Goal: Task Accomplishment & Management: Complete application form

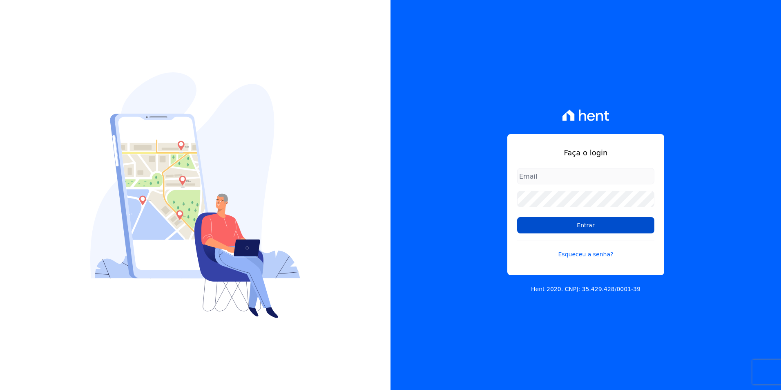
type input "kalil@apiceincorporadora.com.br"
click at [562, 225] on input "Entrar" at bounding box center [585, 225] width 137 height 16
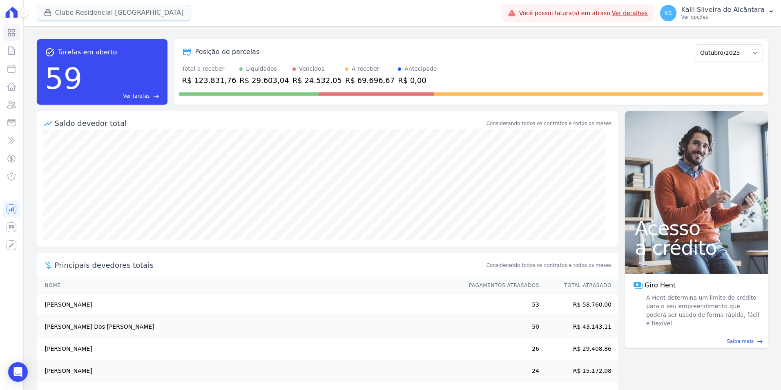
click at [107, 11] on button "Clube Residencial [GEOGRAPHIC_DATA]" at bounding box center [114, 13] width 154 height 16
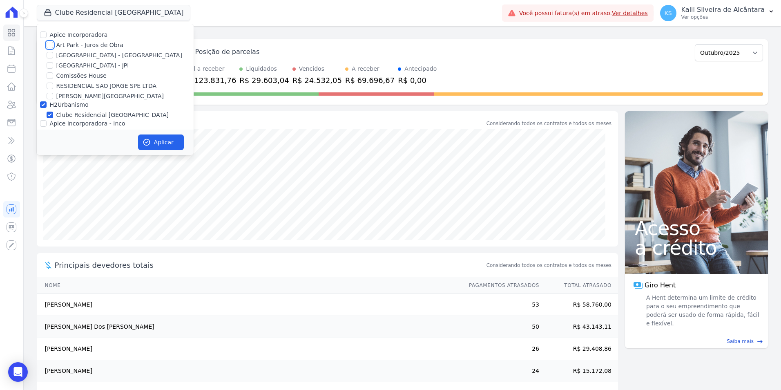
click at [52, 45] on input "Art Park - Juros de Obra" at bounding box center [50, 45] width 7 height 7
checkbox input "true"
click at [51, 52] on div at bounding box center [50, 55] width 7 height 8
click at [53, 53] on input "[GEOGRAPHIC_DATA] - [GEOGRAPHIC_DATA]" at bounding box center [50, 55] width 7 height 7
checkbox input "true"
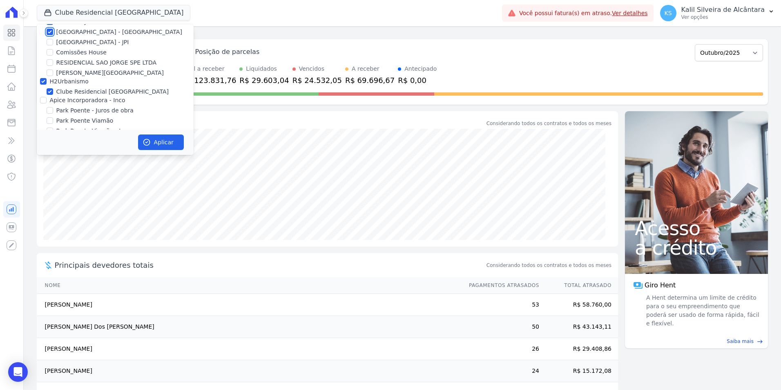
scroll to position [36, 0]
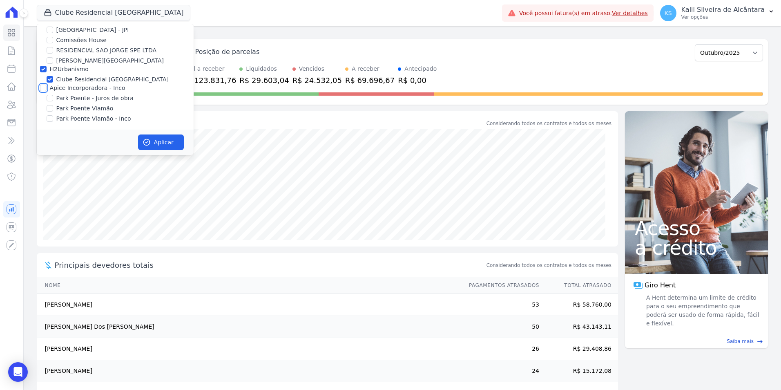
click at [40, 87] on input "Apice Incorporadora - Inco" at bounding box center [43, 88] width 7 height 7
checkbox input "true"
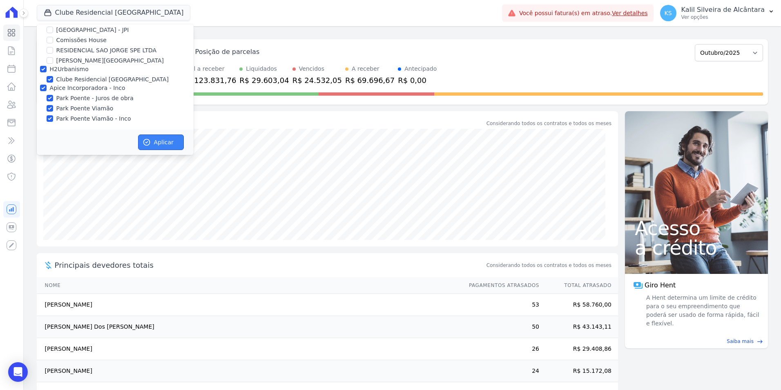
click at [163, 140] on button "Aplicar" at bounding box center [161, 142] width 46 height 16
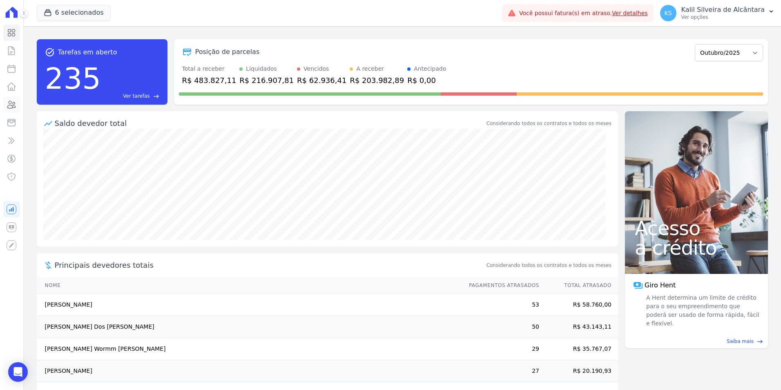
click at [11, 104] on icon at bounding box center [12, 105] width 10 height 10
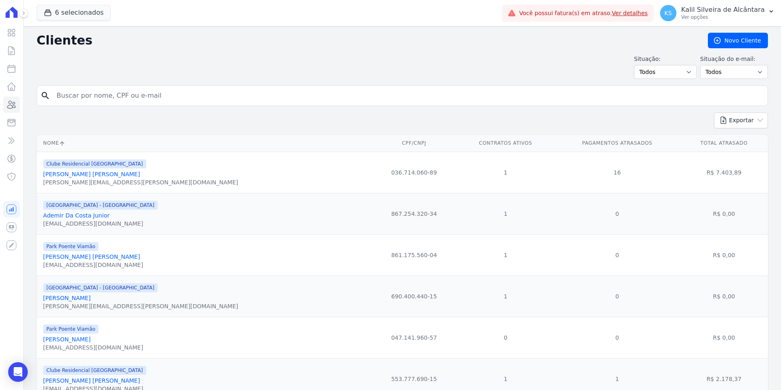
click at [138, 98] on input "search" at bounding box center [408, 95] width 713 height 16
type input "geisson"
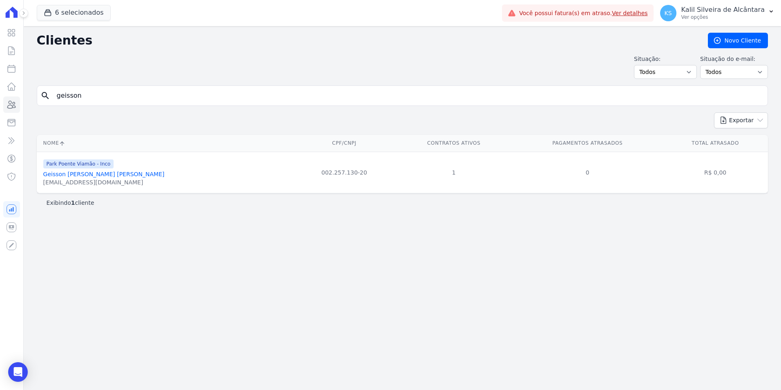
click at [82, 175] on link "Geisson Guimaraes Alves" at bounding box center [103, 174] width 121 height 7
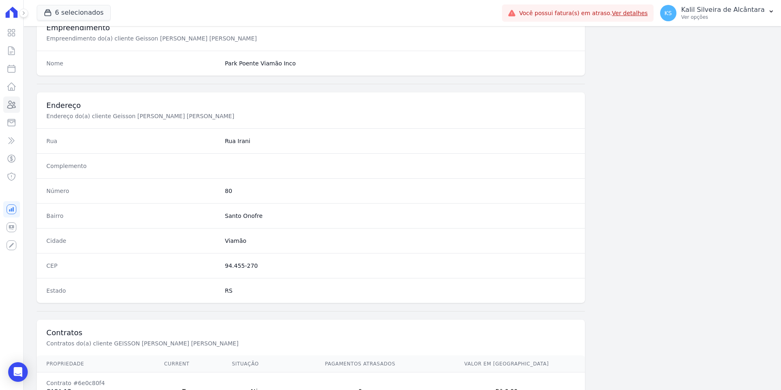
scroll to position [375, 0]
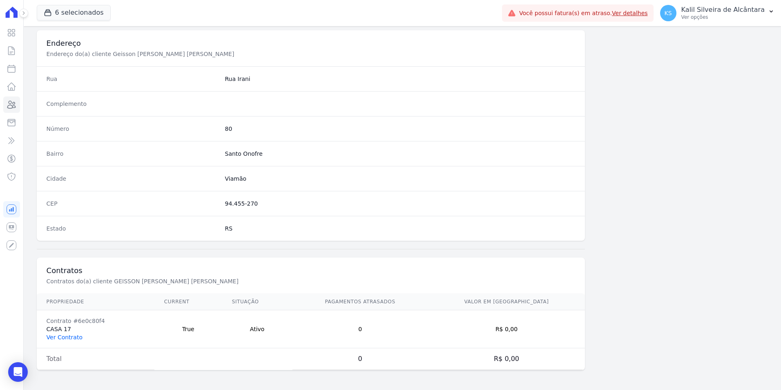
click at [73, 334] on link "Ver Contrato" at bounding box center [65, 337] width 36 height 7
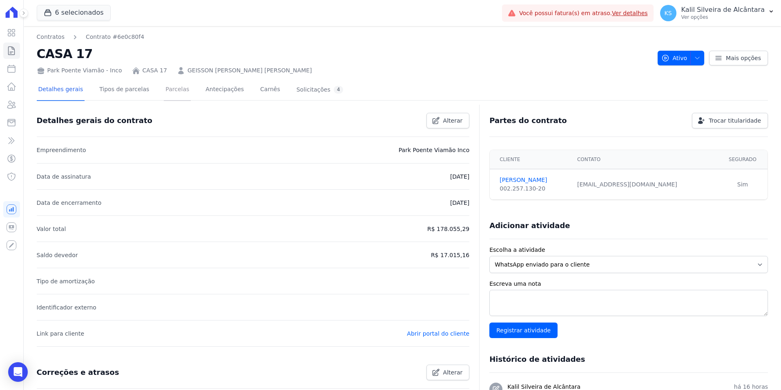
click at [166, 91] on link "Parcelas" at bounding box center [177, 90] width 27 height 22
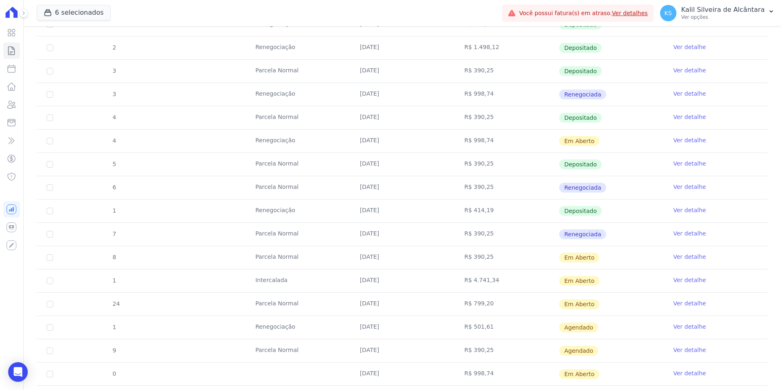
scroll to position [409, 0]
click at [15, 103] on icon at bounding box center [12, 104] width 8 height 7
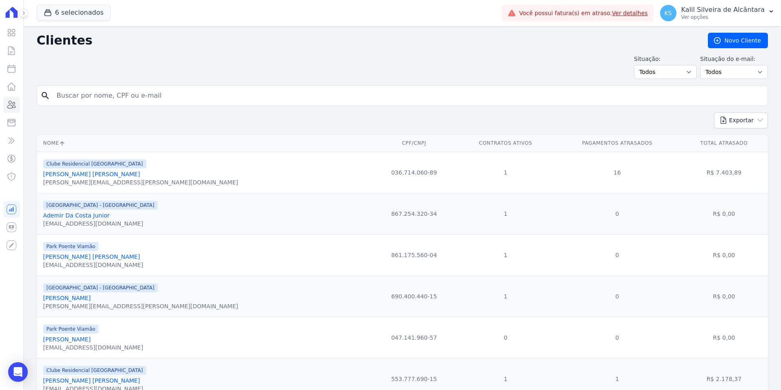
click at [157, 99] on input "search" at bounding box center [408, 95] width 713 height 16
paste input "EDUARDA CARLA JUSTO"
type input "EDUARDA CARLA JUSTO"
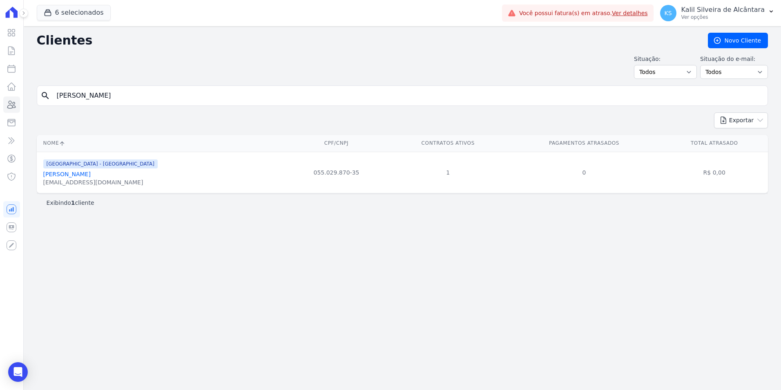
click at [65, 176] on link "Eduarda Carla Justo" at bounding box center [66, 174] width 47 height 7
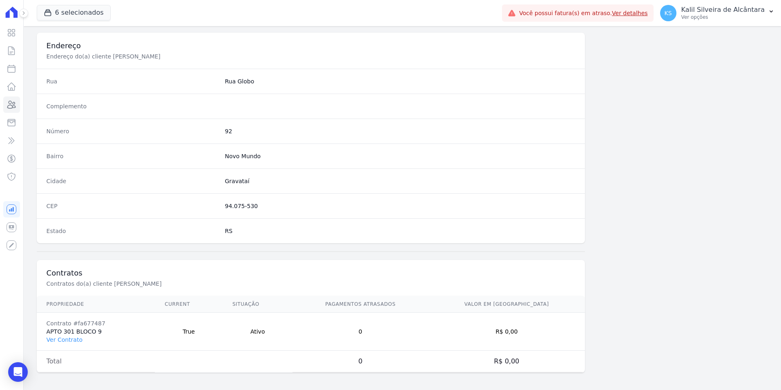
scroll to position [375, 0]
click at [56, 337] on link "Ver Contrato" at bounding box center [65, 337] width 36 height 7
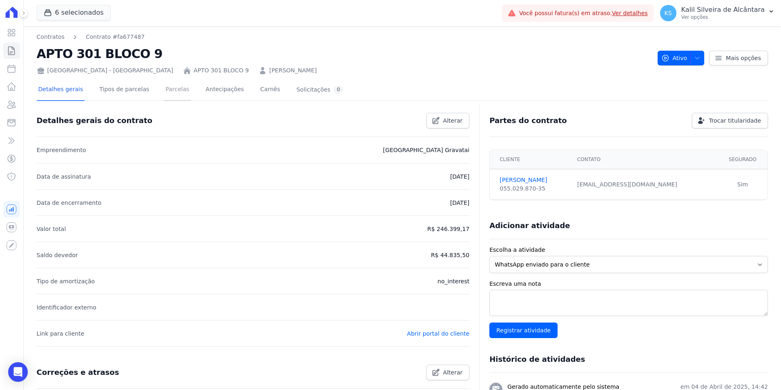
click at [164, 91] on link "Parcelas" at bounding box center [177, 90] width 27 height 22
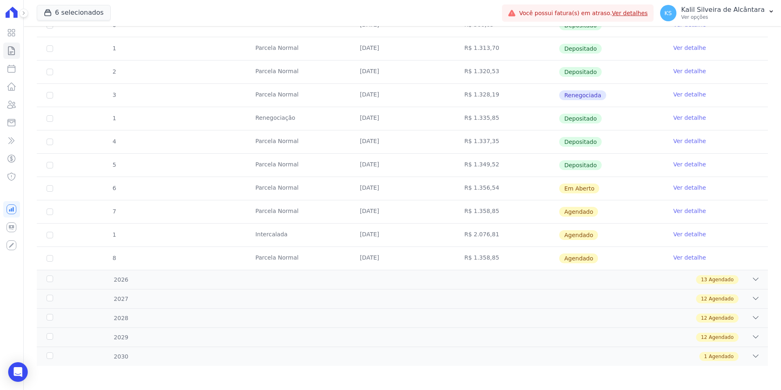
scroll to position [159, 0]
click at [685, 185] on link "Ver detalhe" at bounding box center [690, 187] width 33 height 8
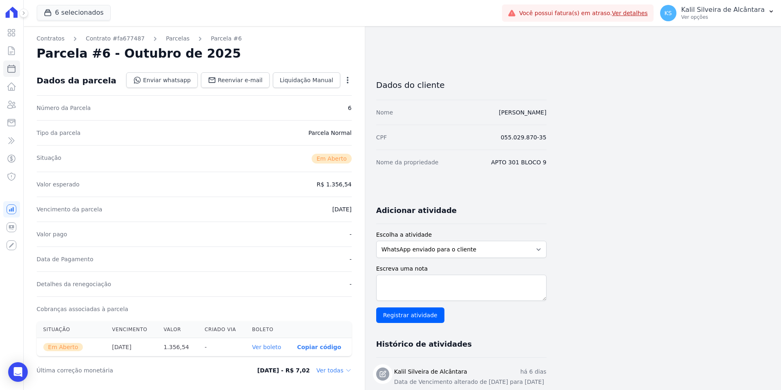
click at [347, 81] on icon "button" at bounding box center [348, 80] width 8 height 8
click at [321, 98] on link "Alterar" at bounding box center [313, 91] width 72 height 15
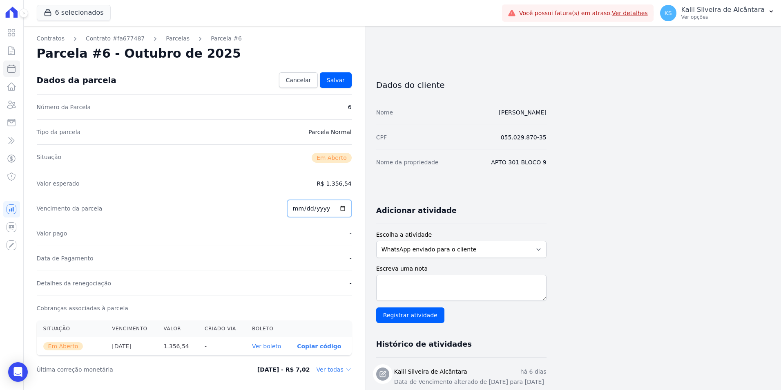
click at [303, 209] on input "2025-10-18" at bounding box center [319, 208] width 65 height 17
type input "2025-10-25"
click at [339, 88] on div "Dados da parcela Cancelar Salvar" at bounding box center [194, 80] width 315 height 29
click at [338, 85] on link "Salvar" at bounding box center [336, 80] width 32 height 16
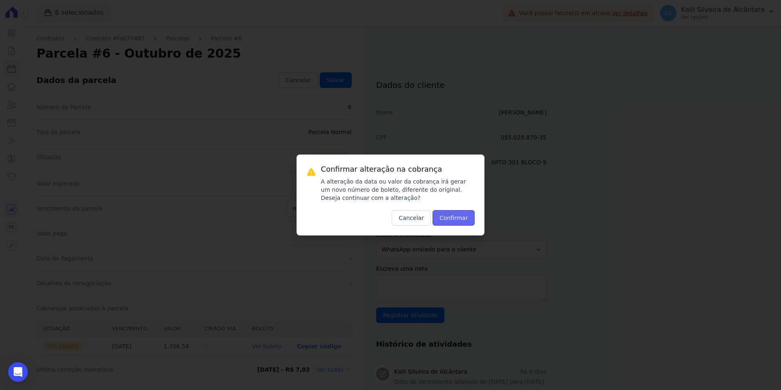
click at [452, 221] on button "Confirmar" at bounding box center [454, 218] width 43 height 16
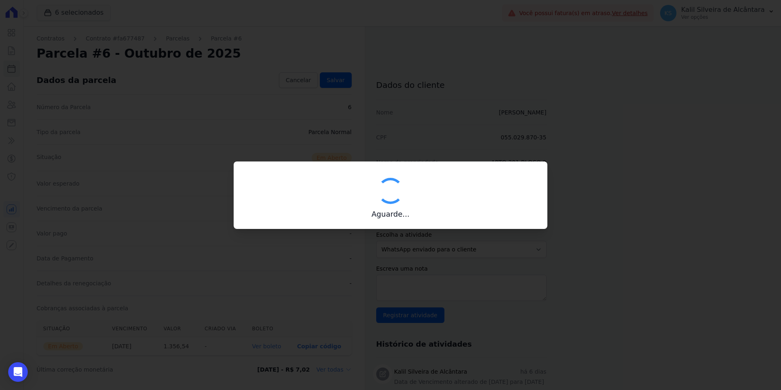
type input "00190000090335103300000682050174912300000135654"
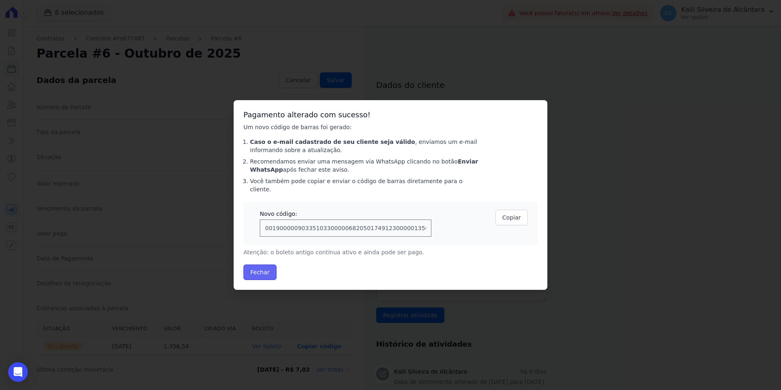
click at [259, 264] on button "Fechar" at bounding box center [260, 272] width 33 height 16
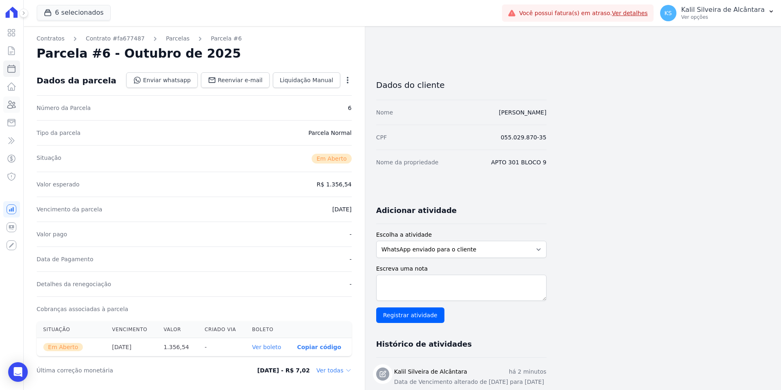
click at [15, 105] on icon at bounding box center [12, 105] width 10 height 10
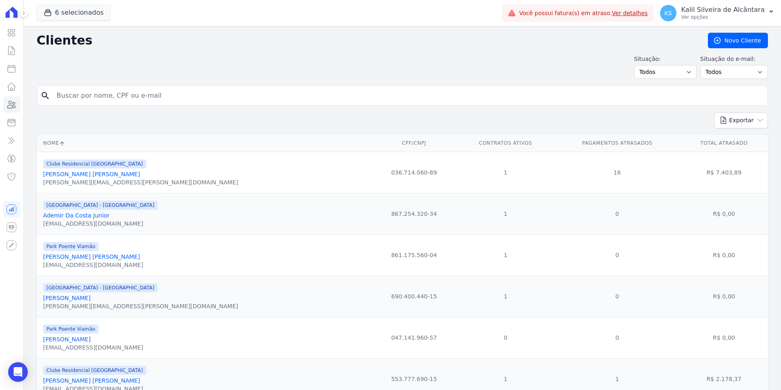
click at [188, 92] on input "search" at bounding box center [408, 95] width 713 height 16
type input "lilian souza de me"
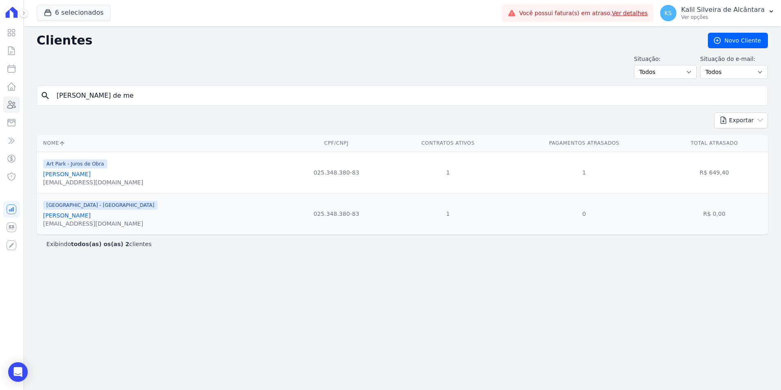
click at [84, 175] on link "[PERSON_NAME]" at bounding box center [66, 174] width 47 height 7
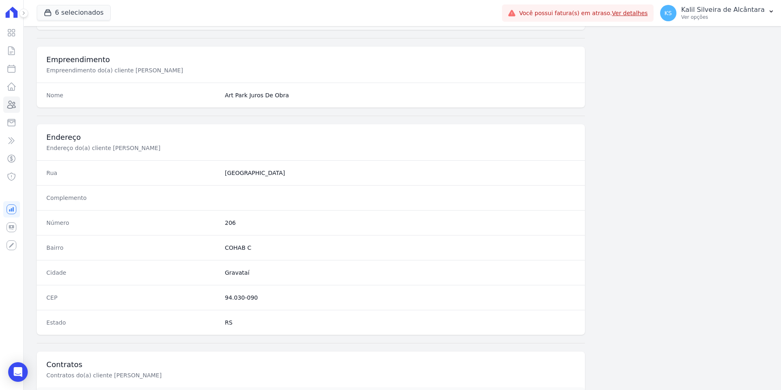
scroll to position [375, 0]
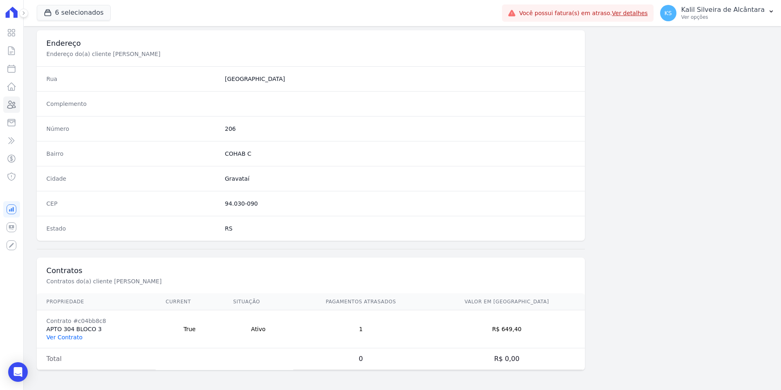
click at [66, 335] on link "Ver Contrato" at bounding box center [65, 337] width 36 height 7
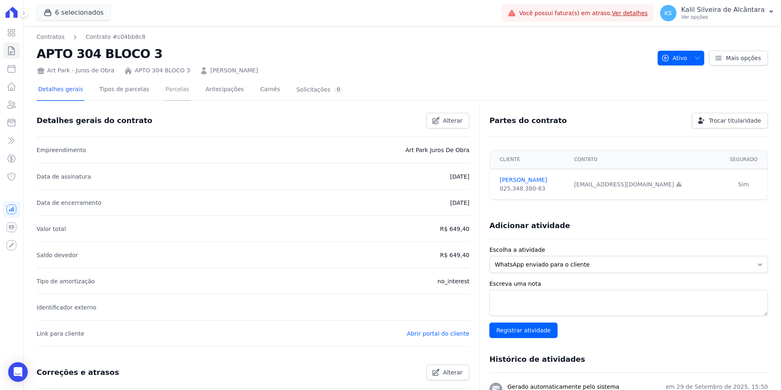
click at [175, 90] on link "Parcelas" at bounding box center [177, 90] width 27 height 22
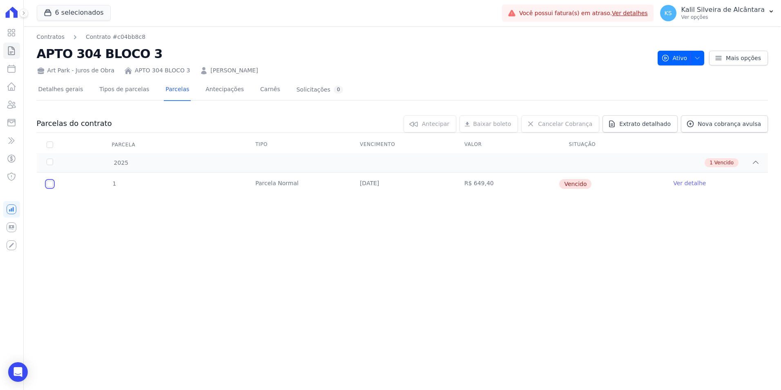
click at [52, 184] on input "checkbox" at bounding box center [50, 184] width 7 height 7
checkbox input "true"
click at [439, 121] on span "Renegociar" at bounding box center [422, 124] width 32 height 8
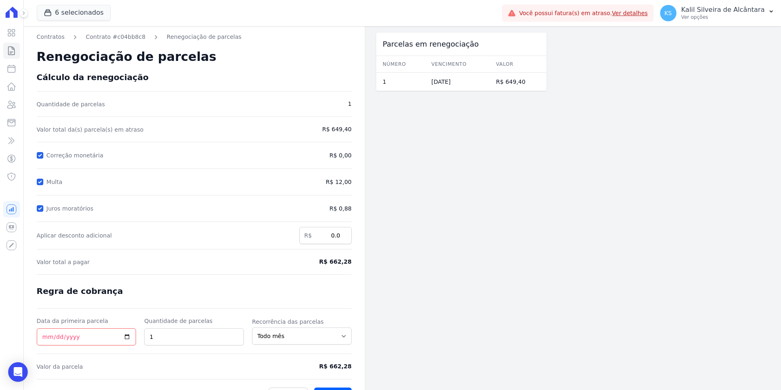
drag, startPoint x: 38, startPoint y: 179, endPoint x: 41, endPoint y: 184, distance: 6.2
click at [38, 179] on div at bounding box center [40, 182] width 7 height 8
drag, startPoint x: 40, startPoint y: 201, endPoint x: 40, endPoint y: 209, distance: 8.2
click at [40, 201] on form "Cálculo da renegociação Quantidade de parcelas 1 Valor total da(s) parcela(s) e…" at bounding box center [194, 237] width 315 height 331
click at [40, 209] on input "Juros moratórios" at bounding box center [40, 208] width 7 height 7
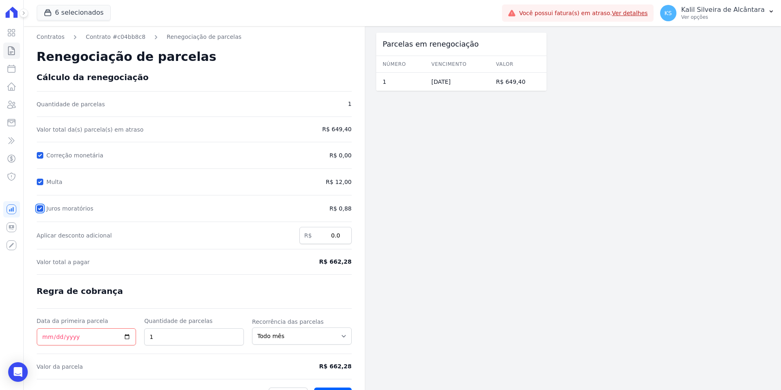
checkbox input "false"
click at [42, 182] on input "Multa" at bounding box center [40, 182] width 7 height 7
checkbox input "false"
click at [42, 336] on input "Data da primeira parcela" at bounding box center [87, 336] width 100 height 17
type input "2025-10-20"
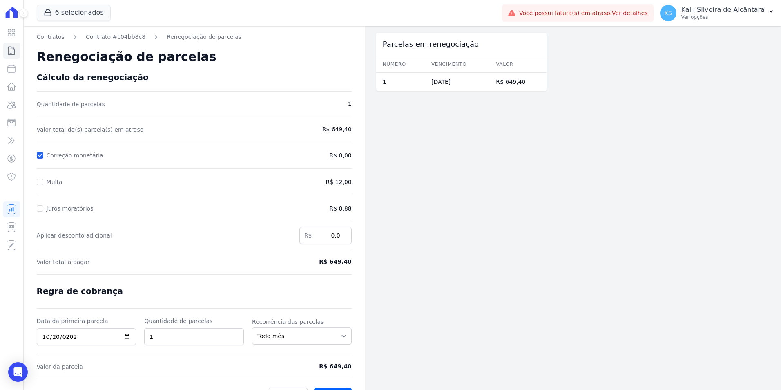
drag, startPoint x: 365, startPoint y: 360, endPoint x: 370, endPoint y: 351, distance: 9.5
click at [366, 360] on div "Contratos Contrato #c04bb8c8 Renegociação de parcelas Renegociação de parcelas …" at bounding box center [285, 217] width 523 height 383
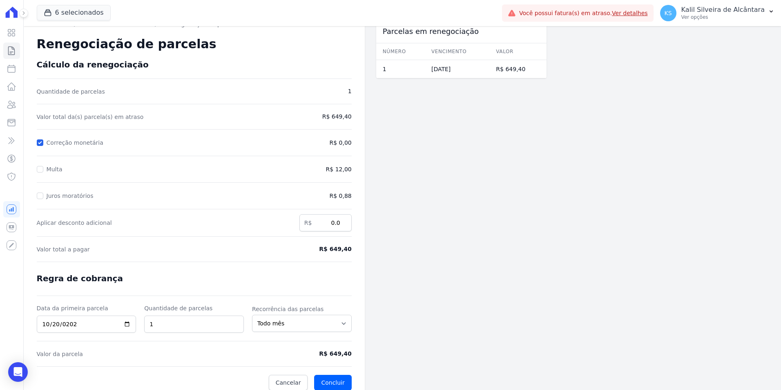
scroll to position [20, 0]
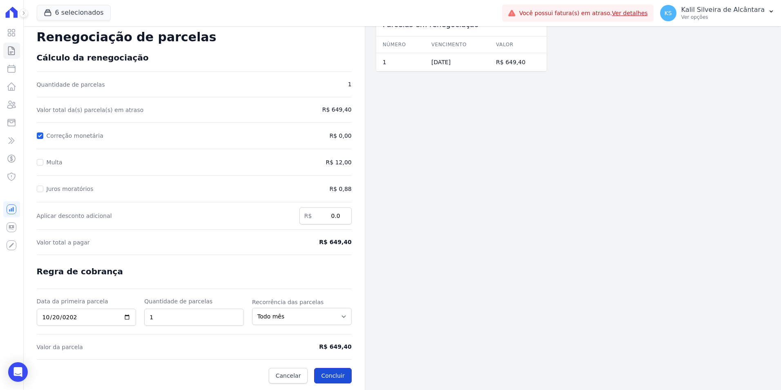
click at [344, 372] on button "Concluir" at bounding box center [332, 376] width 37 height 16
click at [343, 377] on button "Concluir" at bounding box center [332, 376] width 37 height 16
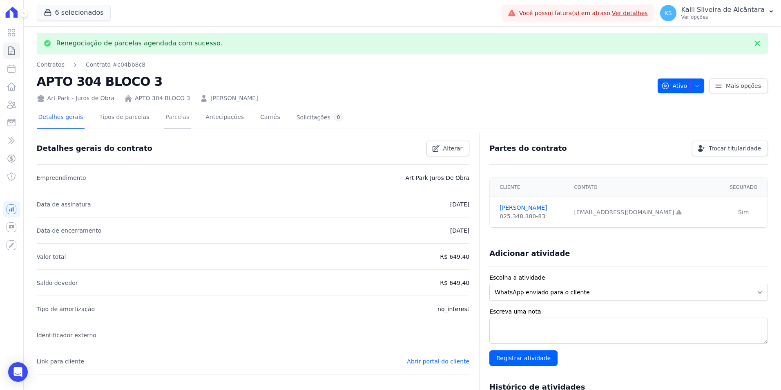
click at [169, 121] on link "Parcelas" at bounding box center [177, 118] width 27 height 22
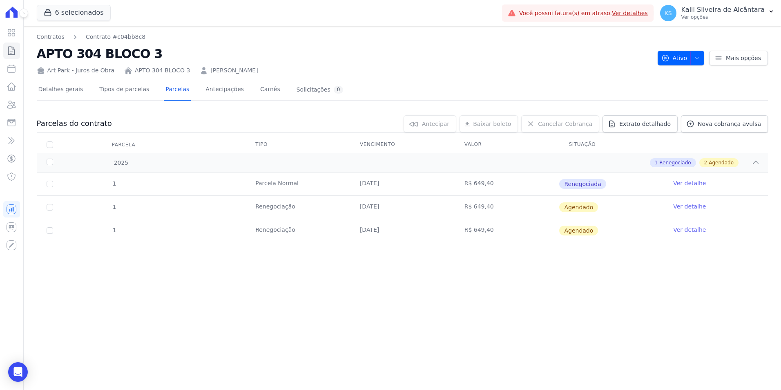
click at [678, 228] on link "Ver detalhe" at bounding box center [690, 230] width 33 height 8
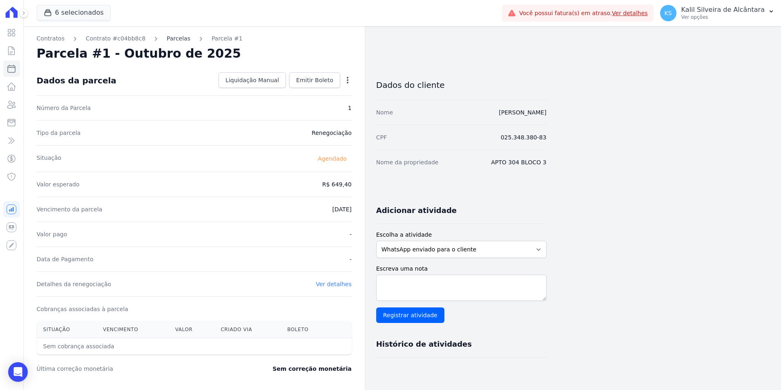
click at [167, 43] on link "Parcelas" at bounding box center [179, 38] width 24 height 9
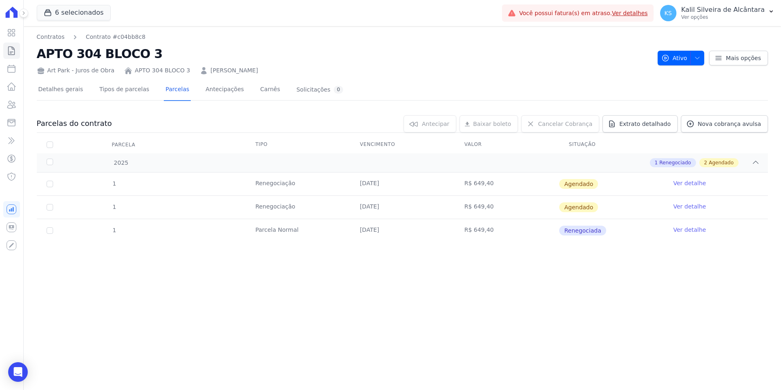
click at [57, 227] on td "1" at bounding box center [50, 230] width 26 height 23
click at [53, 229] on td "1" at bounding box center [50, 230] width 26 height 23
click at [56, 231] on td "1" at bounding box center [50, 230] width 26 height 23
click at [51, 207] on input "checkbox" at bounding box center [50, 207] width 7 height 7
checkbox input "true"
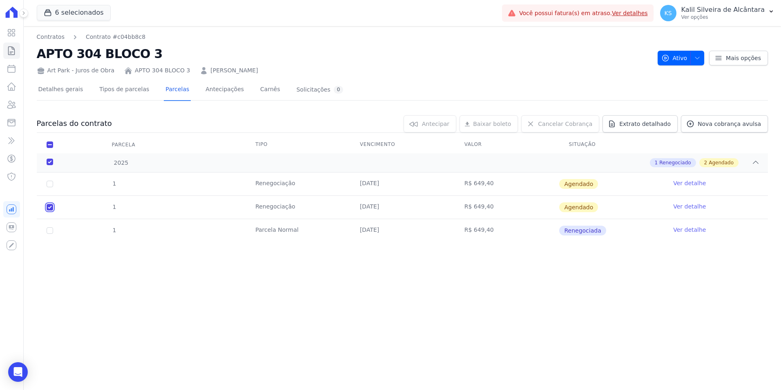
checkbox input "true"
click at [51, 207] on input "checkbox" at bounding box center [50, 207] width 7 height 7
checkbox input "false"
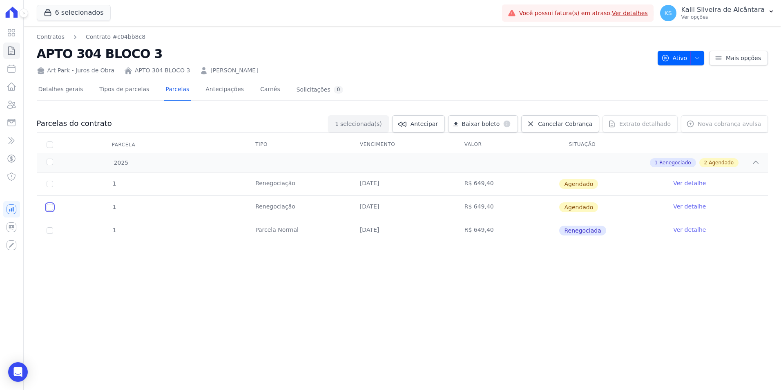
checkbox input "false"
click at [47, 183] on input "checkbox" at bounding box center [50, 184] width 7 height 7
checkbox input "true"
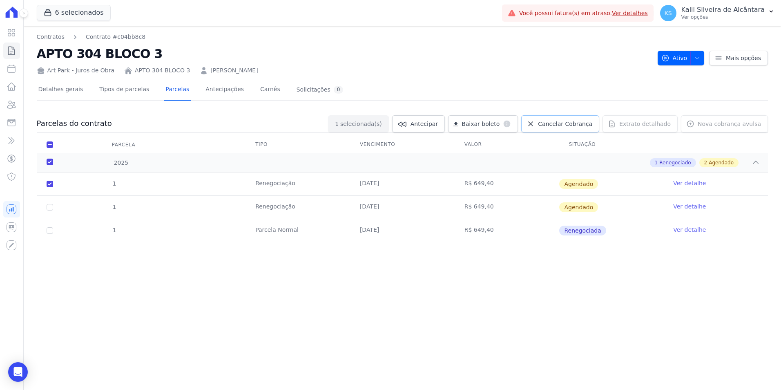
click at [535, 124] on icon at bounding box center [531, 124] width 8 height 8
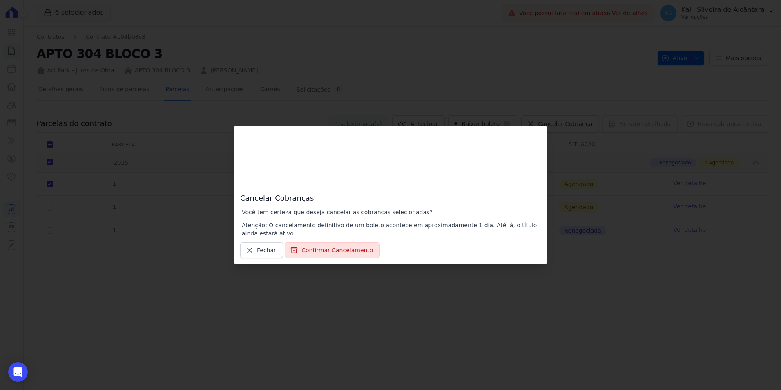
drag, startPoint x: 353, startPoint y: 237, endPoint x: 336, endPoint y: 252, distance: 22.0
click at [353, 238] on div "Cancelar Cobranças Você tem certeza que deseja cancelar as cobranças selecionad…" at bounding box center [391, 194] width 314 height 139
click at [336, 252] on button "Confirmar Cancelamento" at bounding box center [332, 250] width 95 height 16
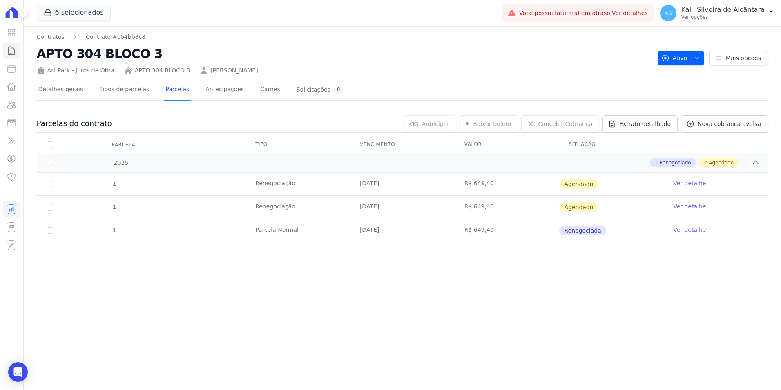
drag, startPoint x: 41, startPoint y: 183, endPoint x: 49, endPoint y: 184, distance: 8.2
click at [46, 183] on td "1" at bounding box center [50, 183] width 26 height 23
click at [52, 184] on input "checkbox" at bounding box center [50, 184] width 7 height 7
checkbox input "true"
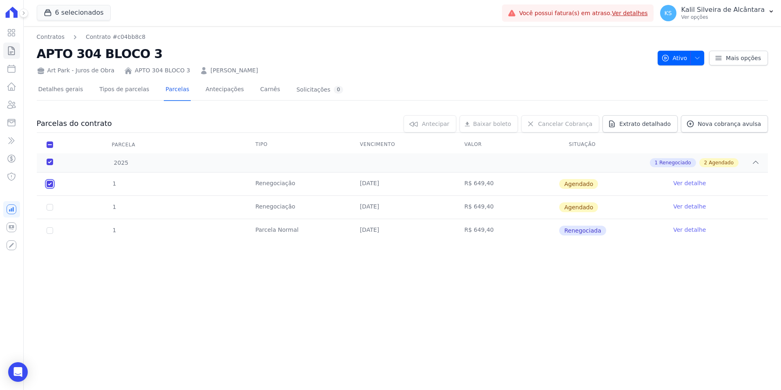
checkbox input "true"
click at [579, 126] on span "Cancelar Cobrança" at bounding box center [565, 124] width 54 height 8
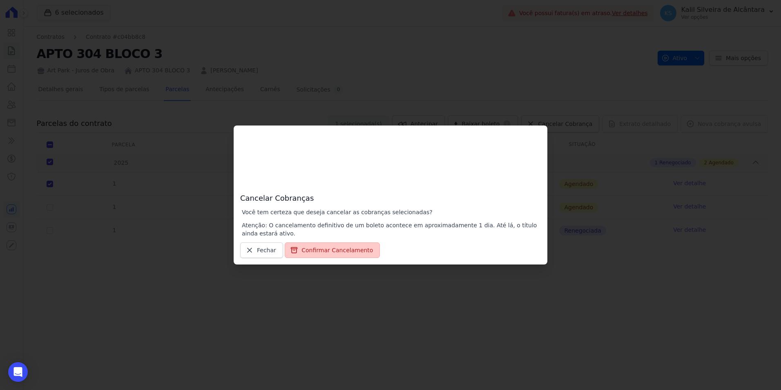
click at [330, 252] on button "Confirmar Cancelamento" at bounding box center [332, 250] width 95 height 16
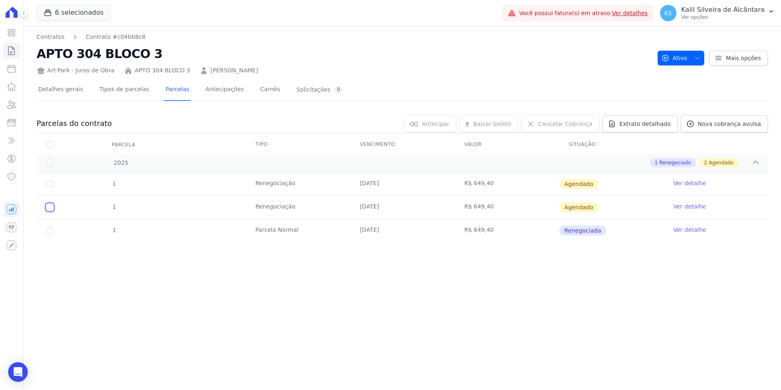
click at [50, 210] on input "checkbox" at bounding box center [50, 207] width 7 height 7
checkbox input "true"
click at [691, 208] on link "Ver detalhe" at bounding box center [690, 206] width 33 height 8
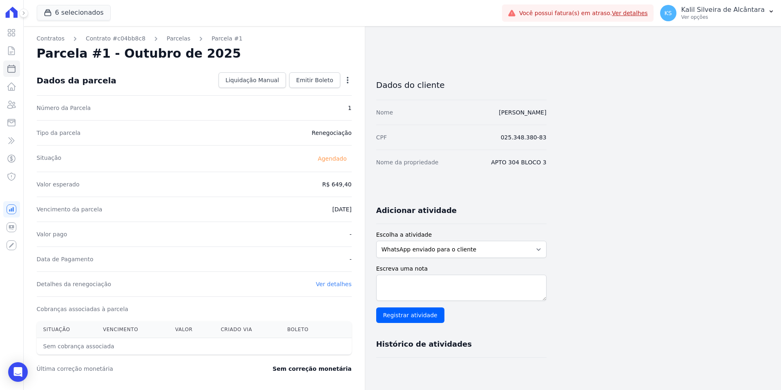
click at [331, 88] on div "Liquidação Manual Liquidação Manual Data de Pagamento 2025-10-14 Valor pago R$ …" at bounding box center [283, 80] width 137 height 16
click at [330, 81] on span "Emitir Boleto" at bounding box center [314, 80] width 37 height 8
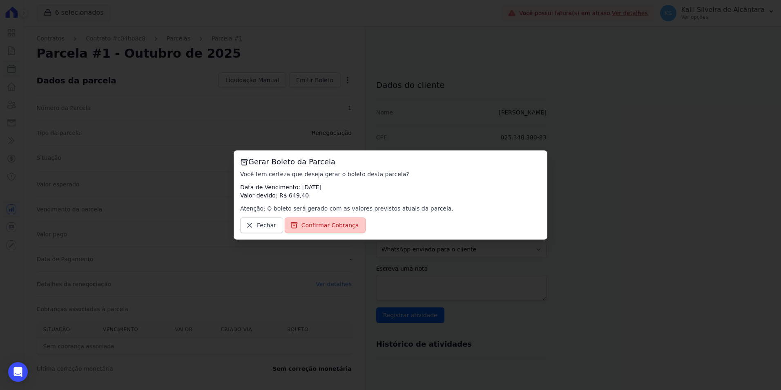
click at [318, 225] on span "Confirmar Cobrança" at bounding box center [331, 225] width 58 height 8
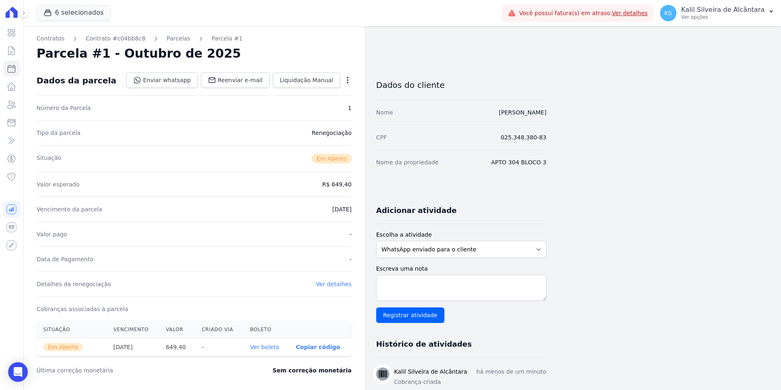
click at [272, 344] on link "Ver boleto" at bounding box center [264, 347] width 29 height 7
click at [11, 106] on icon at bounding box center [12, 105] width 10 height 10
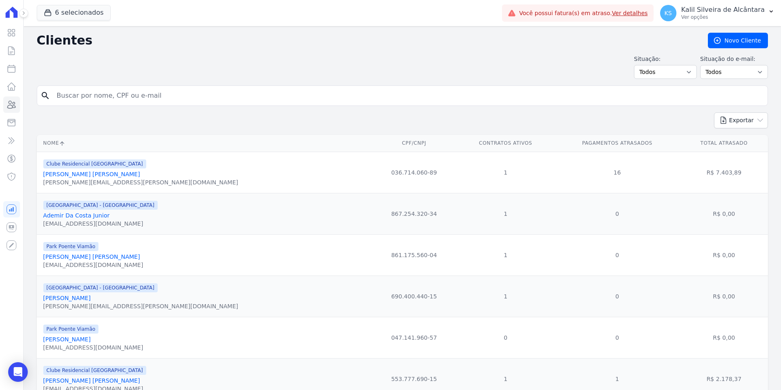
click at [108, 95] on input "search" at bounding box center [408, 95] width 713 height 16
type input "thiago manoel"
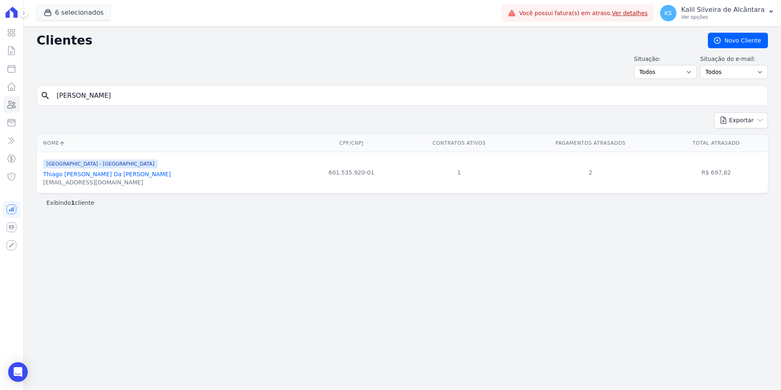
click at [110, 174] on link "Thiago Manoel Da Luz Machado" at bounding box center [107, 174] width 128 height 7
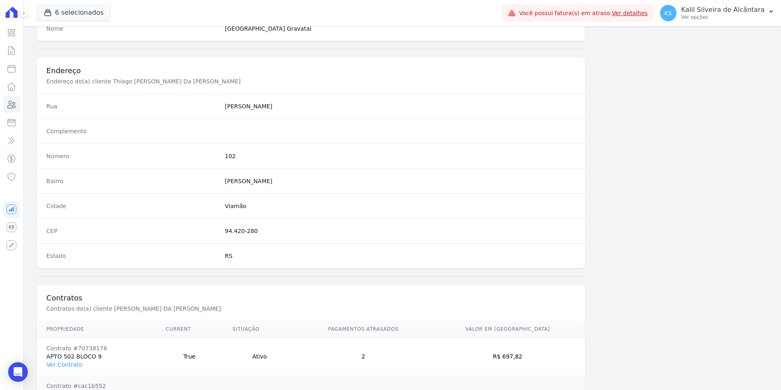
scroll to position [412, 0]
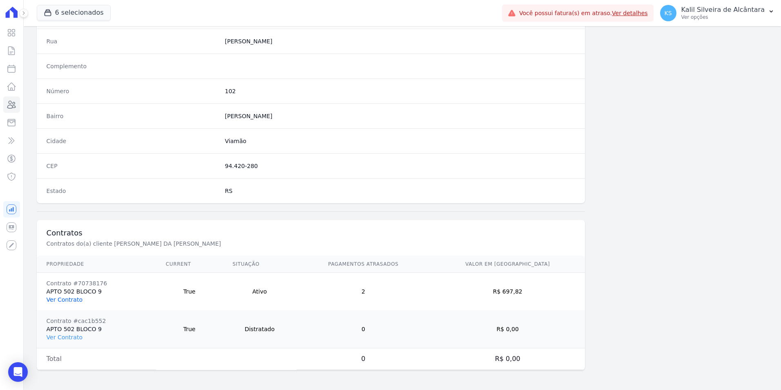
click at [56, 296] on link "Ver Contrato" at bounding box center [65, 299] width 36 height 7
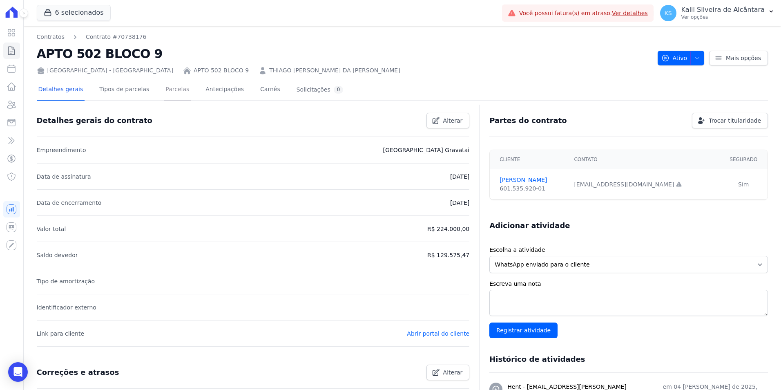
click at [164, 83] on link "Parcelas" at bounding box center [177, 90] width 27 height 22
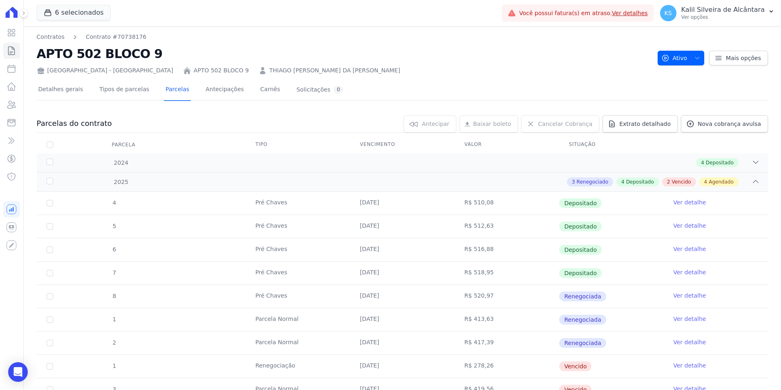
click at [269, 69] on link "THIAGO MANOEL DA LUZ MACHADO" at bounding box center [334, 70] width 131 height 9
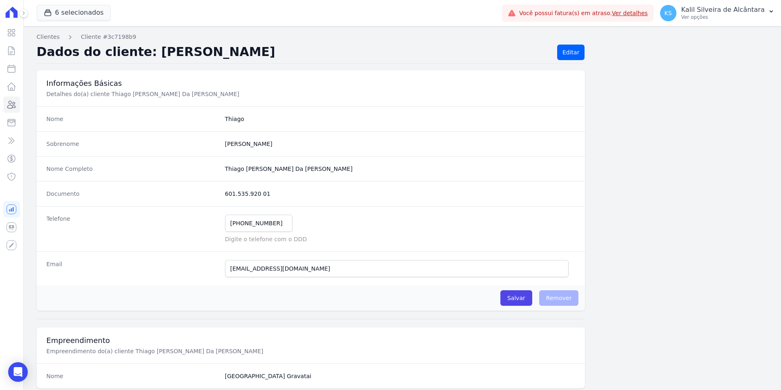
drag, startPoint x: 228, startPoint y: 194, endPoint x: 210, endPoint y: 194, distance: 18.4
click at [210, 194] on div "Documento 601.535.920 01" at bounding box center [311, 193] width 549 height 25
copy div "601.535.920 01"
click at [11, 102] on icon at bounding box center [12, 105] width 10 height 10
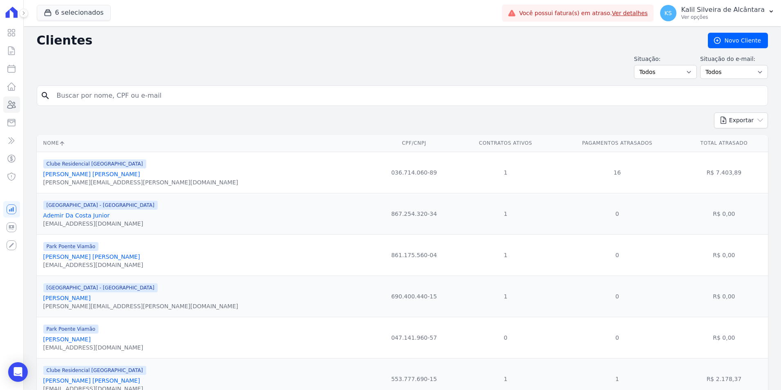
click at [164, 98] on input "search" at bounding box center [408, 95] width 713 height 16
type input "ritie"
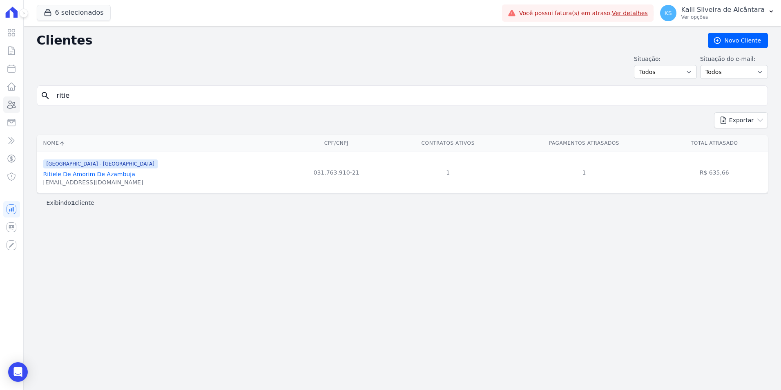
click at [111, 172] on link "Ritiele De Amorim De Azambuja" at bounding box center [89, 174] width 92 height 7
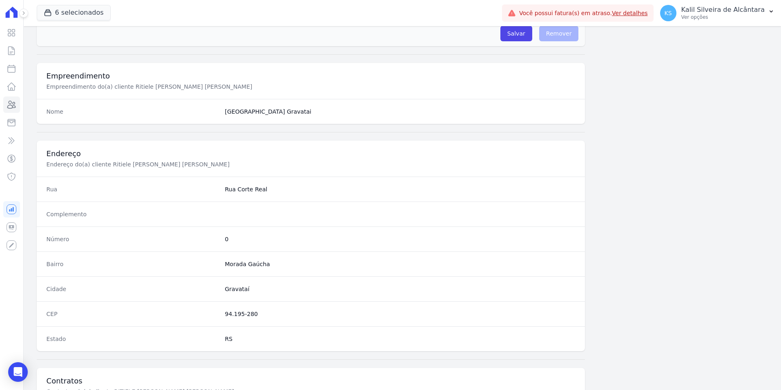
scroll to position [375, 0]
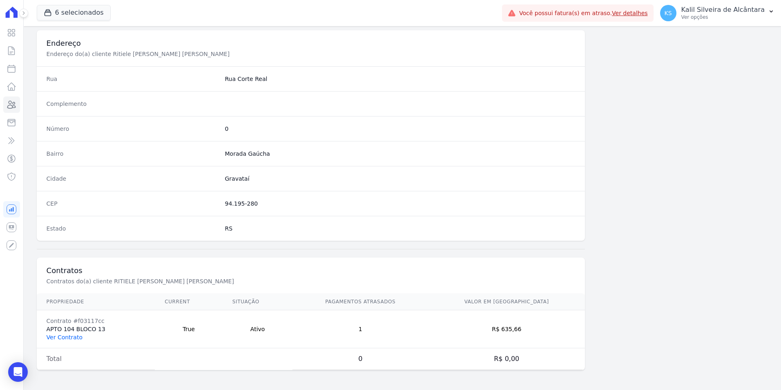
click at [61, 338] on link "Ver Contrato" at bounding box center [65, 337] width 36 height 7
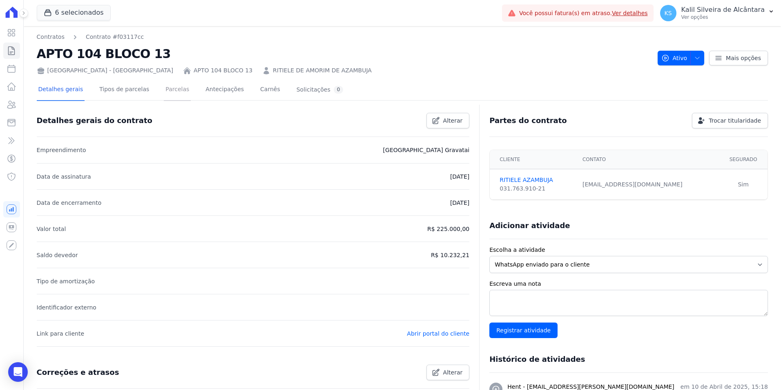
click at [177, 92] on link "Parcelas" at bounding box center [177, 90] width 27 height 22
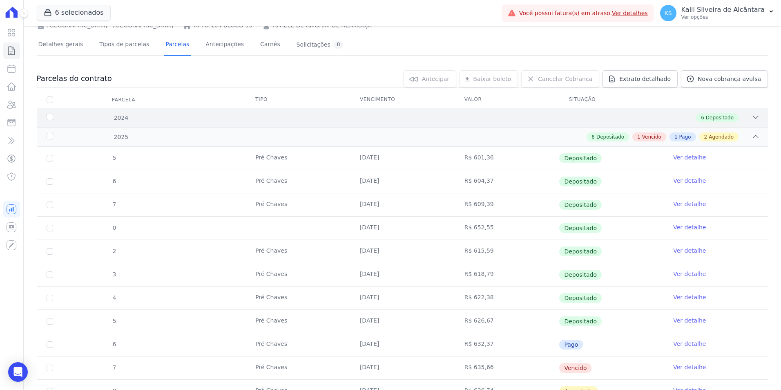
scroll to position [144, 0]
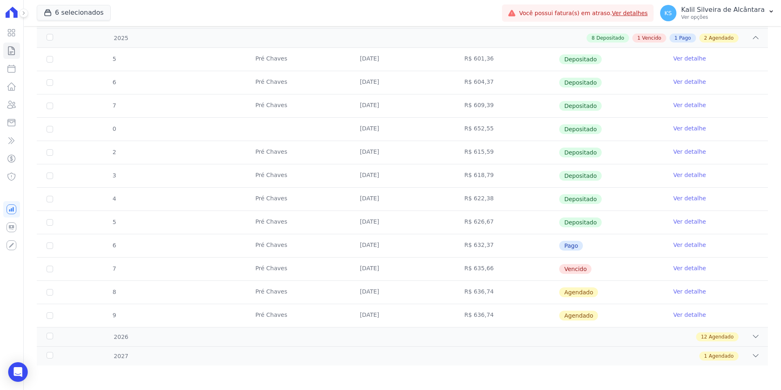
click at [684, 269] on link "Ver detalhe" at bounding box center [690, 268] width 33 height 8
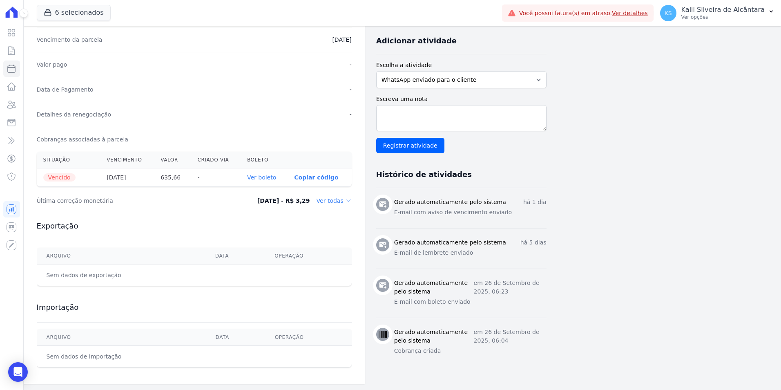
scroll to position [170, 0]
click at [266, 179] on link "Ver boleto" at bounding box center [261, 177] width 29 height 7
click at [11, 106] on icon at bounding box center [12, 105] width 10 height 10
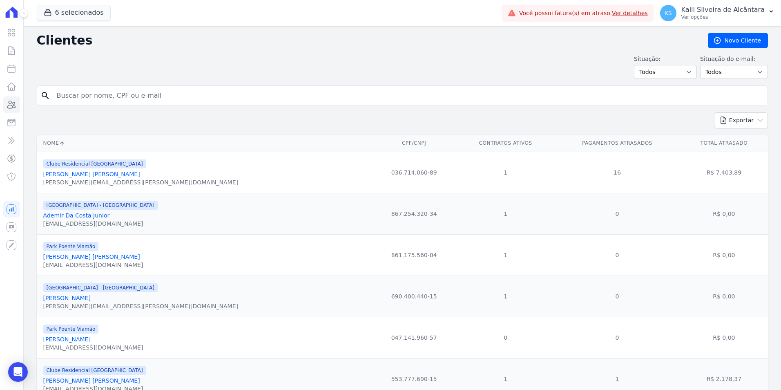
click at [136, 100] on input "search" at bounding box center [408, 95] width 713 height 16
type input "eduarda queve"
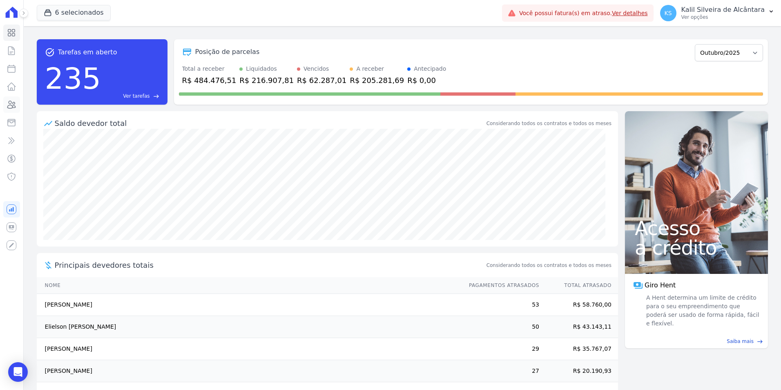
click at [16, 107] on icon at bounding box center [12, 105] width 10 height 10
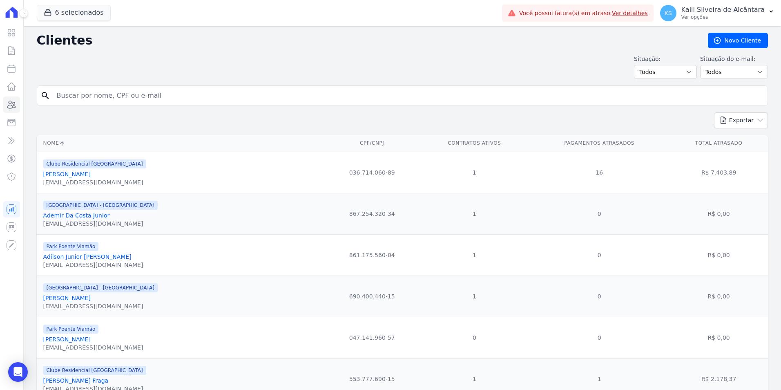
click at [91, 100] on input "search" at bounding box center [408, 95] width 713 height 16
type input "[PERSON_NAME]"
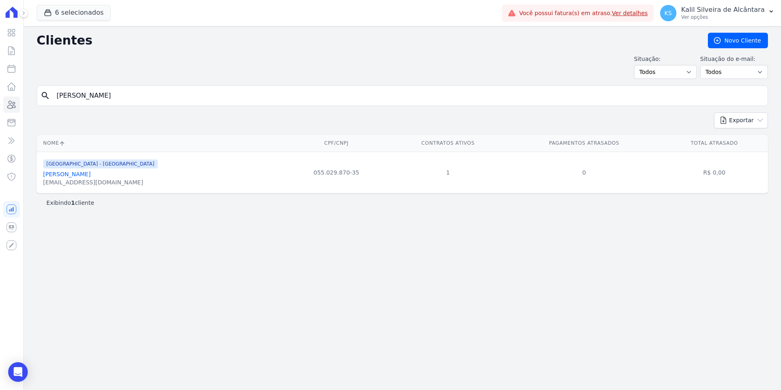
click at [73, 176] on link "[PERSON_NAME]" at bounding box center [66, 174] width 47 height 7
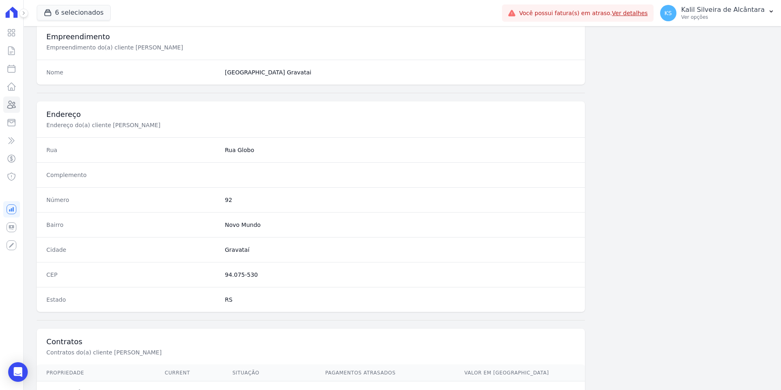
scroll to position [375, 0]
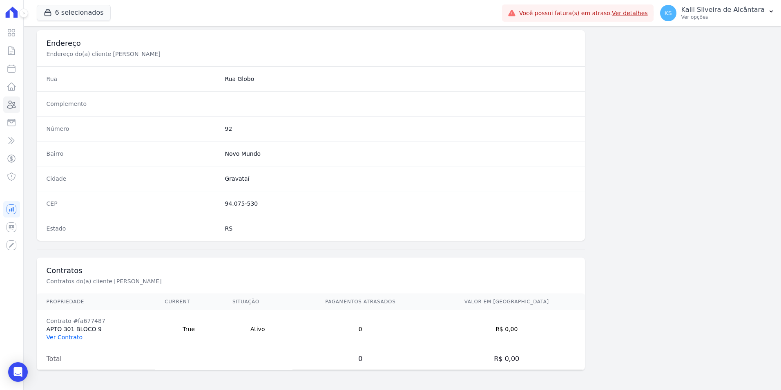
click at [64, 334] on link "Ver Contrato" at bounding box center [65, 337] width 36 height 7
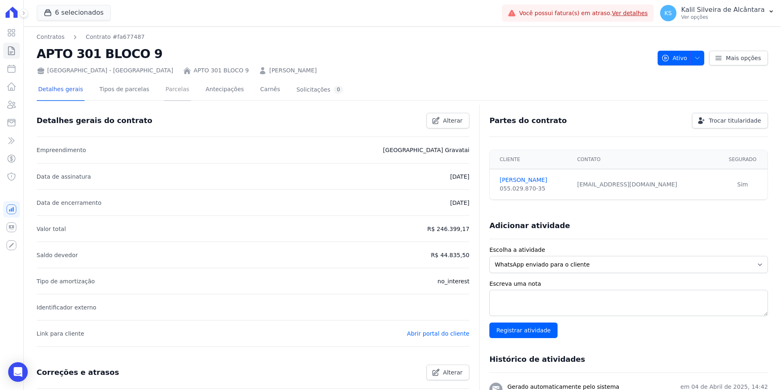
click at [164, 89] on link "Parcelas" at bounding box center [177, 90] width 27 height 22
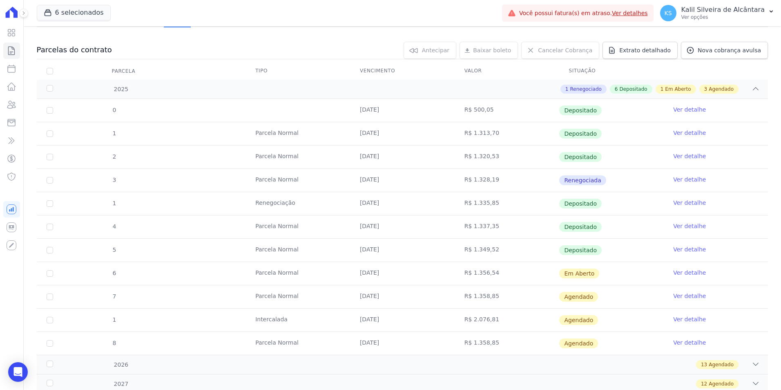
scroll to position [159, 0]
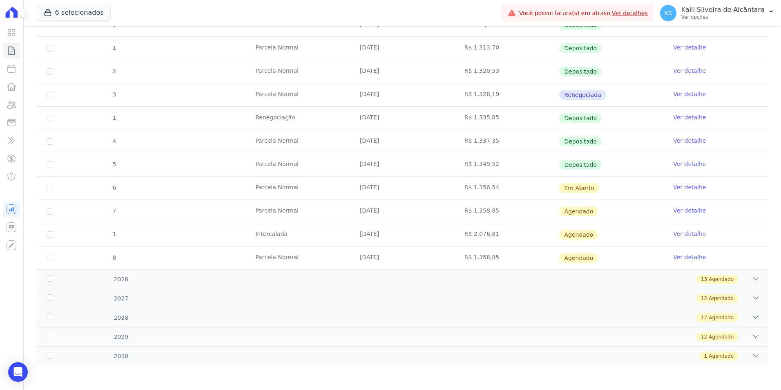
click at [678, 185] on link "Ver detalhe" at bounding box center [690, 187] width 33 height 8
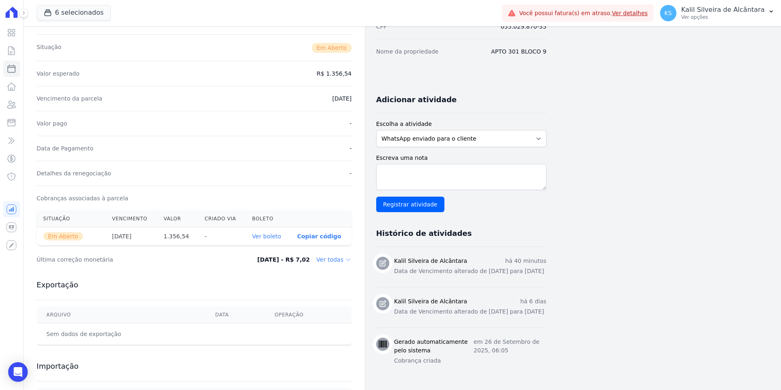
scroll to position [170, 0]
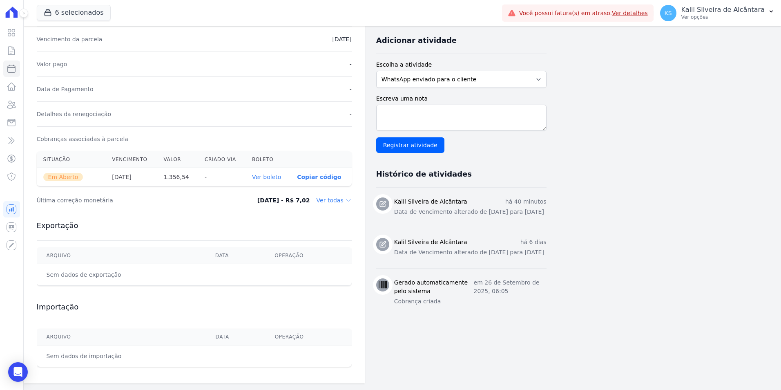
click at [273, 174] on link "Ver boleto" at bounding box center [266, 177] width 29 height 7
click at [12, 110] on link "Clientes" at bounding box center [11, 104] width 17 height 16
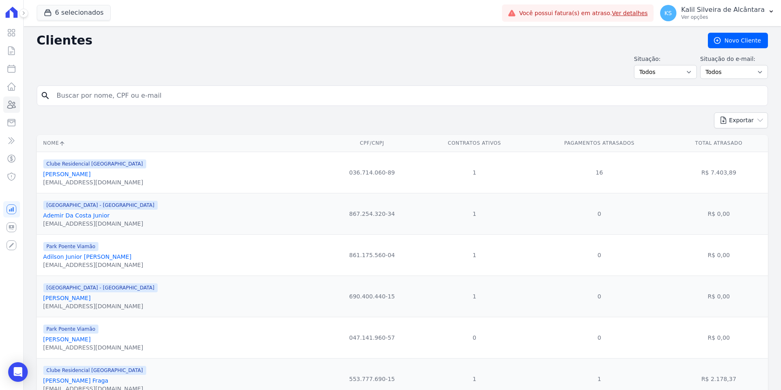
click at [113, 90] on input "search" at bounding box center [408, 95] width 713 height 16
type input "jefersson"
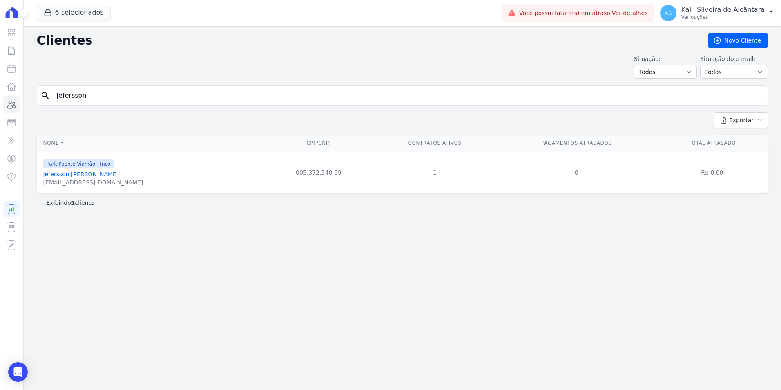
click at [79, 172] on link "Jefersson Farias Da Silva" at bounding box center [81, 174] width 76 height 7
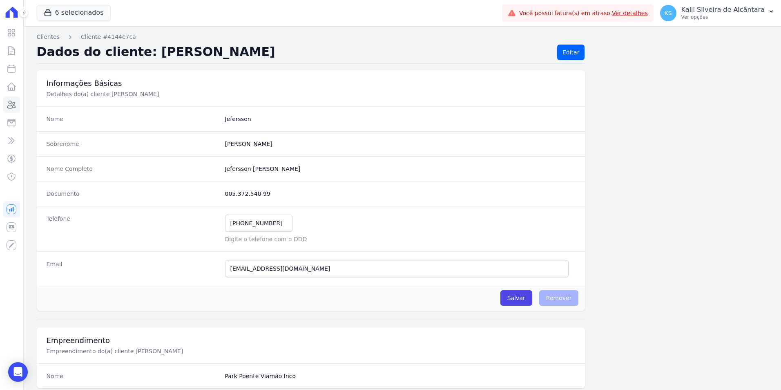
drag, startPoint x: 266, startPoint y: 194, endPoint x: 223, endPoint y: 193, distance: 43.3
click at [225, 193] on dd "005.372.540 99" at bounding box center [400, 194] width 351 height 8
copy dd "005.372.540 99"
drag, startPoint x: 318, startPoint y: 271, endPoint x: 217, endPoint y: 267, distance: 101.0
click at [217, 267] on div "Email jakarejakare088@gmail.com E-mail enviado. Aguardando confirmação.." at bounding box center [311, 268] width 549 height 34
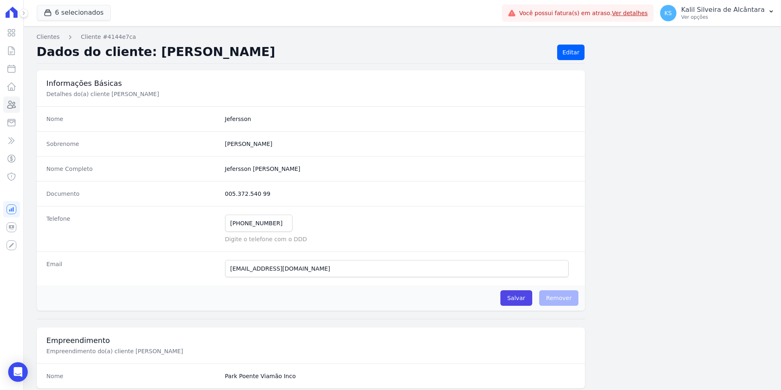
drag, startPoint x: 318, startPoint y: 257, endPoint x: 300, endPoint y: 257, distance: 18.4
click at [318, 257] on div "Email jakarejakare088@gmail.com E-mail enviado. Aguardando confirmação.." at bounding box center [311, 268] width 549 height 34
click at [16, 105] on icon at bounding box center [12, 105] width 10 height 10
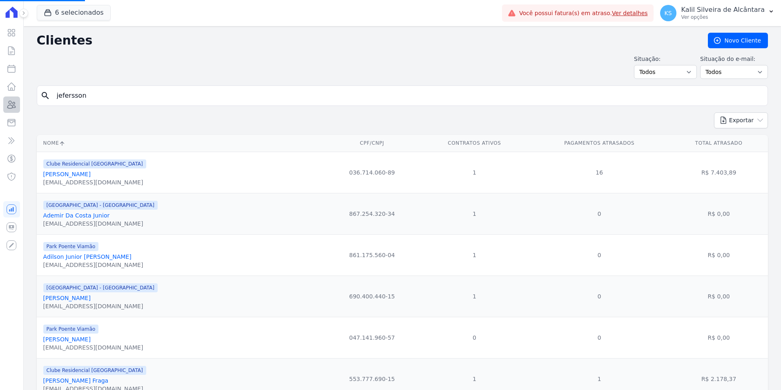
drag, startPoint x: 127, startPoint y: 97, endPoint x: 9, endPoint y: 98, distance: 117.3
click at [9, 98] on div "Visão Geral Contratos Parcelas Lotes Clientes Minha Carteira Transferências Cré…" at bounding box center [390, 195] width 781 height 390
click at [105, 103] on input "search" at bounding box center [408, 95] width 713 height 16
drag, startPoint x: 92, startPoint y: 87, endPoint x: 2, endPoint y: 98, distance: 90.7
click at [7, 98] on div "Visão Geral Contratos Parcelas Lotes Clientes Minha Carteira Transferências Cré…" at bounding box center [390, 195] width 781 height 390
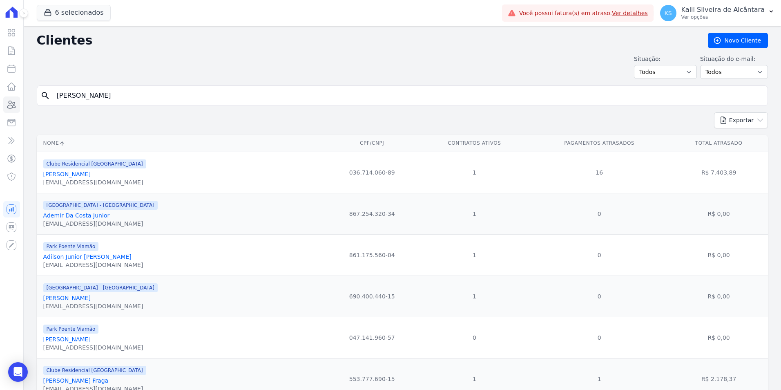
type input "jessica paola"
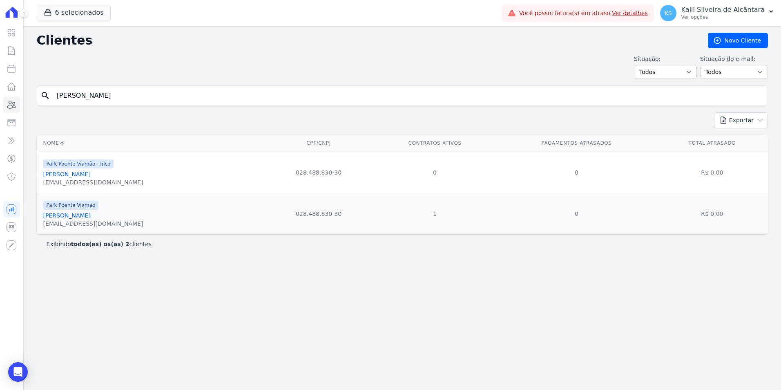
click at [69, 218] on link "Jessica Paola Goncalves" at bounding box center [66, 215] width 47 height 7
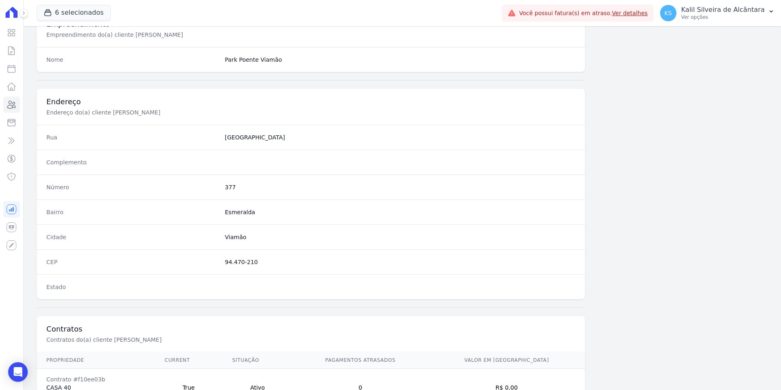
scroll to position [375, 0]
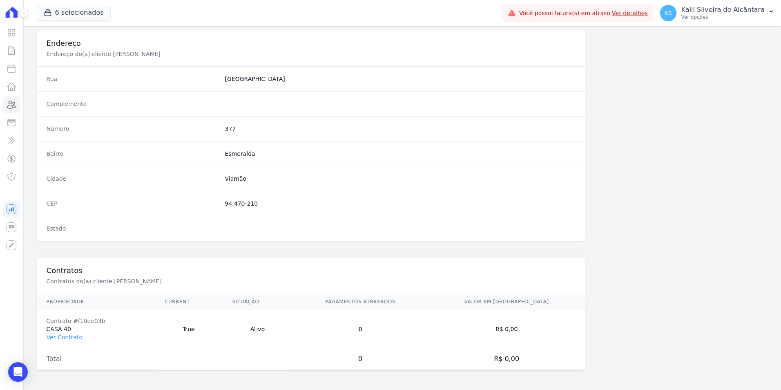
click at [58, 342] on td "Contrato #f10ee03b CASA 40 Ver Contrato" at bounding box center [96, 329] width 118 height 38
click at [60, 338] on link "Ver Contrato" at bounding box center [65, 337] width 36 height 7
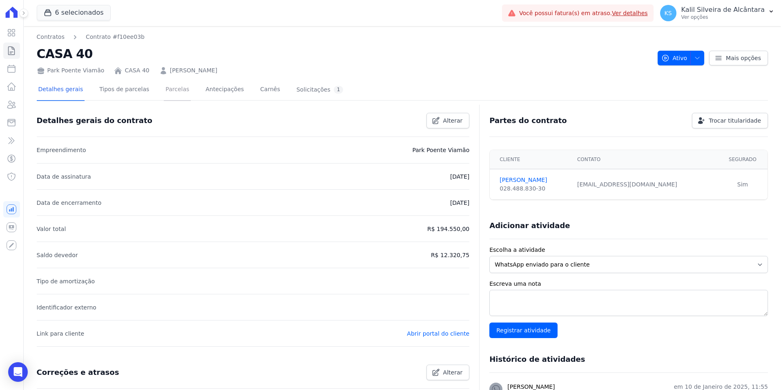
click at [164, 92] on link "Parcelas" at bounding box center [177, 90] width 27 height 22
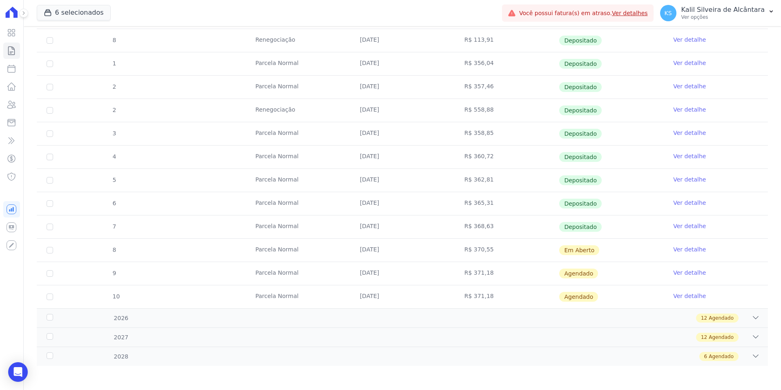
scroll to position [322, 0]
drag, startPoint x: 646, startPoint y: 251, endPoint x: 236, endPoint y: 246, distance: 410.0
click at [236, 246] on tr "8 Parcela Normal 25/10/2025 R$ 370,55 Em Aberto Ver detalhe" at bounding box center [403, 249] width 732 height 23
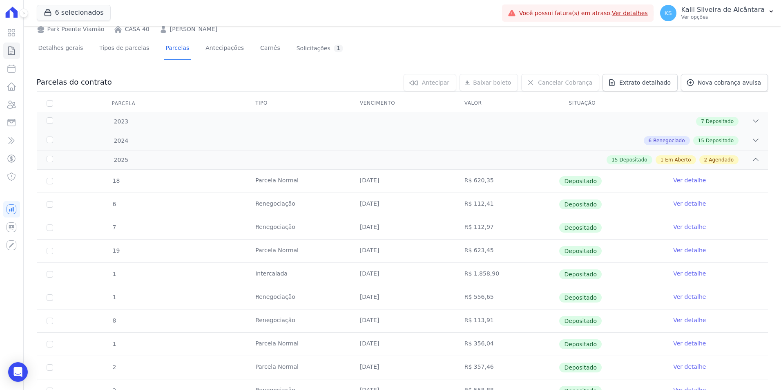
scroll to position [0, 0]
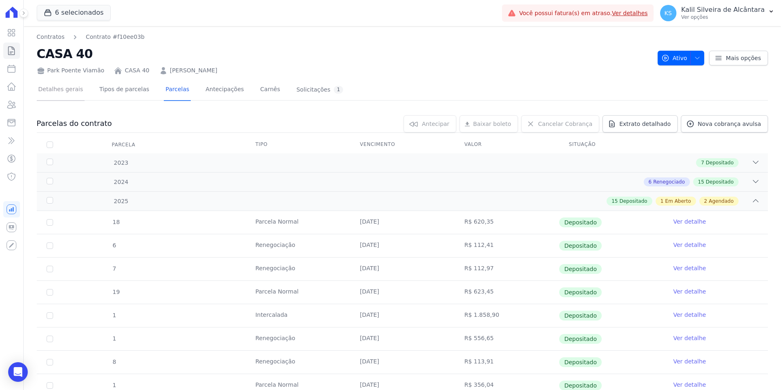
click at [51, 95] on link "Detalhes gerais" at bounding box center [61, 90] width 48 height 22
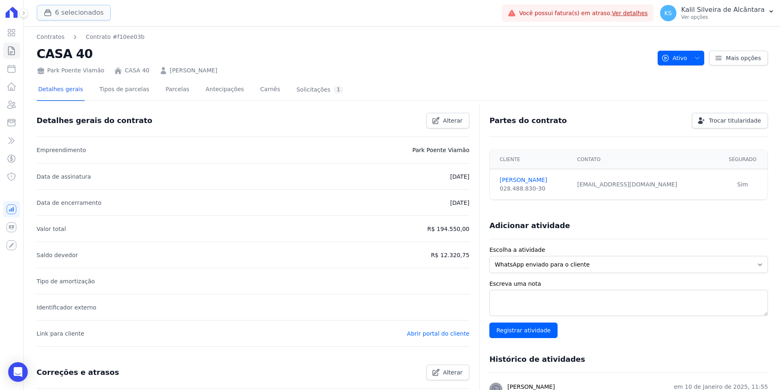
click at [87, 16] on button "6 selecionados" at bounding box center [74, 13] width 74 height 16
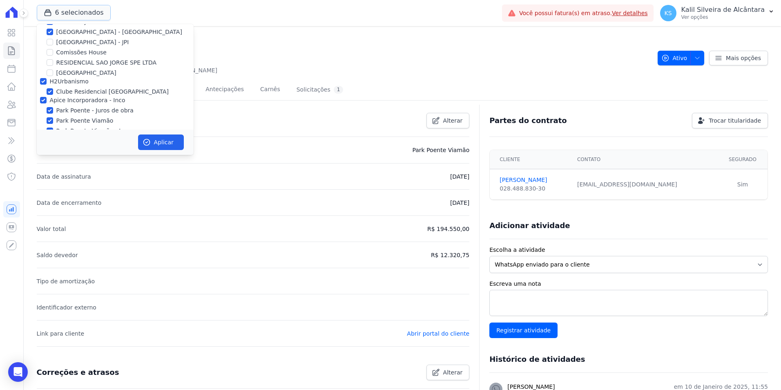
scroll to position [36, 0]
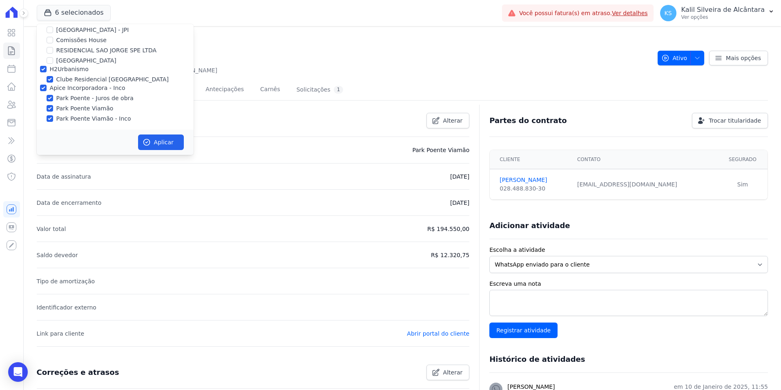
click at [240, 36] on nav "Contratos Contrato #f10ee03b" at bounding box center [344, 37] width 615 height 9
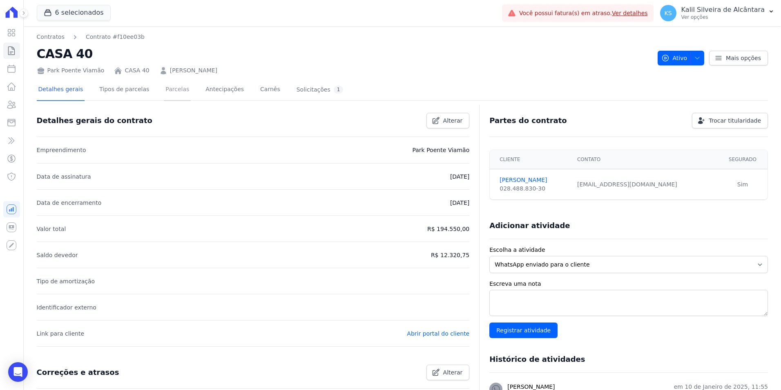
click at [168, 94] on link "Parcelas" at bounding box center [177, 90] width 27 height 22
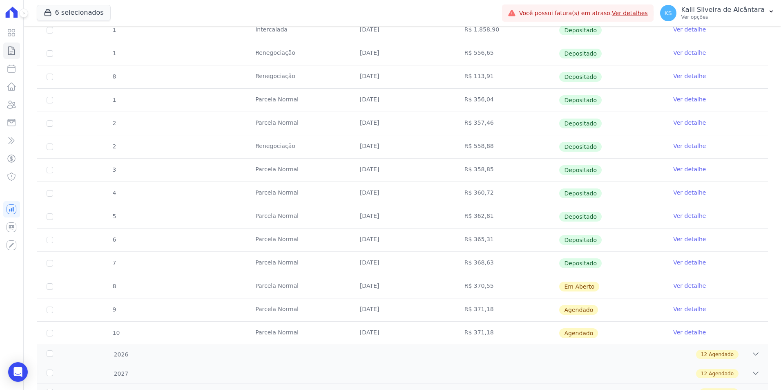
scroll to position [322, 0]
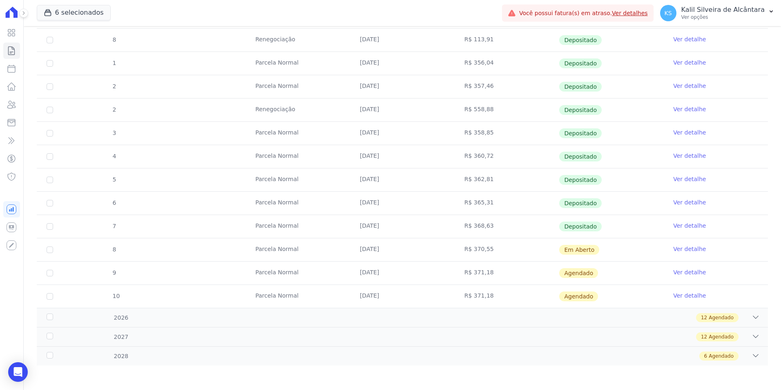
drag, startPoint x: 512, startPoint y: 251, endPoint x: 206, endPoint y: 258, distance: 306.2
click at [206, 258] on tr "8 Parcela Normal 25/10/2025 R$ 370,55 Em Aberto Ver detalhe" at bounding box center [403, 249] width 732 height 23
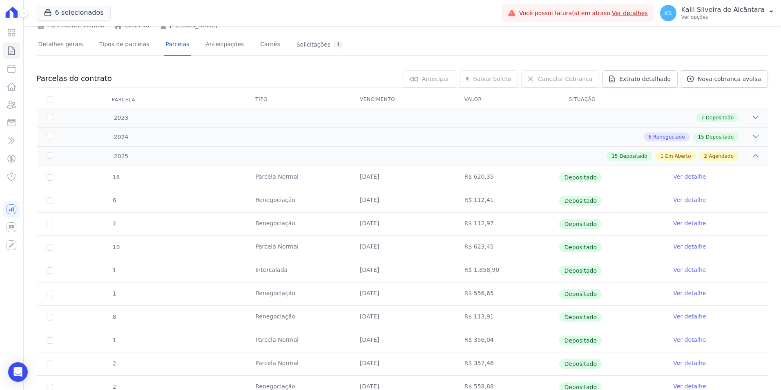
scroll to position [0, 0]
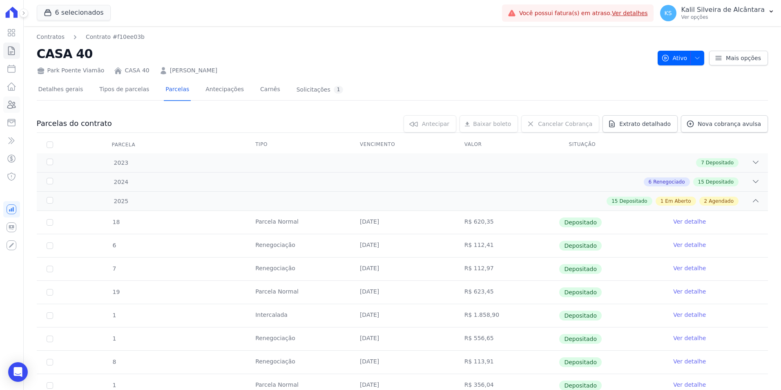
click at [9, 103] on icon at bounding box center [12, 105] width 10 height 10
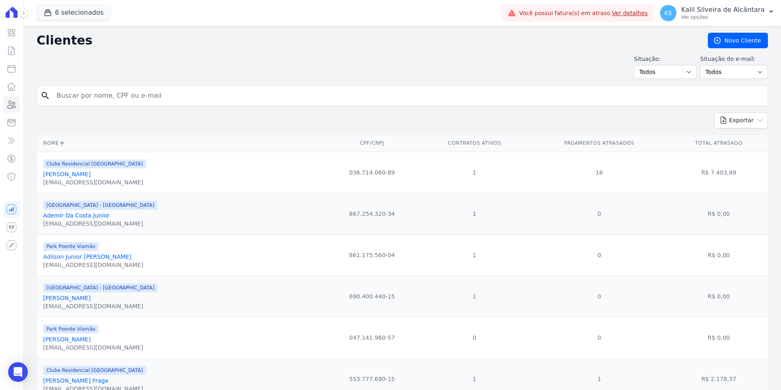
click at [111, 101] on input "search" at bounding box center [408, 95] width 713 height 16
paste input "Thalita Joaquim Cardoso Martins"
type input "Thalita Joaquim Cardoso Martins"
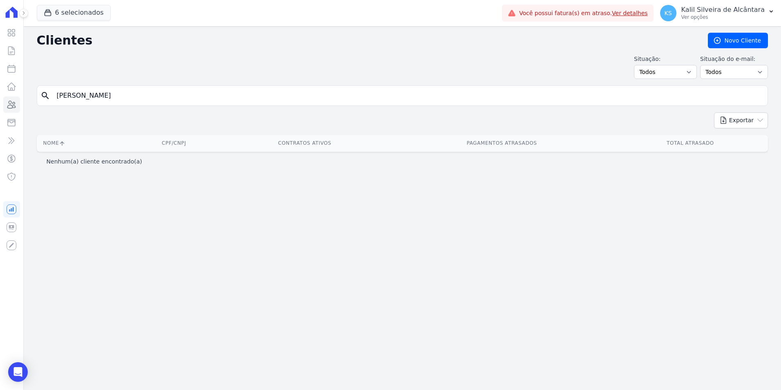
drag, startPoint x: 194, startPoint y: 96, endPoint x: 28, endPoint y: 105, distance: 166.2
click at [28, 105] on div "Clientes Novo Cliente Situação: Todos Adimplentes Inadimplentes Situação do e-m…" at bounding box center [403, 208] width 758 height 364
paste input "[PERSON_NAME]"
type input "[PERSON_NAME]"
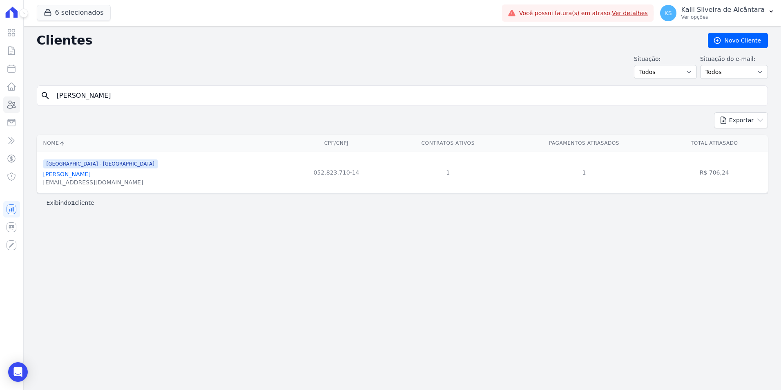
click at [76, 172] on link "Guilherme Da Silva De Souza" at bounding box center [66, 174] width 47 height 7
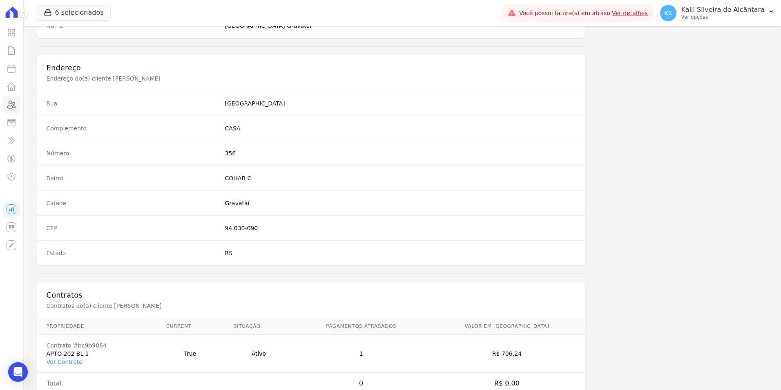
scroll to position [375, 0]
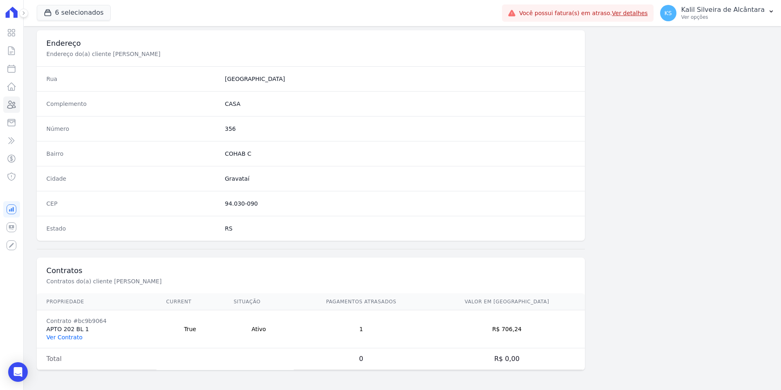
click at [74, 337] on link "Ver Contrato" at bounding box center [65, 337] width 36 height 7
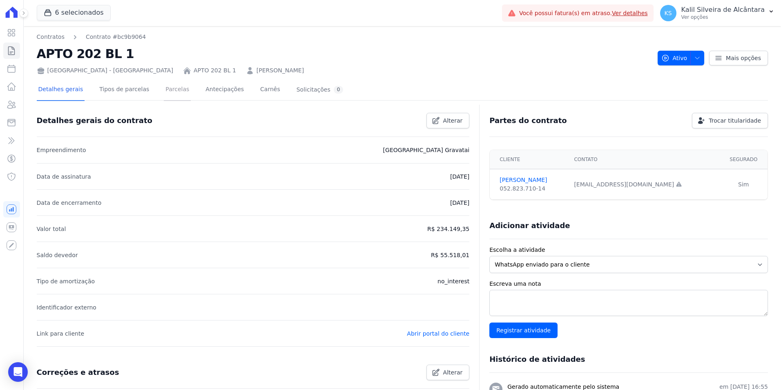
click at [166, 92] on link "Parcelas" at bounding box center [177, 90] width 27 height 22
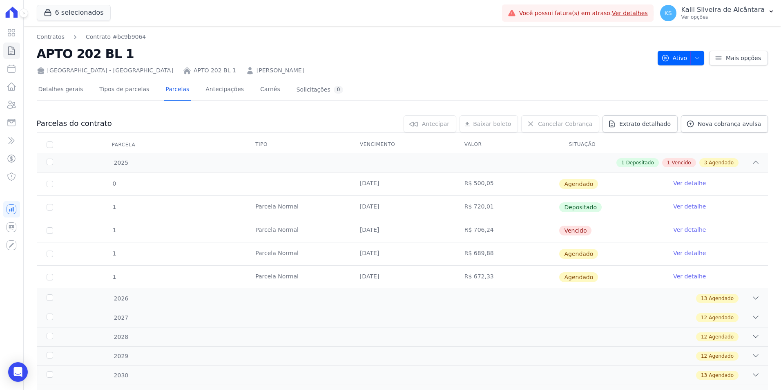
click at [368, 233] on tr "1 Parcela Normal 10/10/2025 R$ 706,24 Vencido Ver detalhe" at bounding box center [403, 230] width 732 height 23
drag, startPoint x: 368, startPoint y: 233, endPoint x: 321, endPoint y: 235, distance: 47.1
click at [321, 235] on td "Parcela Normal" at bounding box center [298, 230] width 105 height 23
click at [60, 15] on button "6 selecionados" at bounding box center [74, 13] width 74 height 16
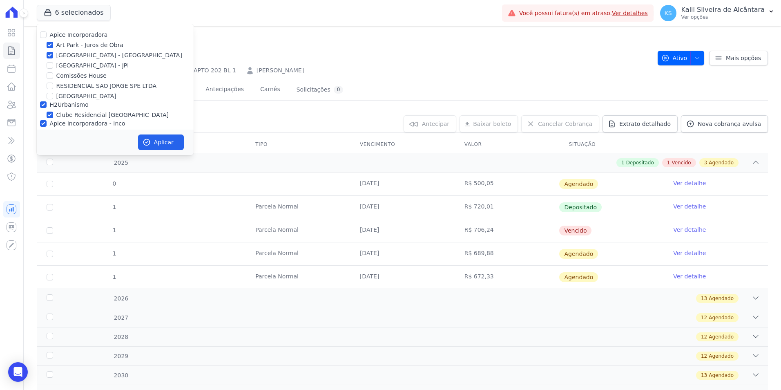
click at [52, 45] on div "Art Park - Juros de Obra" at bounding box center [115, 45] width 157 height 9
click at [51, 45] on input "Art Park - Juros de Obra" at bounding box center [50, 45] width 7 height 7
checkbox input "false"
click at [50, 50] on div "Apice Incorporadora Art Park - Juros de Obra Arty Park - Gravatai Arty Park - J…" at bounding box center [115, 94] width 157 height 141
click at [49, 51] on div "Apice Incorporadora Art Park - Juros de Obra Arty Park - Gravatai Arty Park - J…" at bounding box center [115, 94] width 157 height 141
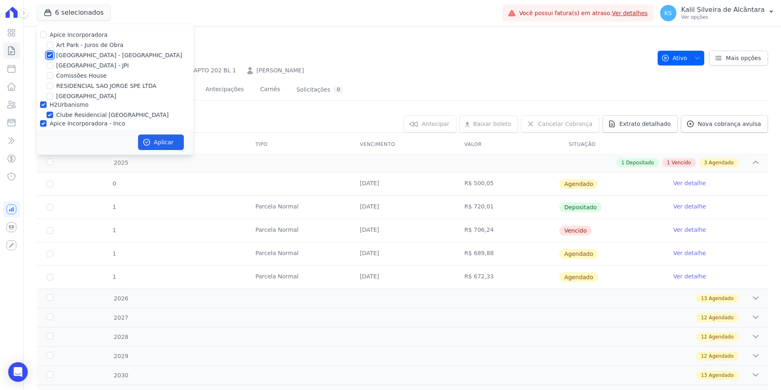
click at [50, 53] on input "[GEOGRAPHIC_DATA] - [GEOGRAPHIC_DATA]" at bounding box center [50, 55] width 7 height 7
checkbox input "false"
click at [44, 104] on input "H2Urbanismo" at bounding box center [43, 104] width 7 height 7
checkbox input "false"
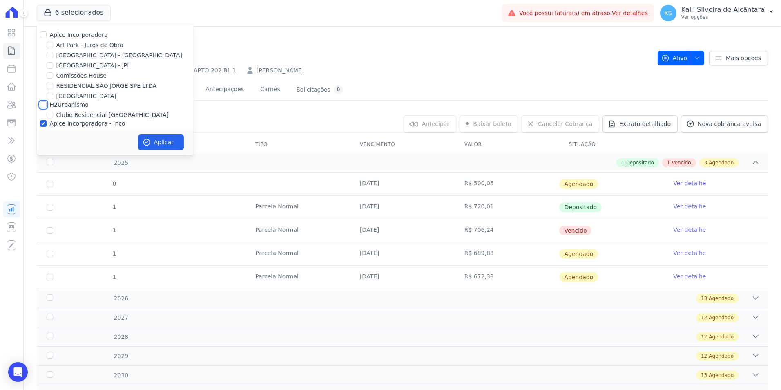
scroll to position [36, 0]
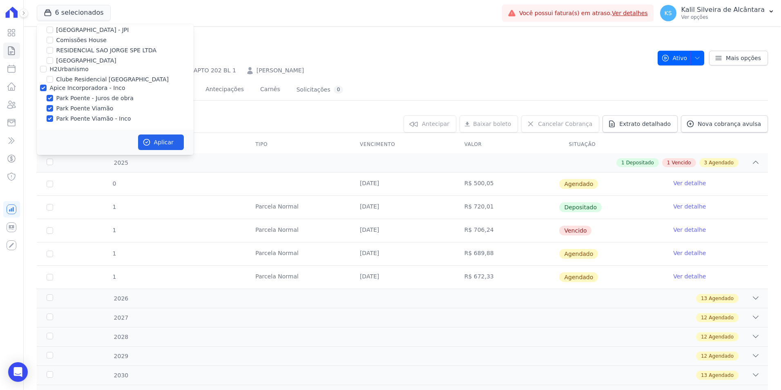
drag, startPoint x: 51, startPoint y: 94, endPoint x: 51, endPoint y: 100, distance: 5.7
click at [51, 95] on div at bounding box center [50, 98] width 7 height 8
click at [47, 107] on input "Park Poente Viamão" at bounding box center [50, 108] width 7 height 7
checkbox input "false"
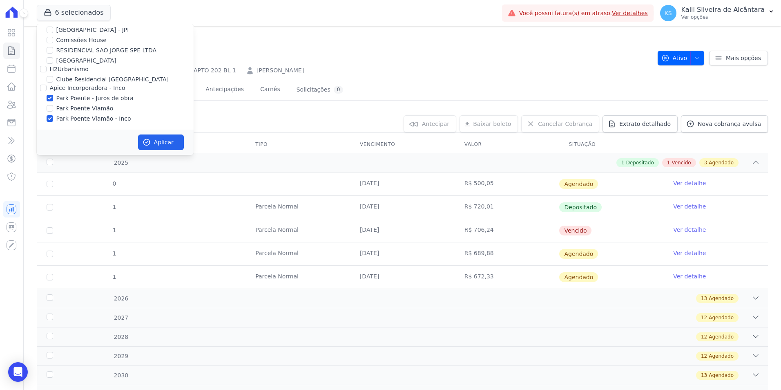
click at [51, 94] on div "Apice Incorporadora Art Park - Juros de Obra Arty Park - Gravatai Arty Park - J…" at bounding box center [115, 59] width 157 height 141
click at [50, 98] on input "Park Poente - Juros de obra" at bounding box center [50, 98] width 7 height 7
checkbox input "false"
click at [11, 106] on icon at bounding box center [12, 105] width 10 height 10
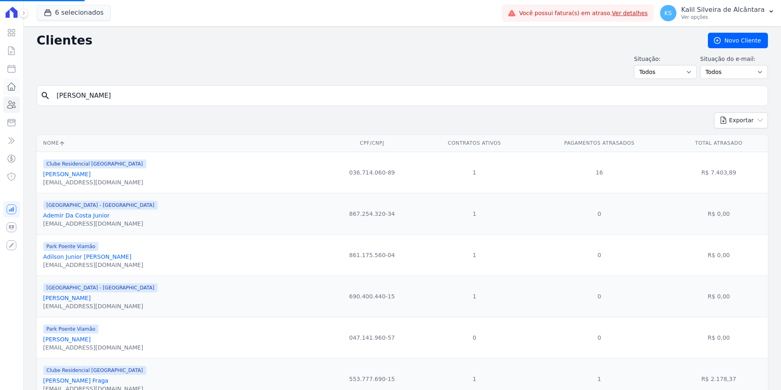
click at [11, 90] on icon at bounding box center [12, 87] width 10 height 10
click at [69, 18] on button "6 selecionados" at bounding box center [74, 13] width 74 height 16
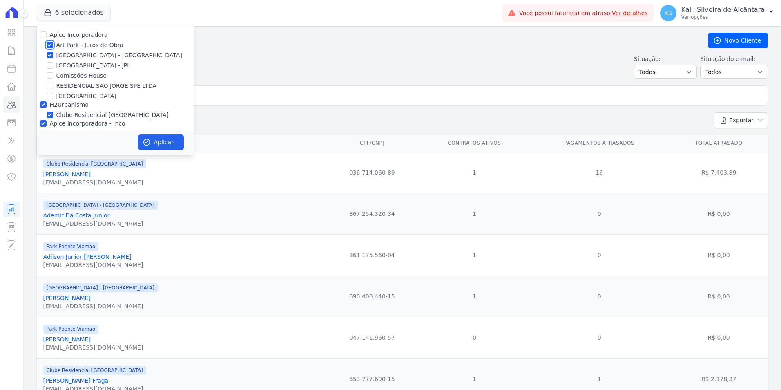
drag, startPoint x: 49, startPoint y: 42, endPoint x: 50, endPoint y: 48, distance: 6.1
click at [50, 42] on input "Art Park - Juros de Obra" at bounding box center [50, 45] width 7 height 7
checkbox input "false"
click at [50, 54] on input "[GEOGRAPHIC_DATA] - [GEOGRAPHIC_DATA]" at bounding box center [50, 55] width 7 height 7
checkbox input "false"
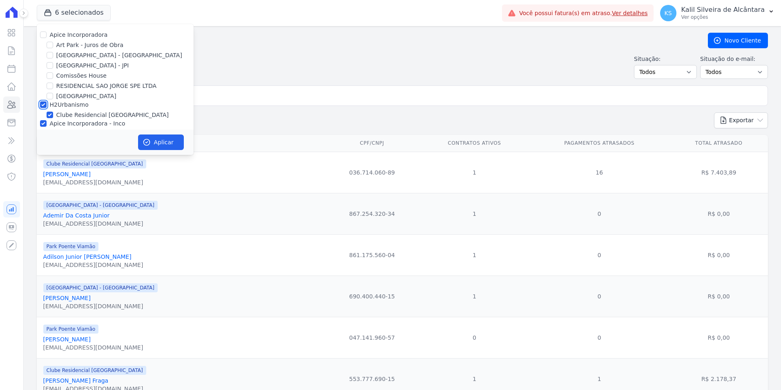
click at [43, 103] on input "H2Urbanismo" at bounding box center [43, 104] width 7 height 7
checkbox input "false"
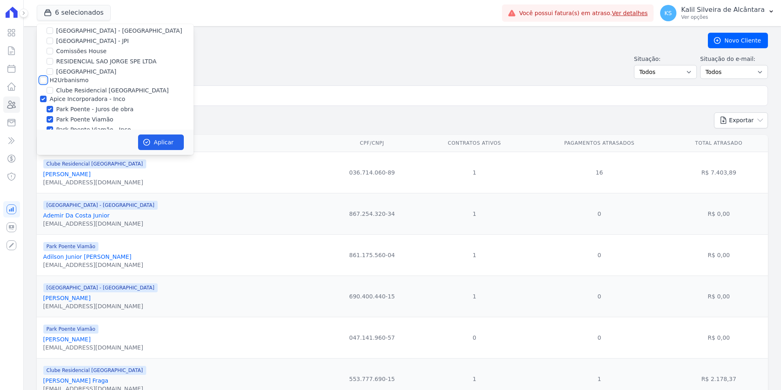
scroll to position [36, 0]
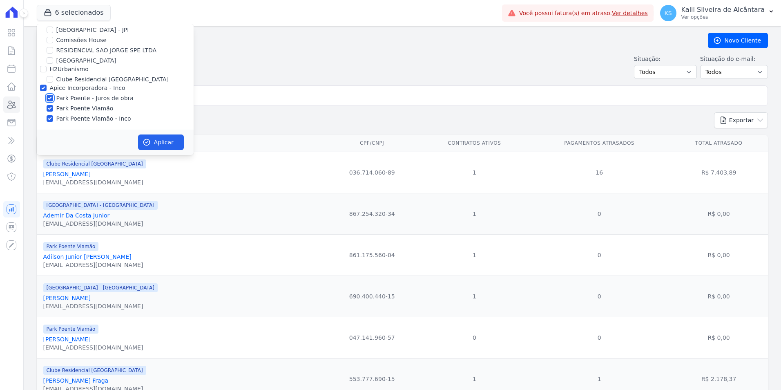
click at [51, 97] on input "Park Poente - Juros de obra" at bounding box center [50, 98] width 7 height 7
checkbox input "false"
click at [52, 105] on input "Park Poente Viamão" at bounding box center [50, 108] width 7 height 7
checkbox input "false"
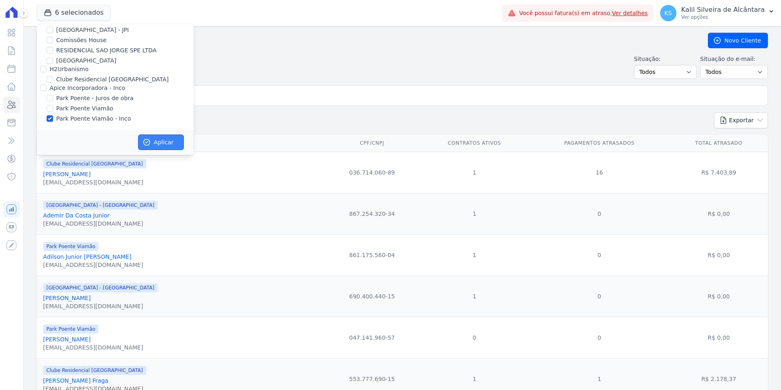
click at [154, 137] on button "Aplicar" at bounding box center [161, 142] width 46 height 16
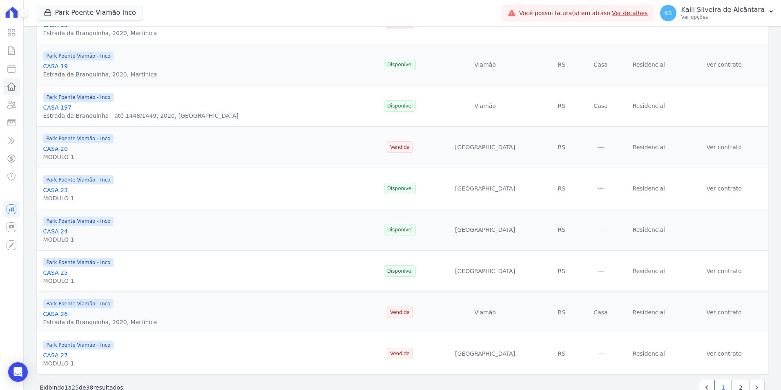
scroll to position [826, 0]
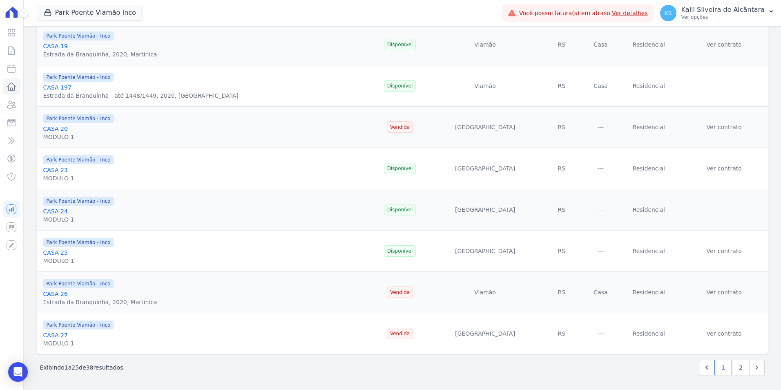
drag, startPoint x: 119, startPoint y: 371, endPoint x: 53, endPoint y: 371, distance: 66.6
click at [53, 371] on p "Exibindo 1 a 25 de 38 resultados." at bounding box center [82, 367] width 85 height 8
click at [194, 368] on div "Exibindo 1 a 25 de 38 resultados. 1 2" at bounding box center [402, 368] width 725 height 16
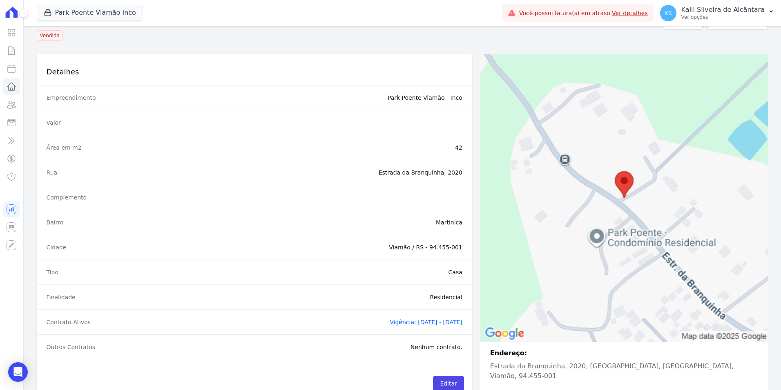
scroll to position [51, 0]
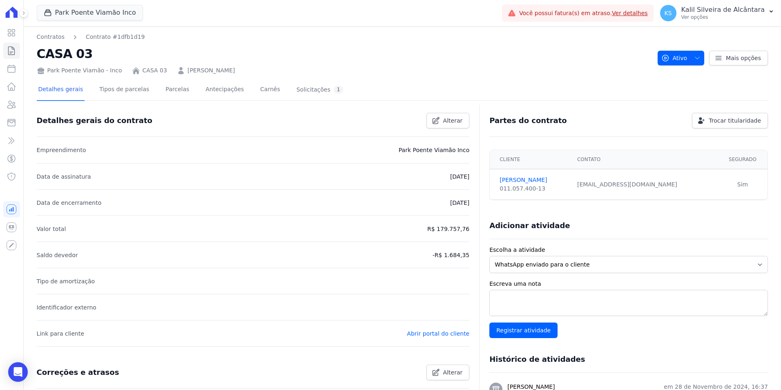
click at [181, 87] on div "Detalhes gerais Tipos de parcelas [GEOGRAPHIC_DATA] Antecipações Carnês Solicit…" at bounding box center [191, 90] width 309 height 22
click at [170, 94] on link "Parcelas" at bounding box center [177, 90] width 27 height 22
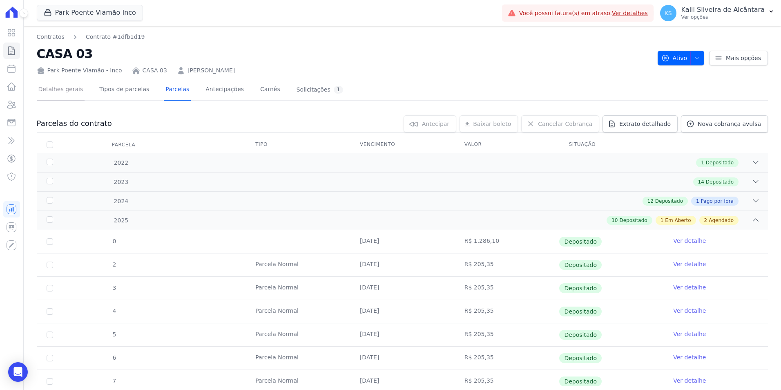
click at [69, 96] on link "Detalhes gerais" at bounding box center [61, 90] width 48 height 22
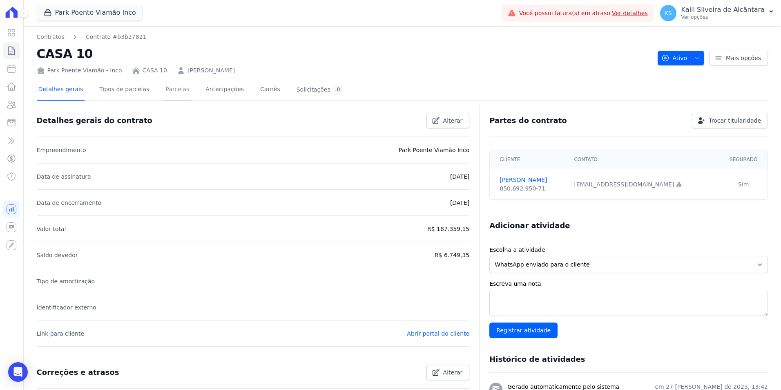
click at [165, 85] on link "Parcelas" at bounding box center [177, 90] width 27 height 22
click at [166, 94] on link "Parcelas" at bounding box center [177, 90] width 27 height 22
click at [164, 90] on link "Parcelas" at bounding box center [177, 90] width 27 height 22
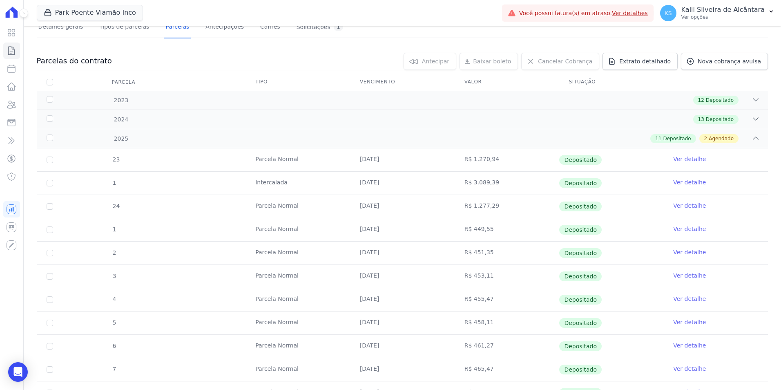
scroll to position [165, 0]
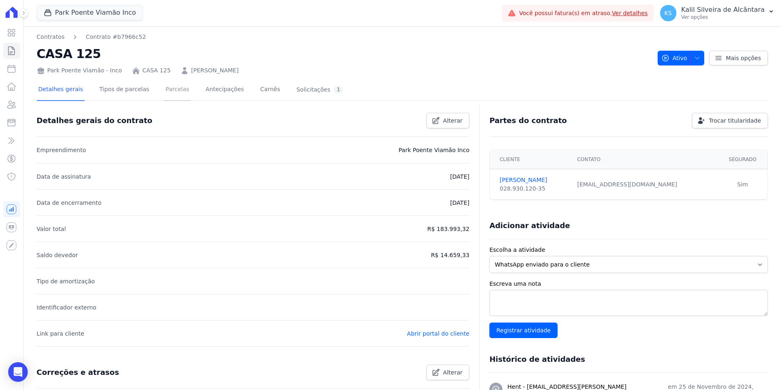
click at [173, 95] on link "Parcelas" at bounding box center [177, 90] width 27 height 22
click at [171, 94] on link "Parcelas" at bounding box center [177, 90] width 27 height 22
click at [164, 96] on link "Parcelas" at bounding box center [177, 90] width 27 height 22
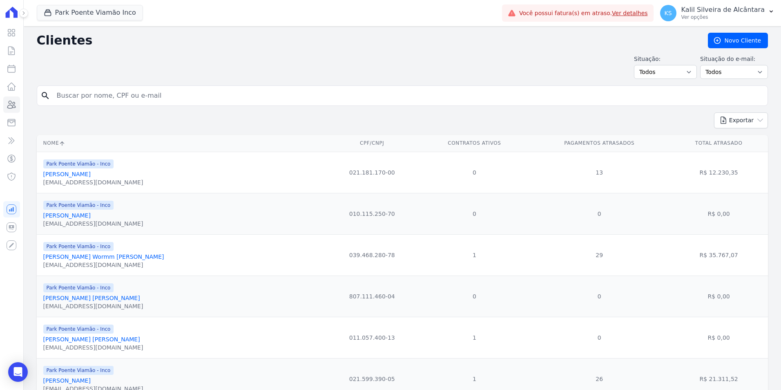
click at [149, 97] on input "search" at bounding box center [408, 95] width 713 height 16
type input "jonas lp"
click at [67, 10] on button "Park Poente Viamão Inco" at bounding box center [90, 13] width 106 height 16
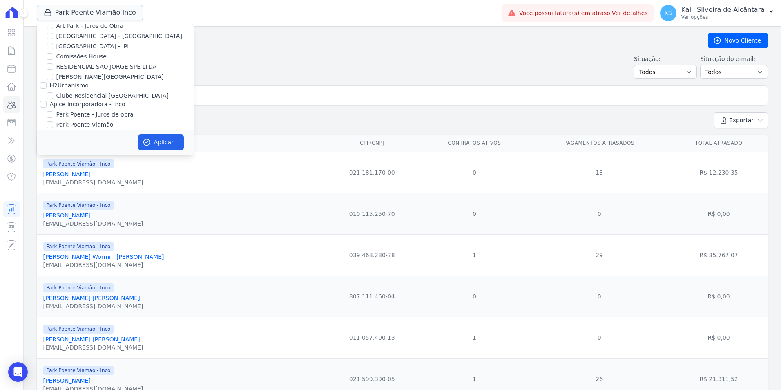
scroll to position [36, 0]
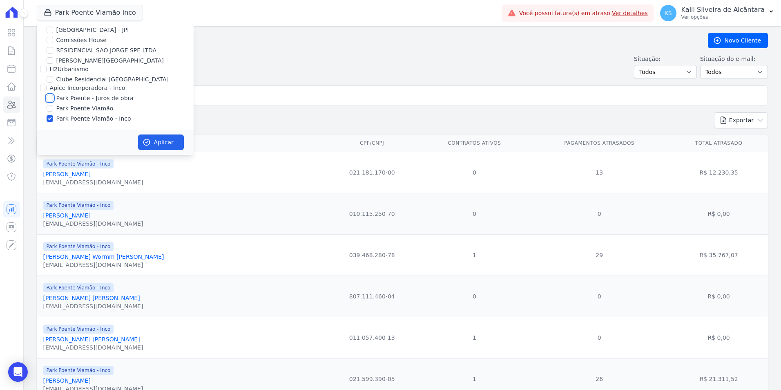
click at [50, 98] on input "Park Poente - Juros de obra" at bounding box center [50, 98] width 7 height 7
checkbox input "true"
click at [51, 107] on input "Park Poente Viamão" at bounding box center [50, 108] width 7 height 7
checkbox input "true"
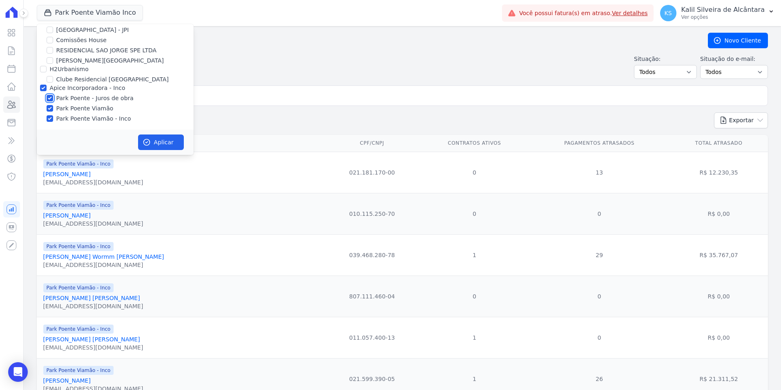
click at [51, 101] on input "Park Poente - Juros de obra" at bounding box center [50, 98] width 7 height 7
checkbox input "false"
click at [153, 139] on button "Aplicar" at bounding box center [161, 142] width 46 height 16
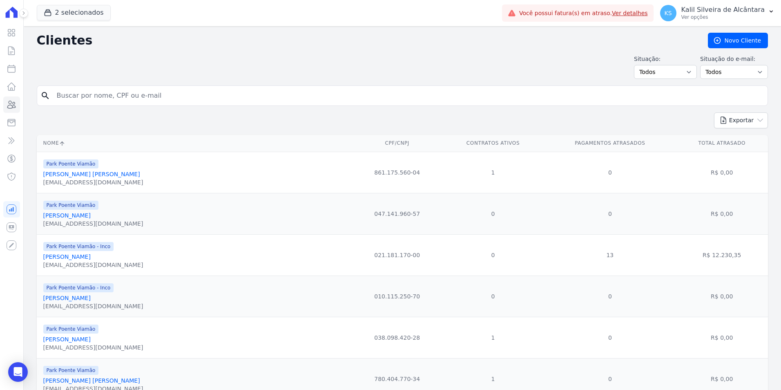
click at [232, 95] on input "search" at bounding box center [408, 95] width 713 height 16
type input "jonas lopes"
click at [75, 13] on button "2 selecionados" at bounding box center [74, 13] width 74 height 16
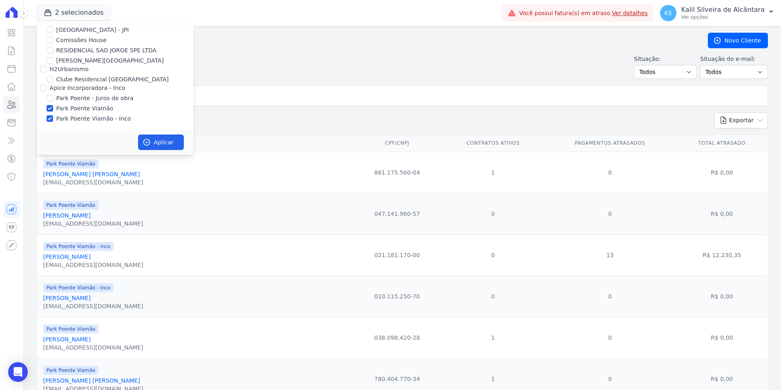
click at [250, 108] on form "search" at bounding box center [403, 98] width 732 height 27
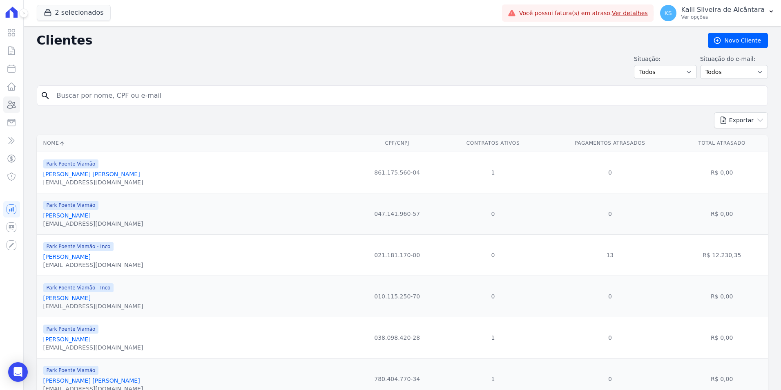
click at [193, 101] on input "search" at bounding box center [408, 95] width 713 height 16
type input "elias lace"
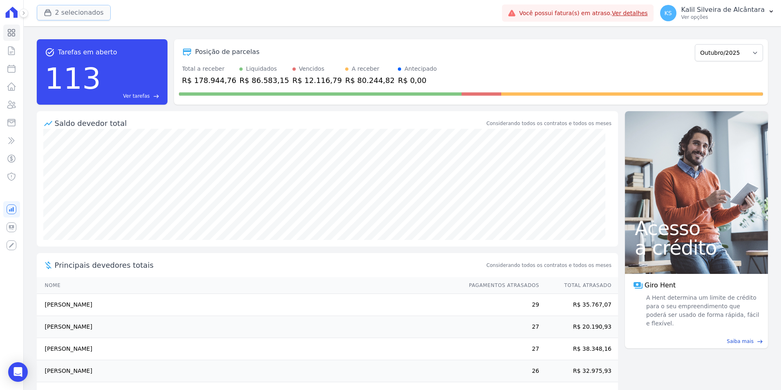
click at [88, 11] on button "2 selecionados" at bounding box center [74, 13] width 74 height 16
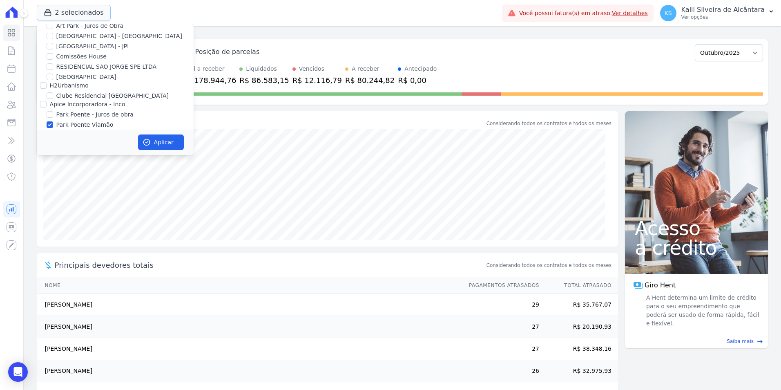
scroll to position [36, 0]
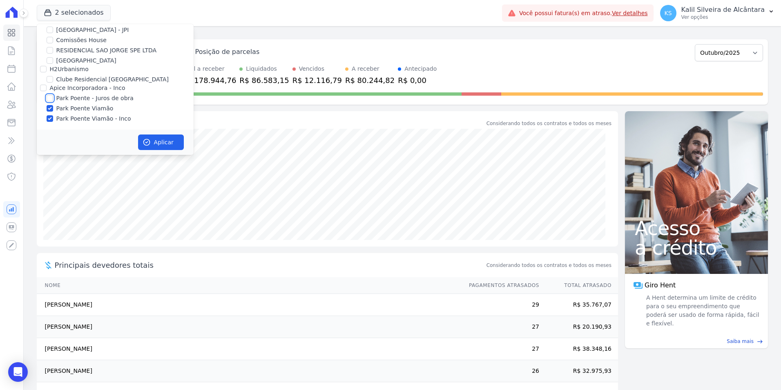
click at [51, 99] on input "Park Poente - Juros de obra" at bounding box center [50, 98] width 7 height 7
checkbox input "true"
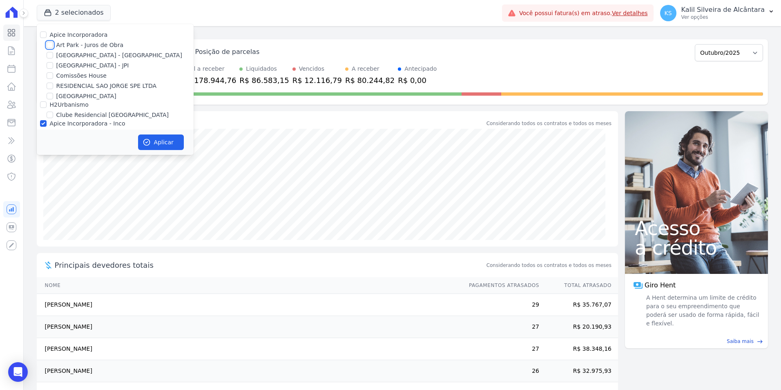
click at [51, 43] on input "Art Park - Juros de Obra" at bounding box center [50, 45] width 7 height 7
checkbox input "true"
click at [52, 54] on input "[GEOGRAPHIC_DATA] - [GEOGRAPHIC_DATA]" at bounding box center [50, 55] width 7 height 7
checkbox input "true"
click at [43, 107] on input "H2Urbanismo" at bounding box center [43, 104] width 7 height 7
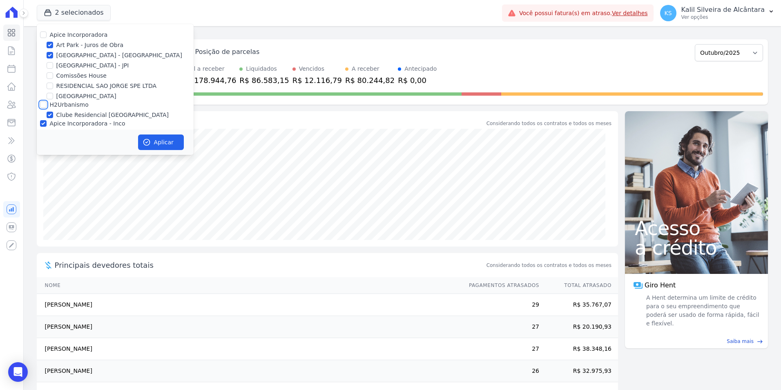
checkbox input "true"
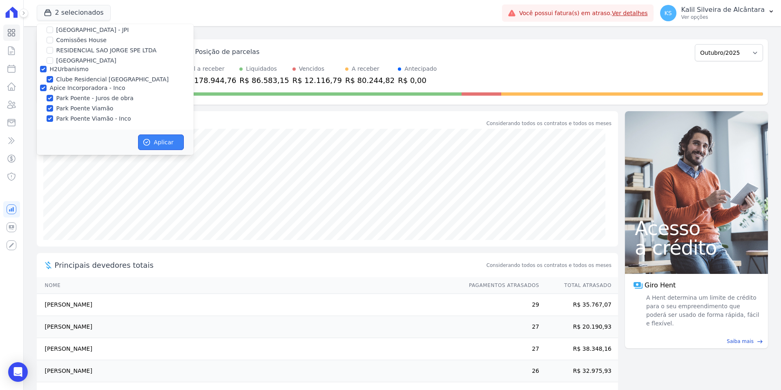
click at [160, 140] on button "Aplicar" at bounding box center [161, 142] width 46 height 16
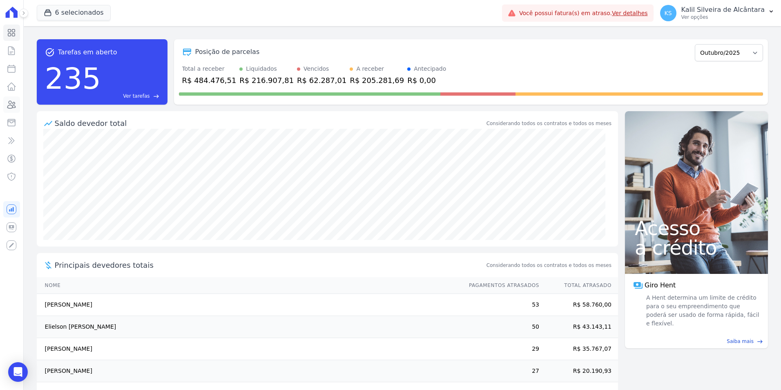
click at [11, 108] on icon at bounding box center [12, 104] width 8 height 7
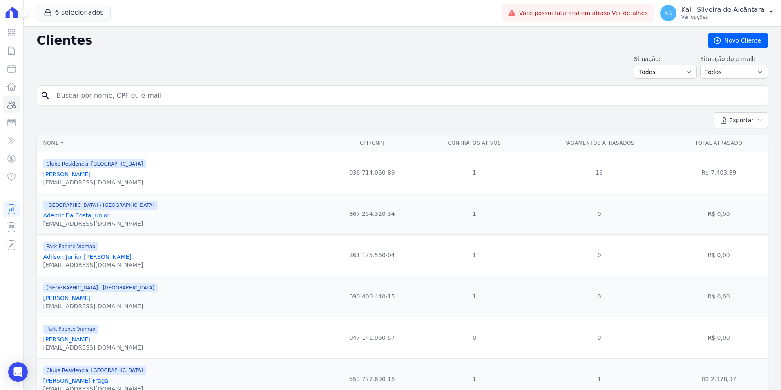
click at [113, 90] on input "search" at bounding box center [408, 95] width 713 height 16
type input "t"
click at [82, 94] on input "search" at bounding box center [408, 95] width 713 height 16
paste input "GUILHERME DA SILVA DE SOUZA"
type input "GUILHERME DA SILVA DE SOUZA"
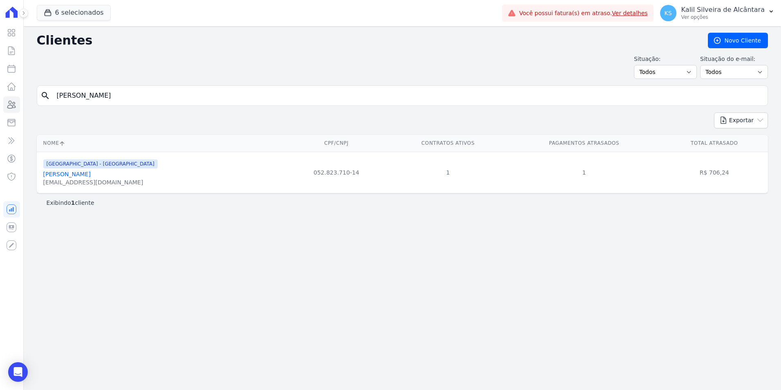
click at [86, 176] on link "Guilherme Da Silva De Souza" at bounding box center [66, 174] width 47 height 7
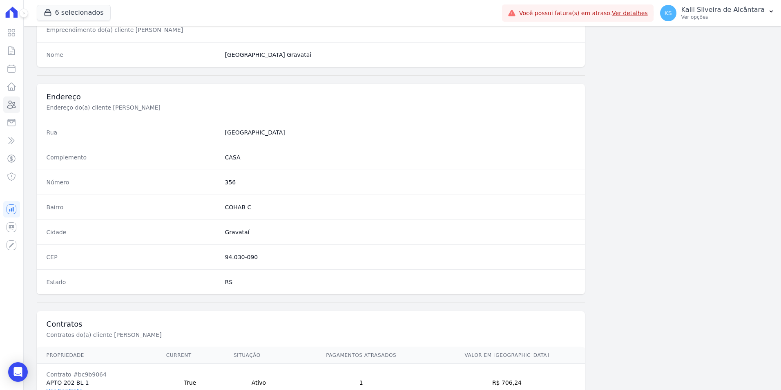
scroll to position [375, 0]
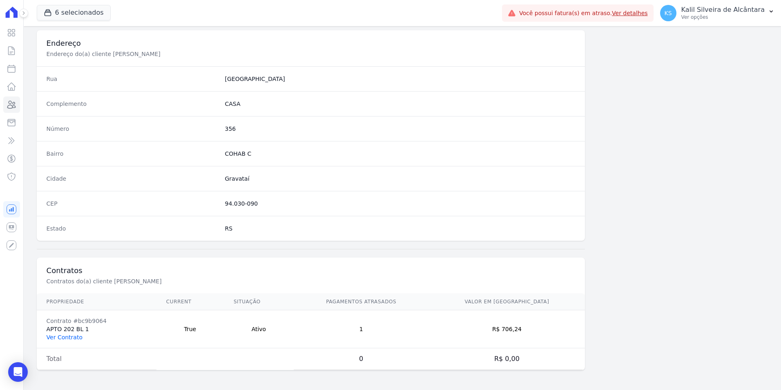
click at [59, 337] on link "Ver Contrato" at bounding box center [65, 337] width 36 height 7
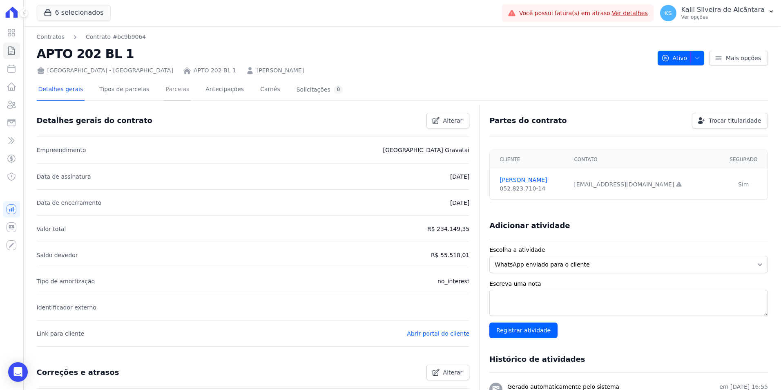
click at [173, 94] on link "Parcelas" at bounding box center [177, 90] width 27 height 22
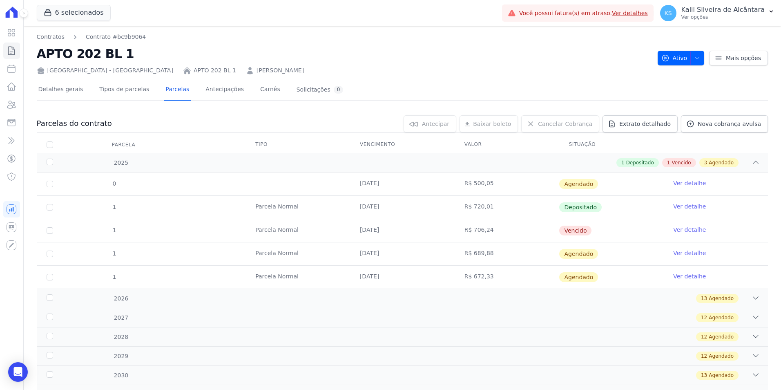
scroll to position [41, 0]
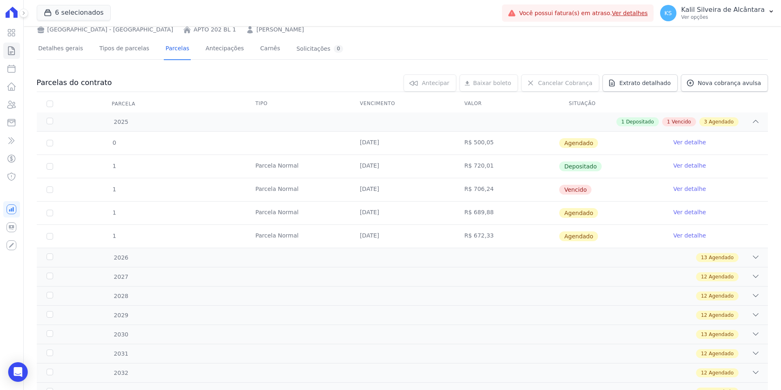
click at [685, 187] on link "Ver detalhe" at bounding box center [690, 189] width 33 height 8
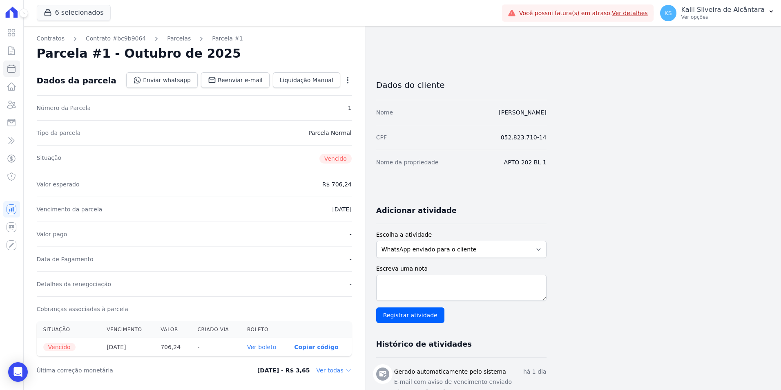
click at [345, 80] on icon "button" at bounding box center [348, 80] width 8 height 8
click at [309, 123] on link "Renegociar" at bounding box center [313, 120] width 72 height 15
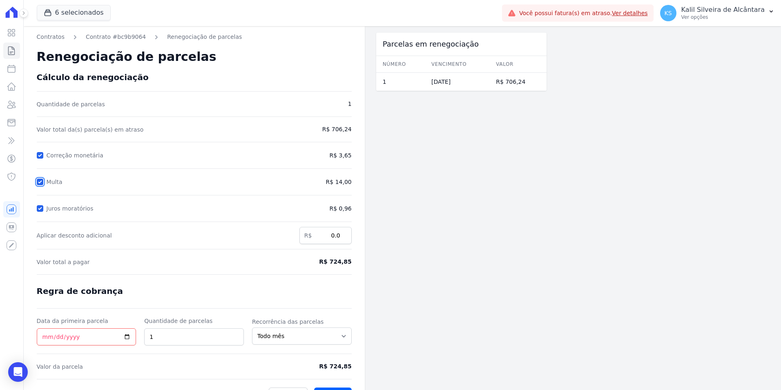
click at [39, 179] on input "Multa" at bounding box center [40, 182] width 7 height 7
checkbox input "false"
click at [42, 203] on form "Cálculo da renegociação Quantidade de parcelas 1 Valor total da(s) parcela(s) e…" at bounding box center [194, 237] width 315 height 331
click at [39, 208] on input "Juros moratórios" at bounding box center [40, 208] width 7 height 7
checkbox input "false"
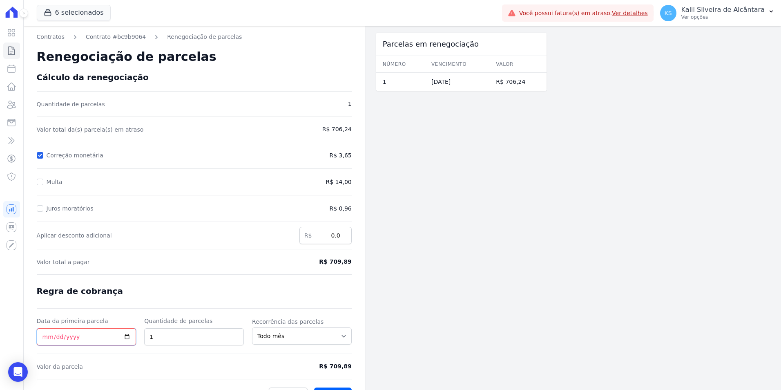
click at [49, 334] on input "Data da primeira parcela" at bounding box center [87, 336] width 100 height 17
type input "2025-10-25"
click at [232, 310] on form "Cálculo da renegociação Quantidade de parcelas 1 Valor total da(s) parcela(s) e…" at bounding box center [194, 237] width 315 height 331
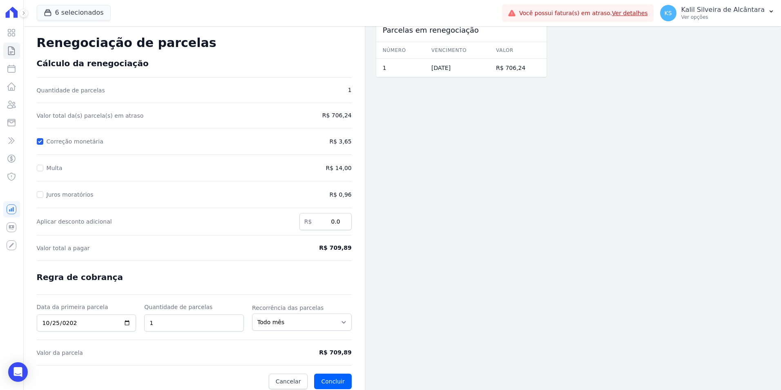
scroll to position [20, 0]
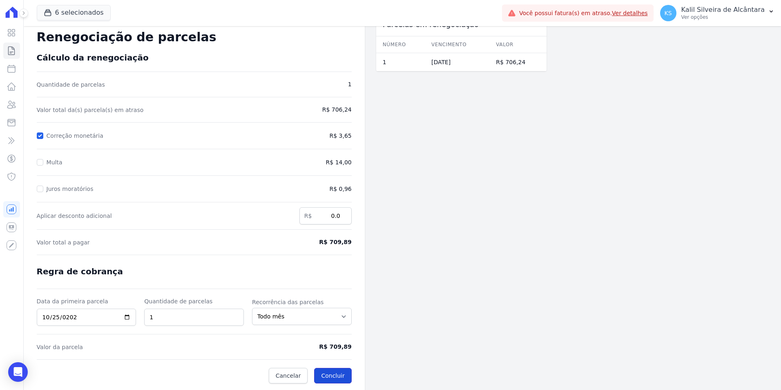
click at [343, 377] on button "Concluir" at bounding box center [332, 376] width 37 height 16
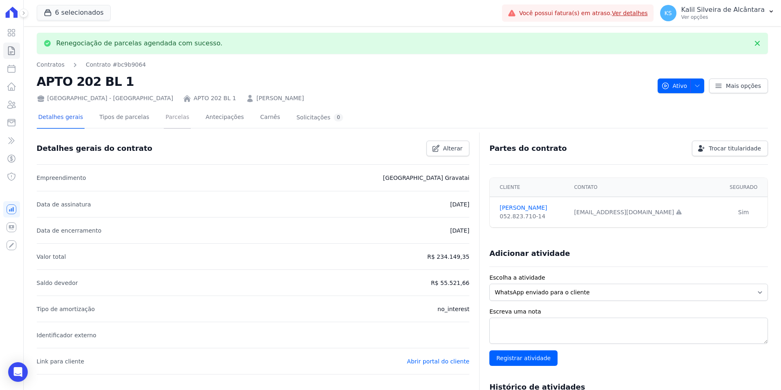
click at [166, 114] on link "Parcelas" at bounding box center [177, 118] width 27 height 22
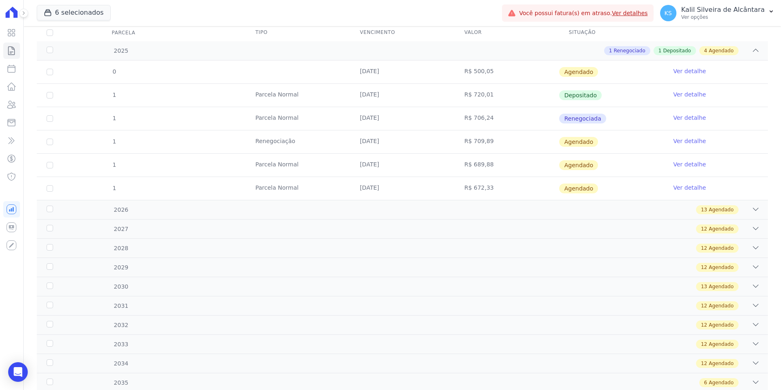
scroll to position [98, 0]
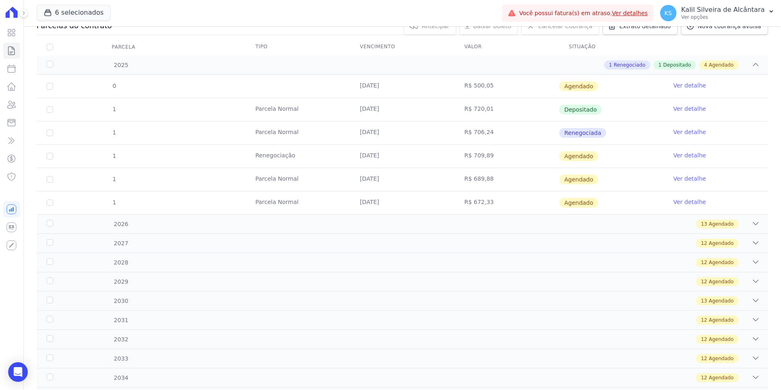
click at [685, 157] on link "Ver detalhe" at bounding box center [690, 155] width 33 height 8
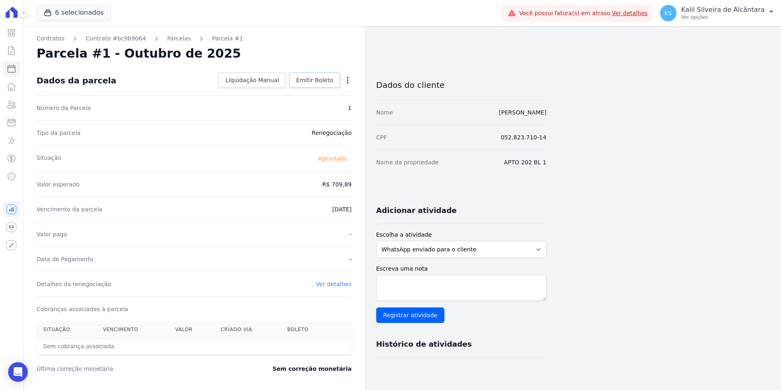
click at [331, 83] on span "Emitir Boleto" at bounding box center [314, 80] width 37 height 8
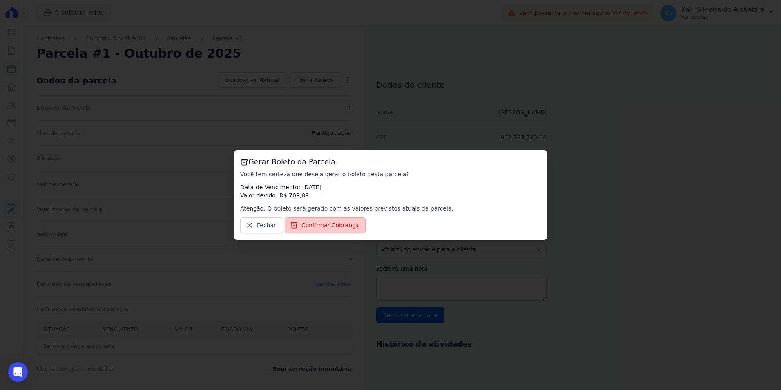
click at [319, 218] on link "Confirmar Cobrança" at bounding box center [325, 225] width 81 height 16
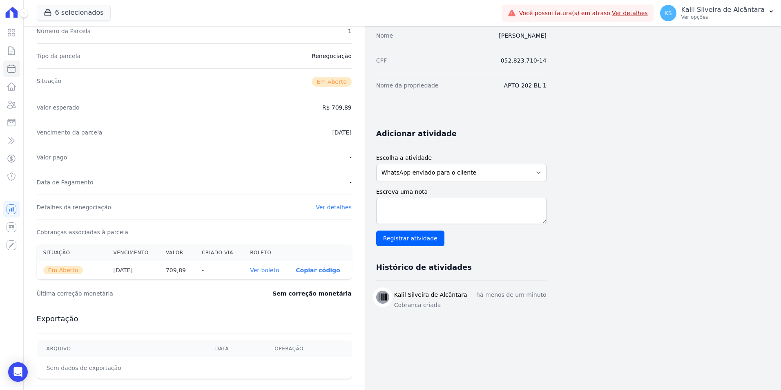
scroll to position [163, 0]
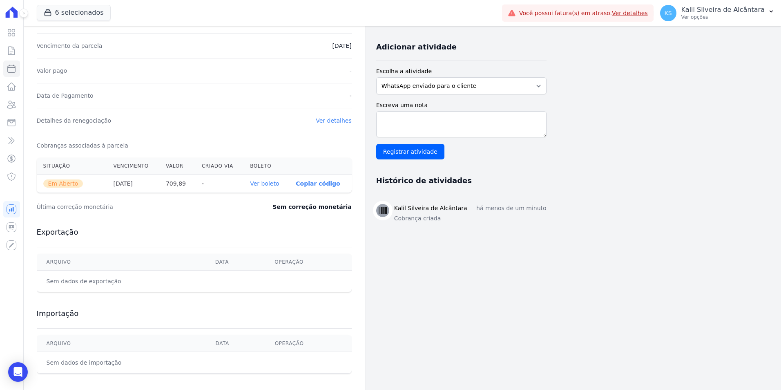
click at [258, 182] on link "Ver boleto" at bounding box center [264, 183] width 29 height 7
click at [22, 107] on div "Visão Geral Contratos Parcelas Lotes Clientes Minha Carteira Transferências Cré…" at bounding box center [390, 195] width 781 height 390
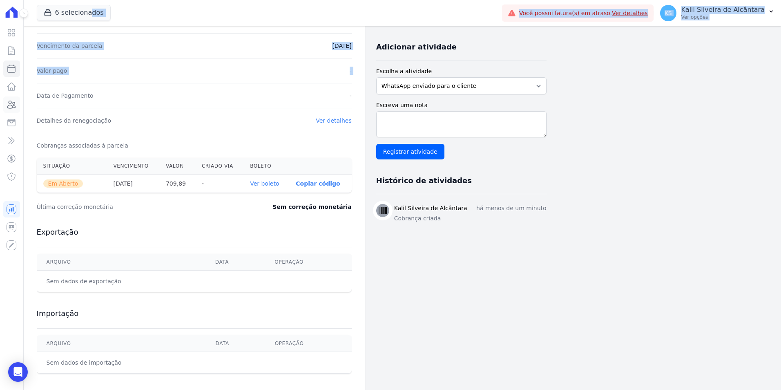
click at [18, 105] on link "Clientes" at bounding box center [11, 104] width 17 height 16
click at [14, 105] on icon at bounding box center [12, 104] width 8 height 7
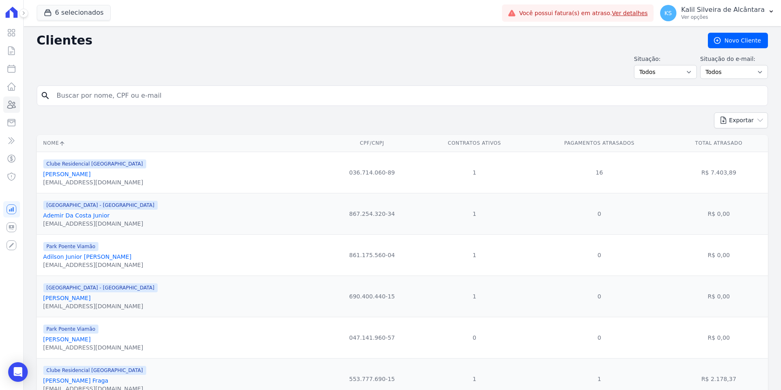
click at [86, 94] on input "search" at bounding box center [408, 95] width 713 height 16
paste input "[PERSON_NAME]"
type input "[PERSON_NAME]"
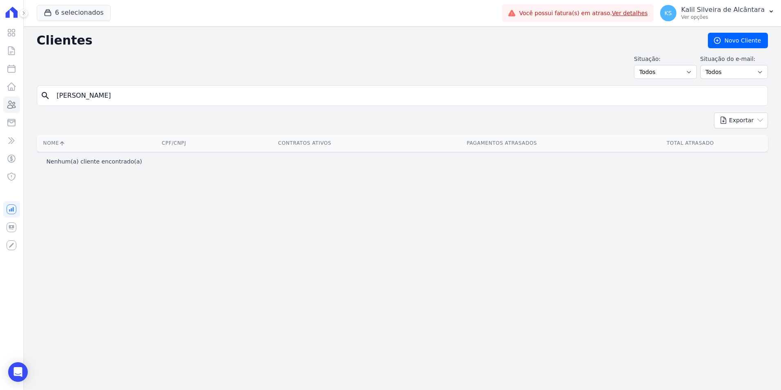
click at [57, 97] on input "[PERSON_NAME]" at bounding box center [408, 95] width 713 height 16
click at [155, 94] on input "[PERSON_NAME]" at bounding box center [408, 95] width 713 height 16
click at [92, 14] on button "6 selecionados" at bounding box center [74, 13] width 74 height 16
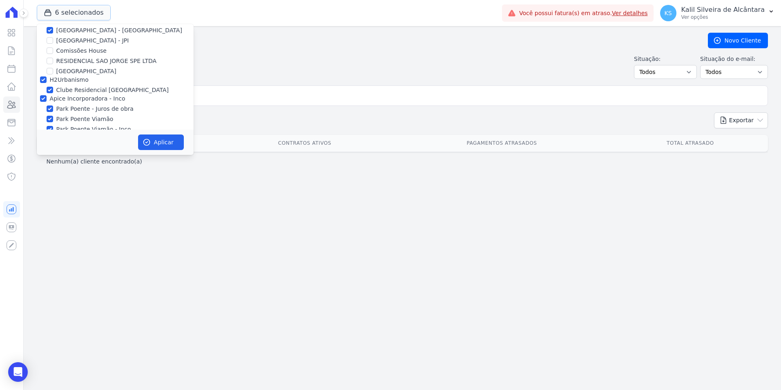
scroll to position [36, 0]
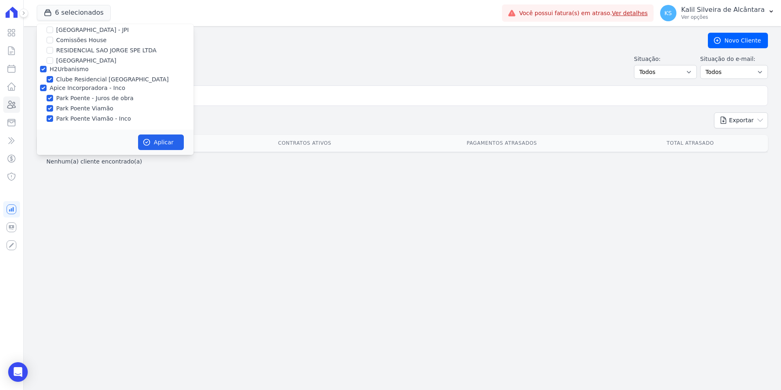
click at [258, 51] on div "Clientes Novo Cliente Situação: Todos Adimplentes Inadimplentes Situação do e-m…" at bounding box center [403, 208] width 758 height 364
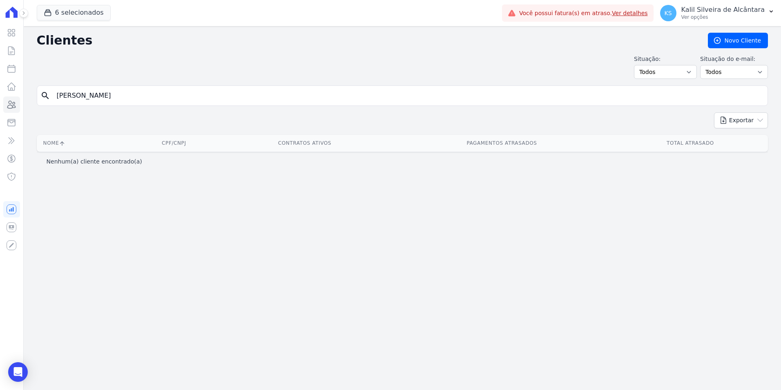
drag, startPoint x: 71, startPoint y: 108, endPoint x: 1, endPoint y: 110, distance: 69.5
click at [1, 110] on div "Visão Geral Contratos Parcelas Lotes Clientes Minha Carteira Transferências Cré…" at bounding box center [390, 195] width 781 height 390
click at [80, 16] on button "6 selecionados" at bounding box center [74, 13] width 74 height 16
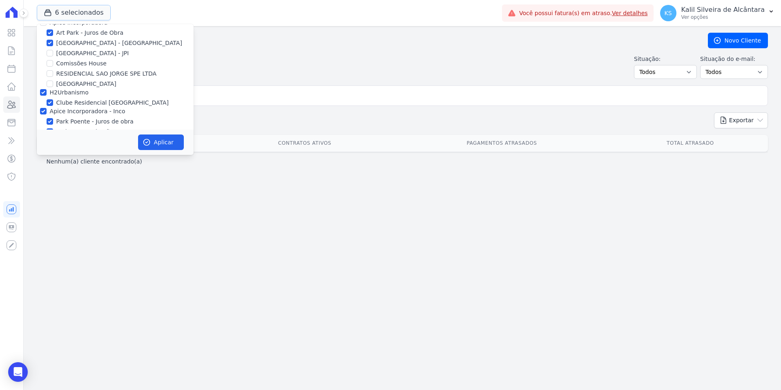
scroll to position [0, 0]
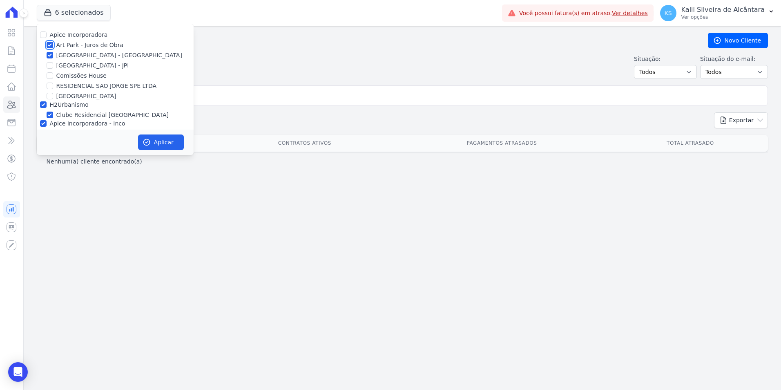
click at [50, 46] on input "Art Park - Juros de Obra" at bounding box center [50, 45] width 7 height 7
checkbox input "false"
click at [50, 50] on div "Apice Incorporadora Art Park - Juros de Obra Arty Park - Gravatai Arty Park - J…" at bounding box center [115, 94] width 157 height 141
click at [50, 53] on input "[GEOGRAPHIC_DATA] - [GEOGRAPHIC_DATA]" at bounding box center [50, 55] width 7 height 7
checkbox input "false"
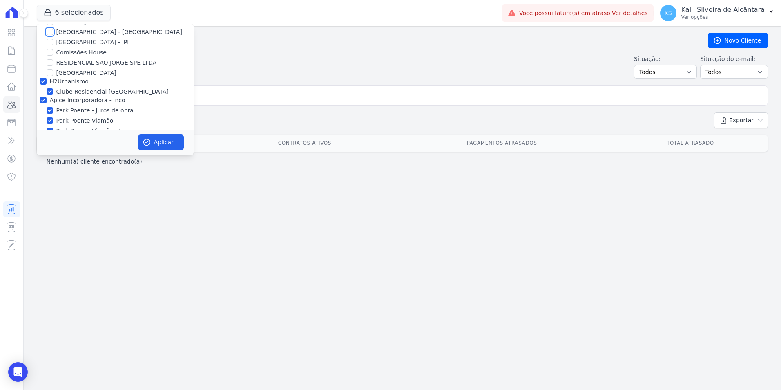
scroll to position [36, 0]
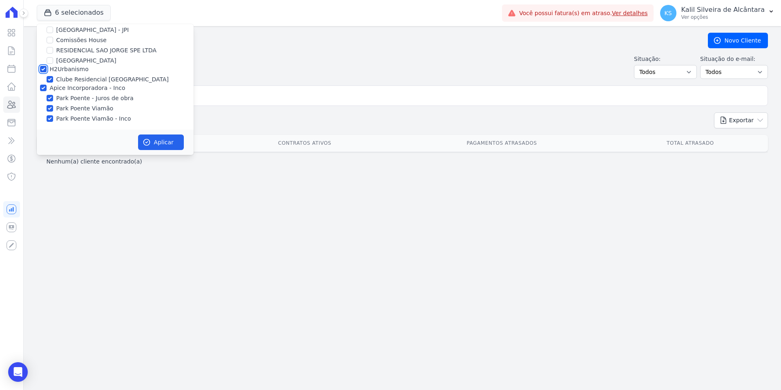
click at [46, 69] on input "H2Urbanismo" at bounding box center [43, 69] width 7 height 7
checkbox input "false"
click at [45, 82] on div "Clube Residencial [GEOGRAPHIC_DATA]" at bounding box center [115, 79] width 157 height 9
click at [43, 85] on input "Apice Incorporadora - Inco" at bounding box center [43, 88] width 7 height 7
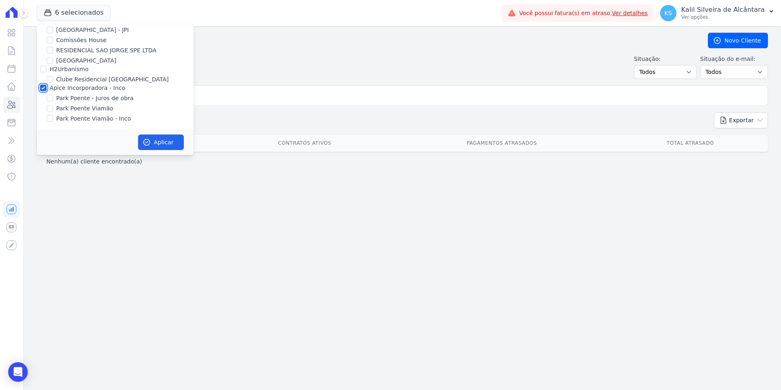
checkbox input "false"
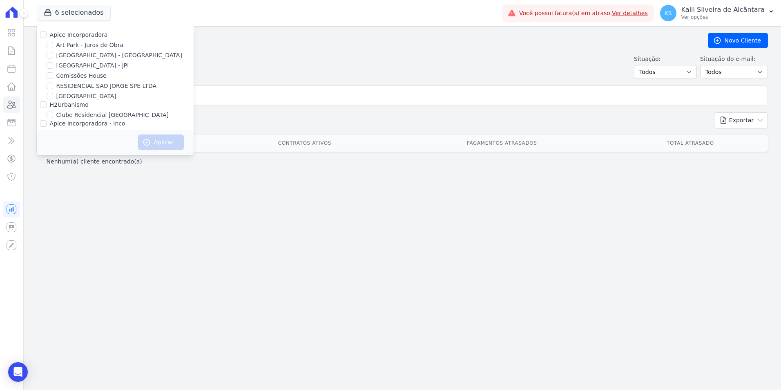
click at [52, 79] on div at bounding box center [50, 76] width 7 height 8
click at [50, 76] on input "Comissões House" at bounding box center [50, 75] width 7 height 7
checkbox input "true"
click at [146, 141] on icon "button" at bounding box center [147, 142] width 8 height 8
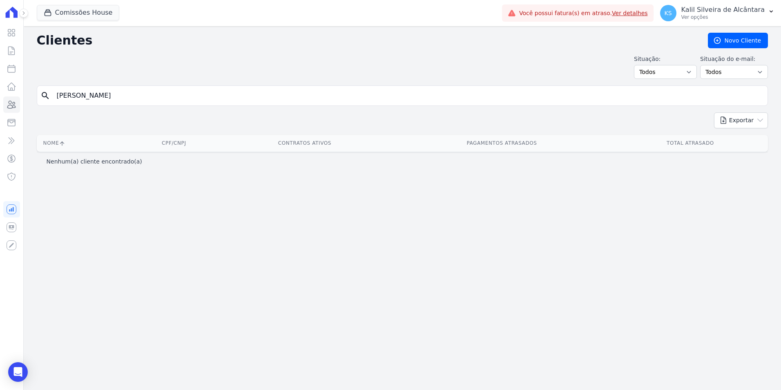
drag, startPoint x: 154, startPoint y: 97, endPoint x: 77, endPoint y: 101, distance: 77.0
click at [92, 99] on input "[PERSON_NAME]" at bounding box center [408, 95] width 713 height 16
type input "G"
click at [86, 85] on div "Clientes Novo Cliente Situação: Todos Adimplentes Inadimplentes Situação do e-m…" at bounding box center [403, 208] width 758 height 364
click at [87, 92] on input "G" at bounding box center [408, 95] width 713 height 16
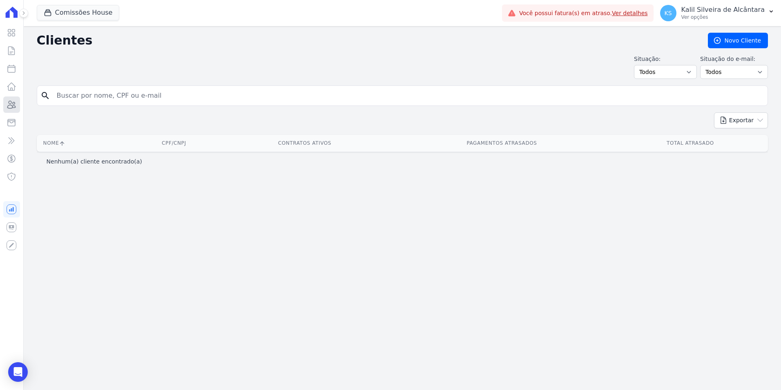
click at [13, 104] on icon at bounding box center [12, 104] width 8 height 7
click at [472, 95] on input "search" at bounding box center [408, 95] width 713 height 16
type input "gilmar"
drag, startPoint x: 28, startPoint y: 95, endPoint x: -25, endPoint y: 99, distance: 52.9
click at [0, 99] on html "Visão Geral Contratos Parcelas Lotes Clientes Minha Carteira Transferências Cré…" at bounding box center [390, 195] width 781 height 390
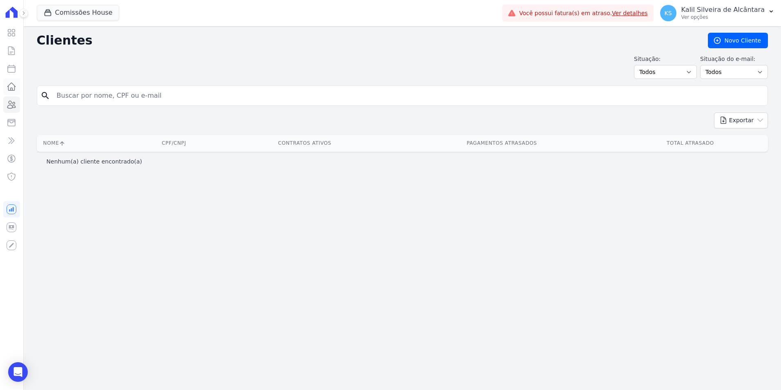
click at [13, 86] on icon at bounding box center [12, 87] width 10 height 10
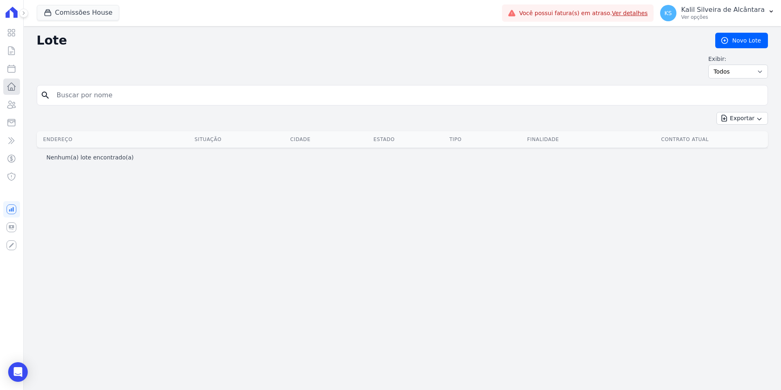
click at [13, 85] on icon at bounding box center [12, 87] width 10 height 10
click at [9, 67] on icon at bounding box center [12, 69] width 10 height 10
select select
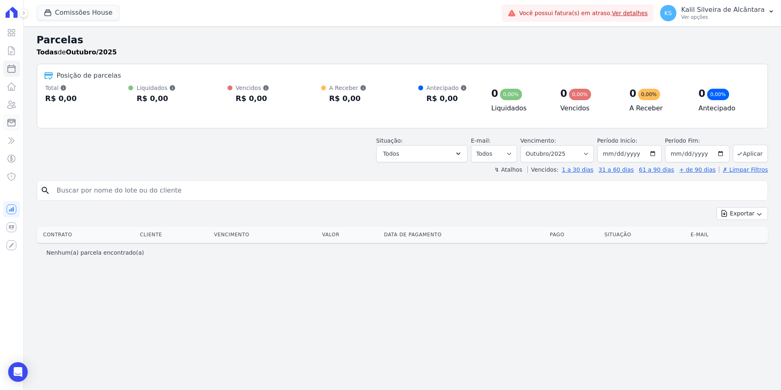
click at [13, 117] on link "Minha Carteira" at bounding box center [11, 122] width 17 height 16
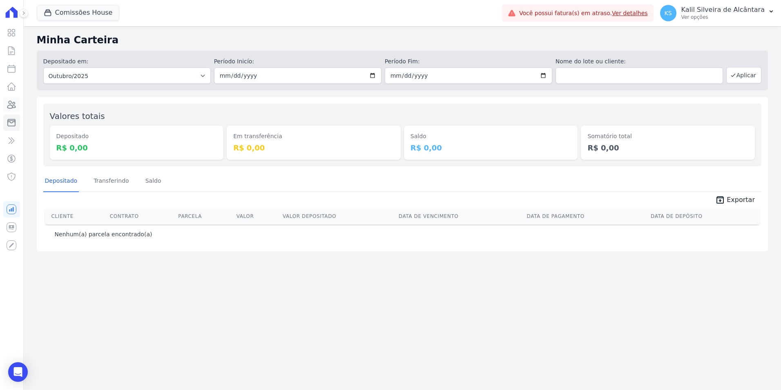
click at [12, 102] on icon at bounding box center [12, 104] width 8 height 7
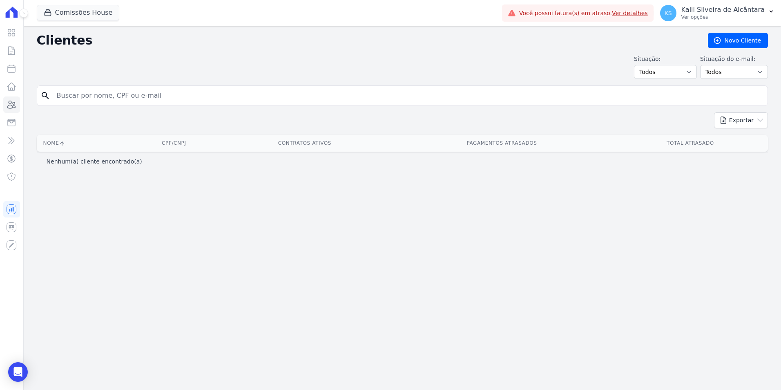
click at [73, 23] on div "Comissões House Apice Incorporadora Art Park - Juros de Obra Arty Park - Gravat…" at bounding box center [268, 13] width 462 height 27
click at [85, 5] on button "Comissões House" at bounding box center [78, 13] width 83 height 16
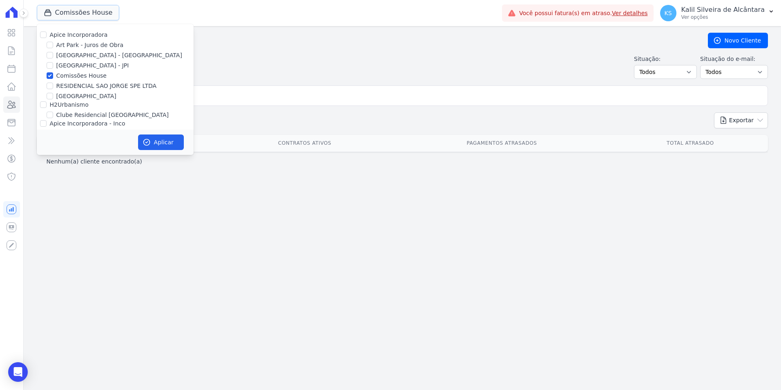
scroll to position [36, 0]
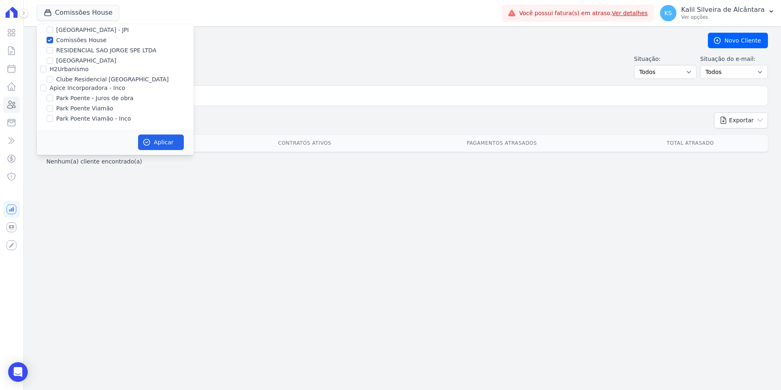
click at [239, 68] on div "Situação: Todos Adimplentes Inadimplentes Situação do e-mail: Todos Confirmado …" at bounding box center [403, 67] width 732 height 24
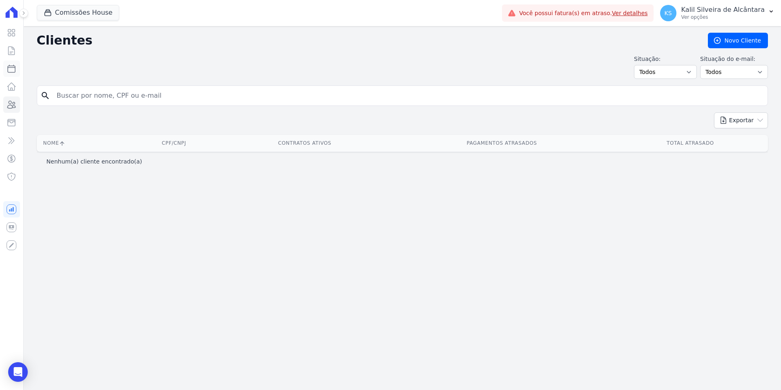
click at [10, 72] on icon at bounding box center [12, 69] width 10 height 10
select select
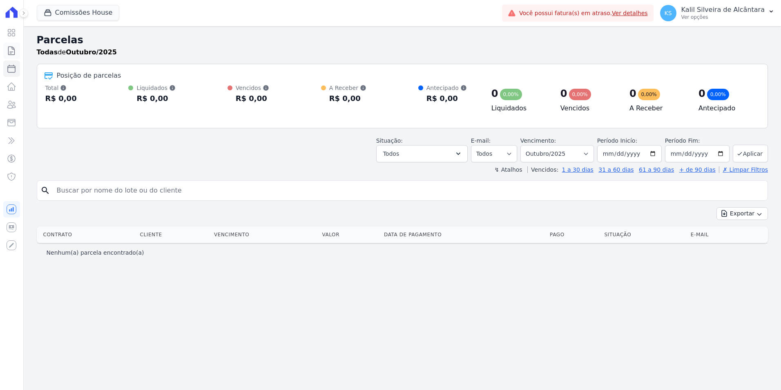
click at [11, 56] on link "Contratos" at bounding box center [11, 51] width 17 height 16
select select
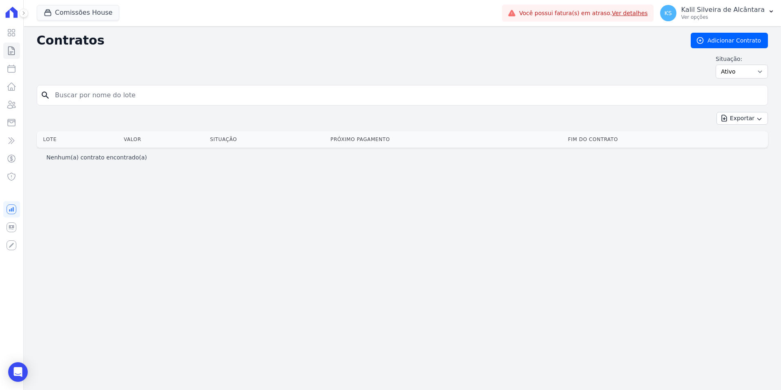
click at [115, 95] on input "search" at bounding box center [407, 95] width 714 height 16
click at [159, 103] on input "search" at bounding box center [407, 95] width 714 height 16
type input "gilmar"
click at [101, 97] on input "gilmar" at bounding box center [407, 95] width 714 height 16
drag, startPoint x: 92, startPoint y: 97, endPoint x: -53, endPoint y: 93, distance: 144.7
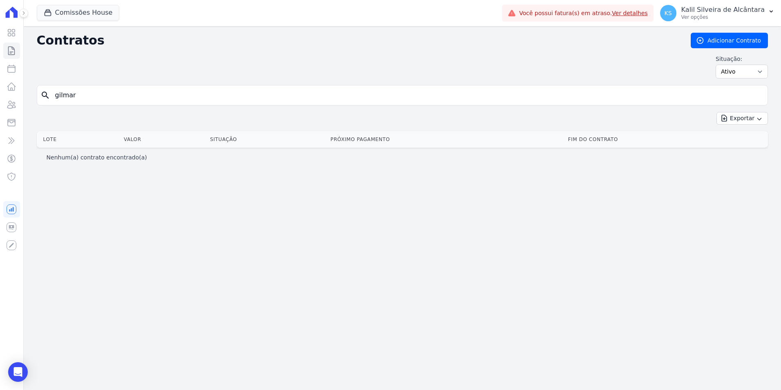
click at [0, 93] on html "Visão Geral Contratos Parcelas Lotes Clientes Minha Carteira Transferências Cré…" at bounding box center [390, 195] width 781 height 390
click at [14, 103] on icon at bounding box center [12, 105] width 10 height 10
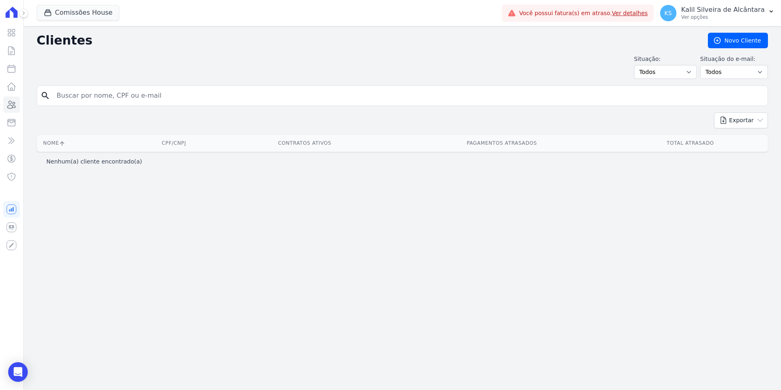
click at [82, 101] on input "search" at bounding box center [408, 95] width 713 height 16
click at [13, 127] on icon at bounding box center [12, 123] width 10 height 10
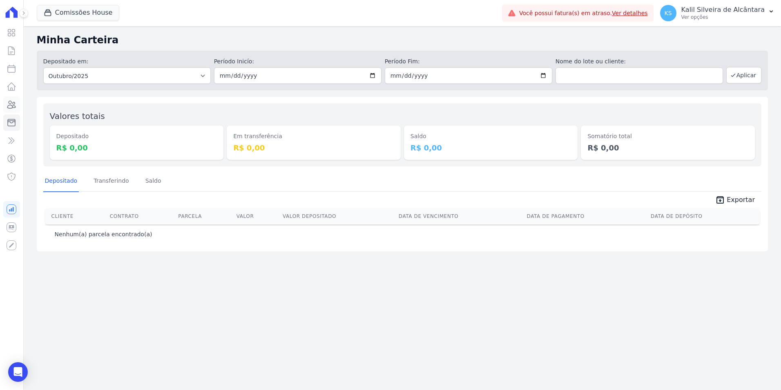
click at [12, 104] on icon at bounding box center [12, 105] width 10 height 10
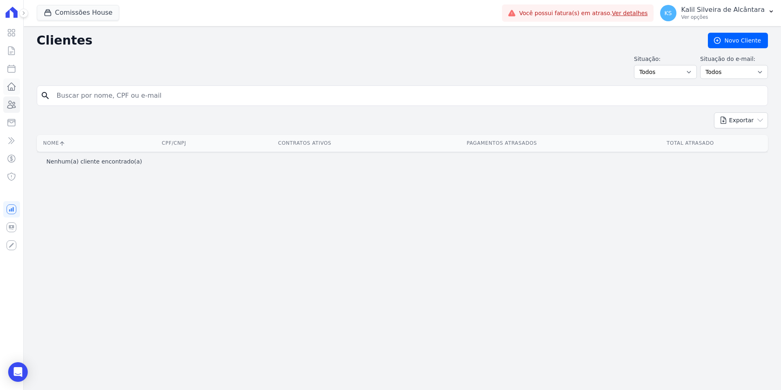
click at [14, 87] on icon at bounding box center [12, 87] width 10 height 10
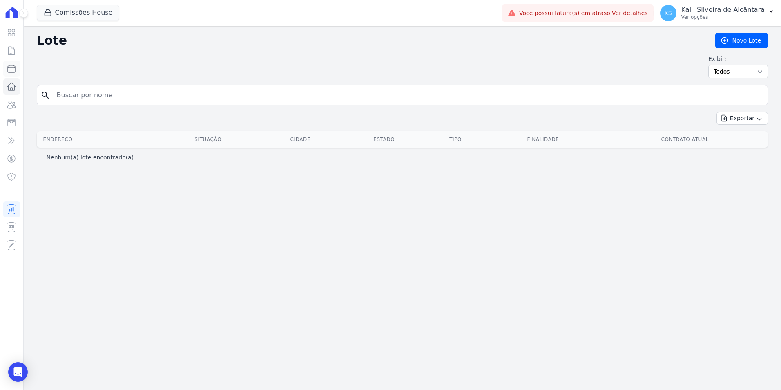
click at [15, 65] on icon at bounding box center [12, 69] width 10 height 10
select select
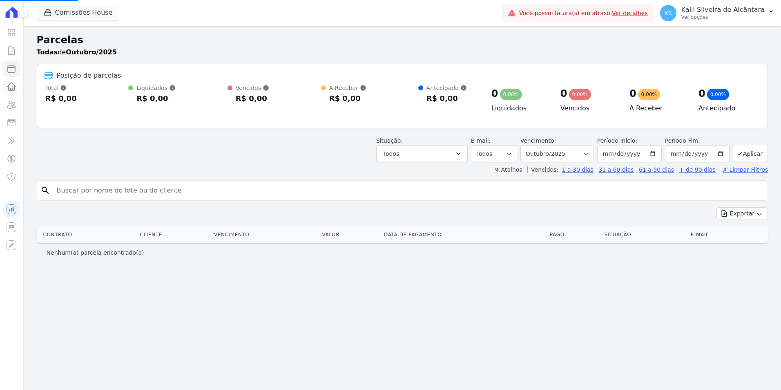
select select
click at [12, 92] on link "Lotes" at bounding box center [11, 86] width 17 height 16
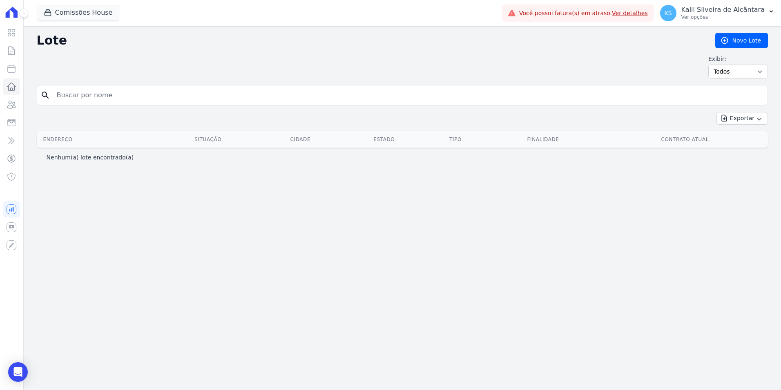
click at [90, 98] on input "search" at bounding box center [408, 95] width 713 height 16
click at [12, 67] on icon at bounding box center [12, 69] width 10 height 10
select select
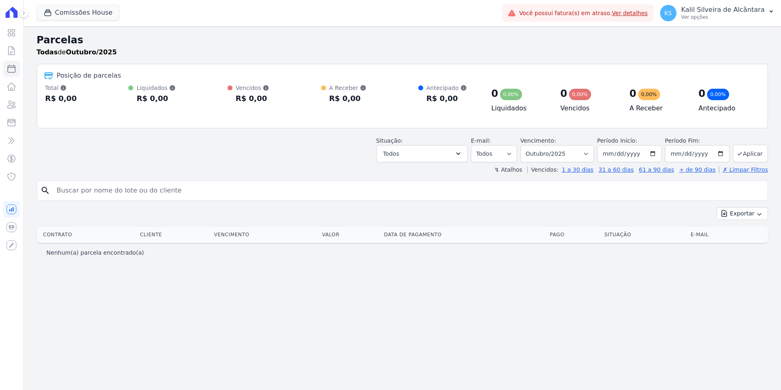
select select
click at [14, 106] on icon at bounding box center [12, 105] width 10 height 10
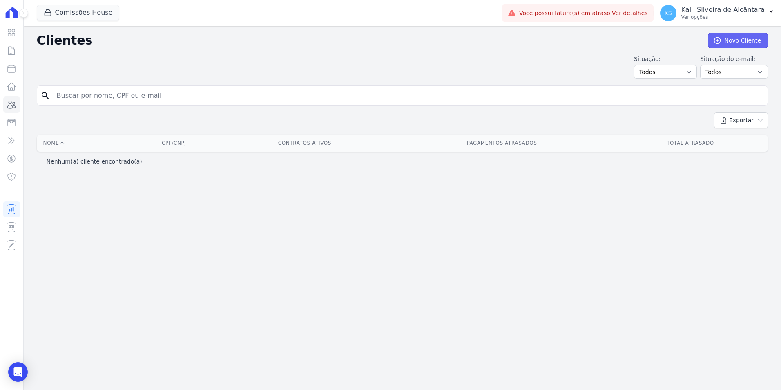
click at [743, 46] on link "Novo Cliente" at bounding box center [738, 41] width 60 height 16
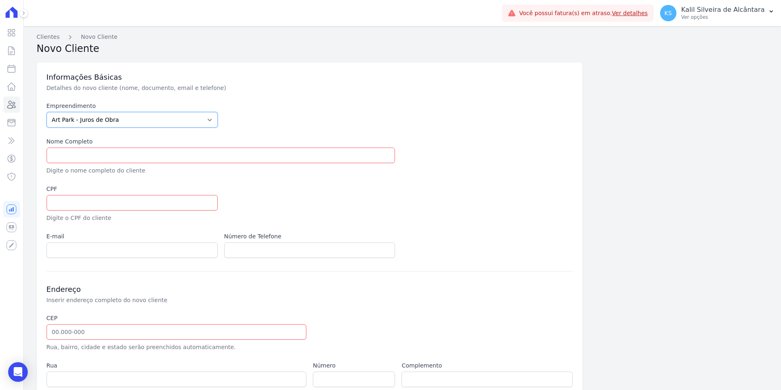
click at [137, 120] on select "Art Park - Juros de Obra Arty Park - Gravatai Arty Park - JPI Clube Residencial…" at bounding box center [132, 120] width 171 height 16
select select "980c1eb1-4231-460f-863e-120dd4190085"
click at [47, 112] on select "Art Park - Juros de Obra Arty Park - Gravatai Arty Park - JPI Clube Residencial…" at bounding box center [132, 120] width 171 height 16
click at [139, 154] on input "text" at bounding box center [221, 156] width 349 height 16
paste input "[PERSON_NAME]"
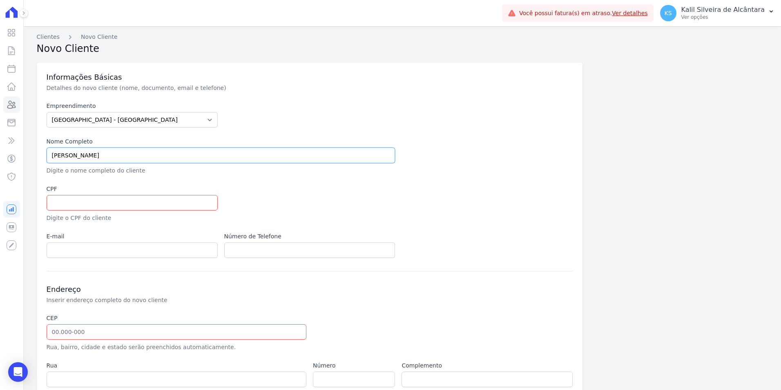
type input "[PERSON_NAME]"
click at [371, 217] on div at bounding box center [398, 204] width 349 height 38
click at [84, 210] on input "text" at bounding box center [132, 203] width 171 height 16
paste input "021.780.260-52"
type input "021.780.260-52"
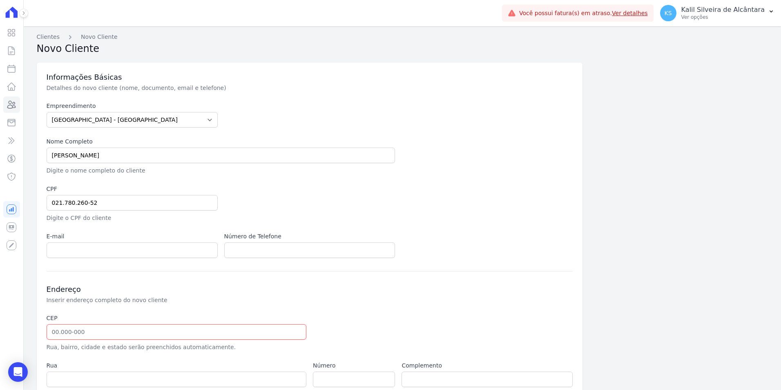
click at [349, 199] on div at bounding box center [398, 204] width 349 height 38
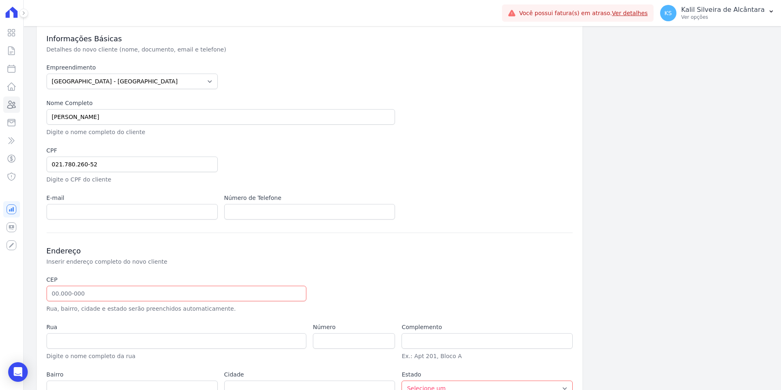
scroll to position [98, 0]
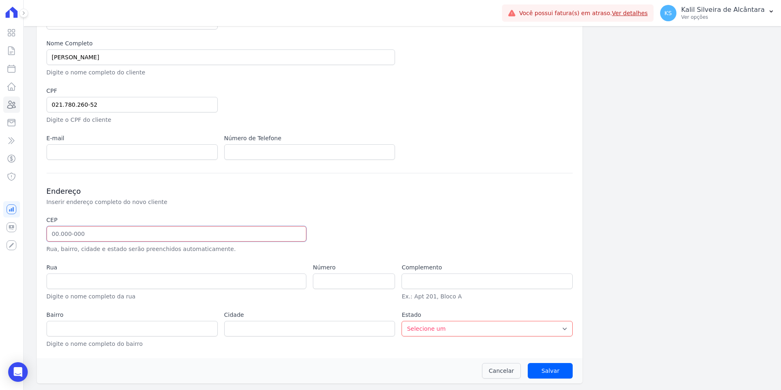
click at [88, 231] on input "text" at bounding box center [177, 234] width 260 height 16
paste input "90.150-005"
type input "90.150-005"
click at [340, 219] on div at bounding box center [398, 235] width 171 height 38
type input "Avenida Getúlio Vargas"
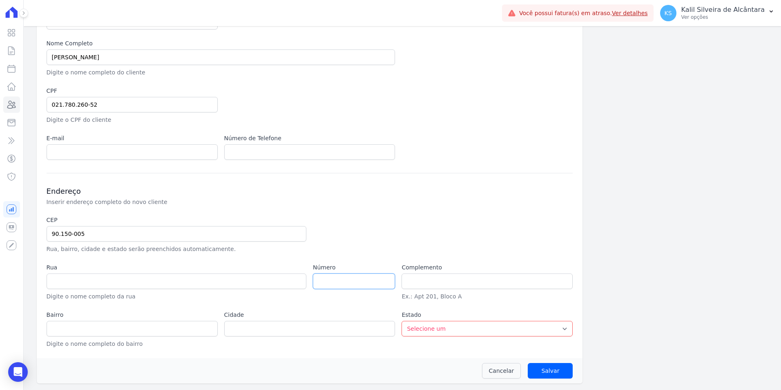
type input "Menino Deus"
type input "Porto Alegre"
select select "RS"
drag, startPoint x: 95, startPoint y: 231, endPoint x: 21, endPoint y: 235, distance: 74.1
click at [21, 235] on div "Visão Geral Contratos Parcelas Lotes Clientes Minha Carteira Transferências Cré…" at bounding box center [390, 195] width 781 height 390
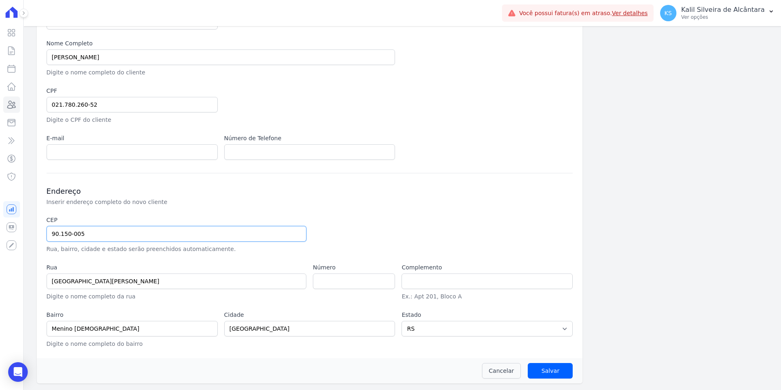
paste input "4.065-340"
type input "94.065-340"
click at [318, 189] on h3 "Endereço" at bounding box center [310, 191] width 527 height 10
type input "Rua Francelino Schimitz"
type input "Cruzeiro"
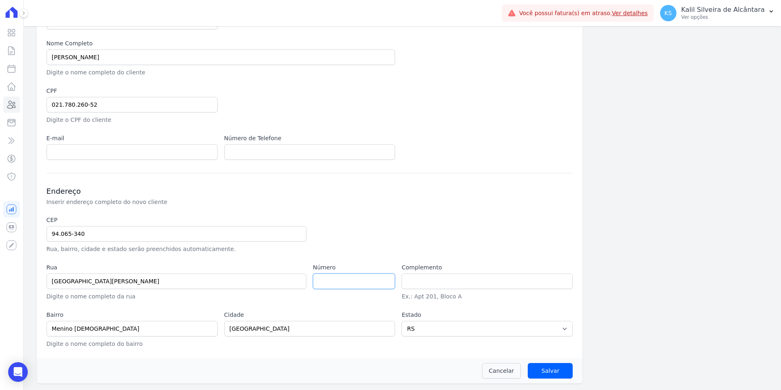
type input "Gravataí"
click at [332, 276] on input "number" at bounding box center [354, 281] width 82 height 16
type input "877"
click at [419, 291] on div "Complemento Ex.: Apt 201, Bloco A" at bounding box center [487, 282] width 171 height 38
click at [420, 283] on input "text" at bounding box center [487, 281] width 171 height 16
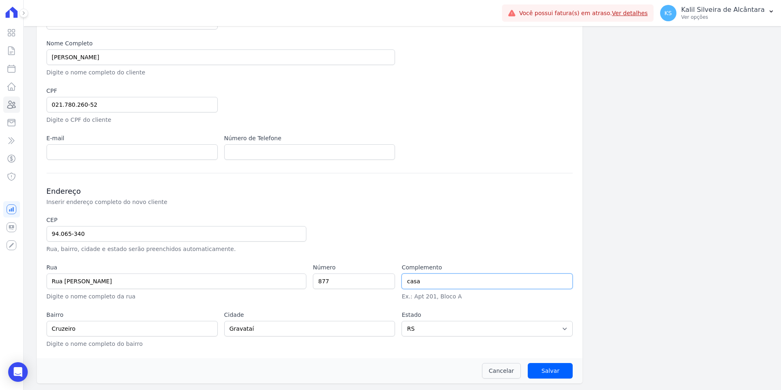
type input "casa"
click at [435, 216] on div at bounding box center [398, 235] width 171 height 38
click at [273, 155] on input "text" at bounding box center [309, 152] width 171 height 16
paste input "5551992780596"
type input "5551992780596"
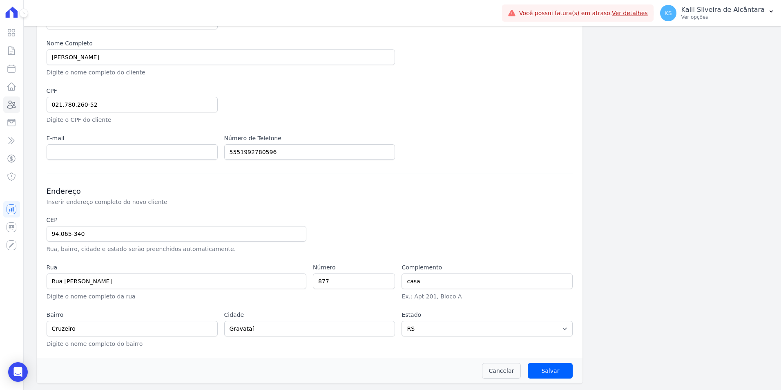
click at [245, 168] on div "Informações Básicas Detalhes do novo cliente (nome, documento, email e telefone…" at bounding box center [310, 161] width 546 height 394
click at [83, 156] on input "email" at bounding box center [132, 152] width 171 height 16
paste input "[EMAIL_ADDRESS][DOMAIN_NAME]"
type input "[EMAIL_ADDRESS][DOMAIN_NAME]"
click at [234, 182] on div "Endereço Inserir endereço completo do novo cliente CEP 94.065-340 Rua, bairro, …" at bounding box center [310, 260] width 527 height 175
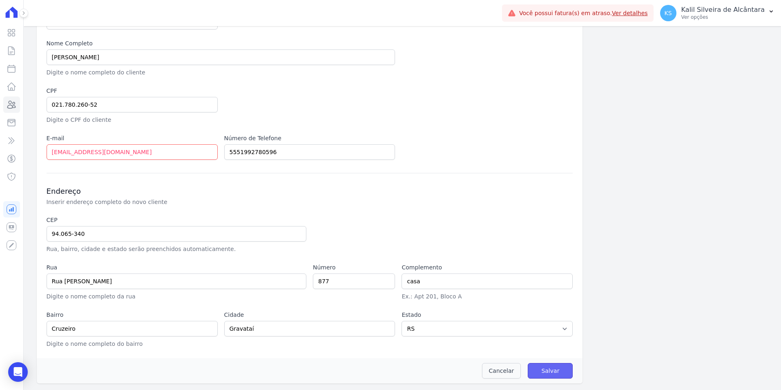
click at [535, 371] on input "Salvar" at bounding box center [550, 371] width 45 height 16
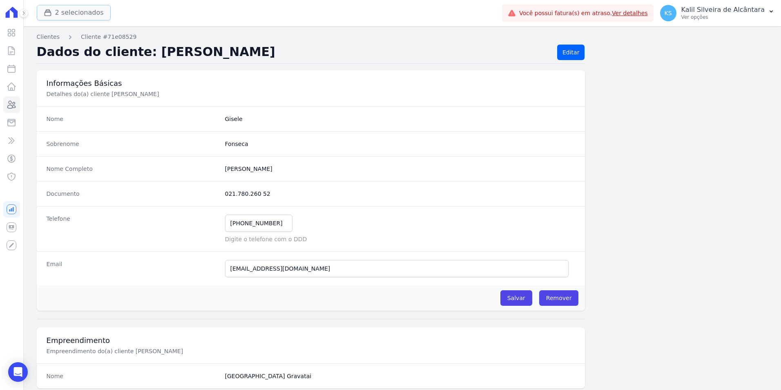
click at [68, 20] on button "2 selecionados" at bounding box center [74, 13] width 74 height 16
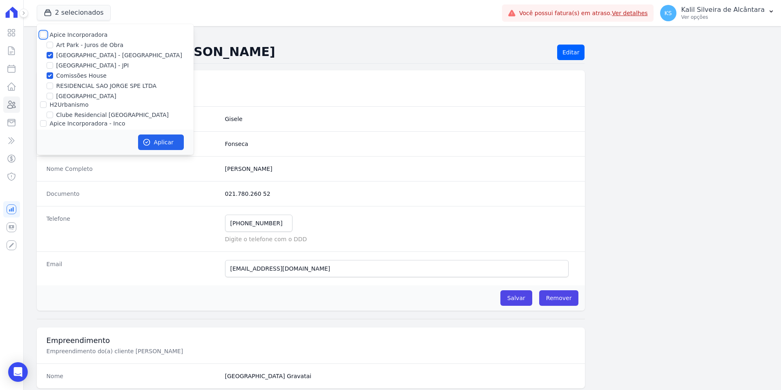
click at [43, 35] on input "Apice Incorporadora" at bounding box center [43, 34] width 7 height 7
checkbox input "true"
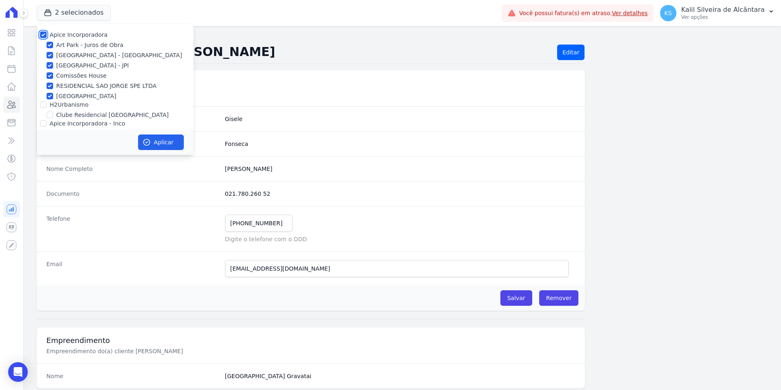
checkbox input "true"
click at [43, 35] on input "Apice Incorporadora" at bounding box center [43, 34] width 7 height 7
checkbox input "false"
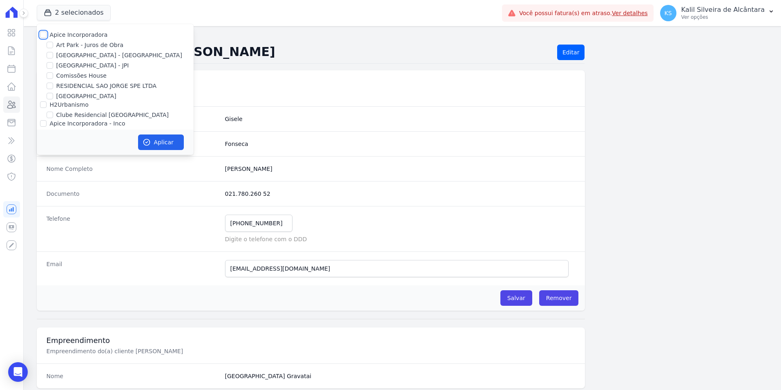
checkbox input "false"
click at [49, 73] on input "Comissões House" at bounding box center [50, 75] width 7 height 7
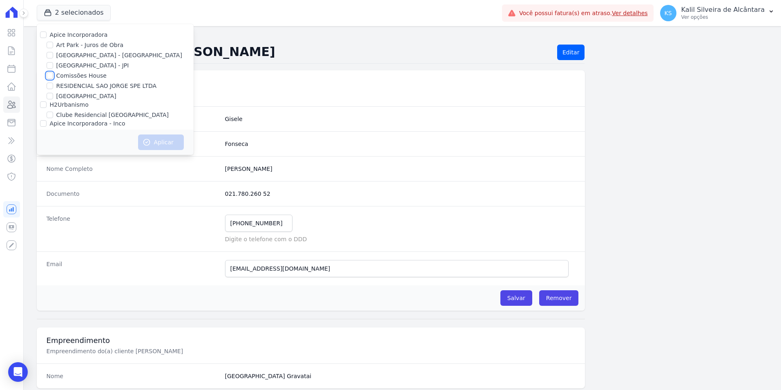
checkbox input "true"
click at [148, 140] on icon "button" at bounding box center [147, 142] width 8 height 8
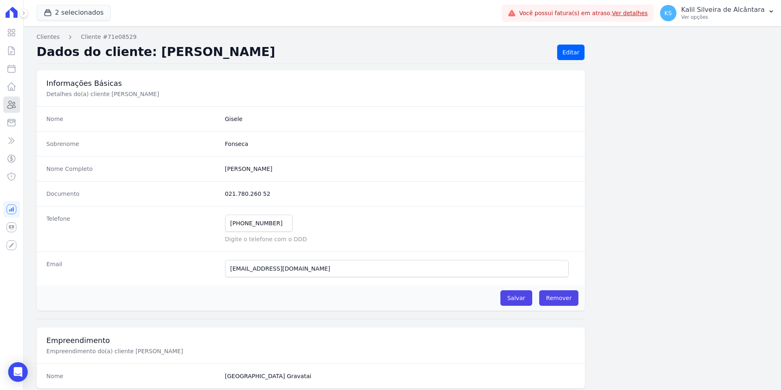
click at [11, 100] on icon at bounding box center [12, 105] width 10 height 10
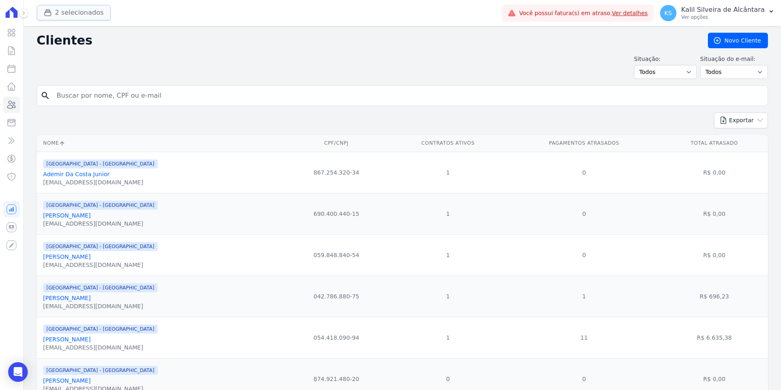
click at [79, 13] on button "2 selecionados" at bounding box center [74, 13] width 74 height 16
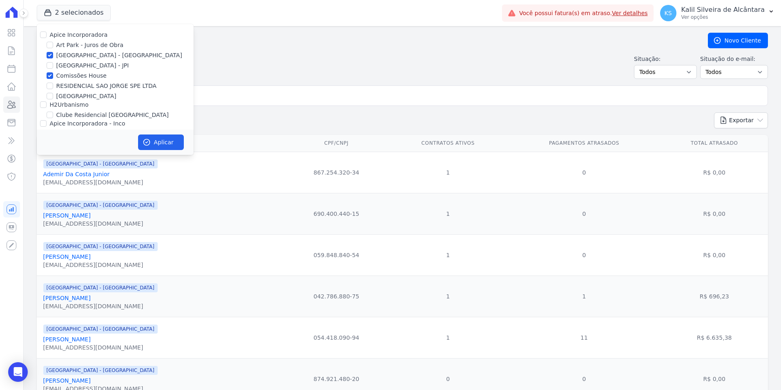
drag, startPoint x: 54, startPoint y: 51, endPoint x: 50, endPoint y: 55, distance: 4.6
click at [52, 51] on div "[GEOGRAPHIC_DATA] - [GEOGRAPHIC_DATA]" at bounding box center [115, 55] width 157 height 9
click at [50, 55] on input "[GEOGRAPHIC_DATA] - [GEOGRAPHIC_DATA]" at bounding box center [50, 55] width 7 height 7
checkbox input "false"
click at [148, 137] on button "Aplicar" at bounding box center [161, 142] width 46 height 16
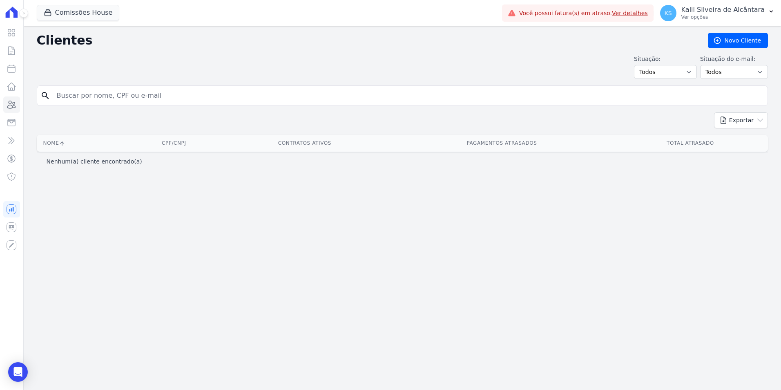
click at [130, 98] on input "search" at bounding box center [408, 95] width 713 height 16
click at [62, 9] on button "Comissões House" at bounding box center [78, 13] width 83 height 16
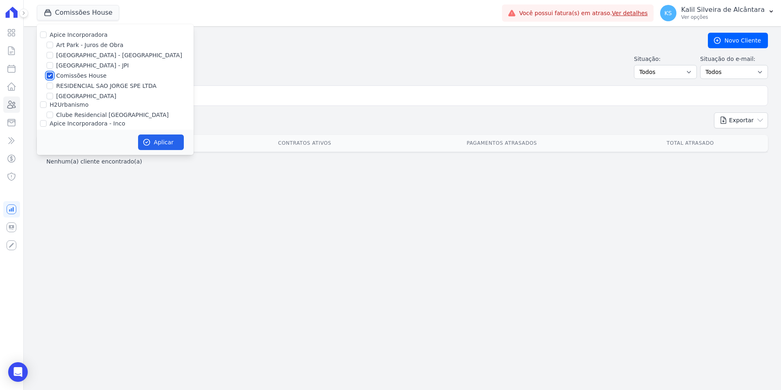
click at [47, 74] on input "Comissões House" at bounding box center [50, 75] width 7 height 7
checkbox input "false"
drag, startPoint x: 46, startPoint y: 44, endPoint x: 48, endPoint y: 49, distance: 5.1
click at [46, 44] on div "Art Park - Juros de Obra" at bounding box center [115, 45] width 157 height 9
drag, startPoint x: 50, startPoint y: 43, endPoint x: 51, endPoint y: 54, distance: 11.0
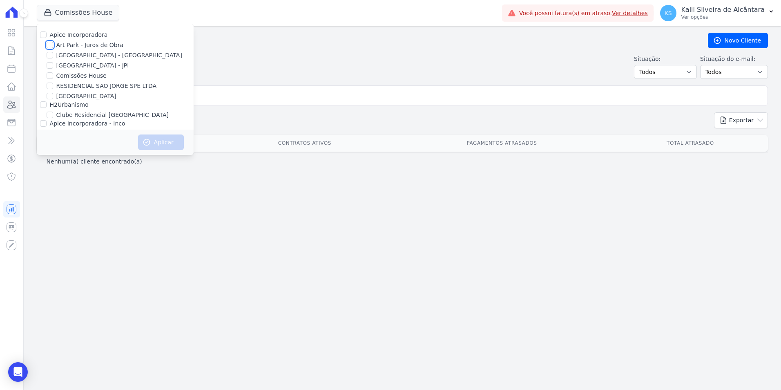
click at [50, 47] on input "Art Park - Juros de Obra" at bounding box center [50, 45] width 7 height 7
checkbox input "true"
click at [51, 54] on input "[GEOGRAPHIC_DATA] - [GEOGRAPHIC_DATA]" at bounding box center [50, 55] width 7 height 7
checkbox input "true"
click at [43, 106] on input "H2Urbanismo" at bounding box center [43, 104] width 7 height 7
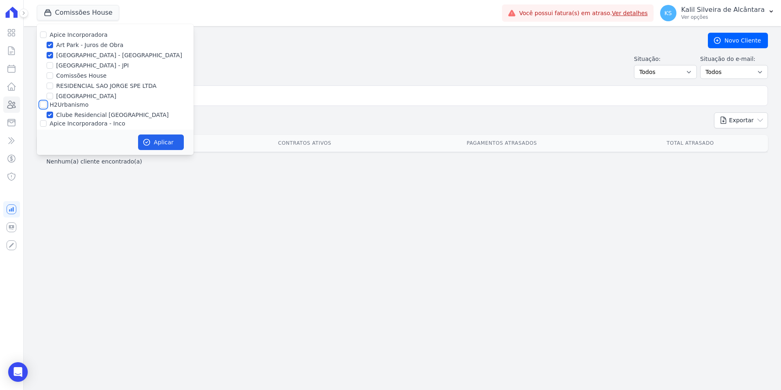
checkbox input "true"
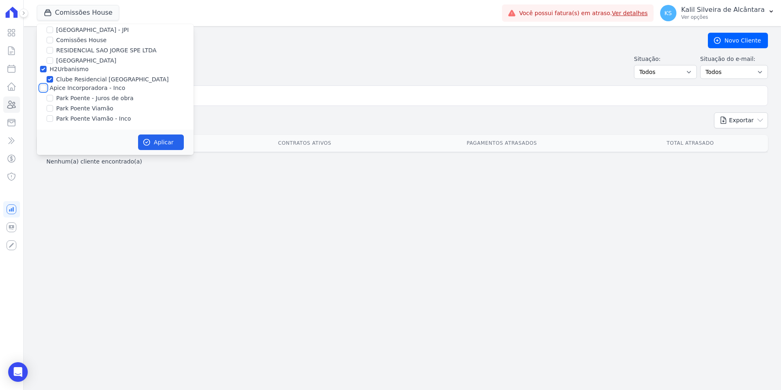
click at [43, 85] on input "Apice Incorporadora - Inco" at bounding box center [43, 88] width 7 height 7
checkbox input "true"
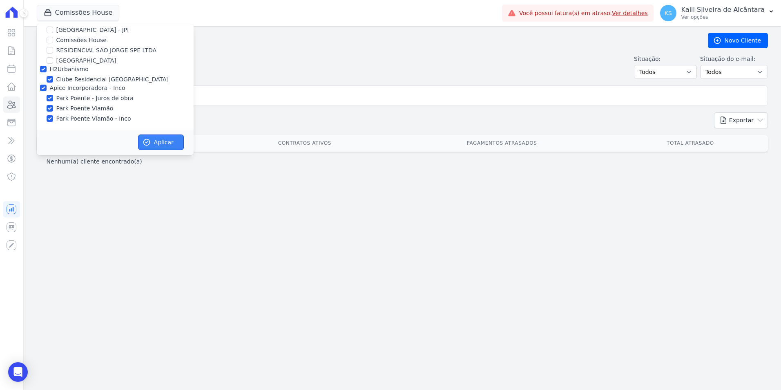
click at [148, 135] on button "Aplicar" at bounding box center [161, 142] width 46 height 16
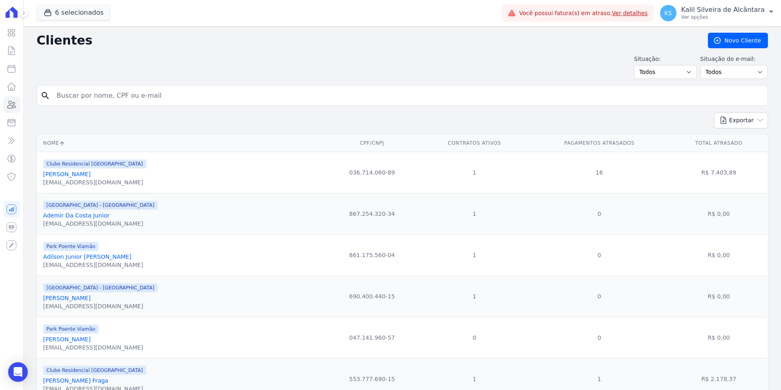
click at [131, 90] on input "search" at bounding box center [408, 95] width 713 height 16
type input "caub"
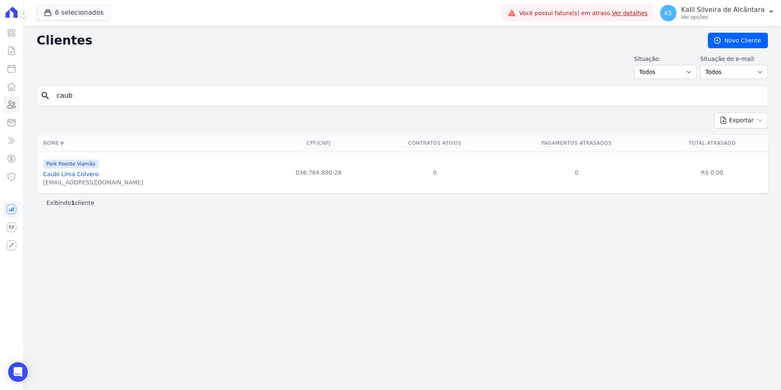
click at [91, 177] on link "Caubi Lima Colvero" at bounding box center [71, 174] width 56 height 7
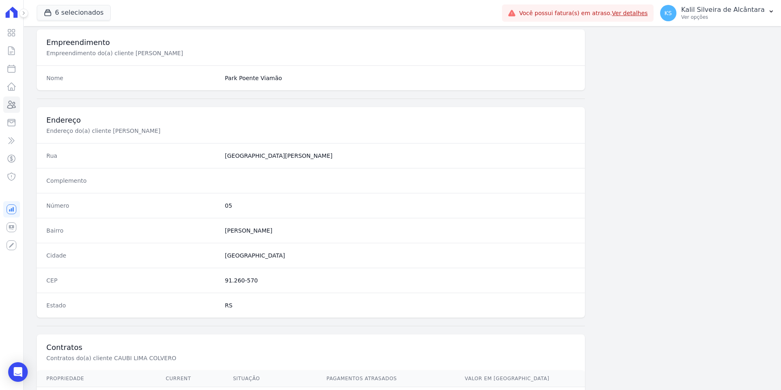
scroll to position [375, 0]
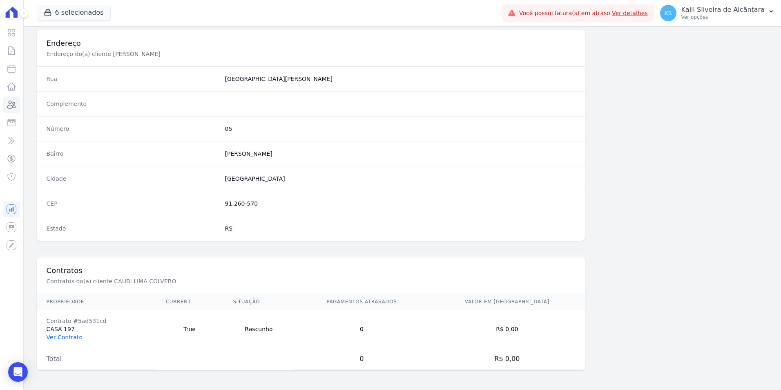
click at [77, 338] on link "Ver Contrato" at bounding box center [65, 337] width 36 height 7
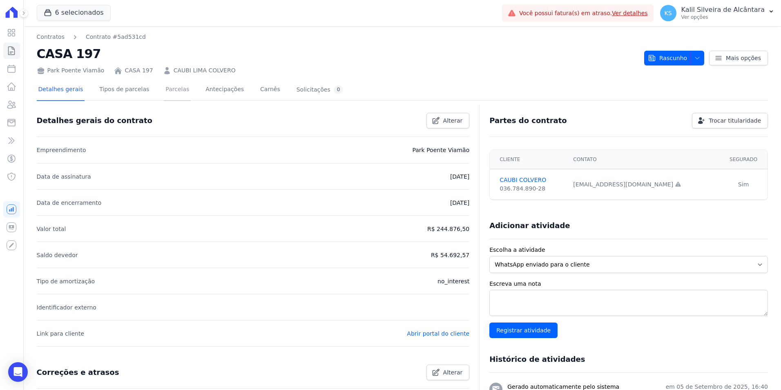
click at [165, 94] on link "Parcelas" at bounding box center [177, 90] width 27 height 22
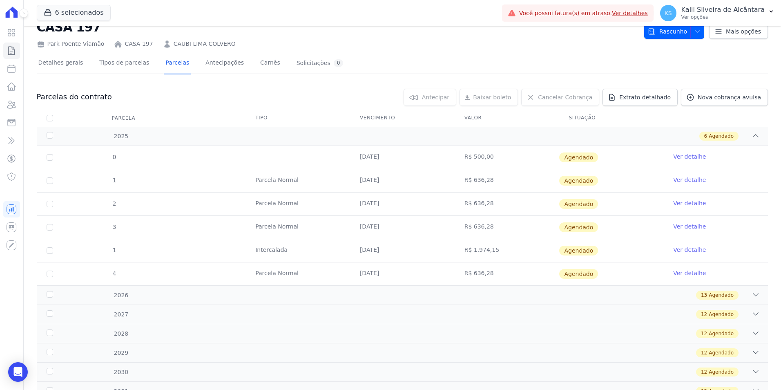
scroll to position [41, 0]
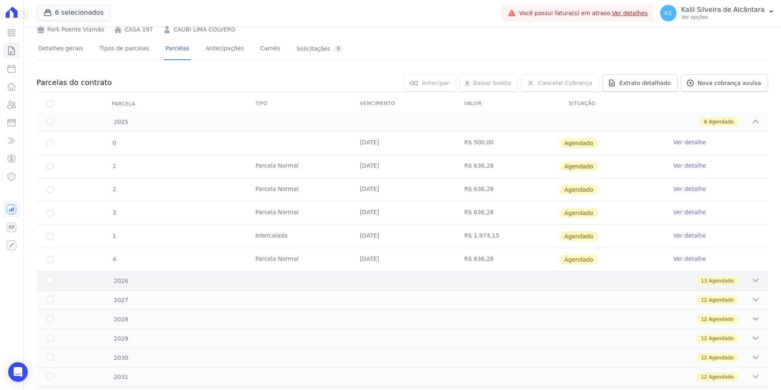
click at [217, 286] on div "2026 13 Agendado" at bounding box center [403, 280] width 732 height 19
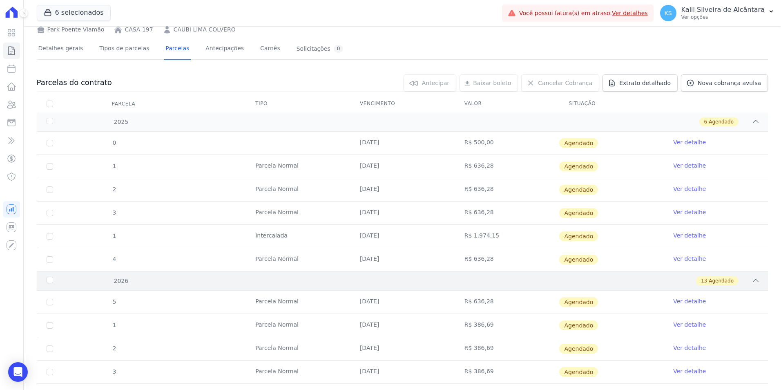
click at [217, 286] on div "2026 13 Agendado" at bounding box center [403, 280] width 732 height 19
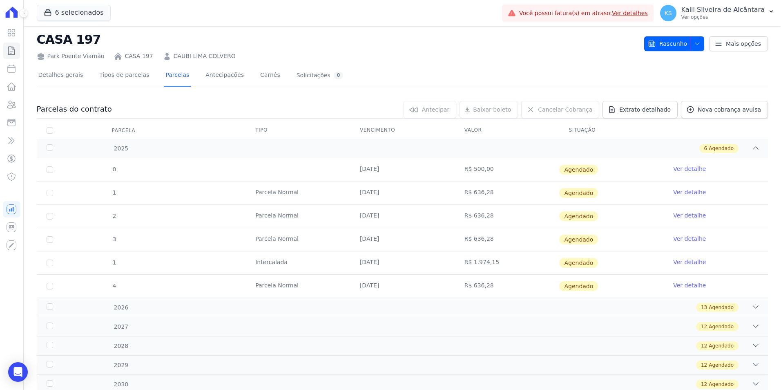
scroll to position [0, 0]
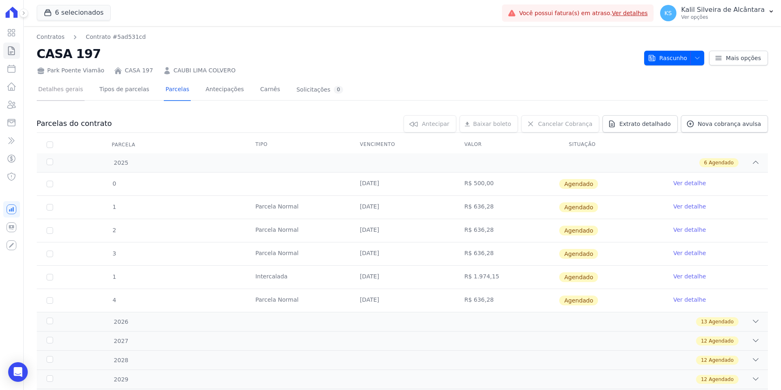
click at [49, 88] on link "Detalhes gerais" at bounding box center [61, 90] width 48 height 22
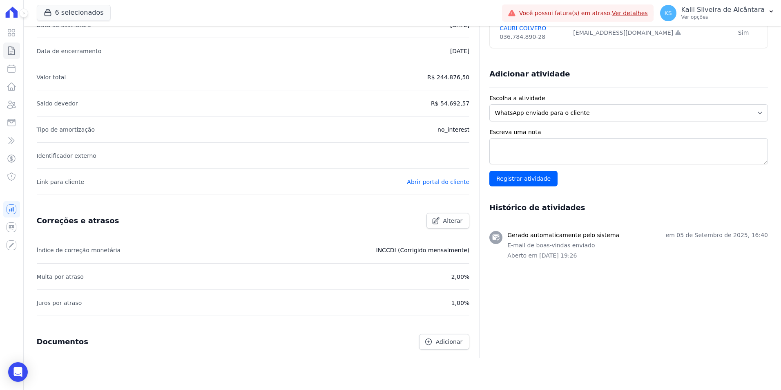
scroll to position [138, 0]
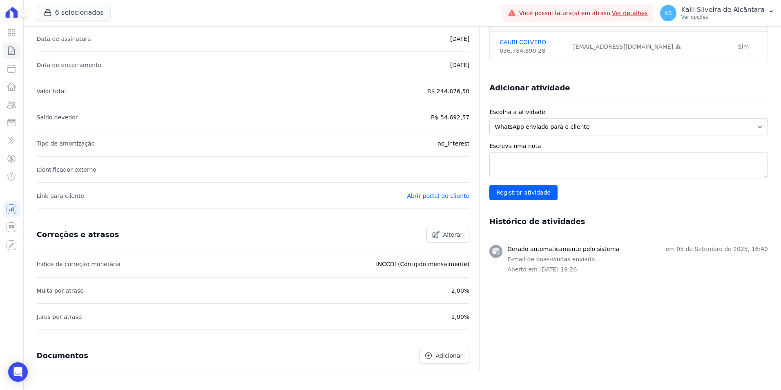
click at [555, 262] on p "E-mail de boas-vindas enviado" at bounding box center [638, 259] width 261 height 9
click at [527, 273] on p "Aberto em 05/09/2025, 19:26" at bounding box center [638, 269] width 261 height 9
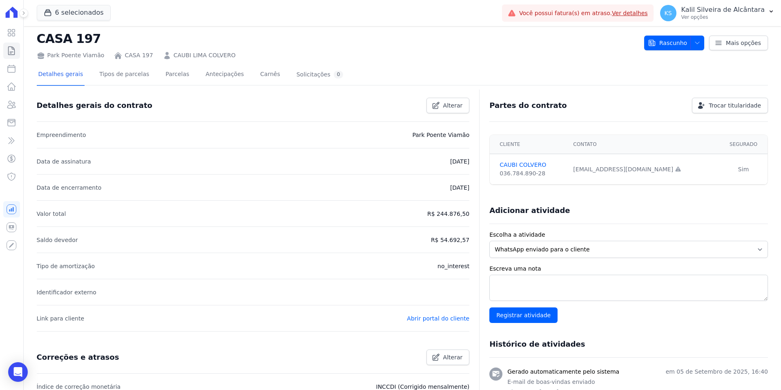
drag, startPoint x: 578, startPoint y: 168, endPoint x: 601, endPoint y: 168, distance: 22.5
click at [601, 168] on div "CAUBILIMA094@gmail.com Email e telefone não confirmados." at bounding box center [643, 169] width 141 height 9
drag, startPoint x: 601, startPoint y: 168, endPoint x: 506, endPoint y: 190, distance: 97.6
click at [608, 207] on div "Adicionar atividade" at bounding box center [625, 207] width 285 height 16
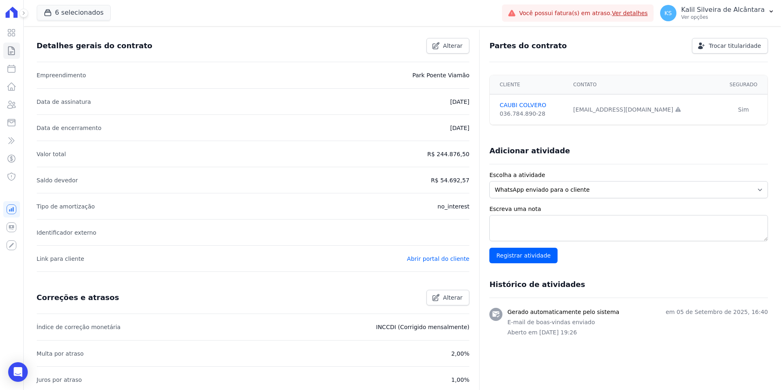
scroll to position [0, 0]
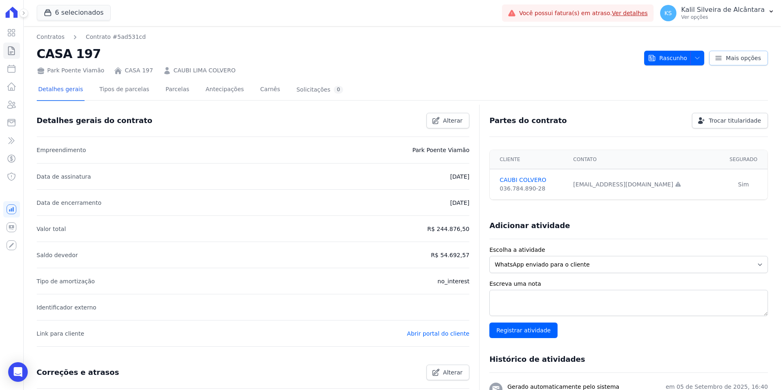
click at [718, 54] on icon at bounding box center [719, 58] width 8 height 8
click at [172, 92] on link "Parcelas" at bounding box center [177, 90] width 27 height 22
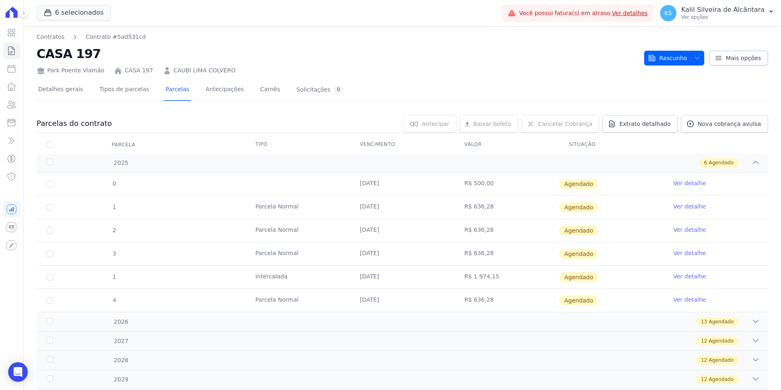
click at [760, 59] on link "Mais opções" at bounding box center [739, 58] width 59 height 15
click at [204, 94] on link "Antecipações" at bounding box center [225, 90] width 42 height 22
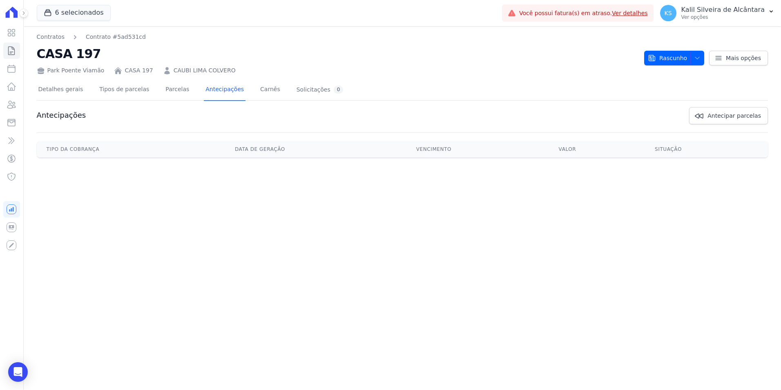
click at [197, 74] on link "CAUBI LIMA COLVERO" at bounding box center [205, 70] width 62 height 9
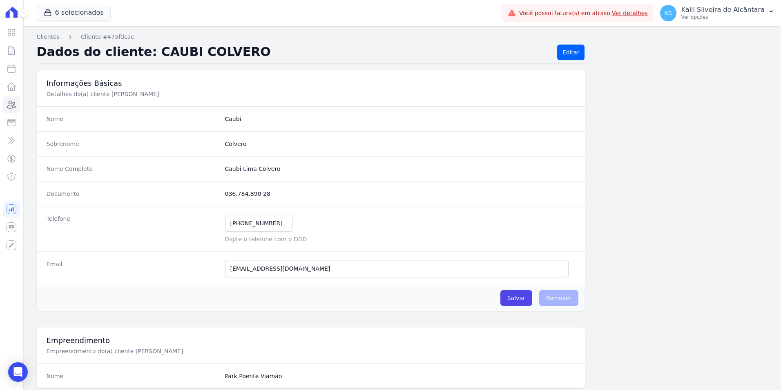
drag, startPoint x: 281, startPoint y: 170, endPoint x: 210, endPoint y: 168, distance: 70.3
click at [210, 168] on div "Nome Completo Caubi Lima Colvero" at bounding box center [311, 168] width 549 height 25
copy div "Caubi Lima Colvero"
click at [67, 2] on div "6 selecionados Apice Incorporadora Art Park - Juros de Obra Arty Park - Gravata…" at bounding box center [268, 13] width 462 height 27
click at [13, 58] on link "Contratos" at bounding box center [11, 51] width 17 height 16
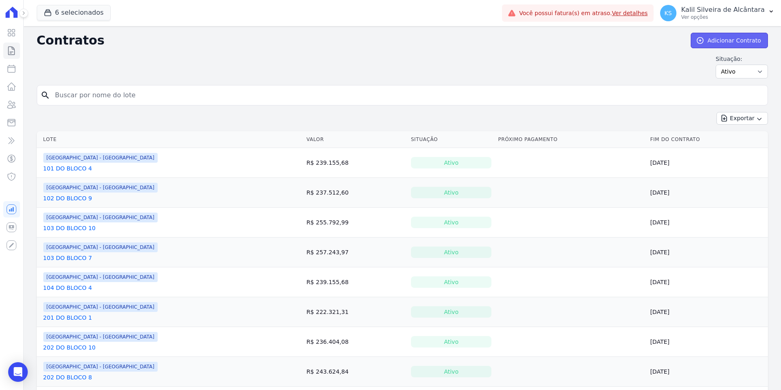
click at [717, 38] on link "Adicionar Contrato" at bounding box center [729, 41] width 77 height 16
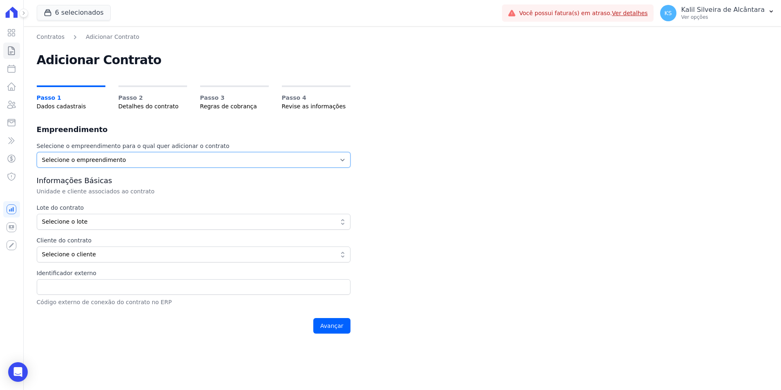
click at [137, 163] on select "Selecione o empreendimento Art Park - Juros de Obra Arty Park - Gravatai Clube …" at bounding box center [194, 160] width 314 height 16
select select "980c1eb1-4231-460f-863e-120dd4190085"
click at [37, 152] on select "Selecione o empreendimento Art Park - Juros de Obra Arty Park - Gravatai Clube …" at bounding box center [194, 160] width 314 height 16
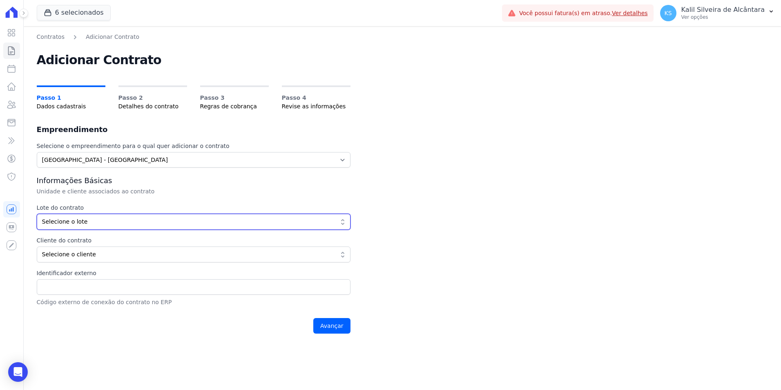
click at [88, 218] on span "Selecione o lote" at bounding box center [188, 221] width 292 height 9
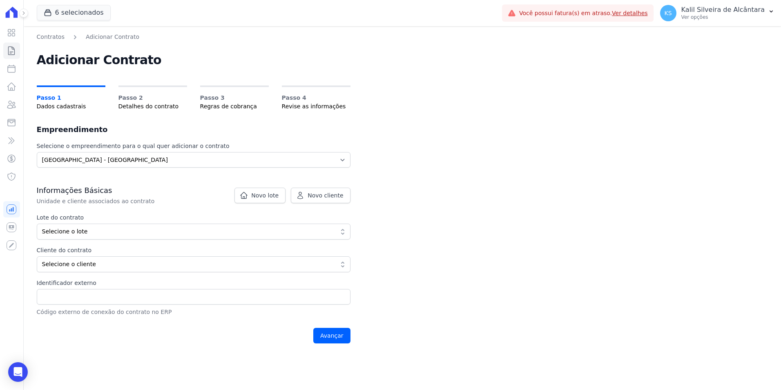
click at [87, 236] on button "Selecione o lote" at bounding box center [194, 232] width 314 height 16
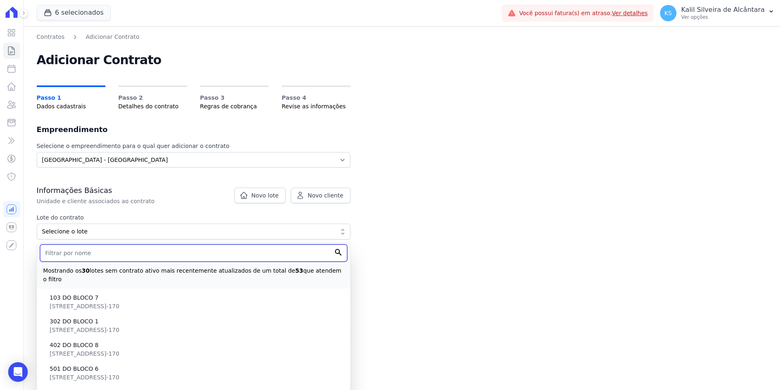
click at [68, 253] on input "text" at bounding box center [193, 252] width 307 height 17
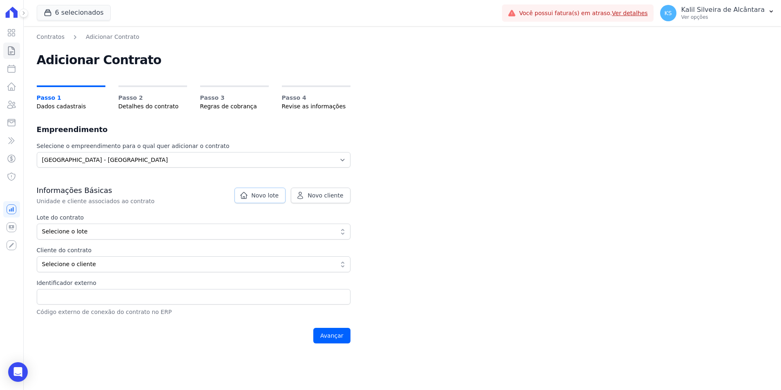
click at [263, 195] on span "Novo lote" at bounding box center [264, 195] width 27 height 8
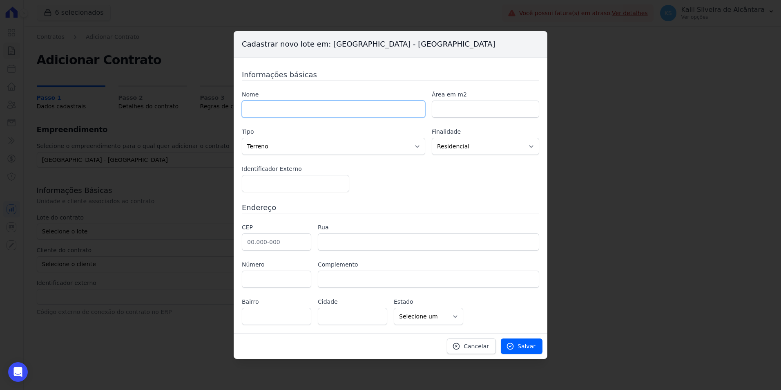
click at [271, 108] on input "text" at bounding box center [334, 109] width 184 height 17
drag, startPoint x: 151, startPoint y: 179, endPoint x: 156, endPoint y: 185, distance: 7.9
click at [151, 179] on div "Cadastrar novo lote em: Arty Park - Gravatai Informações básicas Nome Área em m…" at bounding box center [390, 195] width 781 height 390
click at [471, 343] on span "Cancelar" at bounding box center [476, 346] width 25 height 8
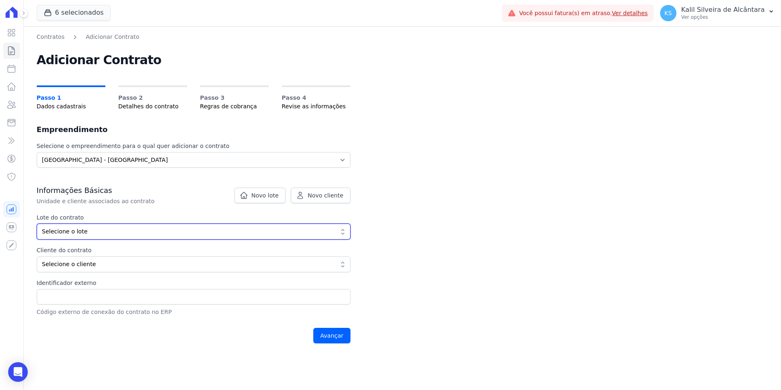
click at [139, 227] on span "Selecione o lote" at bounding box center [188, 231] width 292 height 9
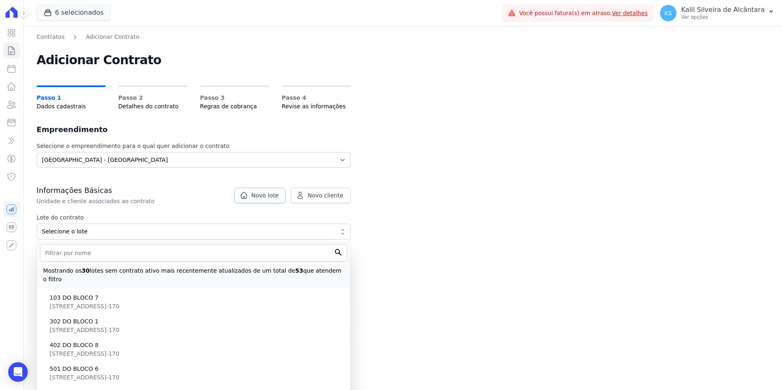
click at [262, 200] on link "Novo lote" at bounding box center [260, 196] width 51 height 16
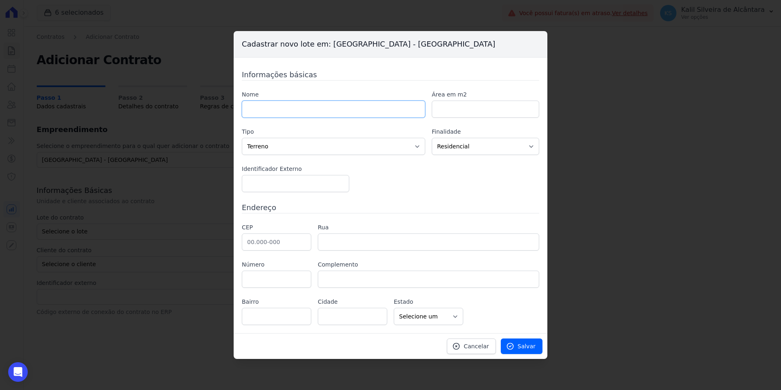
click at [291, 113] on input "text" at bounding box center [334, 109] width 184 height 17
type input "103 DO BLOCO 8"
drag, startPoint x: 439, startPoint y: 190, endPoint x: 392, endPoint y: 190, distance: 47.0
click at [439, 190] on div "Nome 103 DO BLOCO 8 Área em m2 Tipo Casa Apartamento Escritório Flat Loja Espaç…" at bounding box center [391, 141] width 298 height 102
click at [255, 243] on input "text" at bounding box center [276, 241] width 69 height 17
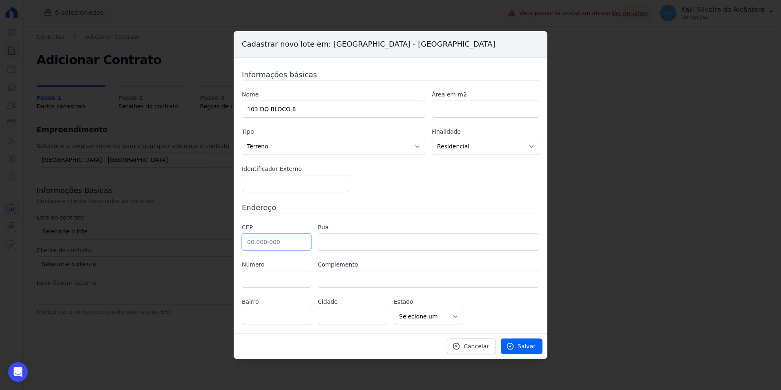
drag, startPoint x: 252, startPoint y: 246, endPoint x: 258, endPoint y: 246, distance: 5.7
click at [252, 246] on input "text" at bounding box center [276, 241] width 69 height 17
paste input "94.035-170"
type input "94.035-170"
click at [346, 219] on div "Informações básicas Nome 103 DO BLOCO 8 Área em m2 Tipo Casa Apartamento Escrit…" at bounding box center [391, 197] width 298 height 256
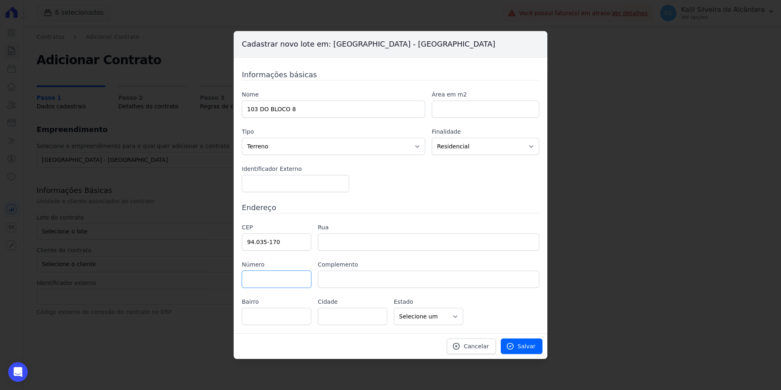
type input "Rua Nova York"
type input "Passo das Pedras"
type input "Gravataí"
select select "RS"
click at [266, 277] on input "text" at bounding box center [276, 279] width 69 height 17
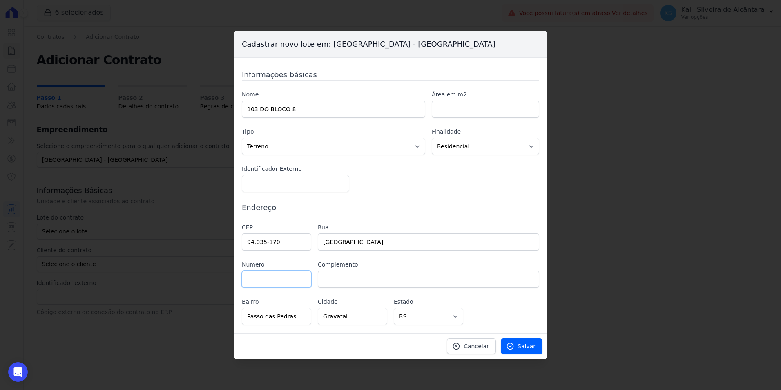
paste input "120"
type input "120"
click at [512, 328] on div "Informações básicas Nome 103 DO BLOCO 8 Área em m2 Tipo Casa Apartamento Escrit…" at bounding box center [391, 195] width 314 height 275
click at [524, 344] on span "Salvar" at bounding box center [527, 346] width 18 height 8
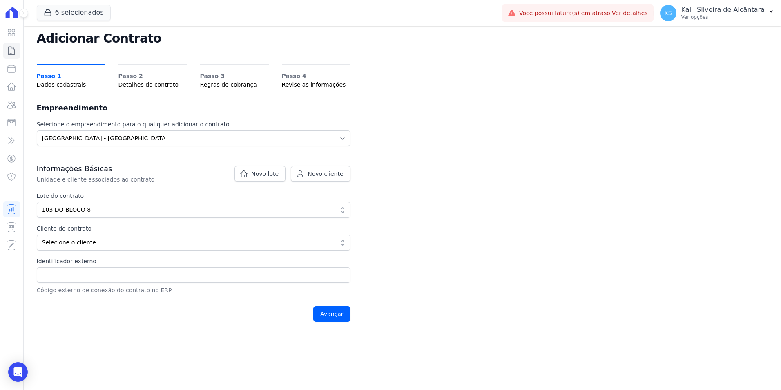
scroll to position [80, 0]
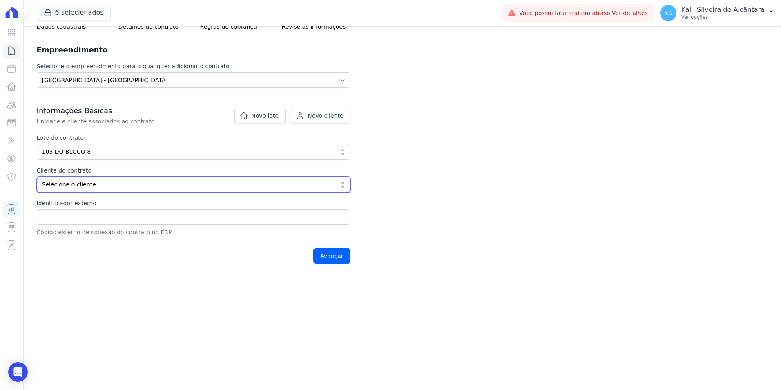
click at [85, 186] on span "Selecione o cliente" at bounding box center [188, 184] width 292 height 9
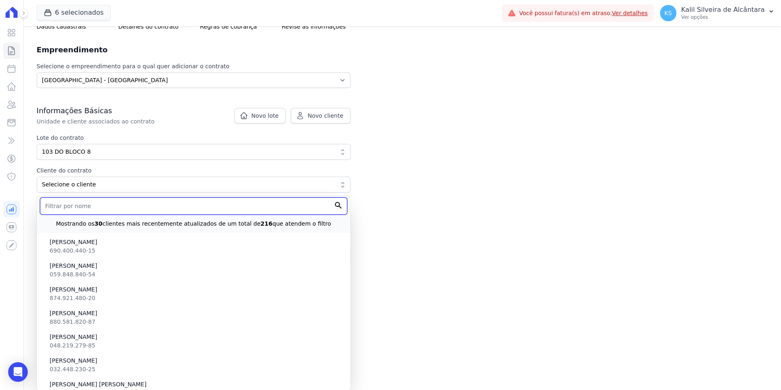
click at [72, 208] on input "text" at bounding box center [193, 205] width 307 height 17
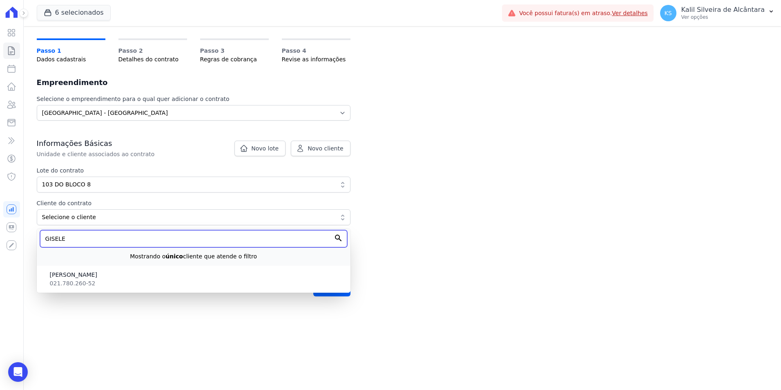
type input "GISELE"
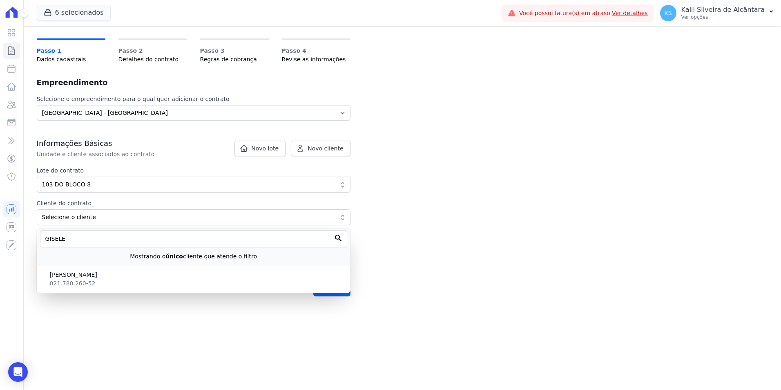
click at [137, 263] on div "GISELE Mostrando o único cliente que atende o filtro" at bounding box center [194, 246] width 314 height 37
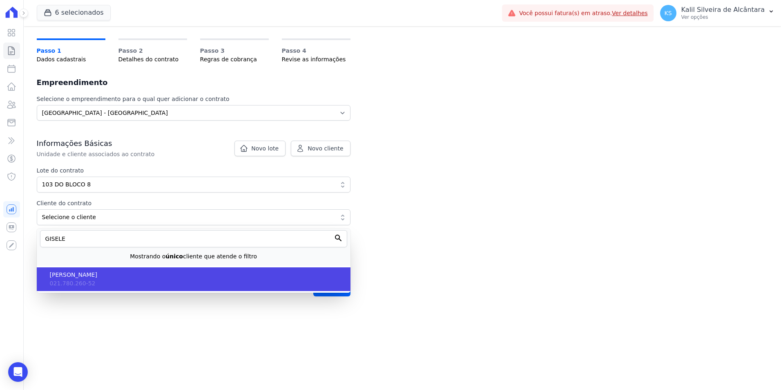
click at [137, 270] on li "GISELE BERNANDES FONSECA 021.780.260-52" at bounding box center [194, 279] width 314 height 24
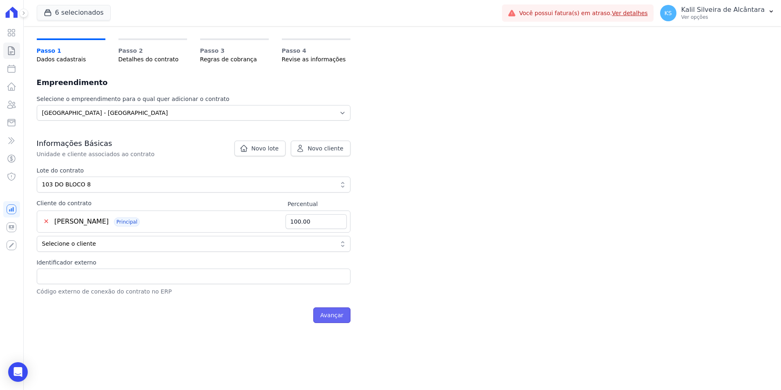
click at [341, 316] on input "Avançar" at bounding box center [331, 315] width 37 height 16
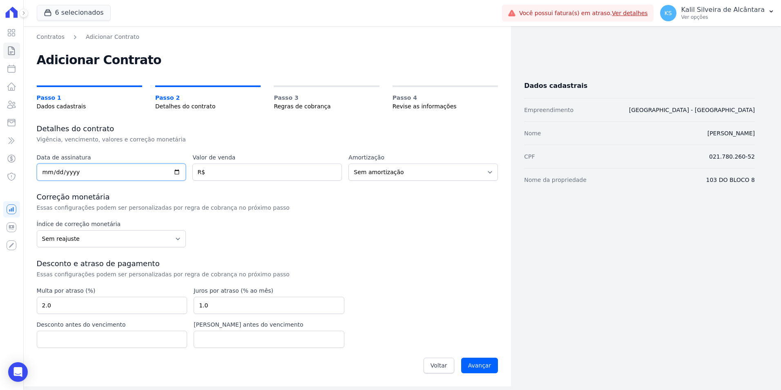
click at [45, 178] on input "date" at bounding box center [112, 171] width 150 height 17
type input "[DATE]"
click at [222, 177] on input "number" at bounding box center [268, 171] width 150 height 17
drag, startPoint x: 252, startPoint y: 166, endPoint x: 253, endPoint y: 179, distance: 13.1
click at [252, 166] on input "number" at bounding box center [268, 171] width 150 height 17
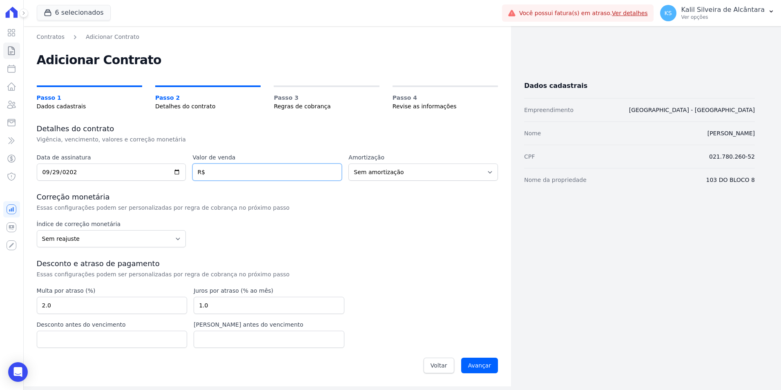
paste input "240.90779"
type input "240.90779"
click at [283, 204] on p "Essas configurações podem ser personalizadas por regra de cobrança no próximo p…" at bounding box center [174, 208] width 275 height 8
click at [397, 182] on div "Data de assinatura 2025-09-29 Valor de venda 240.90779 R$ Amortização Sem amort…" at bounding box center [268, 265] width 462 height 225
click at [397, 178] on select "Sem amortização Price Sac" at bounding box center [424, 171] width 150 height 17
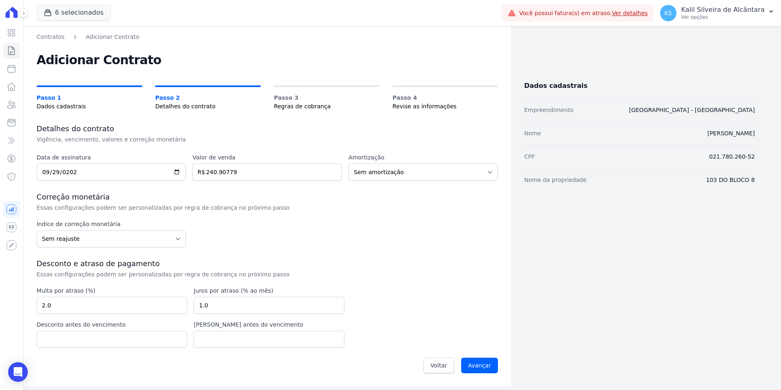
drag, startPoint x: 374, startPoint y: 246, endPoint x: 249, endPoint y: 257, distance: 125.6
click at [374, 246] on div "Índice de correção monetária Sem reajuste Média dos últimos 12 meses acumulado …" at bounding box center [268, 233] width 462 height 27
click at [96, 235] on select "Sem reajuste Média dos últimos 12 meses acumulado de INCCM Média dos últimos 12…" at bounding box center [112, 238] width 150 height 17
select select "inccdi"
click at [37, 230] on select "Sem reajuste Média dos últimos 12 meses acumulado de INCCM Média dos últimos 12…" at bounding box center [112, 238] width 150 height 17
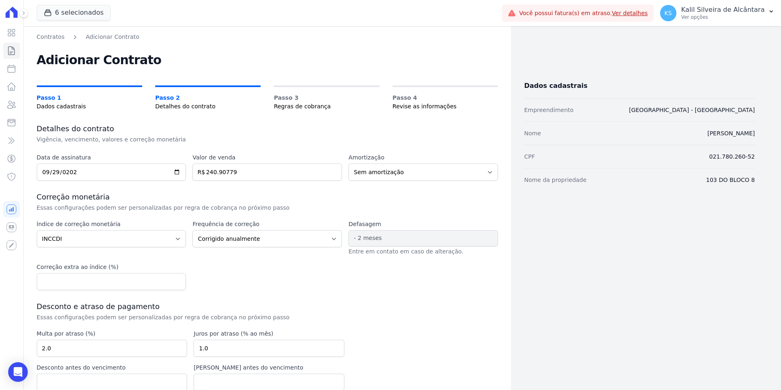
drag, startPoint x: 253, startPoint y: 274, endPoint x: 258, endPoint y: 259, distance: 16.0
click at [253, 273] on div "Índice de correção monetária Sem reajuste Média dos últimos 12 meses acumulado …" at bounding box center [268, 255] width 462 height 70
click at [257, 240] on select "Corrigido semestralmente Corrigido mensalmente Corrigido anualmente" at bounding box center [268, 238] width 150 height 17
select select "monthly"
click at [193, 230] on select "Corrigido semestralmente Corrigido mensalmente Corrigido anualmente" at bounding box center [268, 238] width 150 height 17
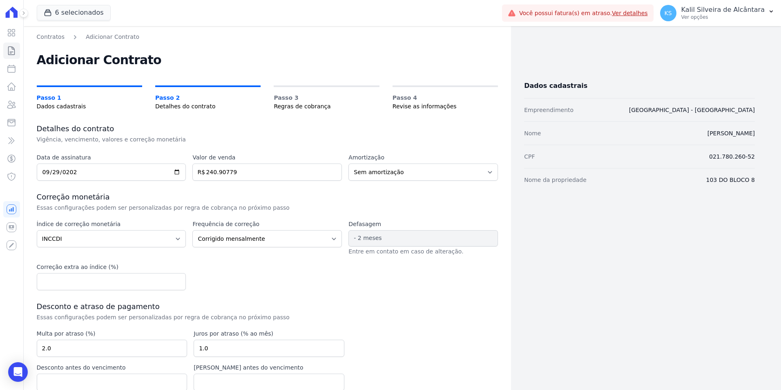
click at [311, 293] on div "Data de assinatura 2025-09-29 Valor de venda 240.90779 R$ Amortização Sem amort…" at bounding box center [268, 287] width 462 height 268
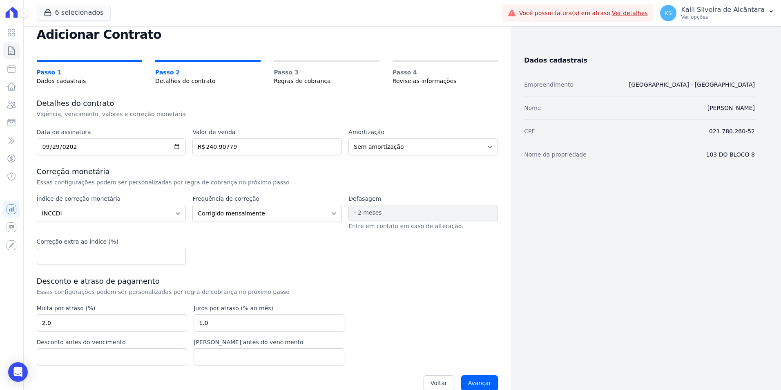
scroll to position [39, 0]
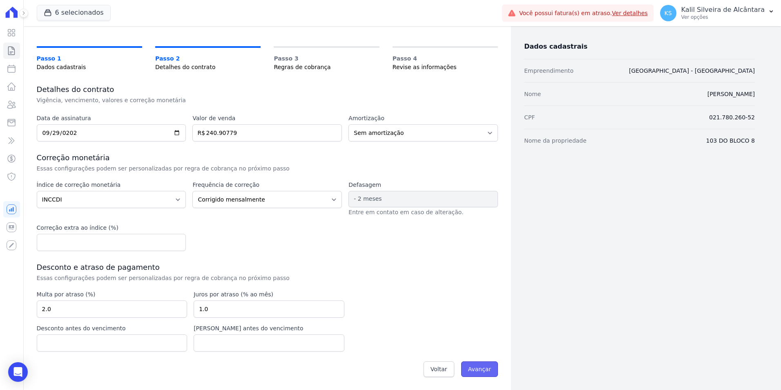
click at [472, 365] on input "Avançar" at bounding box center [479, 369] width 37 height 16
drag, startPoint x: 241, startPoint y: 137, endPoint x: 177, endPoint y: 136, distance: 63.4
click at [177, 136] on div "Data de assinatura 2025-09-29 Valor de venda 240.90779 R$ Amortização Sem amort…" at bounding box center [268, 127] width 462 height 27
click at [217, 148] on div "Data de assinatura 2025-09-29 Valor de venda 240907.79 R$ Amortização Sem amort…" at bounding box center [268, 248] width 462 height 268
drag, startPoint x: 250, startPoint y: 132, endPoint x: 184, endPoint y: 139, distance: 66.1
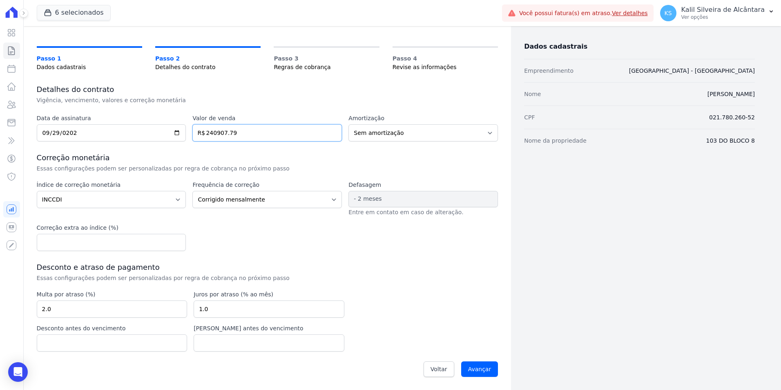
click at [201, 137] on input "240907.79" at bounding box center [268, 132] width 150 height 17
type input "240"
type input "240.9"
type input "240907.79"
click at [511, 321] on div "Dados cadastrais Empreendimento Arty Park - Gravatai Nome GISELE BERNANDES FONS…" at bounding box center [633, 188] width 244 height 390
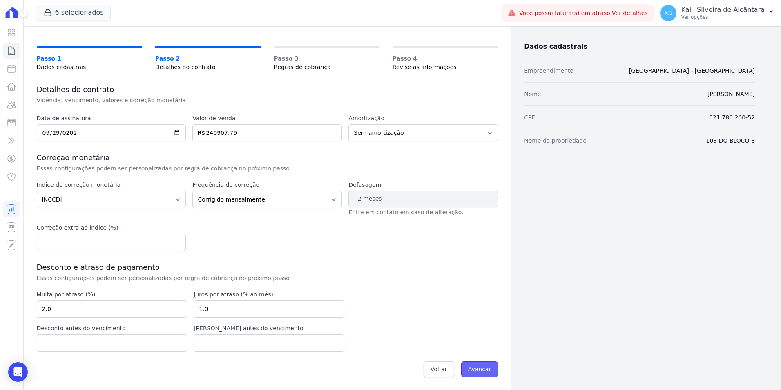
click at [470, 365] on input "Avançar" at bounding box center [479, 369] width 37 height 16
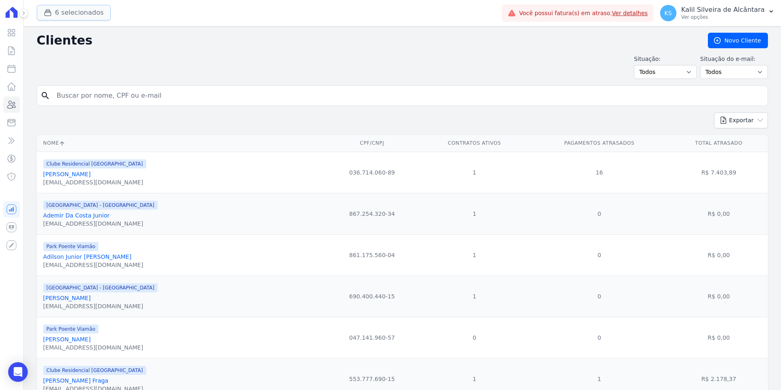
click at [75, 17] on button "6 selecionados" at bounding box center [74, 13] width 74 height 16
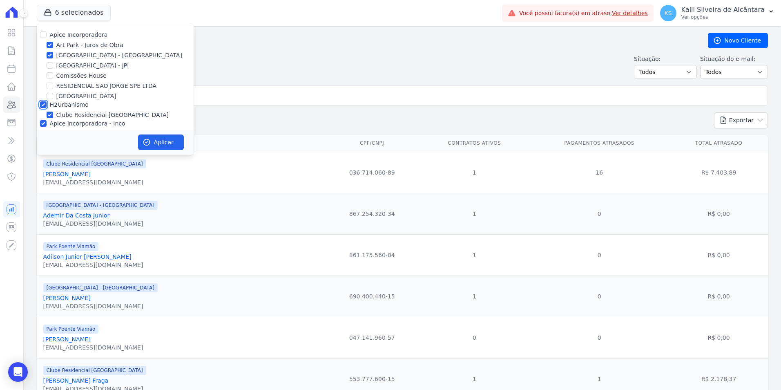
click at [43, 103] on input "H2Urbanismo" at bounding box center [43, 104] width 7 height 7
checkbox input "false"
click at [42, 125] on input "Apice Incorporadora - Inco" at bounding box center [43, 123] width 7 height 7
checkbox input "false"
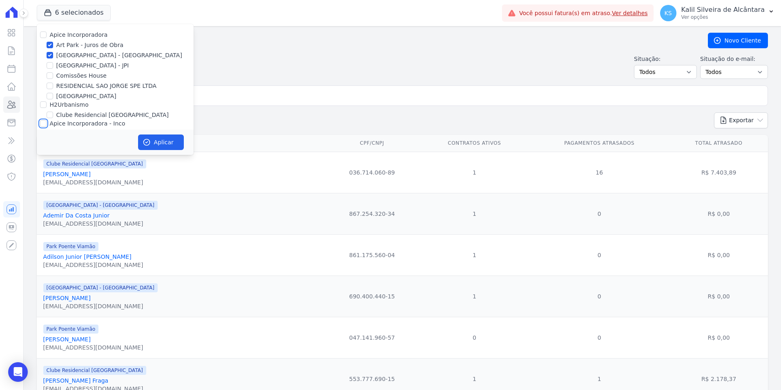
checkbox input "false"
click at [152, 143] on button "Aplicar" at bounding box center [161, 142] width 46 height 16
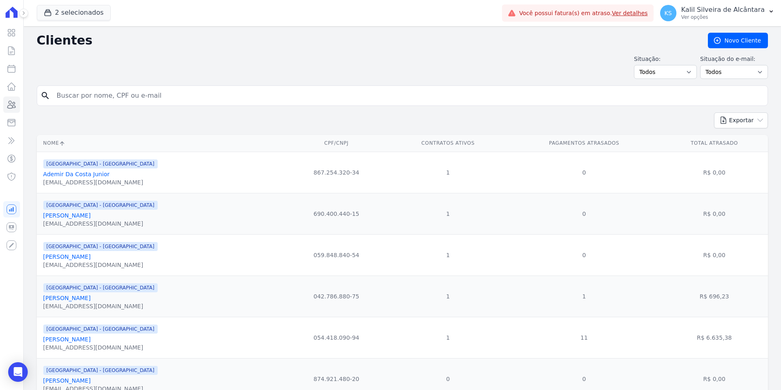
click at [87, 176] on link "Ademir Da Costa Junior" at bounding box center [76, 174] width 67 height 7
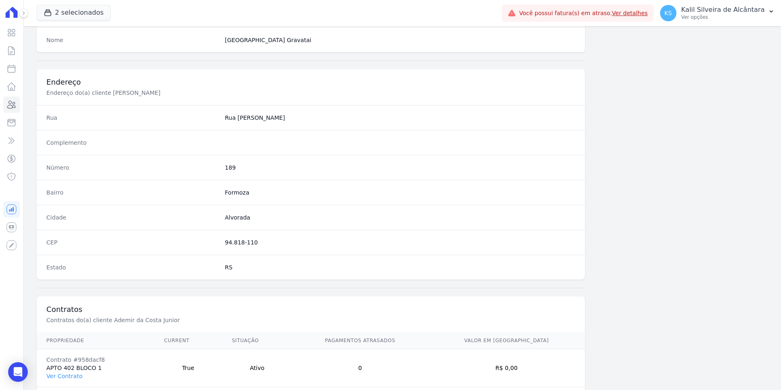
scroll to position [375, 0]
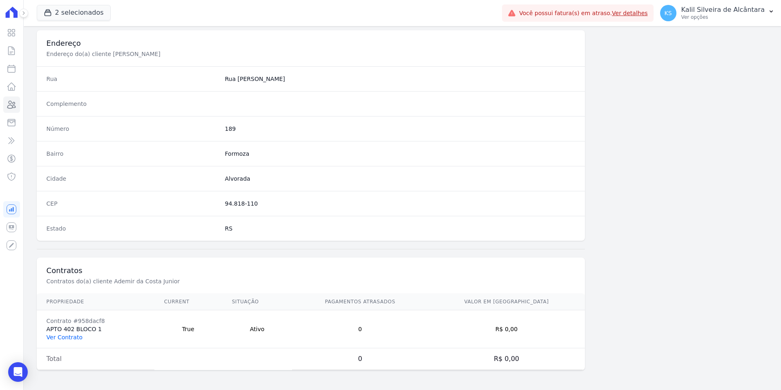
click at [63, 337] on link "Ver Contrato" at bounding box center [65, 337] width 36 height 7
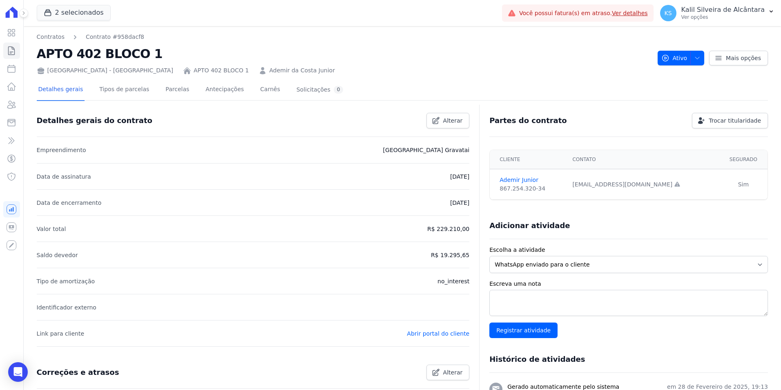
drag, startPoint x: 439, startPoint y: 225, endPoint x: 470, endPoint y: 232, distance: 31.8
click at [470, 232] on div "Detalhes gerais do contrato Alterar Empreendimento Arty Park Gravatai Data de a…" at bounding box center [403, 334] width 732 height 455
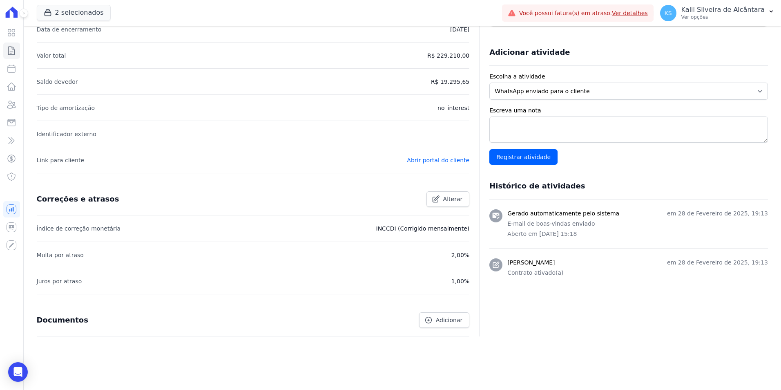
scroll to position [179, 0]
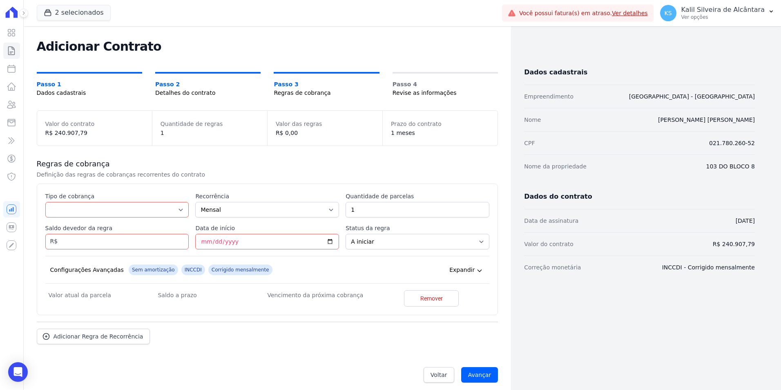
scroll to position [19, 0]
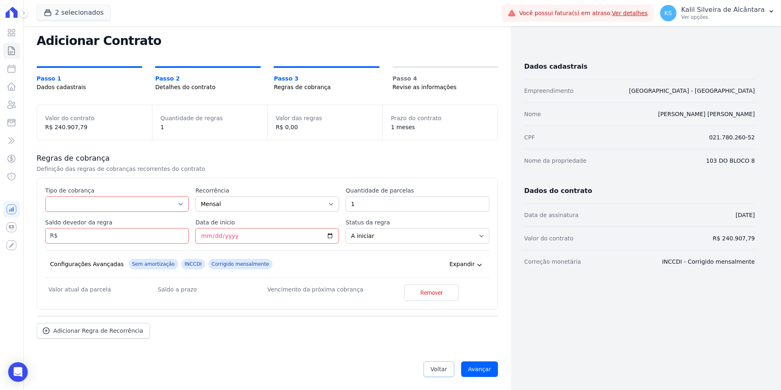
click at [444, 368] on span "Voltar" at bounding box center [439, 369] width 17 height 8
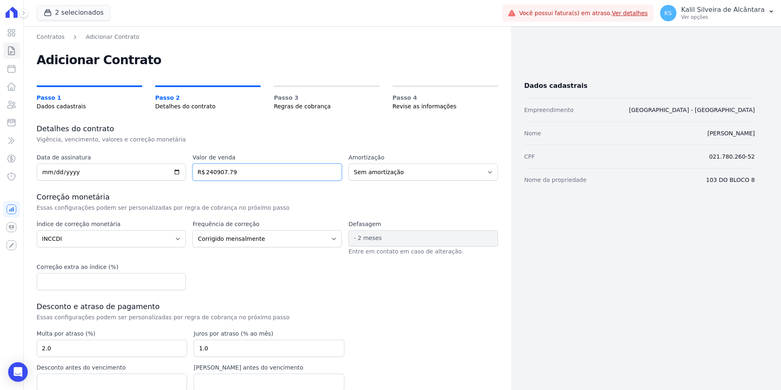
drag, startPoint x: 246, startPoint y: 172, endPoint x: 110, endPoint y: 170, distance: 136.1
click at [111, 170] on div "Data de assinatura [DATE] Valor de venda 240907.79 R$ Amortização Sem amortizaç…" at bounding box center [268, 166] width 462 height 27
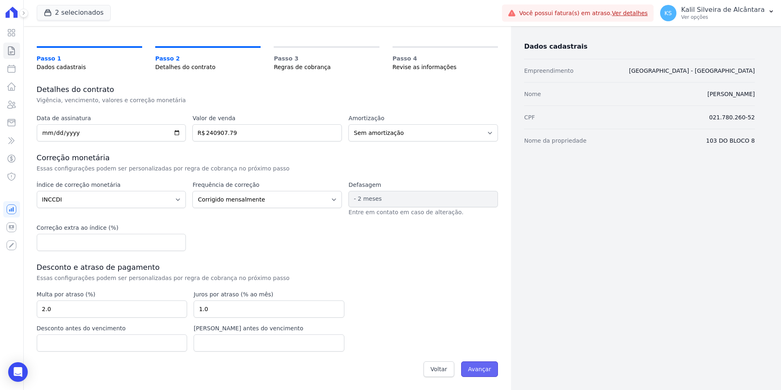
click at [485, 374] on input "Avançar" at bounding box center [479, 369] width 37 height 16
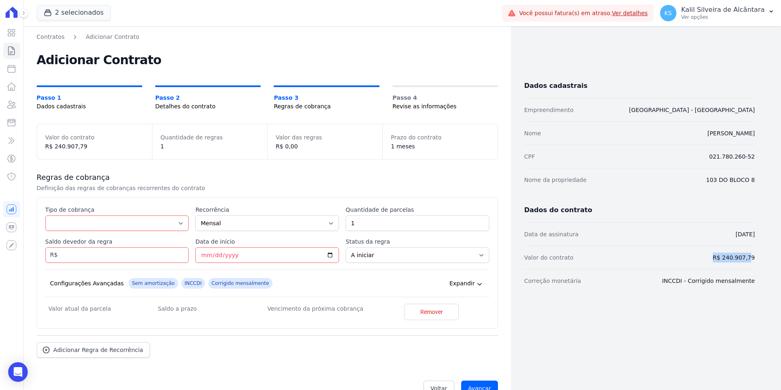
drag, startPoint x: 746, startPoint y: 258, endPoint x: 674, endPoint y: 253, distance: 72.2
click at [674, 253] on div "Valor do contrato R$ 240.907,79" at bounding box center [639, 257] width 231 height 23
drag, startPoint x: 674, startPoint y: 253, endPoint x: 657, endPoint y: 260, distance: 18.5
click at [656, 260] on div "Valor do contrato R$ 240.907,79" at bounding box center [639, 257] width 231 height 23
click at [79, 225] on select "Parcela Normal Entrada Sinal Intercalada Chaves Pré-chaves Pós-chaves Impostos …" at bounding box center [117, 223] width 144 height 16
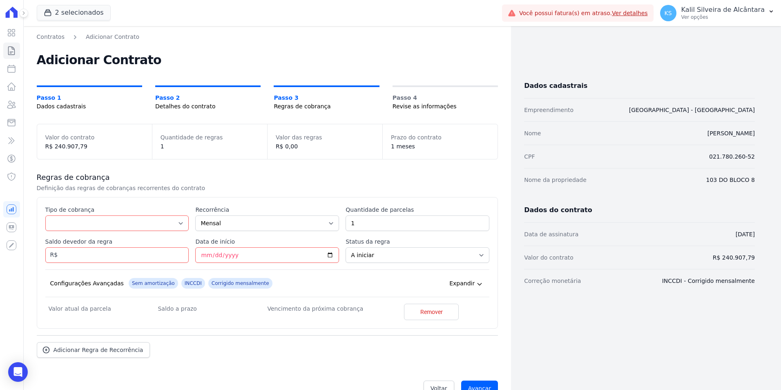
click at [112, 199] on div "Esse tipo de parcela não entra no saldo devedor do contrato. Tipo de cobrança P…" at bounding box center [268, 263] width 462 height 132
drag, startPoint x: 115, startPoint y: 210, endPoint x: 115, endPoint y: 215, distance: 4.9
click at [115, 215] on div "Tipo de cobrança Parcela Normal Entrada Sinal Intercalada Chaves Pré-chaves Pós…" at bounding box center [117, 218] width 144 height 25
click at [117, 222] on select "Parcela Normal Entrada Sinal Intercalada Chaves Pré-chaves Pós-chaves Impostos …" at bounding box center [117, 223] width 144 height 16
select select "down_payment"
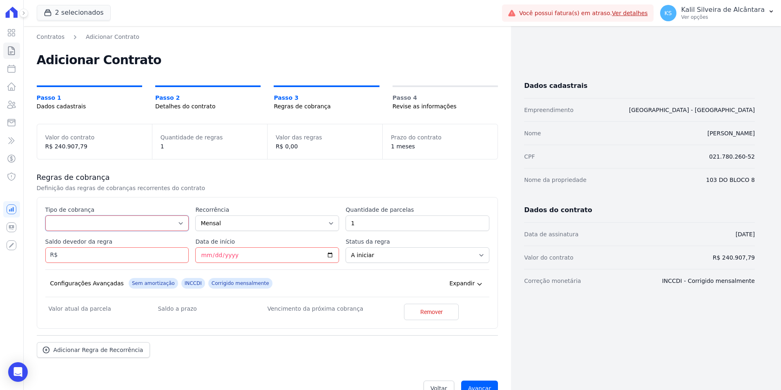
click at [45, 215] on select "Parcela Normal Entrada Sinal Intercalada Chaves Pré-chaves Pós-chaves Impostos …" at bounding box center [117, 223] width 144 height 16
click at [76, 253] on input "Saldo devedor da regra" at bounding box center [117, 255] width 144 height 16
type input "8800.00"
click at [208, 261] on input "Data de início" at bounding box center [267, 255] width 144 height 16
type input "[DATE]"
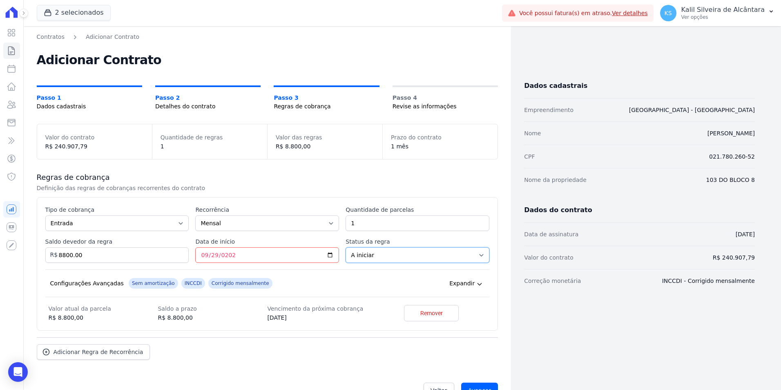
click at [356, 253] on select "A iniciar Em aberto" at bounding box center [418, 255] width 144 height 16
click at [362, 255] on select "A iniciar Em aberto" at bounding box center [418, 255] width 144 height 16
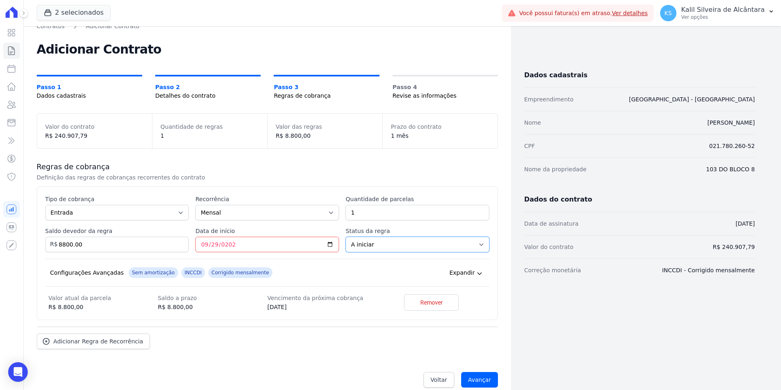
scroll to position [21, 0]
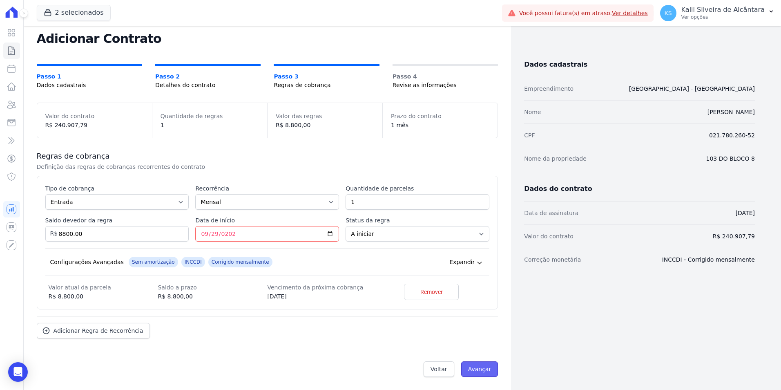
click at [481, 370] on input "Avançar" at bounding box center [479, 369] width 37 height 16
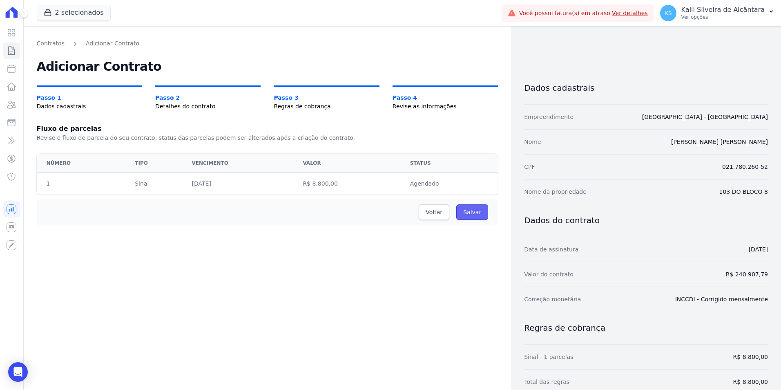
click at [479, 210] on input "Salvar" at bounding box center [473, 212] width 32 height 16
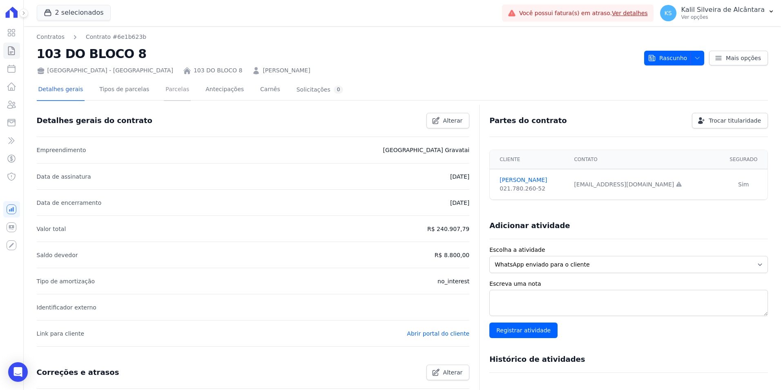
click at [174, 94] on link "Parcelas" at bounding box center [177, 90] width 27 height 22
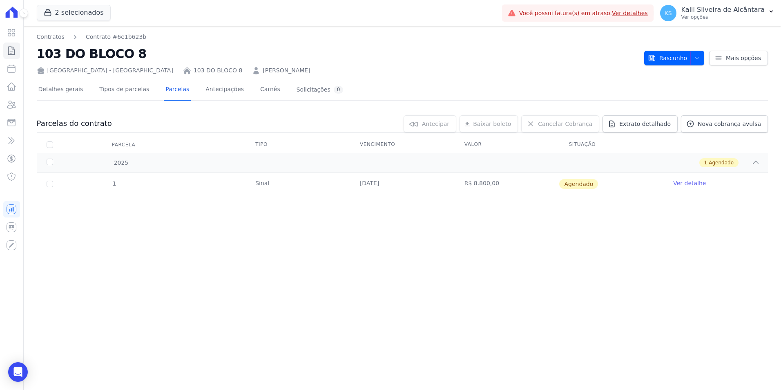
click at [681, 186] on link "Ver detalhe" at bounding box center [690, 183] width 33 height 8
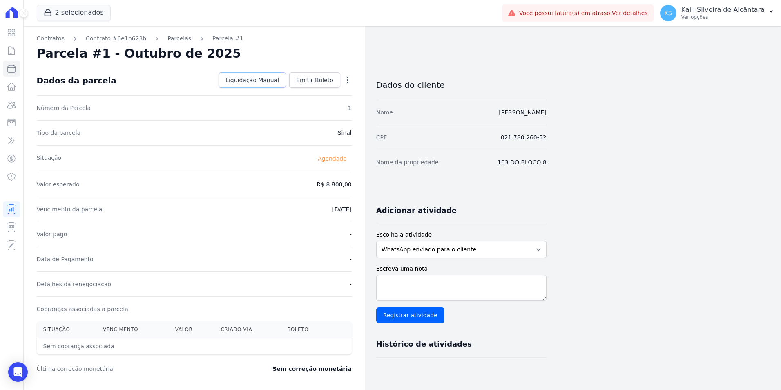
drag, startPoint x: 267, startPoint y: 78, endPoint x: 313, endPoint y: 184, distance: 114.6
click at [266, 78] on span "Liquidação Manual" at bounding box center [253, 80] width 54 height 8
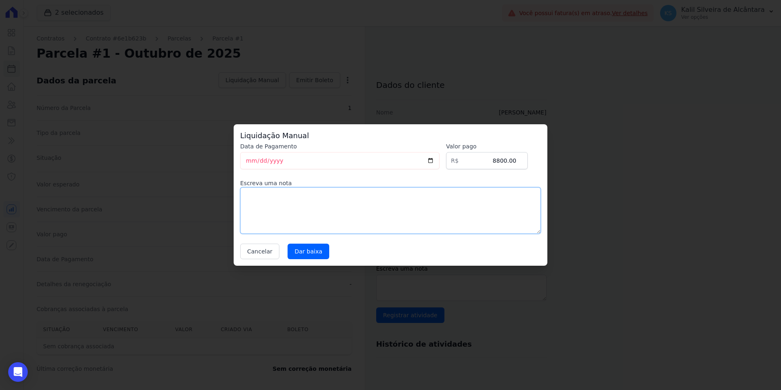
click at [288, 194] on textarea at bounding box center [390, 210] width 301 height 47
type textarea "PAGO POR PIX. CONFERIDO NO CV O PAGAMENTO."
click at [246, 161] on input "[DATE]" at bounding box center [339, 160] width 199 height 17
type input "[DATE]"
click at [246, 161] on input "date" at bounding box center [339, 160] width 199 height 17
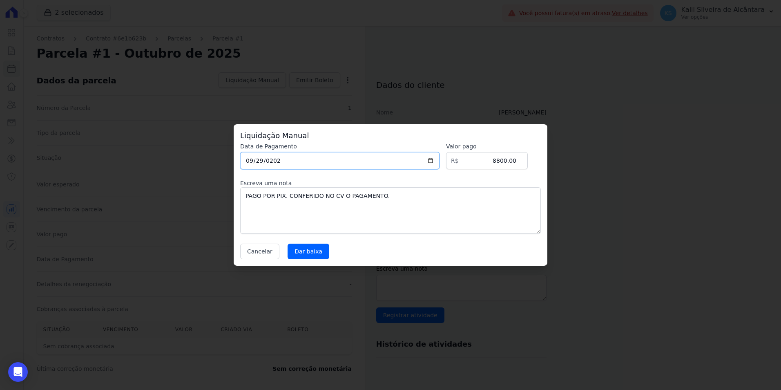
type input "[DATE]"
click at [304, 248] on input "Dar baixa" at bounding box center [309, 252] width 42 height 16
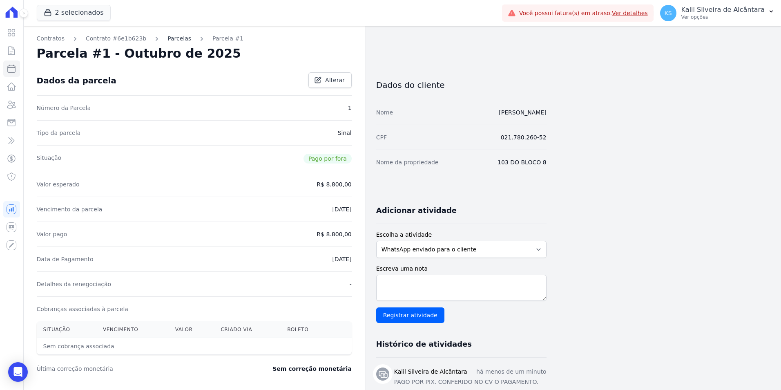
click at [169, 36] on link "Parcelas" at bounding box center [180, 38] width 24 height 9
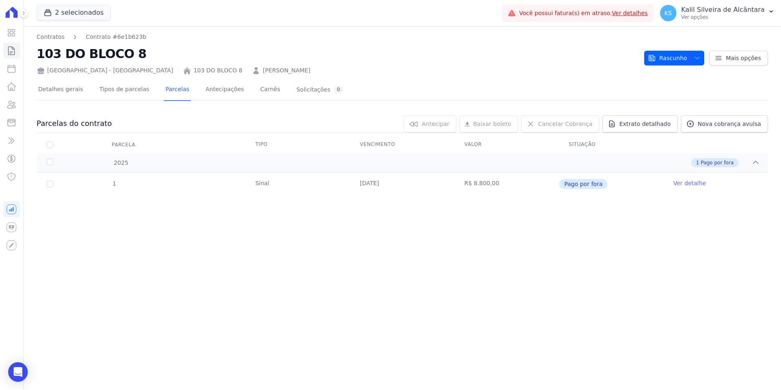
drag, startPoint x: 548, startPoint y: 183, endPoint x: 395, endPoint y: 226, distance: 158.4
click at [527, 186] on td "R$ 8.800,00" at bounding box center [507, 183] width 105 height 23
drag, startPoint x: 714, startPoint y: 125, endPoint x: 637, endPoint y: 126, distance: 77.2
click at [714, 125] on span "Nova cobrança avulsa" at bounding box center [729, 124] width 63 height 8
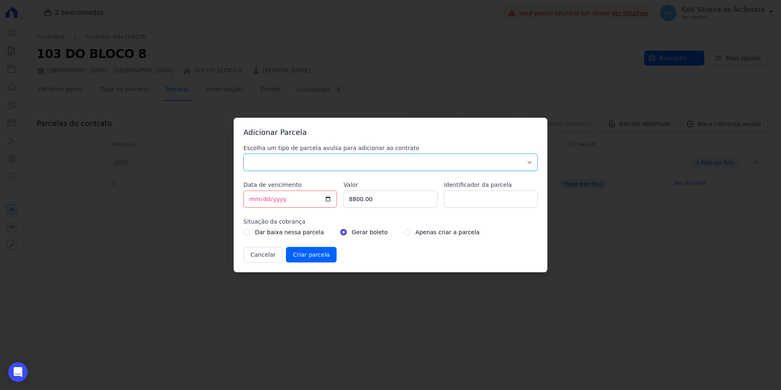
click at [376, 166] on select "Parcela Normal Sinal Caução Intercalada Chaves Pré Chaves Pós Chaves Taxas Quit…" at bounding box center [391, 162] width 294 height 17
select select "standard"
click at [244, 154] on select "Parcela Normal Sinal Caução Intercalada Chaves Pré Chaves Pós Chaves Taxas Quit…" at bounding box center [391, 162] width 294 height 17
click at [254, 203] on input "[DATE]" at bounding box center [291, 198] width 94 height 17
type input "[DATE]"
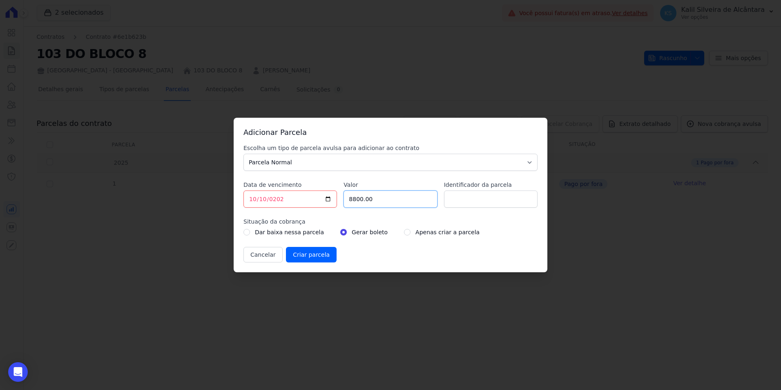
drag, startPoint x: 387, startPoint y: 199, endPoint x: 157, endPoint y: 210, distance: 230.3
click at [229, 196] on div "Adicionar Parcela Escolha um tipo de parcela avulsa para adicionar ao contrato …" at bounding box center [390, 195] width 781 height 390
click at [252, 199] on input "[DATE]" at bounding box center [291, 198] width 94 height 17
drag, startPoint x: 349, startPoint y: 201, endPoint x: 332, endPoint y: 204, distance: 16.5
click at [336, 203] on div "Escolha um tipo de parcela avulsa para adicionar ao contrato Parcela Normal Sin…" at bounding box center [391, 203] width 294 height 119
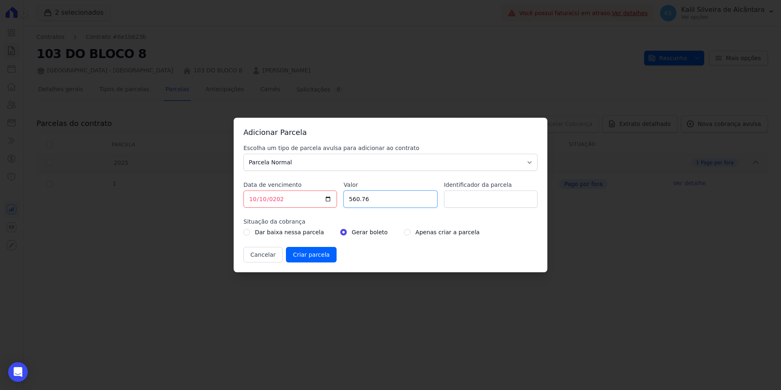
type input "560.76"
click at [384, 214] on div "Escolha um tipo de parcela avulsa para adicionar ao contrato Parcela Normal Sin…" at bounding box center [391, 203] width 294 height 119
click at [471, 203] on input "Identificador da parcela" at bounding box center [491, 198] width 94 height 17
type input "1"
click at [351, 241] on div "Escolha um tipo de parcela avulsa para adicionar ao contrato Parcela Normal Sin…" at bounding box center [391, 203] width 294 height 119
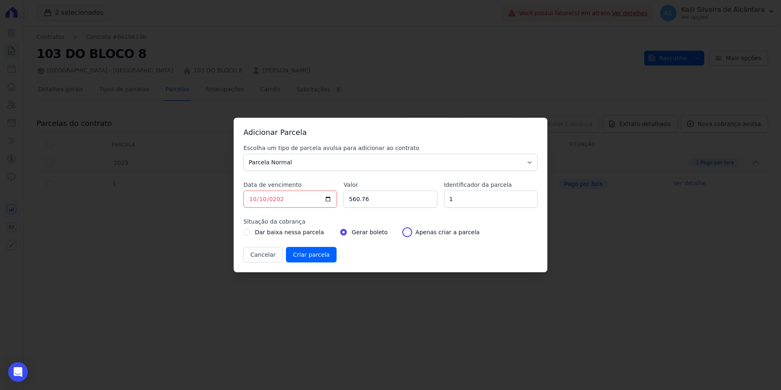
click at [404, 232] on input "radio" at bounding box center [407, 232] width 7 height 7
radio input "true"
click at [254, 198] on input "[DATE]" at bounding box center [291, 198] width 94 height 17
type input "[DATE]"
click at [291, 193] on input "[DATE]" at bounding box center [291, 198] width 94 height 17
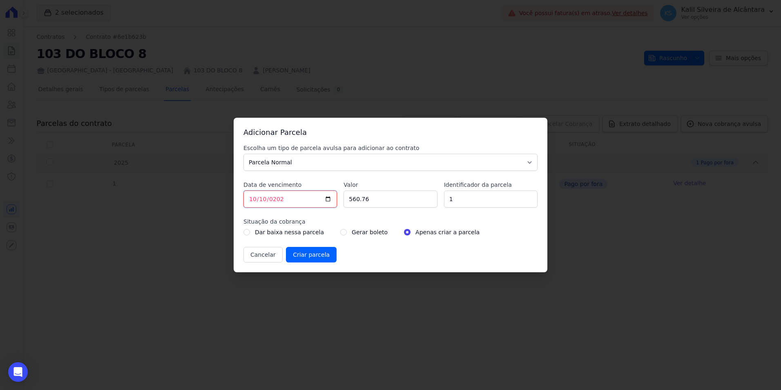
click at [288, 199] on input "[DATE]" at bounding box center [291, 198] width 94 height 17
click at [268, 199] on input "[DATE]" at bounding box center [291, 198] width 94 height 17
click at [269, 199] on input "[DATE]" at bounding box center [291, 198] width 94 height 17
click at [296, 208] on div "Escolha um tipo de parcela avulsa para adicionar ao contrato Parcela Normal Sin…" at bounding box center [391, 203] width 294 height 119
click at [312, 256] on input "Criar parcela" at bounding box center [311, 255] width 51 height 16
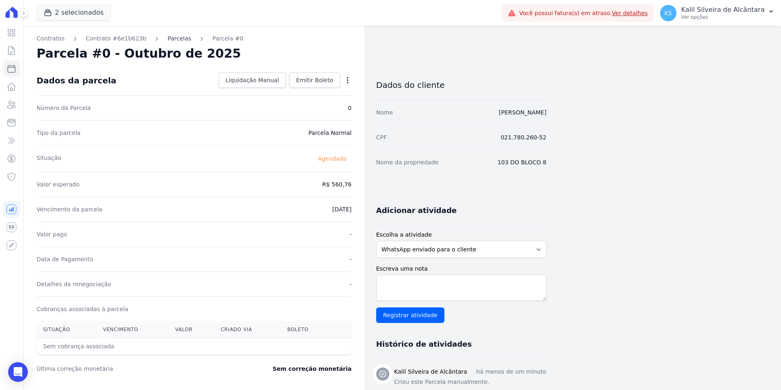
click at [168, 40] on link "Parcelas" at bounding box center [180, 38] width 24 height 9
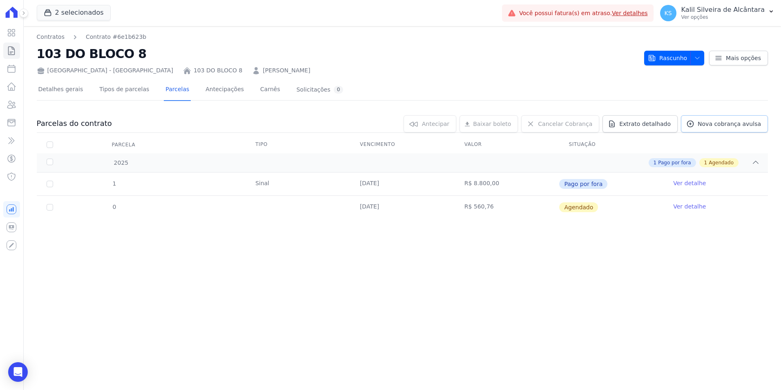
click at [726, 117] on link "Nova cobrança avulsa" at bounding box center [724, 123] width 87 height 17
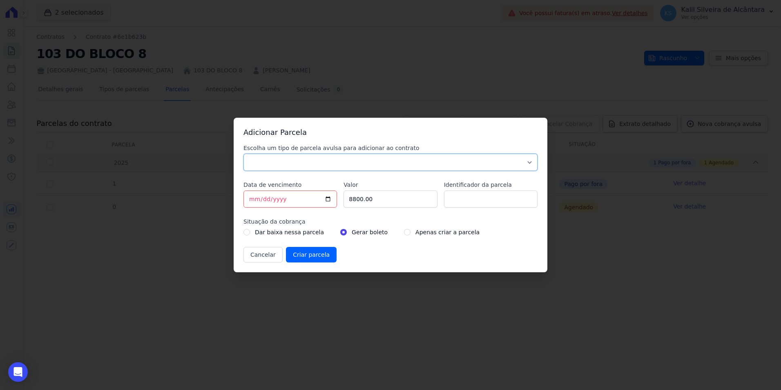
click at [268, 163] on select "Parcela Normal Sinal Caução Intercalada Chaves Pré Chaves Pós Chaves Taxas Quit…" at bounding box center [391, 162] width 294 height 17
select select "standard"
click at [244, 154] on select "Parcela Normal Sinal Caução Intercalada Chaves Pré Chaves Pós Chaves Taxas Quit…" at bounding box center [391, 162] width 294 height 17
click at [253, 199] on input "[DATE]" at bounding box center [291, 198] width 94 height 17
type input "[DATE]"
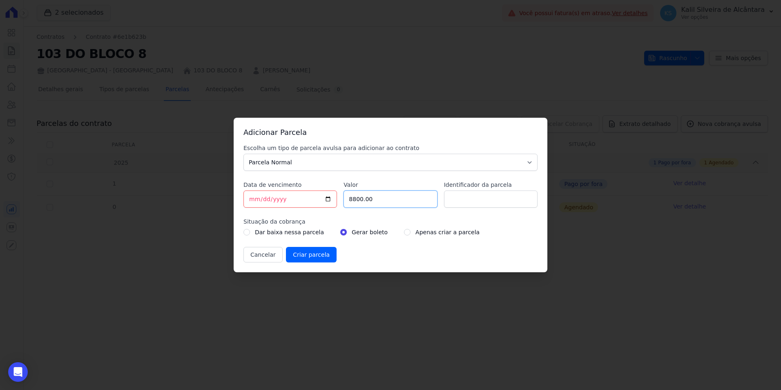
drag, startPoint x: 391, startPoint y: 205, endPoint x: 311, endPoint y: 203, distance: 80.1
click at [321, 203] on div "Escolha um tipo de parcela avulsa para adicionar ao contrato Parcela Normal Sin…" at bounding box center [391, 203] width 294 height 119
paste input "548.76"
type input "548.76"
click at [512, 206] on input "Identificador da parcela" at bounding box center [491, 198] width 94 height 17
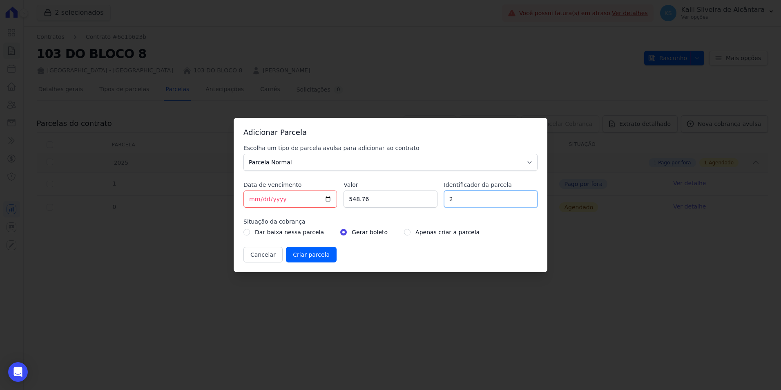
type input "2"
click at [413, 215] on div "Escolha um tipo de parcela avulsa para adicionar ao contrato Parcela Normal Sin…" at bounding box center [391, 203] width 294 height 119
drag, startPoint x: 398, startPoint y: 234, endPoint x: 380, endPoint y: 241, distance: 19.4
click at [404, 234] on input "radio" at bounding box center [407, 232] width 7 height 7
radio input "true"
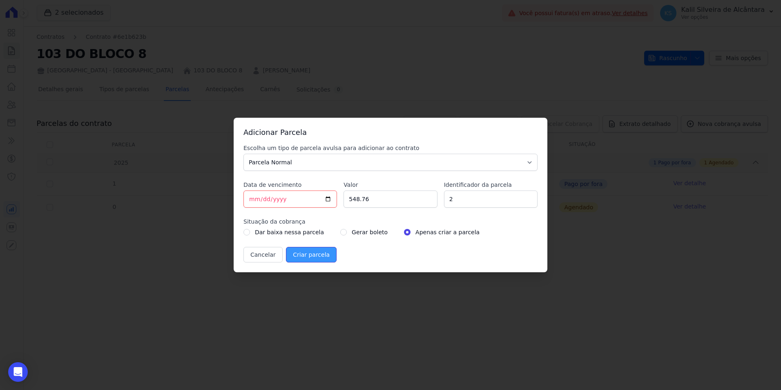
click at [305, 254] on input "Criar parcela" at bounding box center [311, 255] width 51 height 16
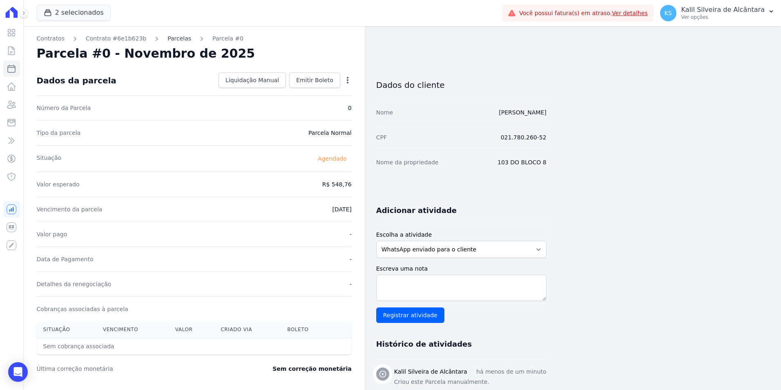
click at [168, 41] on link "Parcelas" at bounding box center [180, 38] width 24 height 9
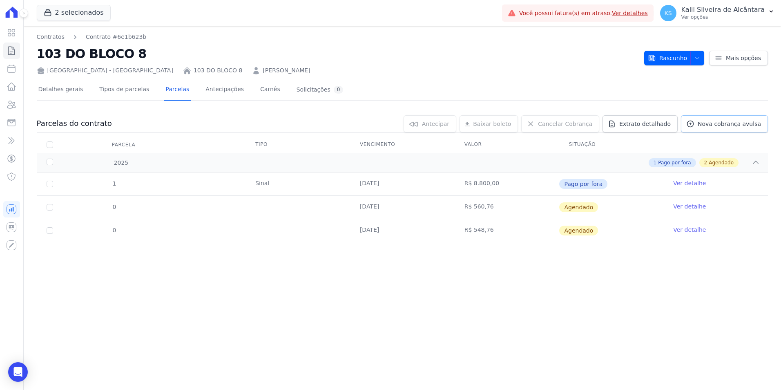
click at [703, 125] on link "Nova cobrança avulsa" at bounding box center [724, 123] width 87 height 17
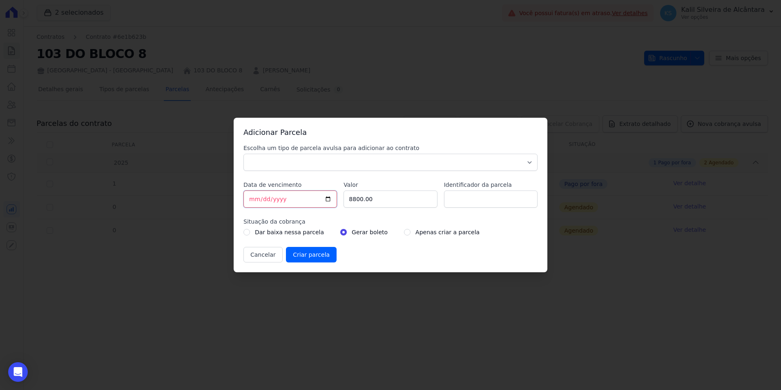
click at [248, 197] on input "[DATE]" at bounding box center [291, 198] width 94 height 17
drag, startPoint x: 271, startPoint y: 165, endPoint x: 271, endPoint y: 171, distance: 6.1
click at [271, 165] on select "Parcela Normal Sinal Caução Intercalada Chaves Pré Chaves Pós Chaves Taxas Quit…" at bounding box center [391, 162] width 294 height 17
select select "standard"
click at [244, 154] on select "Parcela Normal Sinal Caução Intercalada Chaves Pré Chaves Pós Chaves Taxas Quit…" at bounding box center [391, 162] width 294 height 17
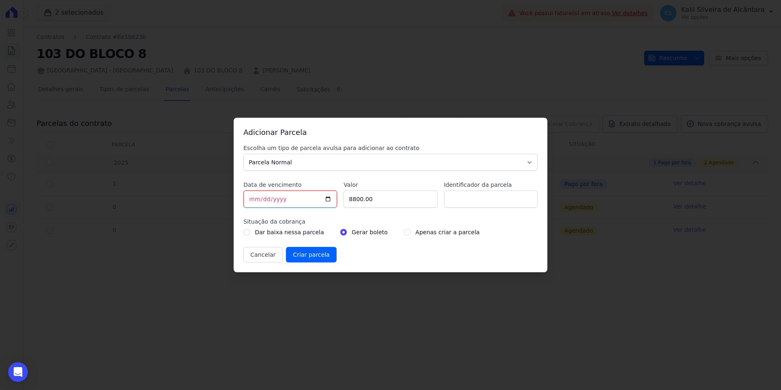
click at [251, 198] on input "[DATE]" at bounding box center [291, 198] width 94 height 17
type input "[DATE]"
drag, startPoint x: 374, startPoint y: 205, endPoint x: 313, endPoint y: 197, distance: 61.4
click at [314, 197] on div "Escolha um tipo de parcela avulsa para adicionar ao contrato Parcela Normal Sin…" at bounding box center [391, 203] width 294 height 119
paste input "536.76"
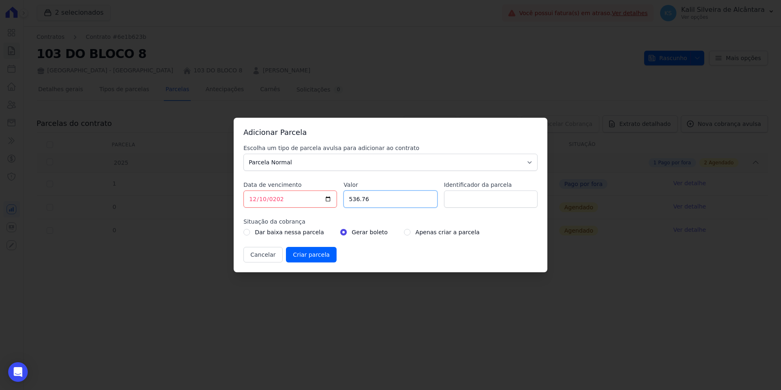
type input "536.76"
click at [448, 201] on input "Identificador da parcela" at bounding box center [491, 198] width 94 height 17
type input "3"
click at [412, 215] on div "Escolha um tipo de parcela avulsa para adicionar ao contrato Parcela Normal Sin…" at bounding box center [391, 203] width 294 height 119
click at [404, 232] on input "radio" at bounding box center [407, 232] width 7 height 7
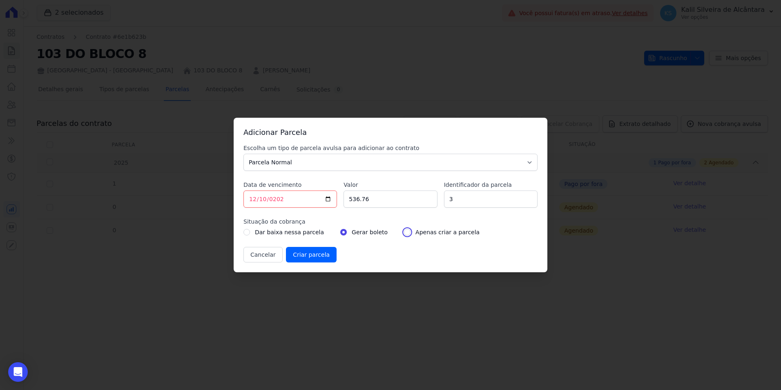
radio input "true"
click at [322, 255] on input "Criar parcela" at bounding box center [311, 255] width 51 height 16
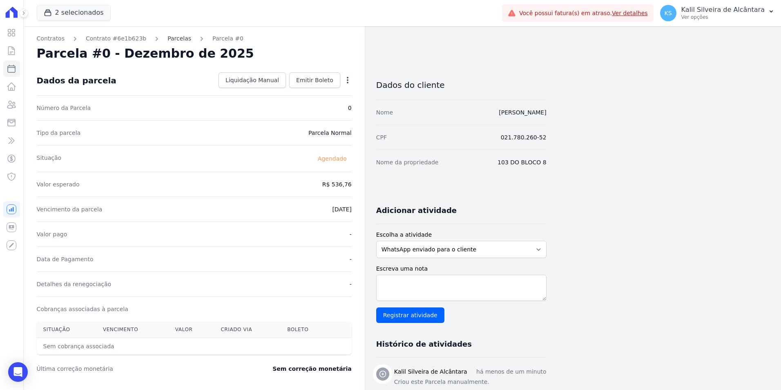
click at [172, 39] on link "Parcelas" at bounding box center [180, 38] width 24 height 9
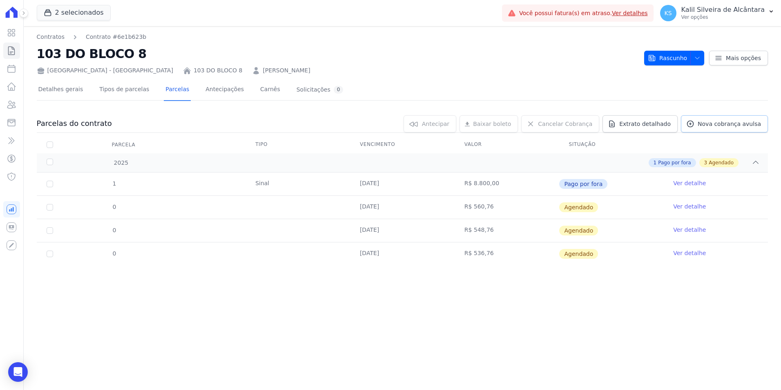
click at [689, 131] on link "Nova cobrança avulsa" at bounding box center [724, 123] width 87 height 17
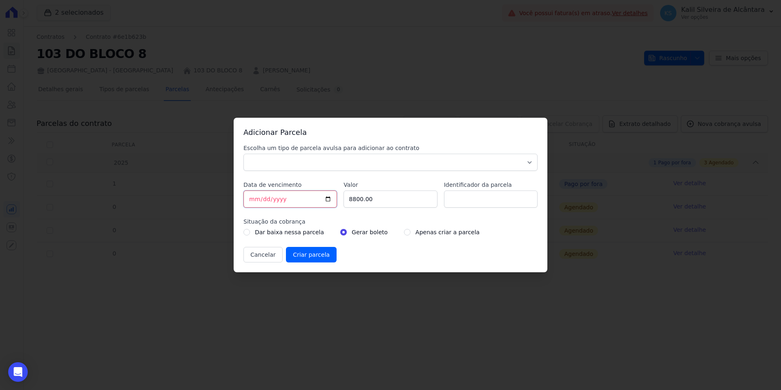
click at [250, 201] on input "[DATE]" at bounding box center [291, 198] width 94 height 17
type input "[DATE]"
drag, startPoint x: 400, startPoint y: 201, endPoint x: 309, endPoint y: 202, distance: 91.2
click at [326, 202] on div "Escolha um tipo de parcela avulsa para adicionar ao contrato Parcela Normal Sin…" at bounding box center [391, 203] width 294 height 119
paste input "4899.96"
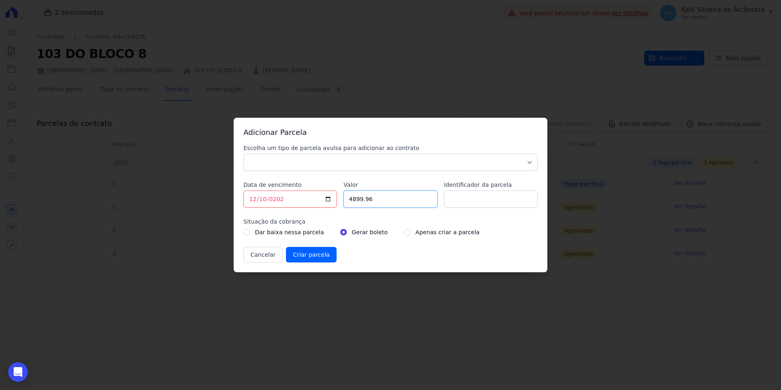
type input "4899.96"
drag, startPoint x: 320, startPoint y: 173, endPoint x: 320, endPoint y: 169, distance: 4.5
click at [320, 169] on div "Escolha um tipo de parcela avulsa para adicionar ao contrato Parcela Normal Sin…" at bounding box center [391, 203] width 294 height 119
click at [320, 169] on select "Parcela Normal Sinal Caução Intercalada Chaves Pré Chaves Pós Chaves Taxas Quit…" at bounding box center [391, 162] width 294 height 17
select select "interleaved"
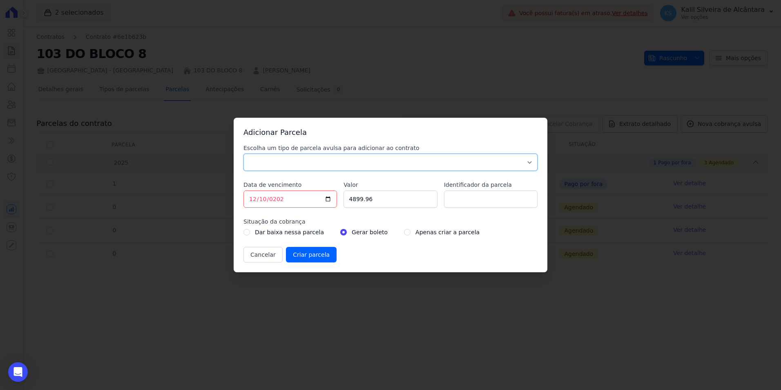
click at [244, 154] on select "Parcela Normal Sinal Caução Intercalada Chaves Pré Chaves Pós Chaves Taxas Quit…" at bounding box center [391, 162] width 294 height 17
click at [479, 204] on input "Identificador da parcela" at bounding box center [491, 198] width 94 height 17
type input "1"
click at [432, 228] on label "Apenas criar a parcela" at bounding box center [448, 232] width 64 height 10
click at [390, 233] on div "Dar baixa nessa parcela Gerar boleto Apenas criar a parcela" at bounding box center [391, 232] width 294 height 10
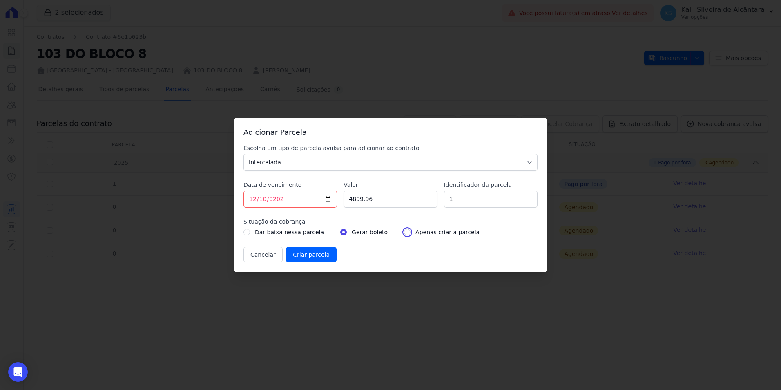
click at [404, 233] on input "radio" at bounding box center [407, 232] width 7 height 7
radio input "true"
click at [313, 252] on input "Criar parcela" at bounding box center [311, 255] width 51 height 16
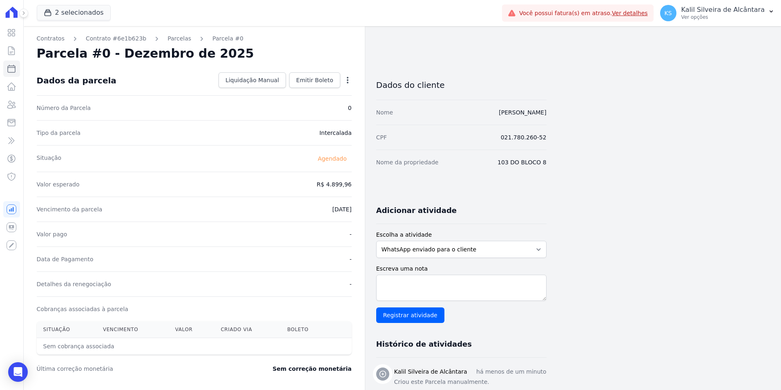
drag, startPoint x: 172, startPoint y: 41, endPoint x: 161, endPoint y: 49, distance: 12.9
click at [172, 41] on link "Parcelas" at bounding box center [180, 38] width 24 height 9
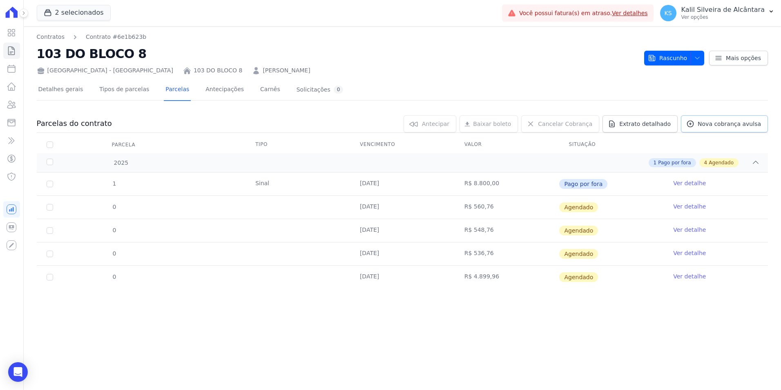
click at [725, 121] on span "Nova cobrança avulsa" at bounding box center [729, 124] width 63 height 8
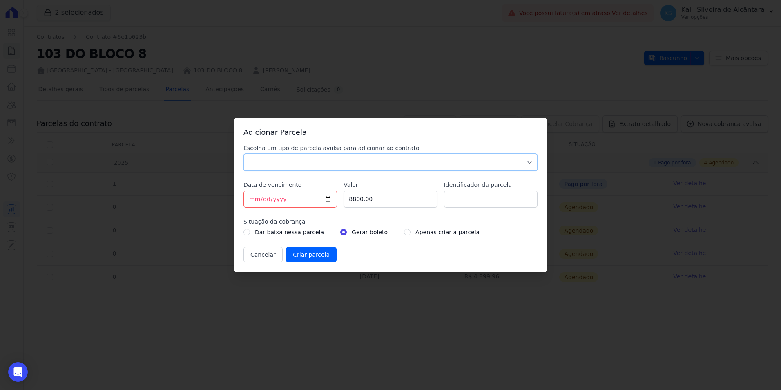
click at [352, 160] on select "Parcela Normal Sinal Caução Intercalada Chaves Pré Chaves Pós Chaves Taxas Quit…" at bounding box center [391, 162] width 294 height 17
select select "standard"
click at [244, 154] on select "Parcela Normal Sinal Caução Intercalada Chaves Pré Chaves Pós Chaves Taxas Quit…" at bounding box center [391, 162] width 294 height 17
drag, startPoint x: 367, startPoint y: 202, endPoint x: 285, endPoint y: 205, distance: 82.6
click at [296, 204] on div "Escolha um tipo de parcela avulsa para adicionar ao contrato Parcela Normal Sin…" at bounding box center [391, 203] width 294 height 119
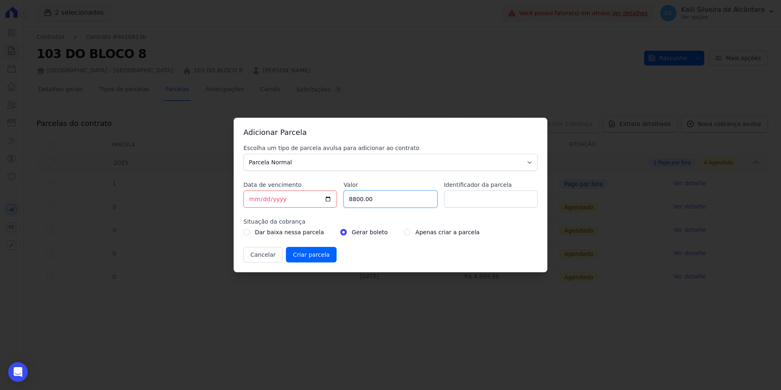
paste input "524.76"
type input "524.76"
click at [251, 200] on input "[DATE]" at bounding box center [291, 198] width 94 height 17
type input "[DATE]"
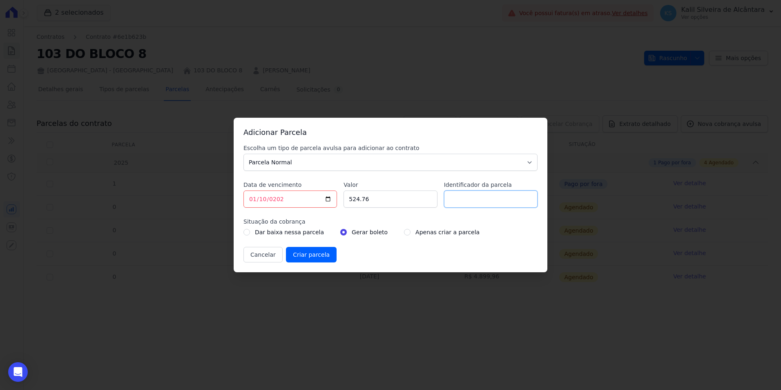
click at [479, 198] on input "Identificador da parcela" at bounding box center [491, 198] width 94 height 17
type input "4"
click at [404, 234] on div "Apenas criar a parcela" at bounding box center [442, 232] width 76 height 10
drag, startPoint x: 400, startPoint y: 234, endPoint x: 394, endPoint y: 237, distance: 6.2
click at [404, 237] on div "Apenas criar a parcela" at bounding box center [442, 232] width 76 height 10
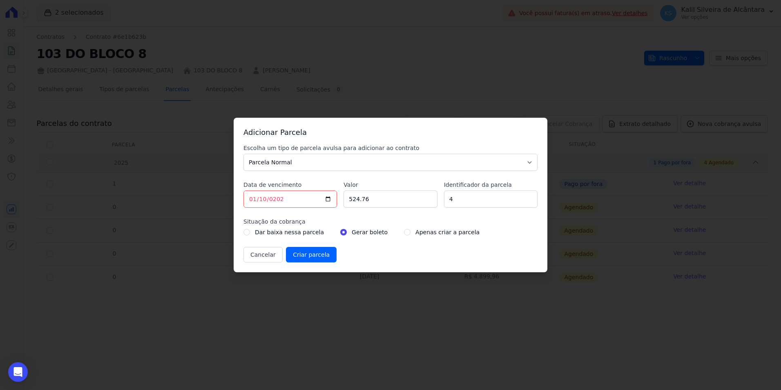
click at [404, 230] on div "Apenas criar a parcela" at bounding box center [442, 232] width 76 height 10
click at [404, 231] on input "radio" at bounding box center [407, 232] width 7 height 7
radio input "true"
click at [319, 250] on input "Criar parcela" at bounding box center [311, 255] width 51 height 16
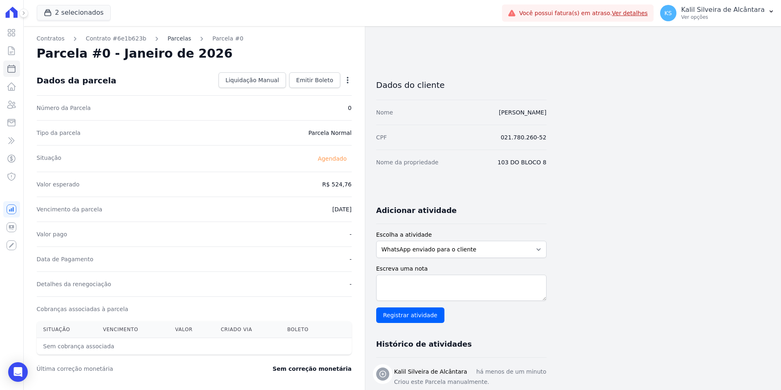
click at [168, 42] on link "Parcelas" at bounding box center [180, 38] width 24 height 9
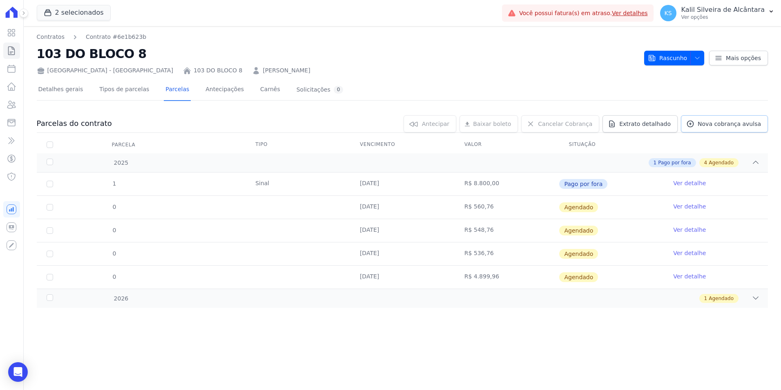
click at [691, 125] on link "Nova cobrança avulsa" at bounding box center [724, 123] width 87 height 17
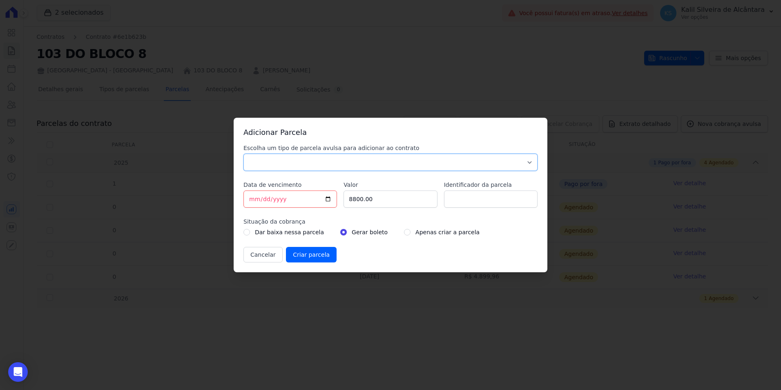
click at [301, 161] on select "Parcela Normal Sinal Caução Intercalada Chaves Pré Chaves Pós Chaves Taxas Quit…" at bounding box center [391, 162] width 294 height 17
select select "standard"
click at [244, 154] on select "Parcela Normal Sinal Caução Intercalada Chaves Pré Chaves Pós Chaves Taxas Quit…" at bounding box center [391, 162] width 294 height 17
drag, startPoint x: 258, startPoint y: 195, endPoint x: 256, endPoint y: 199, distance: 4.6
click at [258, 195] on input "[DATE]" at bounding box center [291, 198] width 94 height 17
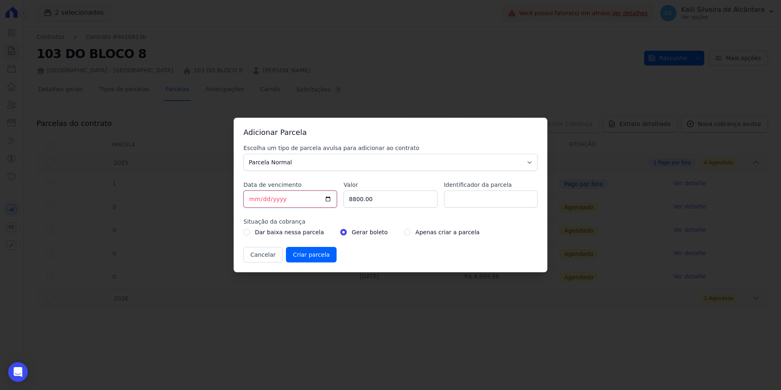
click at [253, 199] on input "[DATE]" at bounding box center [291, 198] width 94 height 17
type input "[DATE]"
drag, startPoint x: 395, startPoint y: 197, endPoint x: 206, endPoint y: 208, distance: 188.8
click at [276, 208] on div "Escolha um tipo de parcela avulsa para adicionar ao contrato Parcela Normal Sin…" at bounding box center [391, 203] width 294 height 119
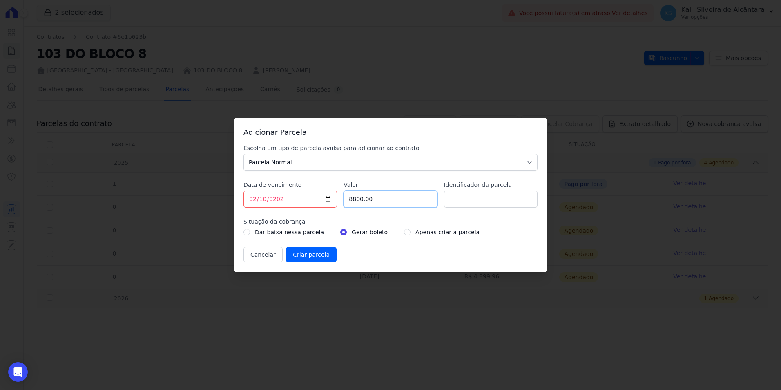
paste input "512.76"
type input "512.76"
drag, startPoint x: 454, startPoint y: 206, endPoint x: 453, endPoint y: 212, distance: 6.2
click at [454, 206] on input "Identificador da parcela" at bounding box center [491, 198] width 94 height 17
type input "5"
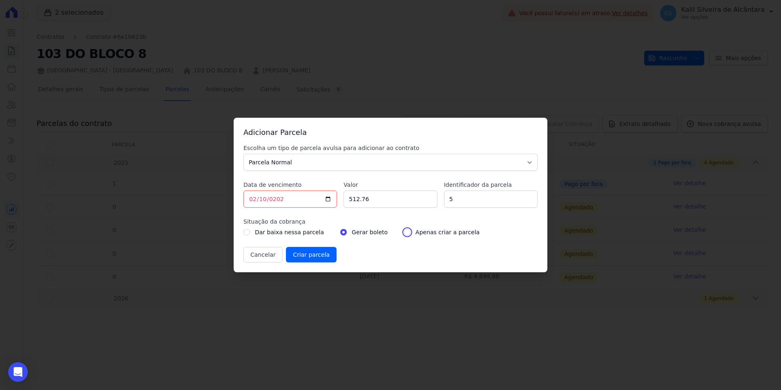
click at [404, 230] on input "radio" at bounding box center [407, 232] width 7 height 7
radio input "true"
click at [319, 257] on input "Criar parcela" at bounding box center [311, 255] width 51 height 16
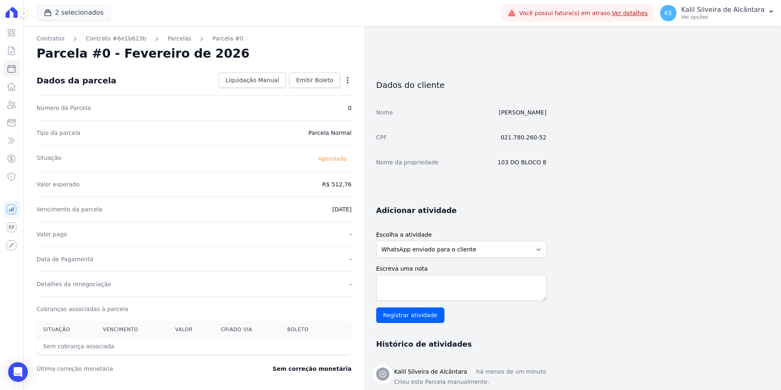
click at [168, 43] on div "Contratos Contrato #6e1b623b [GEOGRAPHIC_DATA] Parcela #0 Parcela #0 - Fevereir…" at bounding box center [194, 289] width 341 height 526
click at [168, 40] on link "Parcelas" at bounding box center [180, 38] width 24 height 9
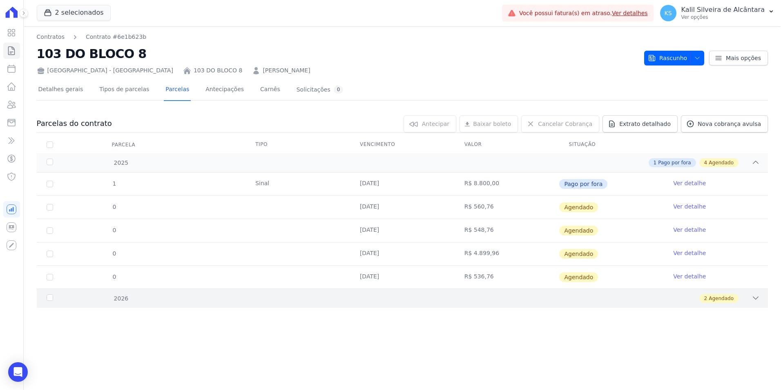
click at [161, 298] on div "2 Agendado" at bounding box center [438, 298] width 643 height 9
click at [738, 113] on div "Parcelas do contrato 0 selecionada(s) [GEOGRAPHIC_DATA] [GEOGRAPHIC_DATA] Reneg…" at bounding box center [403, 234] width 732 height 255
click at [735, 120] on span "Nova cobrança avulsa" at bounding box center [729, 124] width 63 height 8
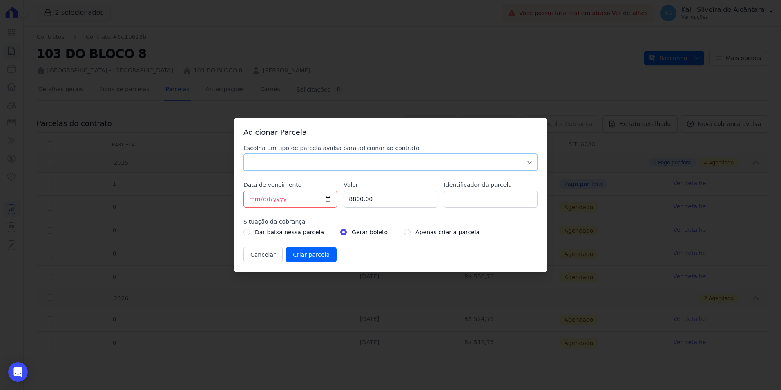
drag, startPoint x: 373, startPoint y: 160, endPoint x: 349, endPoint y: 171, distance: 26.5
click at [372, 160] on select "Parcela Normal Sinal Caução Intercalada Chaves Pré Chaves Pós Chaves Taxas Quit…" at bounding box center [391, 162] width 294 height 17
select select "standard"
click at [244, 154] on select "Parcela Normal Sinal Caução Intercalada Chaves Pré Chaves Pós Chaves Taxas Quit…" at bounding box center [391, 162] width 294 height 17
click at [246, 197] on input "[DATE]" at bounding box center [291, 198] width 94 height 17
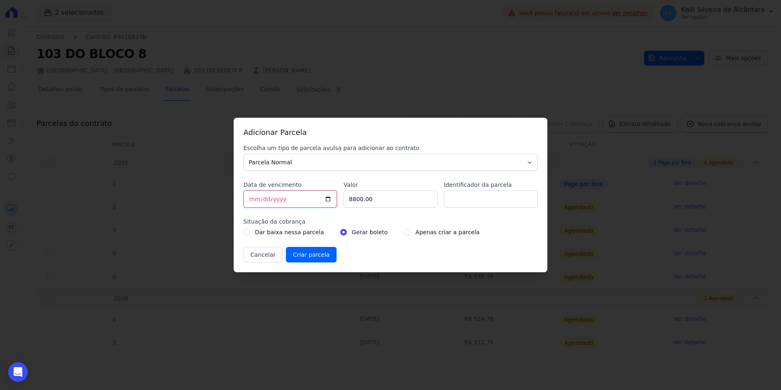
type input "[DATE]"
click at [316, 197] on div "Escolha um tipo de parcela avulsa para adicionar ao contrato Parcela Normal Sin…" at bounding box center [391, 203] width 294 height 119
paste input "500.76"
type input "500.76"
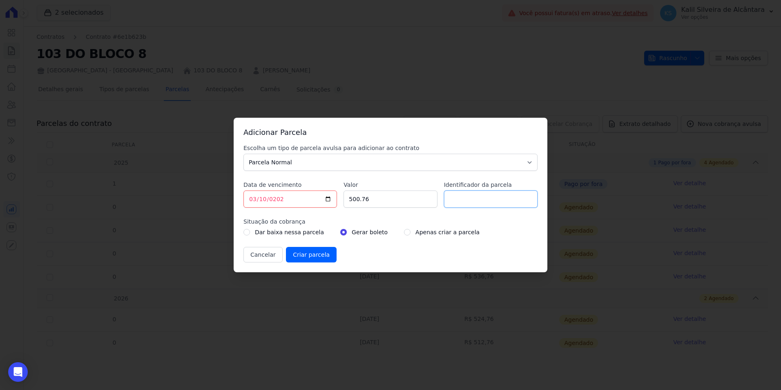
click at [479, 199] on input "Identificador da parcela" at bounding box center [491, 198] width 94 height 17
type input "6"
click at [404, 234] on input "radio" at bounding box center [407, 232] width 7 height 7
radio input "true"
click at [305, 256] on input "Criar parcela" at bounding box center [311, 255] width 51 height 16
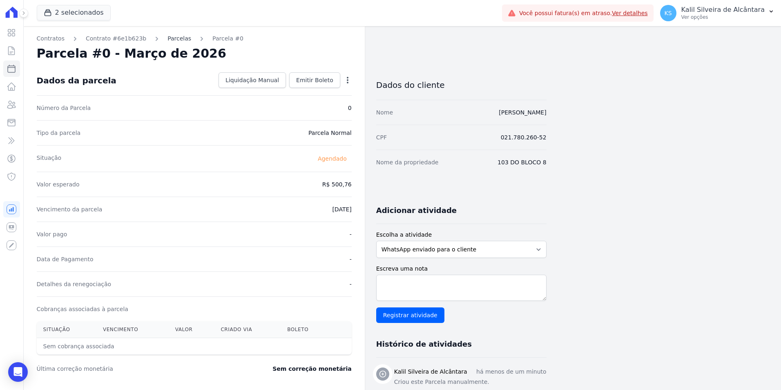
click at [171, 40] on link "Parcelas" at bounding box center [180, 38] width 24 height 9
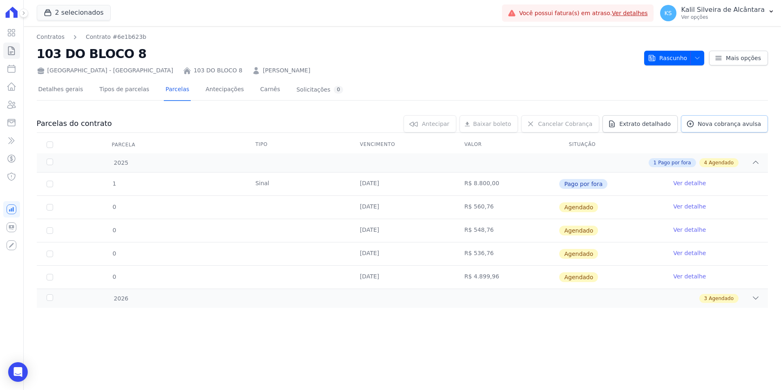
click at [708, 127] on span "Nova cobrança avulsa" at bounding box center [729, 124] width 63 height 8
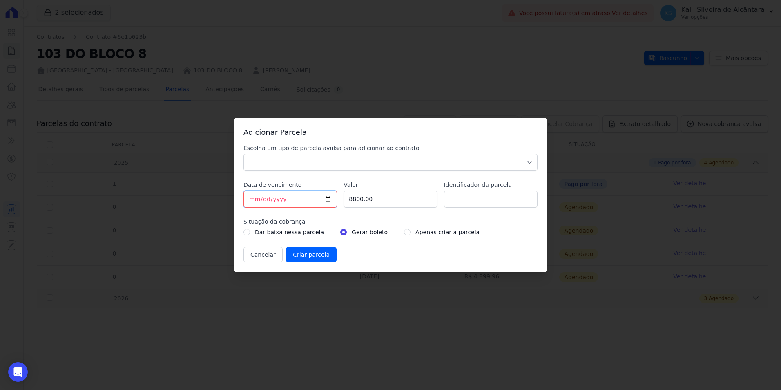
click at [247, 197] on input "[DATE]" at bounding box center [291, 198] width 94 height 17
type input "[DATE]"
drag, startPoint x: 382, startPoint y: 195, endPoint x: 261, endPoint y: 214, distance: 122.8
click at [264, 212] on div "Escolha um tipo de parcela avulsa para adicionar ao contrato Parcela Normal Sin…" at bounding box center [391, 203] width 294 height 119
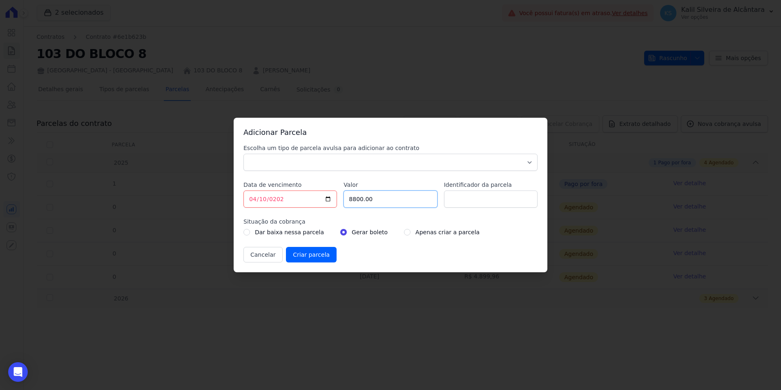
paste input "488.76"
type input "488.76"
click at [340, 163] on select "Parcela Normal Sinal Caução Intercalada Chaves Pré Chaves Pós Chaves Taxas Quit…" at bounding box center [391, 162] width 294 height 17
select select "standard"
click at [244, 154] on select "Parcela Normal Sinal Caução Intercalada Chaves Pré Chaves Pós Chaves Taxas Quit…" at bounding box center [391, 162] width 294 height 17
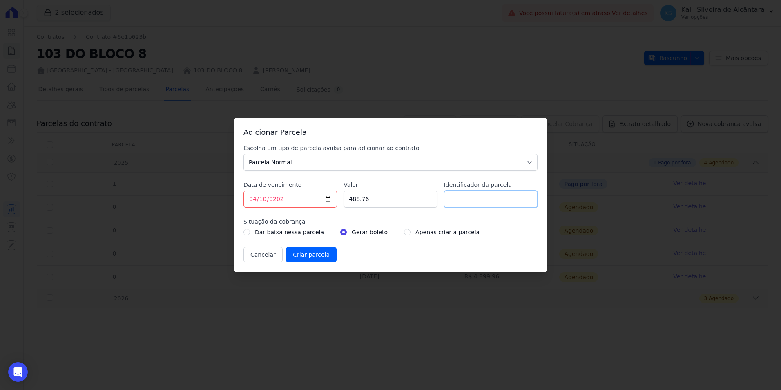
drag, startPoint x: 462, startPoint y: 201, endPoint x: 447, endPoint y: 224, distance: 28.1
click at [462, 201] on input "Identificador da parcela" at bounding box center [491, 198] width 94 height 17
type input "7"
drag, startPoint x: 392, startPoint y: 239, endPoint x: 397, endPoint y: 237, distance: 5.5
click at [396, 237] on div "Escolha um tipo de parcela avulsa para adicionar ao contrato Parcela Normal Sin…" at bounding box center [391, 203] width 294 height 119
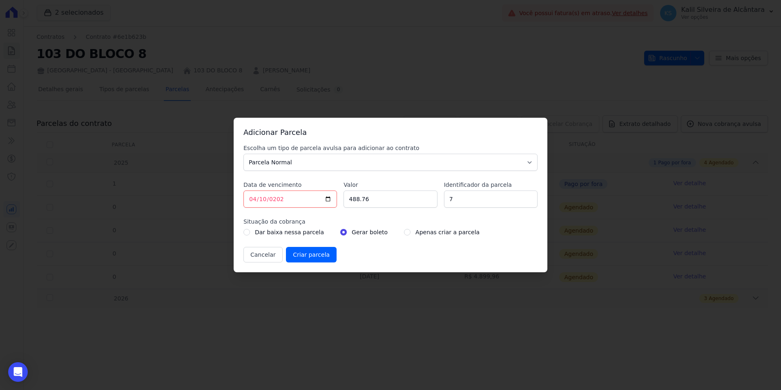
click at [404, 237] on div "Apenas criar a parcela" at bounding box center [442, 232] width 76 height 10
click at [404, 235] on input "radio" at bounding box center [407, 232] width 7 height 7
radio input "true"
click at [306, 257] on input "Criar parcela" at bounding box center [311, 255] width 51 height 16
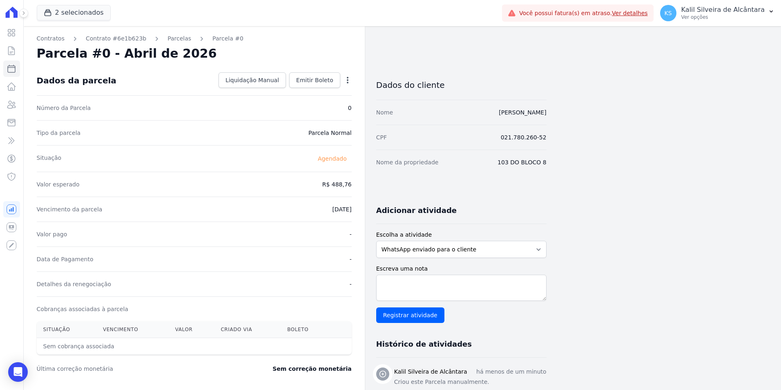
drag, startPoint x: 166, startPoint y: 40, endPoint x: 174, endPoint y: 49, distance: 12.3
click at [168, 40] on link "Parcelas" at bounding box center [180, 38] width 24 height 9
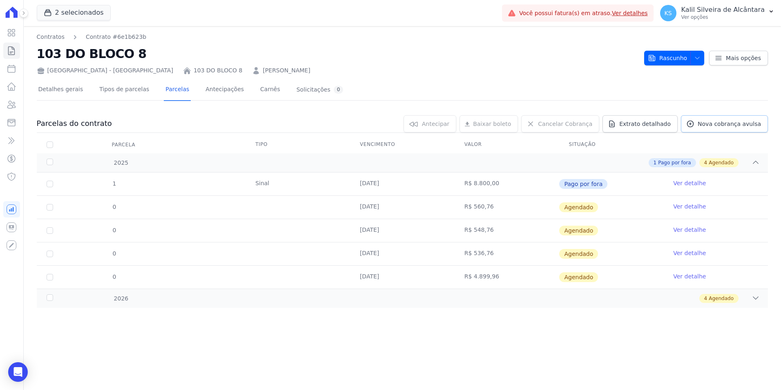
click at [695, 124] on icon at bounding box center [691, 124] width 8 height 8
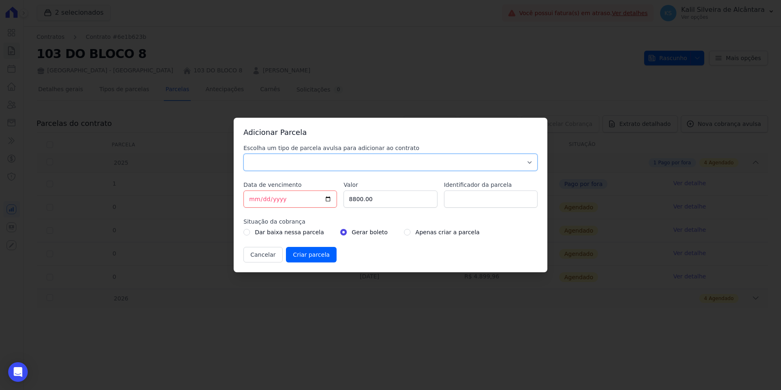
click at [270, 163] on select "Parcela Normal Sinal Caução Intercalada Chaves Pré Chaves Pós Chaves Taxas Quit…" at bounding box center [391, 162] width 294 height 17
select select "standard"
click at [244, 154] on select "Parcela Normal Sinal Caução Intercalada Chaves Pré Chaves Pós Chaves Taxas Quit…" at bounding box center [391, 162] width 294 height 17
click at [249, 198] on input "[DATE]" at bounding box center [291, 198] width 94 height 17
type input "[DATE]"
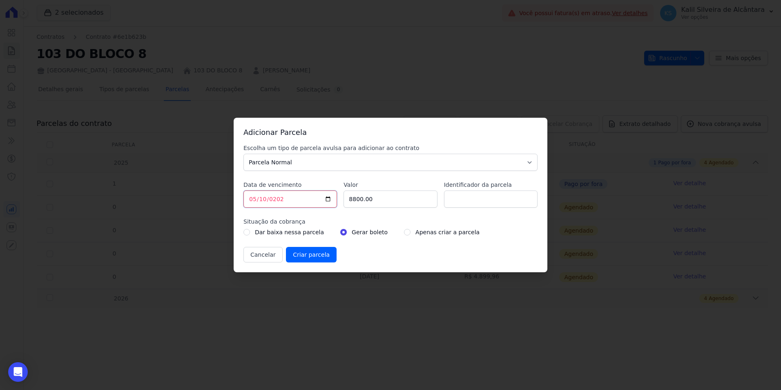
type input "[DATE]"
drag, startPoint x: 381, startPoint y: 204, endPoint x: 311, endPoint y: 207, distance: 69.2
click at [311, 206] on div "Escolha um tipo de parcela avulsa para adicionar ao contrato Parcela Normal Sin…" at bounding box center [391, 203] width 294 height 119
paste input "476.76"
type input "476.76"
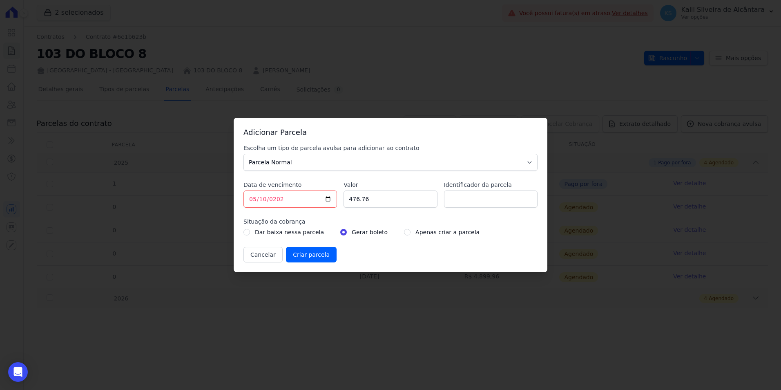
click at [509, 208] on div "Escolha um tipo de parcela avulsa para adicionar ao contrato Parcela Normal Sin…" at bounding box center [391, 203] width 294 height 119
click at [498, 204] on input "Identificador da parcela" at bounding box center [491, 198] width 94 height 17
type input "8"
click at [404, 232] on input "radio" at bounding box center [407, 232] width 7 height 7
radio input "true"
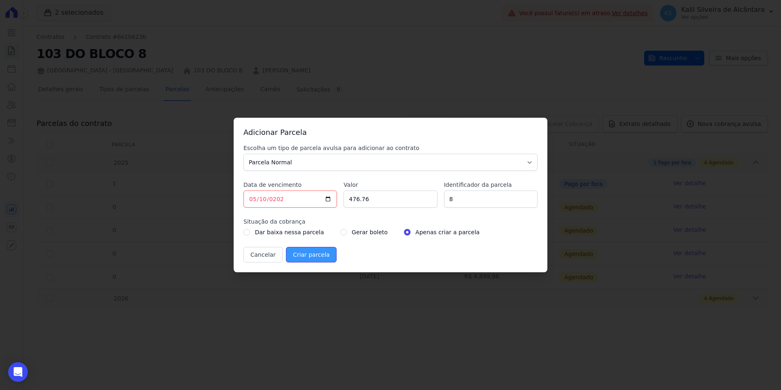
click at [310, 251] on input "Criar parcela" at bounding box center [311, 255] width 51 height 16
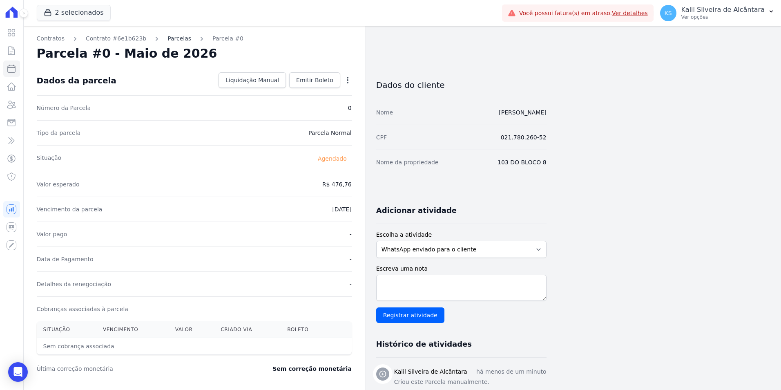
click at [172, 41] on link "Parcelas" at bounding box center [180, 38] width 24 height 9
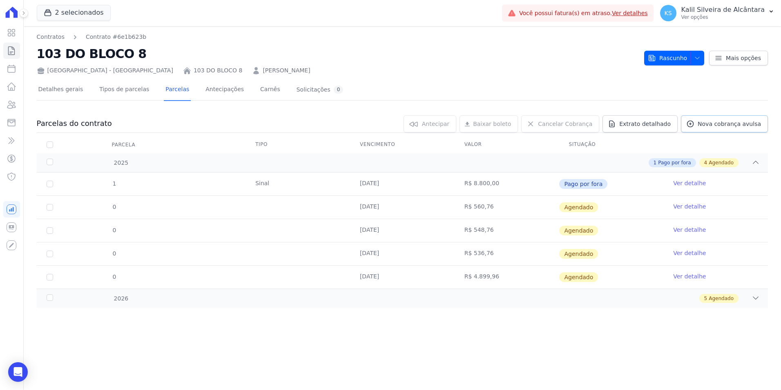
click at [735, 124] on span "Nova cobrança avulsa" at bounding box center [729, 124] width 63 height 8
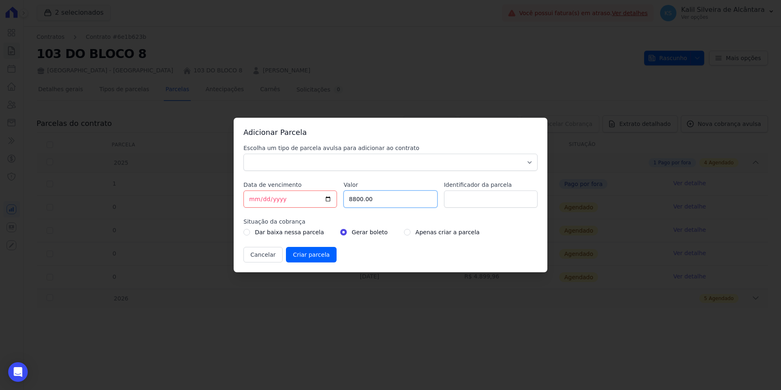
drag, startPoint x: 389, startPoint y: 199, endPoint x: 319, endPoint y: 200, distance: 69.9
click at [333, 196] on div "Escolha um tipo de parcela avulsa para adicionar ao contrato Parcela Normal Sin…" at bounding box center [391, 203] width 294 height 119
paste input "464.76"
type input "464.76"
click at [250, 199] on input "[DATE]" at bounding box center [291, 198] width 94 height 17
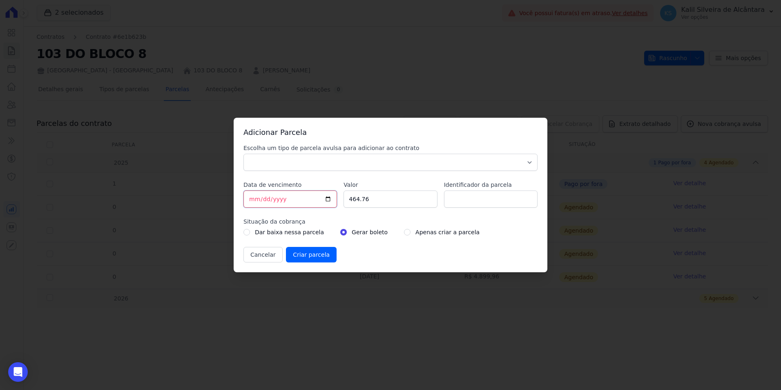
type input "[DATE]"
click at [470, 198] on input "Identificador da parcela" at bounding box center [491, 198] width 94 height 17
type input "9"
drag, startPoint x: 370, startPoint y: 165, endPoint x: 351, endPoint y: 172, distance: 21.0
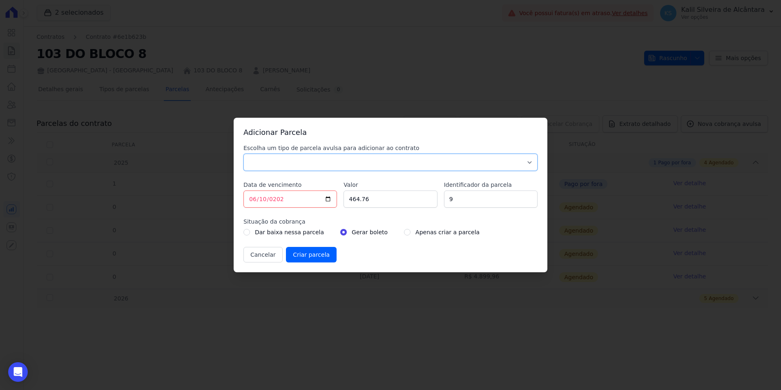
click at [370, 165] on select "Parcela Normal Sinal Caução Intercalada Chaves Pré Chaves Pós Chaves Taxas Quit…" at bounding box center [391, 162] width 294 height 17
select select "standard"
click at [244, 154] on select "Parcela Normal Sinal Caução Intercalada Chaves Pré Chaves Pós Chaves Taxas Quit…" at bounding box center [391, 162] width 294 height 17
click at [390, 231] on div "Dar baixa nessa parcela Gerar boleto Apenas criar a parcela" at bounding box center [391, 232] width 294 height 10
click at [392, 231] on div "Dar baixa nessa parcela Gerar boleto Apenas criar a parcela" at bounding box center [391, 232] width 294 height 10
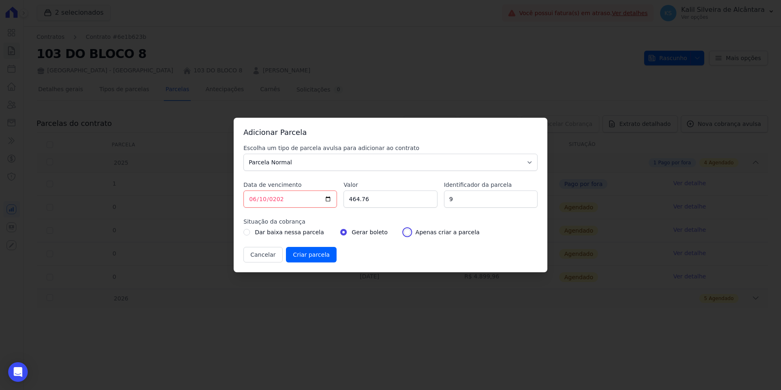
click at [404, 235] on input "radio" at bounding box center [407, 232] width 7 height 7
radio input "true"
click at [304, 257] on input "Criar parcela" at bounding box center [311, 255] width 51 height 16
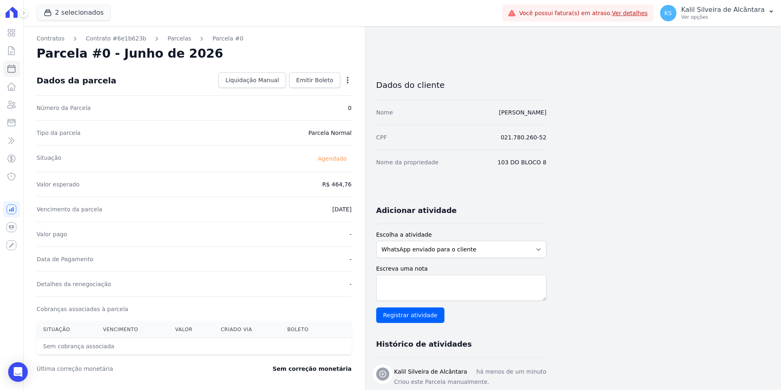
click at [162, 44] on div "Contratos Contrato #6e1b623b [GEOGRAPHIC_DATA] Parcela #0 Parcela #0 - Junho de…" at bounding box center [194, 289] width 341 height 526
click at [168, 41] on link "Parcelas" at bounding box center [180, 38] width 24 height 9
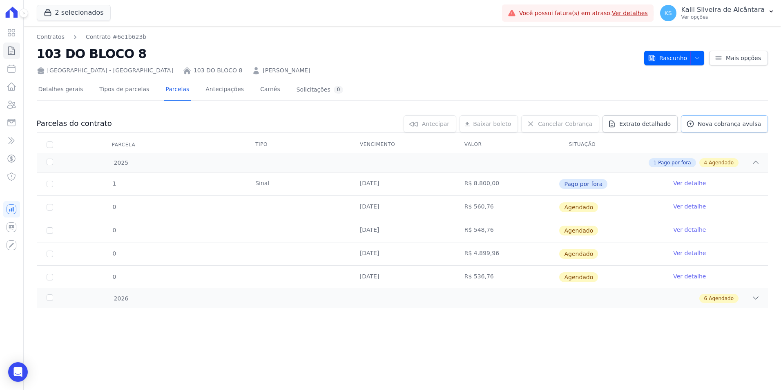
click at [723, 130] on link "Nova cobrança avulsa" at bounding box center [724, 123] width 87 height 17
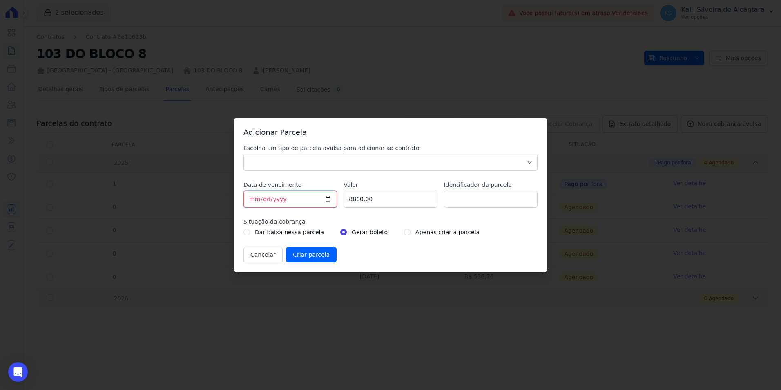
click at [253, 201] on input "[DATE]" at bounding box center [291, 198] width 94 height 17
type input "[DATE]"
drag, startPoint x: 374, startPoint y: 203, endPoint x: 297, endPoint y: 200, distance: 76.5
click at [298, 200] on div "Escolha um tipo de parcela avulsa para adicionar ao contrato Parcela Normal Sin…" at bounding box center [391, 203] width 294 height 119
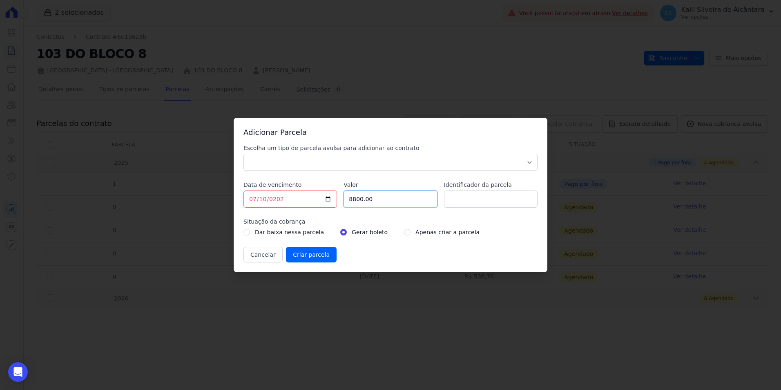
paste input "452.76"
type input "452.76"
click at [296, 167] on select "Parcela Normal Sinal Caução Intercalada Chaves Pré Chaves Pós Chaves Taxas Quit…" at bounding box center [391, 162] width 294 height 17
click at [244, 154] on select "Parcela Normal Sinal Caução Intercalada Chaves Pré Chaves Pós Chaves Taxas Quit…" at bounding box center [391, 162] width 294 height 17
click at [297, 166] on select "Parcela Normal Sinal Caução Intercalada Chaves Pré Chaves Pós Chaves Taxas Quit…" at bounding box center [391, 162] width 294 height 17
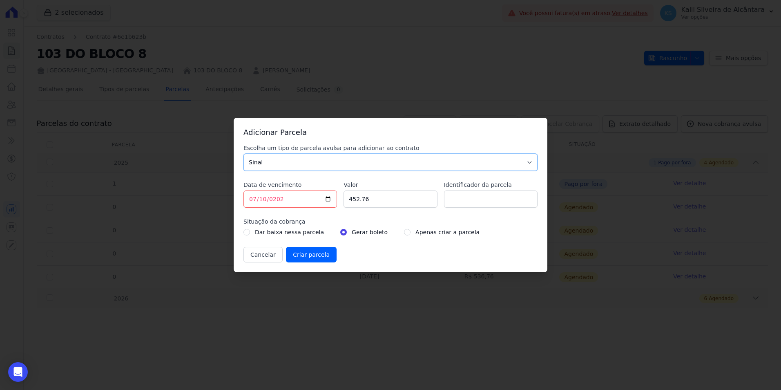
select select "standard"
click at [244, 154] on select "Parcela Normal Sinal Caução Intercalada Chaves Pré Chaves Pós Chaves Taxas Quit…" at bounding box center [391, 162] width 294 height 17
drag, startPoint x: 490, startPoint y: 196, endPoint x: 484, endPoint y: 203, distance: 9.1
click at [490, 196] on input "Identificador da parcela" at bounding box center [491, 198] width 94 height 17
type input "10"
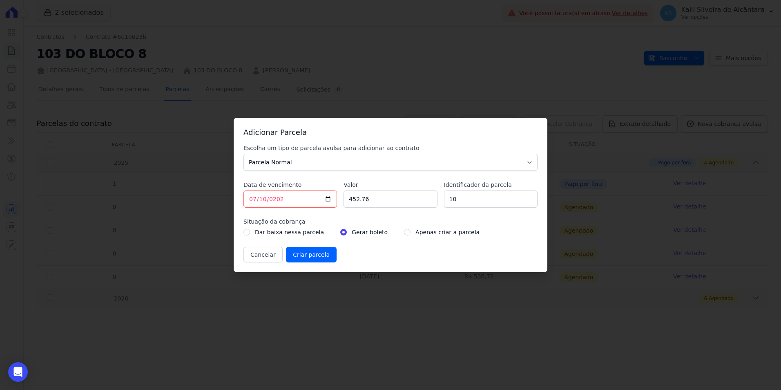
click at [404, 233] on div "Apenas criar a parcela" at bounding box center [442, 232] width 76 height 10
drag, startPoint x: 400, startPoint y: 233, endPoint x: 395, endPoint y: 233, distance: 4.5
click at [404, 233] on div "Apenas criar a parcela" at bounding box center [442, 232] width 76 height 10
click at [404, 233] on input "radio" at bounding box center [407, 232] width 7 height 7
radio input "true"
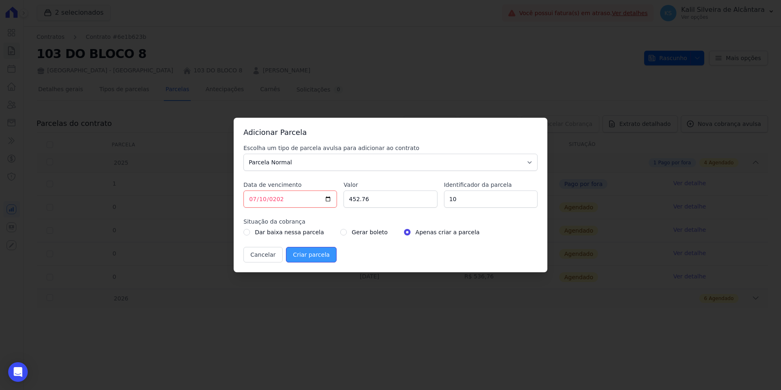
click at [307, 257] on input "Criar parcela" at bounding box center [311, 255] width 51 height 16
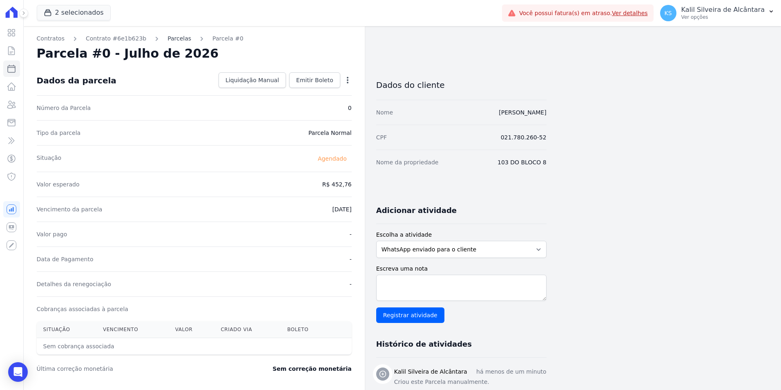
click at [170, 38] on link "Parcelas" at bounding box center [180, 38] width 24 height 9
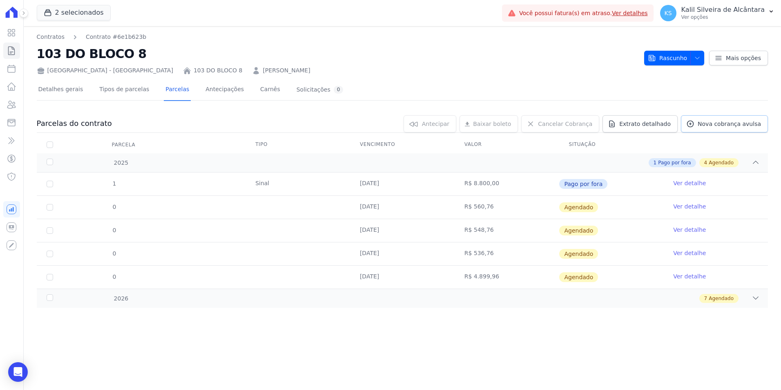
click at [718, 123] on span "Nova cobrança avulsa" at bounding box center [729, 124] width 63 height 8
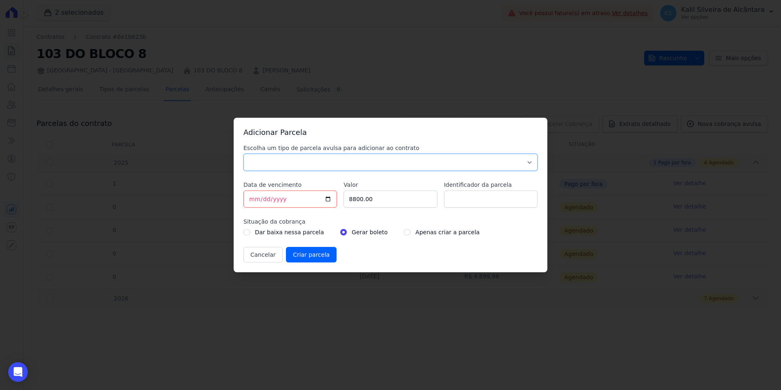
drag, startPoint x: 271, startPoint y: 165, endPoint x: 272, endPoint y: 170, distance: 5.2
click at [271, 165] on select "Parcela Normal Sinal Caução Intercalada Chaves Pré Chaves Pós Chaves Taxas Quit…" at bounding box center [391, 162] width 294 height 17
select select "interleaved"
click at [244, 154] on select "Parcela Normal Sinal Caução Intercalada Chaves Pré Chaves Pós Chaves Taxas Quit…" at bounding box center [391, 162] width 294 height 17
click at [255, 199] on input "[DATE]" at bounding box center [291, 198] width 94 height 17
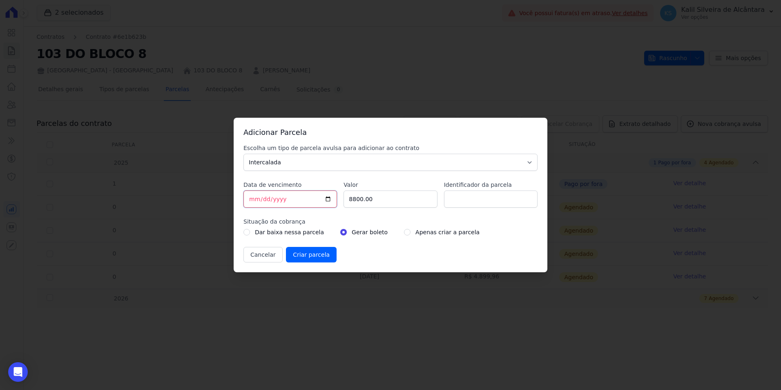
type input "[DATE]"
drag, startPoint x: 416, startPoint y: 199, endPoint x: 296, endPoint y: 207, distance: 120.8
click at [298, 204] on div "Escolha um tipo de parcela avulsa para adicionar ao contrato Parcela Normal Sin…" at bounding box center [391, 203] width 294 height 119
paste input "50"
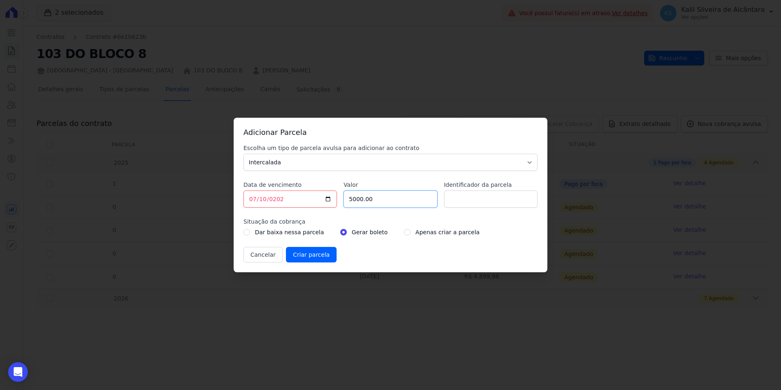
type input "5000.00"
click at [471, 198] on input "Identificador da parcela" at bounding box center [491, 198] width 94 height 17
type input "2"
click at [404, 234] on input "radio" at bounding box center [407, 232] width 7 height 7
radio input "true"
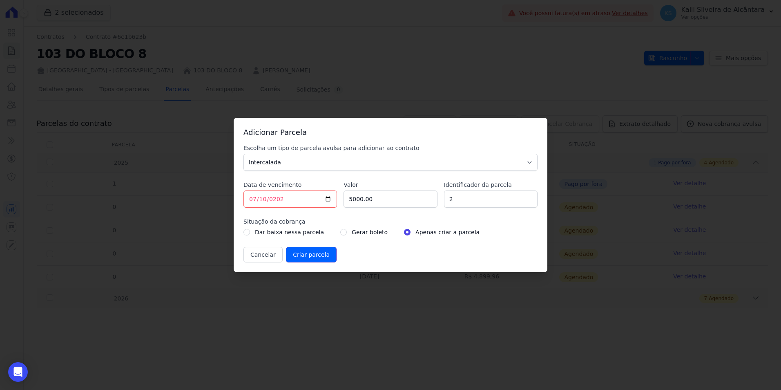
click at [327, 253] on input "Criar parcela" at bounding box center [311, 255] width 51 height 16
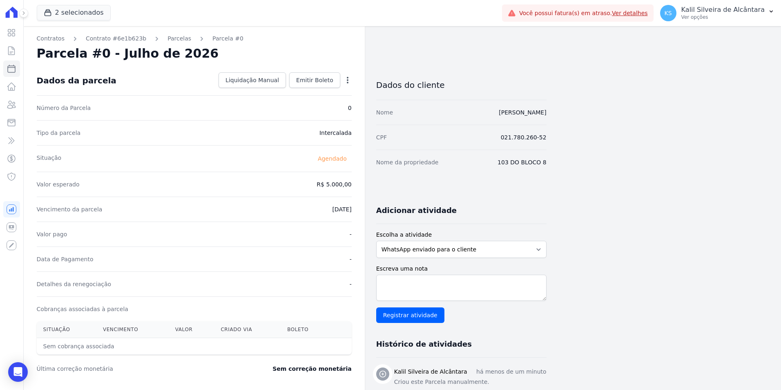
click at [172, 42] on link "Parcelas" at bounding box center [180, 38] width 24 height 9
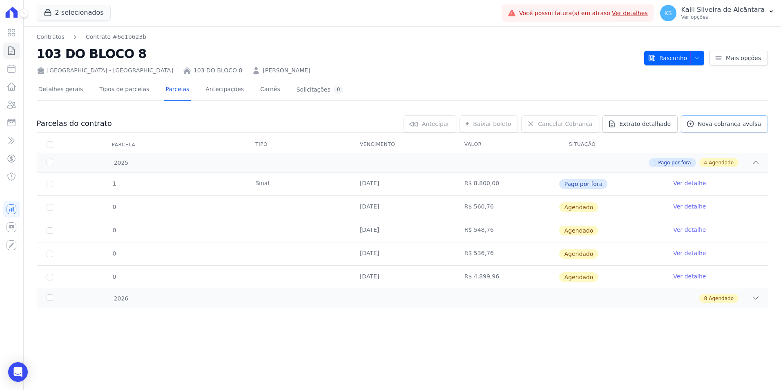
click at [707, 121] on span "Nova cobrança avulsa" at bounding box center [729, 124] width 63 height 8
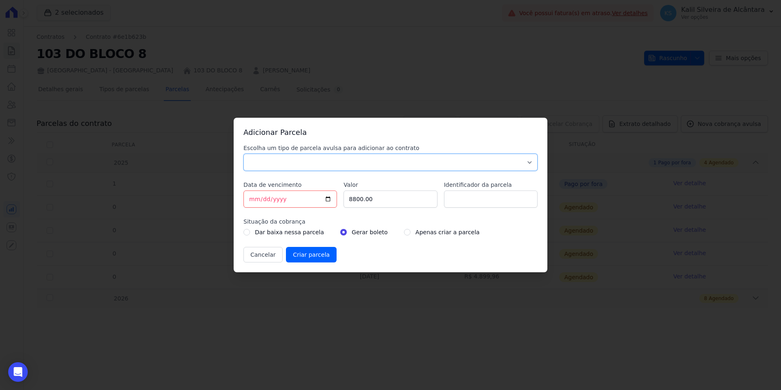
click at [299, 155] on select "Parcela Normal Sinal Caução Intercalada Chaves Pré Chaves Pós Chaves Taxas Quit…" at bounding box center [391, 162] width 294 height 17
select select "standard"
click at [244, 154] on select "Parcela Normal Sinal Caução Intercalada Chaves Pré Chaves Pós Chaves Taxas Quit…" at bounding box center [391, 162] width 294 height 17
click at [251, 199] on input "[DATE]" at bounding box center [291, 198] width 94 height 17
type input "[DATE]"
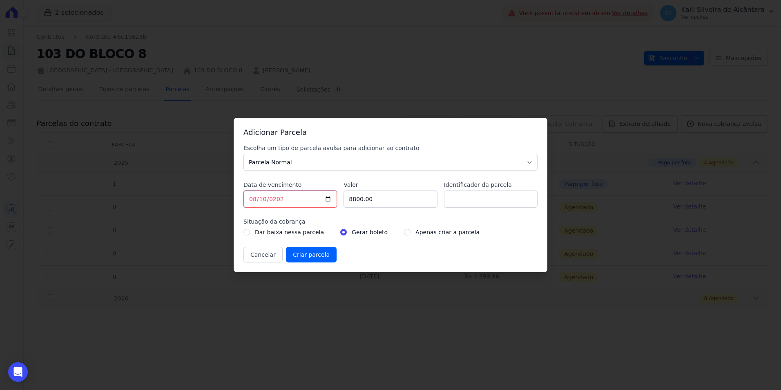
type input "[DATE]"
drag, startPoint x: 372, startPoint y: 197, endPoint x: 333, endPoint y: 202, distance: 39.5
click at [335, 201] on div "Escolha um tipo de parcela avulsa para adicionar ao contrato Parcela Normal Sin…" at bounding box center [391, 203] width 294 height 119
paste input "440.76"
type input "440.76"
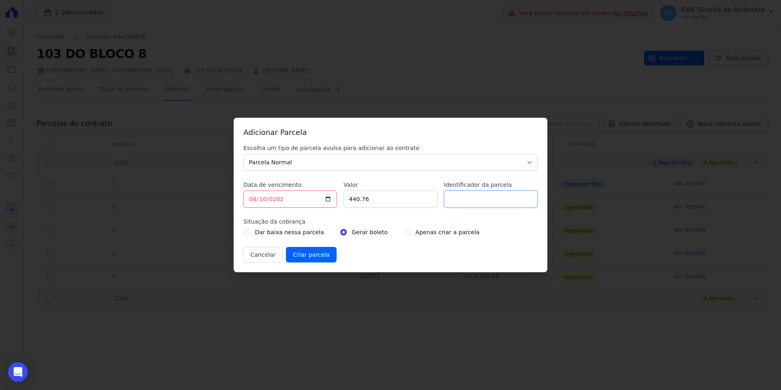
click at [492, 205] on input "Identificador da parcela" at bounding box center [491, 198] width 94 height 17
type input "11"
click at [404, 233] on input "radio" at bounding box center [407, 232] width 7 height 7
radio input "true"
click at [310, 255] on input "Criar parcela" at bounding box center [311, 255] width 51 height 16
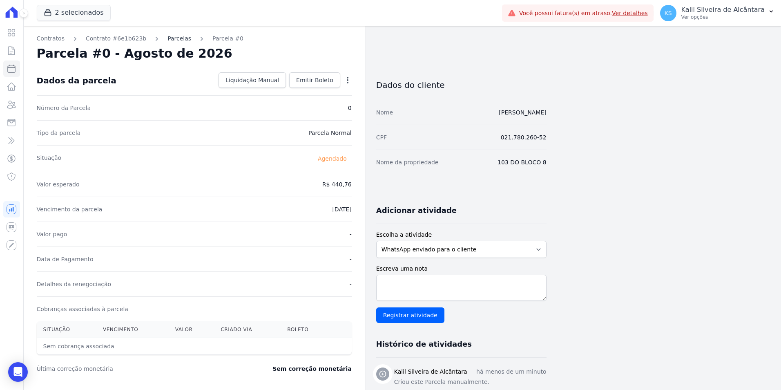
click at [168, 37] on link "Parcelas" at bounding box center [180, 38] width 24 height 9
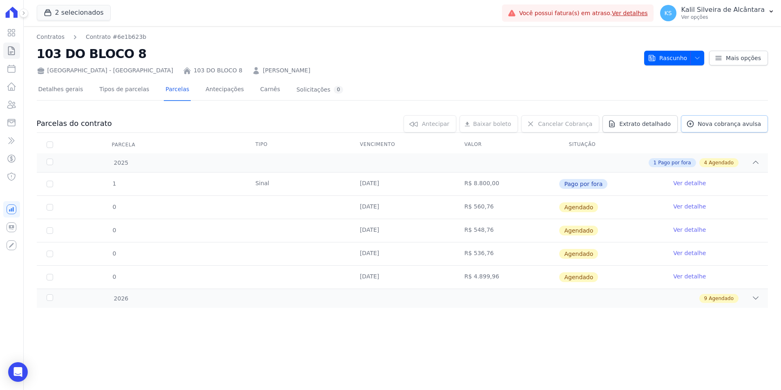
click at [717, 122] on span "Nova cobrança avulsa" at bounding box center [729, 124] width 63 height 8
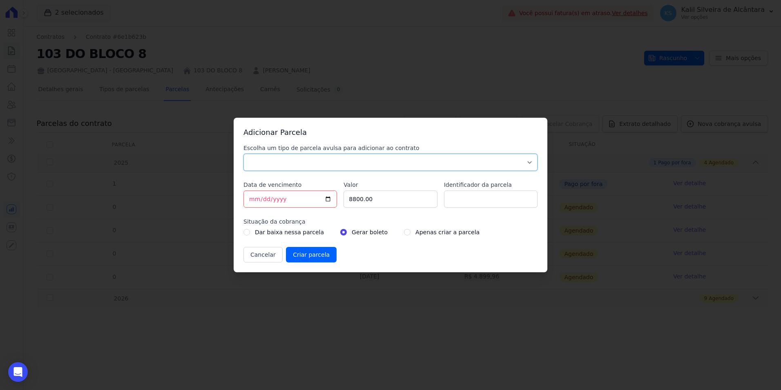
drag, startPoint x: 310, startPoint y: 163, endPoint x: 302, endPoint y: 172, distance: 11.9
click at [310, 163] on select "Parcela Normal Sinal Caução Intercalada Chaves Pré Chaves Pós Chaves Taxas Quit…" at bounding box center [391, 162] width 294 height 17
select select "standard"
click at [244, 154] on select "Parcela Normal Sinal Caução Intercalada Chaves Pré Chaves Pós Chaves Taxas Quit…" at bounding box center [391, 162] width 294 height 17
click at [250, 197] on input "[DATE]" at bounding box center [291, 198] width 94 height 17
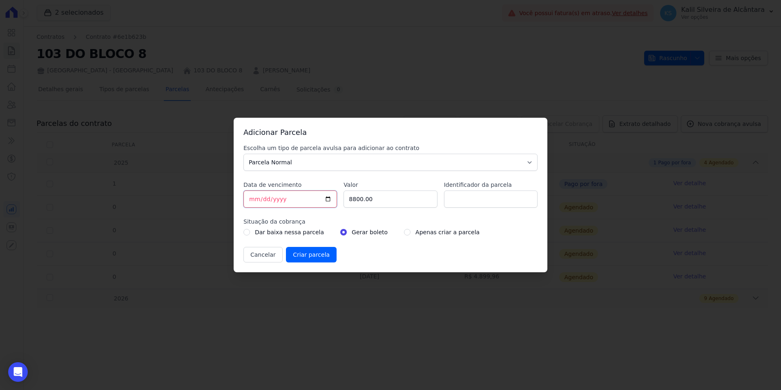
type input "[DATE]"
drag, startPoint x: 326, startPoint y: 195, endPoint x: 309, endPoint y: 203, distance: 18.6
click at [291, 195] on div "Escolha um tipo de parcela avulsa para adicionar ao contrato Parcela Normal Sin…" at bounding box center [391, 203] width 294 height 119
paste input "428.76"
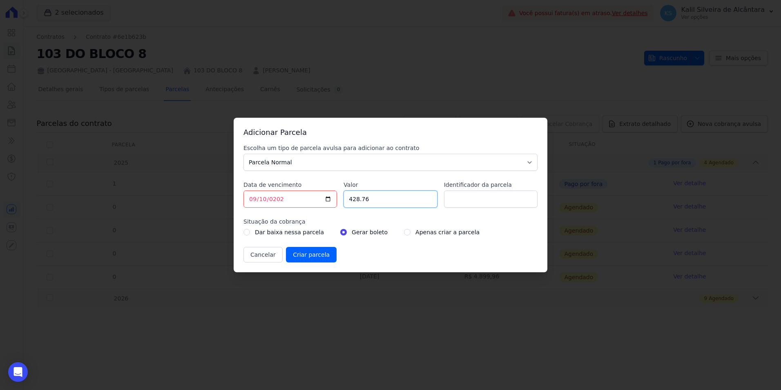
type input "428.76"
click at [466, 200] on input "Identificador da parcela" at bounding box center [491, 198] width 94 height 17
click at [404, 231] on input "radio" at bounding box center [407, 232] width 7 height 7
radio input "true"
drag, startPoint x: 334, startPoint y: 246, endPoint x: 323, endPoint y: 258, distance: 16.8
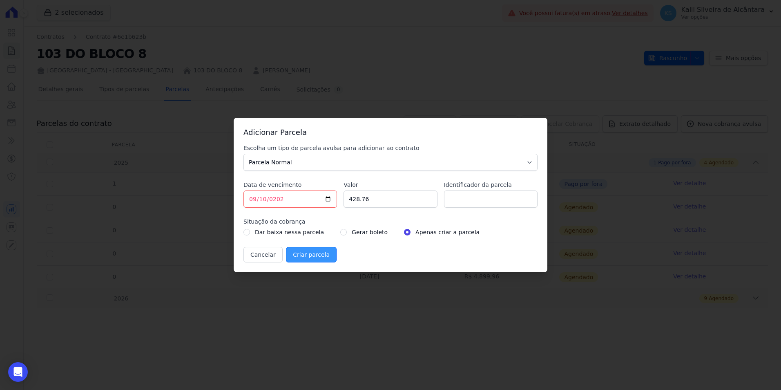
click at [332, 246] on div "Escolha um tipo de parcela avulsa para adicionar ao contrato Parcela Normal Sin…" at bounding box center [391, 203] width 294 height 119
click at [323, 258] on input "Criar parcela" at bounding box center [311, 255] width 51 height 16
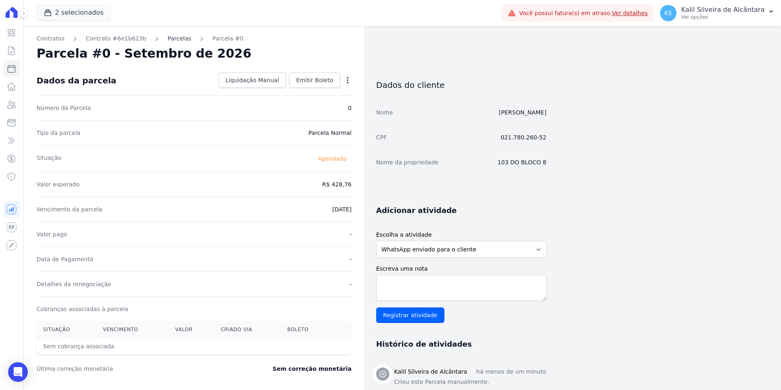
click at [168, 39] on link "Parcelas" at bounding box center [180, 38] width 24 height 9
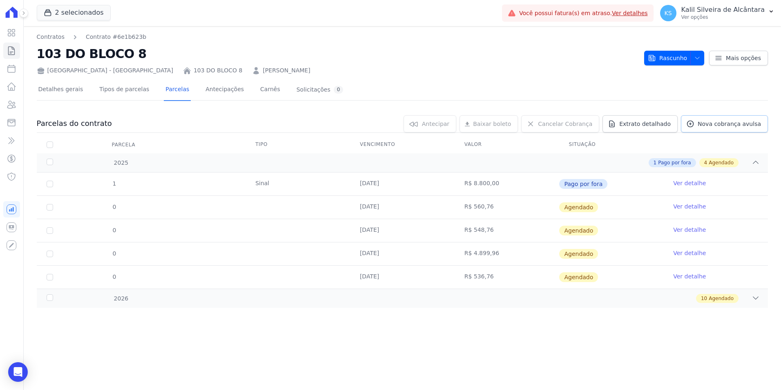
click at [724, 119] on link "Nova cobrança avulsa" at bounding box center [724, 123] width 87 height 17
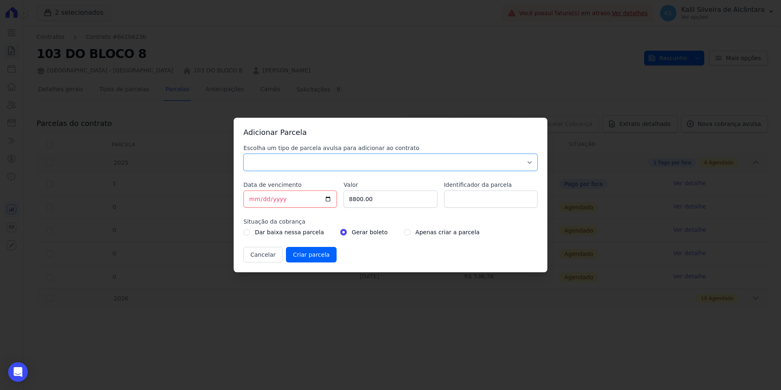
drag, startPoint x: 279, startPoint y: 158, endPoint x: 278, endPoint y: 170, distance: 12.3
click at [279, 158] on select "Parcela Normal Sinal Caução Intercalada Chaves Pré Chaves Pós Chaves Taxas Quit…" at bounding box center [391, 162] width 294 height 17
select select "standard"
click at [244, 154] on select "Parcela Normal Sinal Caução Intercalada Chaves Pré Chaves Pós Chaves Taxas Quit…" at bounding box center [391, 162] width 294 height 17
click at [255, 203] on input "[DATE]" at bounding box center [291, 198] width 94 height 17
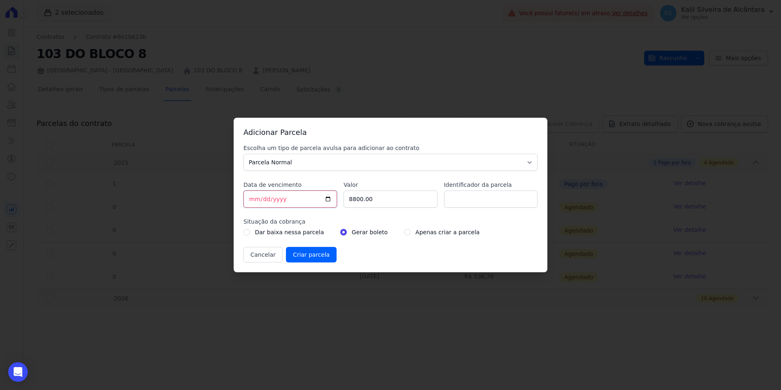
type input "[DATE]"
drag, startPoint x: 370, startPoint y: 198, endPoint x: 298, endPoint y: 206, distance: 72.7
click at [290, 199] on div "Escolha um tipo de parcela avulsa para adicionar ao contrato Parcela Normal Sin…" at bounding box center [391, 203] width 294 height 119
paste input "416.7"
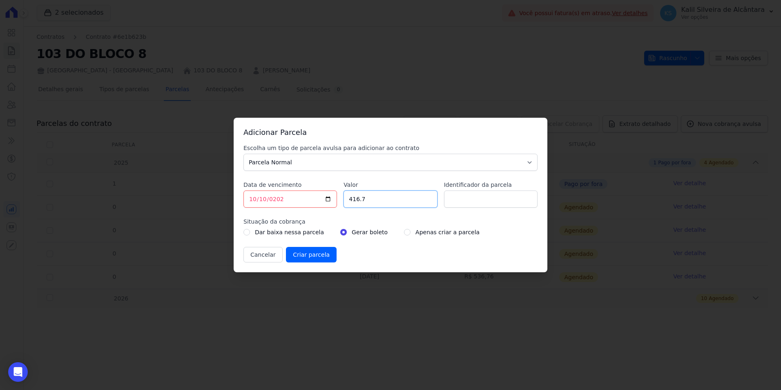
type input "416.7"
click at [471, 202] on input "Identificador da parcela" at bounding box center [491, 198] width 94 height 17
type input "14"
click at [404, 230] on div "Apenas criar a parcela" at bounding box center [442, 232] width 76 height 10
click at [404, 231] on input "radio" at bounding box center [407, 232] width 7 height 7
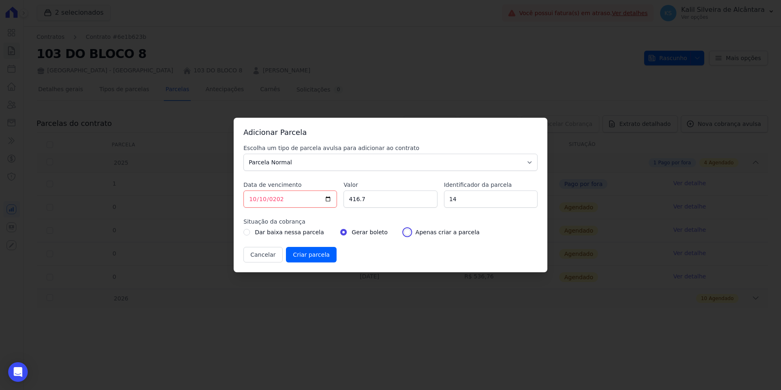
radio input "true"
click at [316, 255] on input "Criar parcela" at bounding box center [311, 255] width 51 height 16
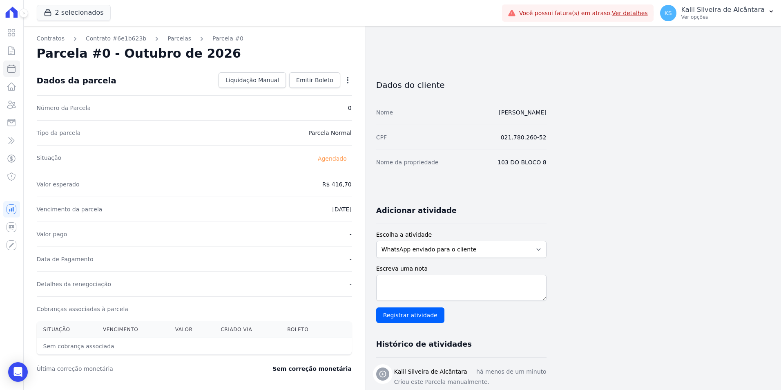
click at [346, 78] on icon "button" at bounding box center [348, 80] width 8 height 8
drag, startPoint x: 306, startPoint y: 92, endPoint x: 307, endPoint y: 98, distance: 5.9
click at [306, 92] on link "Alterar" at bounding box center [313, 91] width 72 height 15
click at [346, 185] on input "416.69" at bounding box center [312, 183] width 78 height 17
click at [344, 180] on input "416.7" at bounding box center [312, 183] width 78 height 17
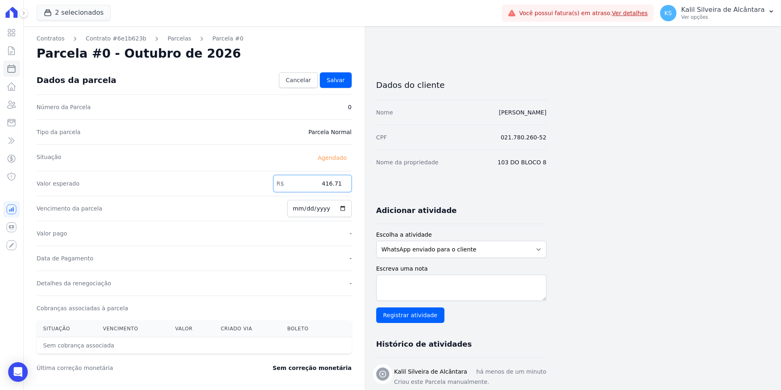
click at [344, 180] on input "416.71" at bounding box center [312, 183] width 78 height 17
click at [344, 180] on input "416.72" at bounding box center [312, 183] width 78 height 17
click at [344, 180] on input "416.73" at bounding box center [312, 183] width 78 height 17
click at [344, 180] on input "416.74" at bounding box center [312, 183] width 78 height 17
click at [344, 180] on input "416.75" at bounding box center [312, 183] width 78 height 17
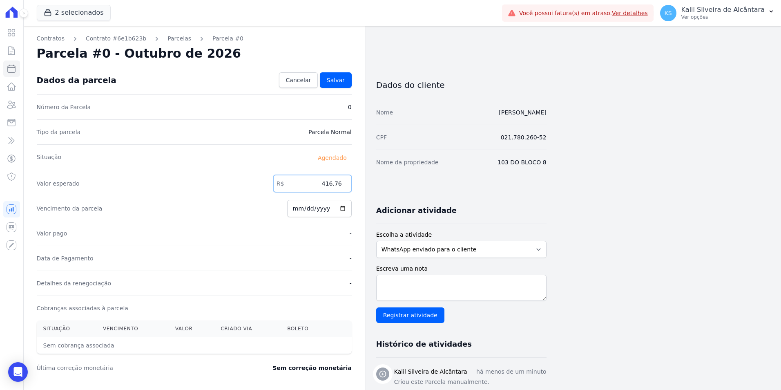
type input "416.76"
click at [344, 180] on input "416.76" at bounding box center [312, 183] width 78 height 17
click at [337, 78] on span "Salvar" at bounding box center [336, 80] width 18 height 8
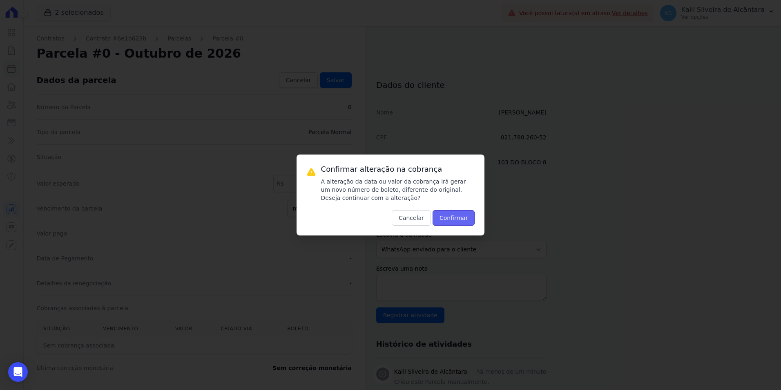
click at [447, 222] on button "Confirmar" at bounding box center [454, 218] width 43 height 16
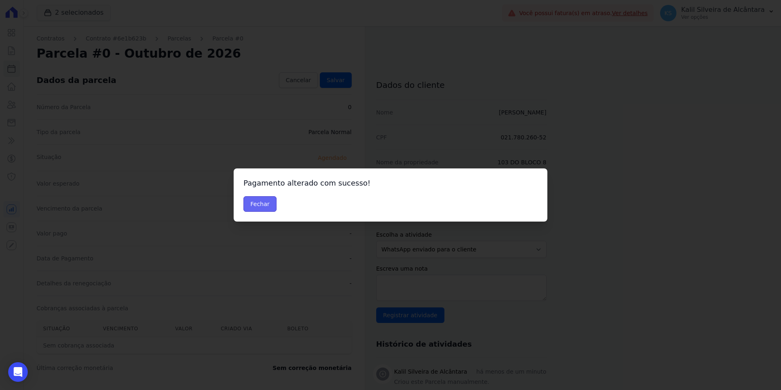
click at [271, 208] on button "Fechar" at bounding box center [260, 204] width 33 height 16
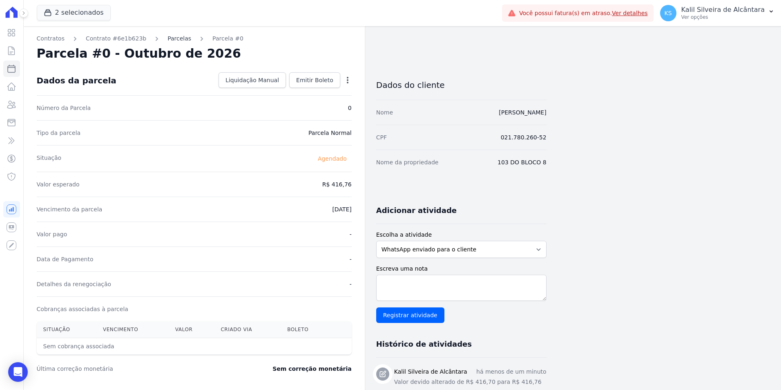
click at [168, 35] on link "Parcelas" at bounding box center [180, 38] width 24 height 9
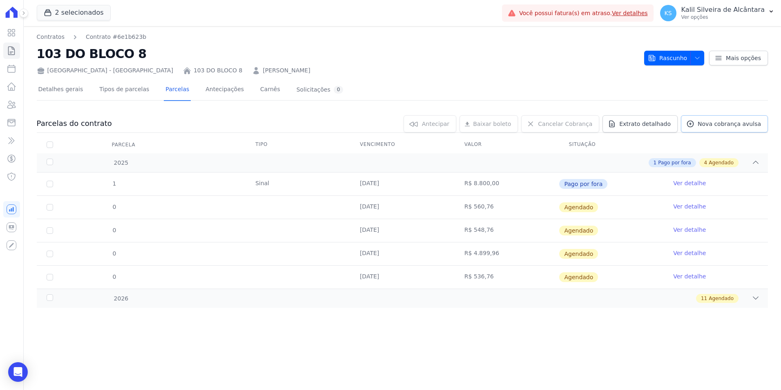
click at [722, 130] on link "Nova cobrança avulsa" at bounding box center [724, 123] width 87 height 17
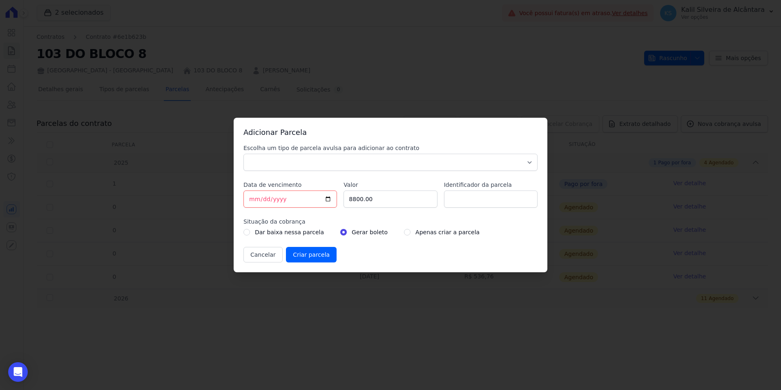
click at [294, 177] on div "Escolha um tipo de parcela avulsa para adicionar ao contrato Parcela Normal Sin…" at bounding box center [391, 203] width 294 height 119
click at [296, 160] on select "Parcela Normal Sinal Caução Intercalada Chaves Pré Chaves Pós Chaves Taxas Quit…" at bounding box center [391, 162] width 294 height 17
select select "standard"
click at [244, 154] on select "Parcela Normal Sinal Caução Intercalada Chaves Pré Chaves Pós Chaves Taxas Quit…" at bounding box center [391, 162] width 294 height 17
click at [253, 197] on input "[DATE]" at bounding box center [291, 198] width 94 height 17
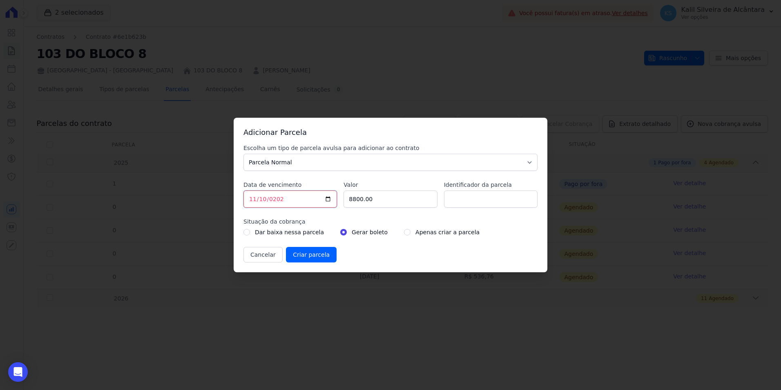
type input "2026-11-10"
drag, startPoint x: 373, startPoint y: 202, endPoint x: 252, endPoint y: 196, distance: 121.1
click at [258, 196] on div "Escolha um tipo de parcela avulsa para adicionar ao contrato Parcela Normal Sin…" at bounding box center [391, 203] width 294 height 119
paste input "404.76"
type input "404.76"
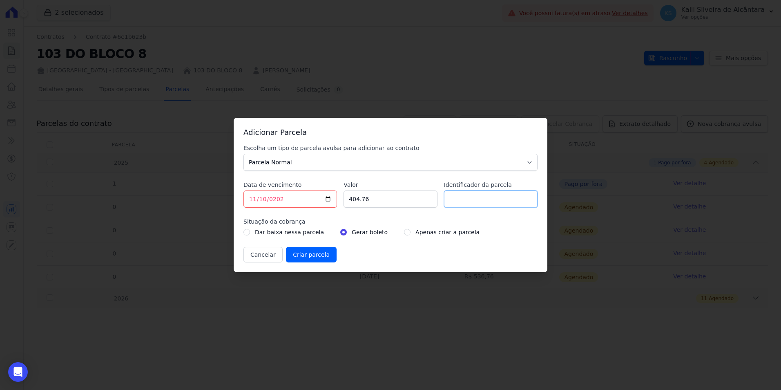
click at [493, 199] on input "Identificador da parcela" at bounding box center [491, 198] width 94 height 17
type input "15"
click at [404, 228] on div "Apenas criar a parcela" at bounding box center [442, 232] width 76 height 10
click at [404, 231] on input "radio" at bounding box center [407, 232] width 7 height 7
radio input "true"
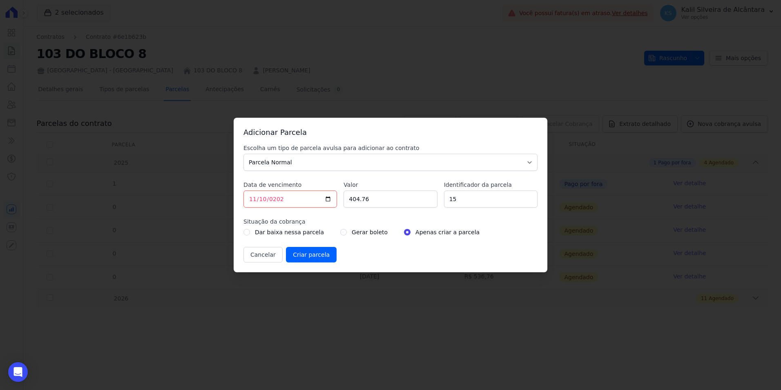
click at [332, 251] on div "Cancelar Criar parcela" at bounding box center [391, 255] width 294 height 16
click at [325, 254] on input "Criar parcela" at bounding box center [311, 255] width 51 height 16
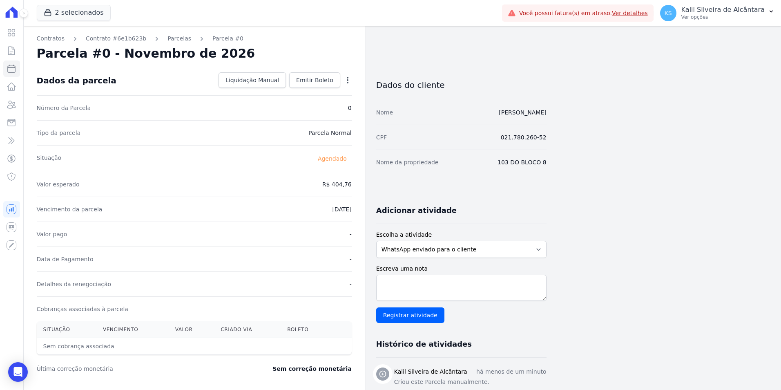
click at [170, 45] on div "Contratos Contrato #6e1b623b Parcelas Parcela #0 Parcela #0 - Novembro de 2026 …" at bounding box center [194, 289] width 341 height 526
click at [170, 41] on link "Parcelas" at bounding box center [180, 38] width 24 height 9
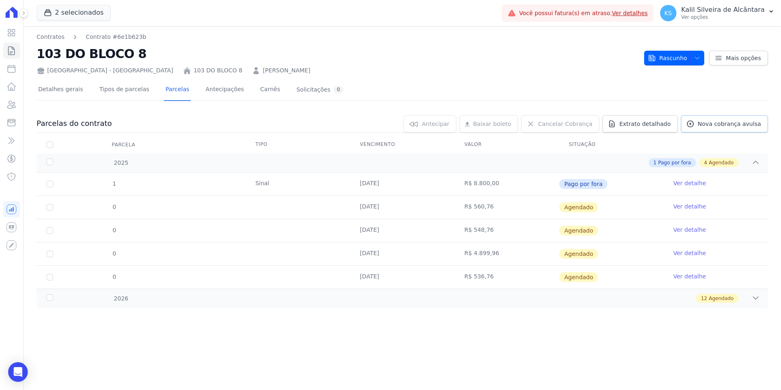
click at [712, 127] on span "Nova cobrança avulsa" at bounding box center [729, 124] width 63 height 8
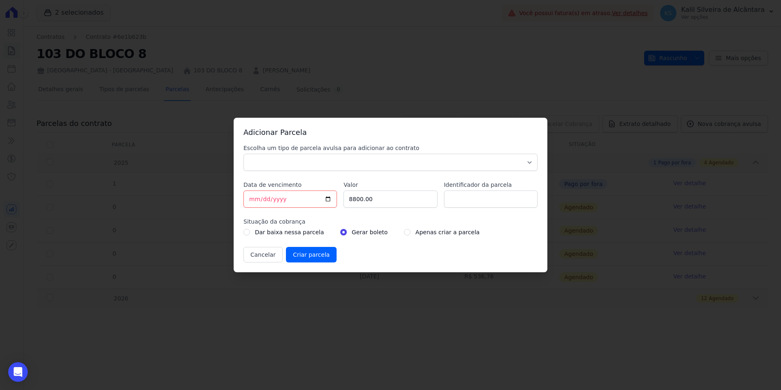
click at [329, 155] on div "Escolha um tipo de parcela avulsa para adicionar ao contrato Parcela Normal Sin…" at bounding box center [391, 157] width 294 height 27
drag, startPoint x: 329, startPoint y: 155, endPoint x: 292, endPoint y: 164, distance: 37.9
click at [292, 164] on select "Parcela Normal Sinal Caução Intercalada Chaves Pré Chaves Pós Chaves Taxas Quit…" at bounding box center [391, 162] width 294 height 17
select select "standard"
click at [244, 154] on select "Parcela Normal Sinal Caução Intercalada Chaves Pré Chaves Pós Chaves Taxas Quit…" at bounding box center [391, 162] width 294 height 17
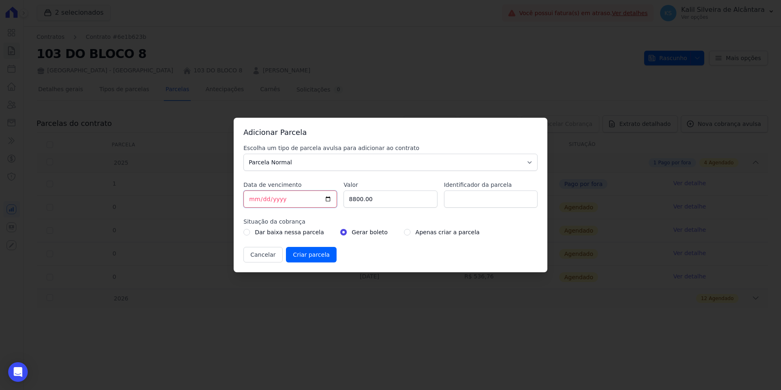
click at [248, 199] on input "[DATE]" at bounding box center [291, 198] width 94 height 17
type input "2026-12-10"
drag, startPoint x: 398, startPoint y: 194, endPoint x: 323, endPoint y: 209, distance: 76.7
click at [350, 203] on input "8800.00" at bounding box center [391, 198] width 94 height 17
paste input "392.76"
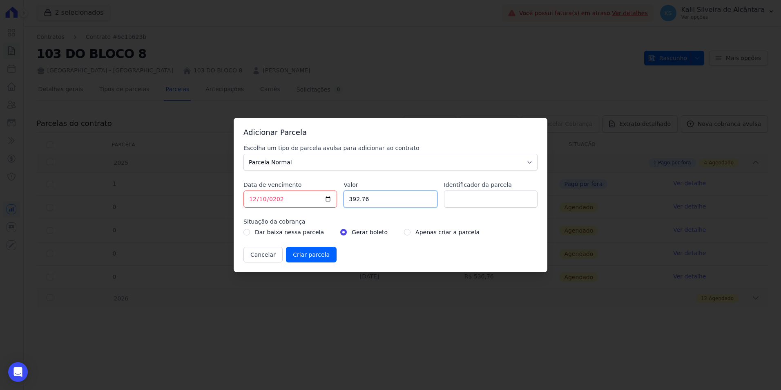
type input "392.76"
click at [489, 201] on input "Identificador da parcela" at bounding box center [491, 198] width 94 height 17
type input "16"
click at [404, 235] on input "radio" at bounding box center [407, 232] width 7 height 7
radio input "true"
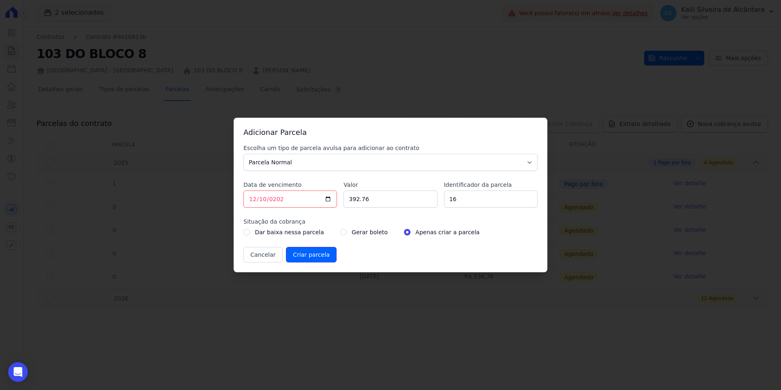
click at [300, 260] on input "Criar parcela" at bounding box center [311, 255] width 51 height 16
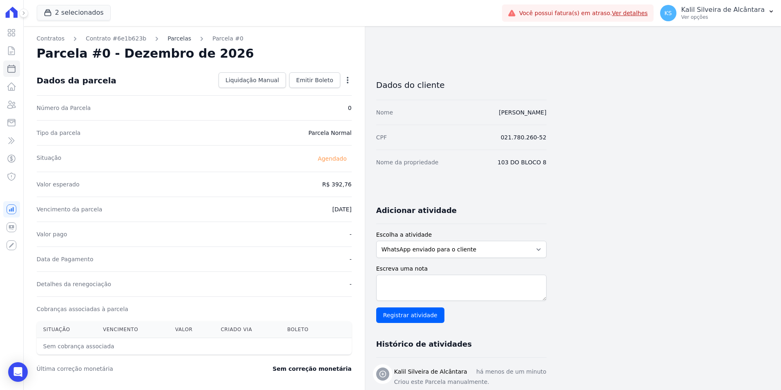
click at [168, 42] on link "Parcelas" at bounding box center [180, 38] width 24 height 9
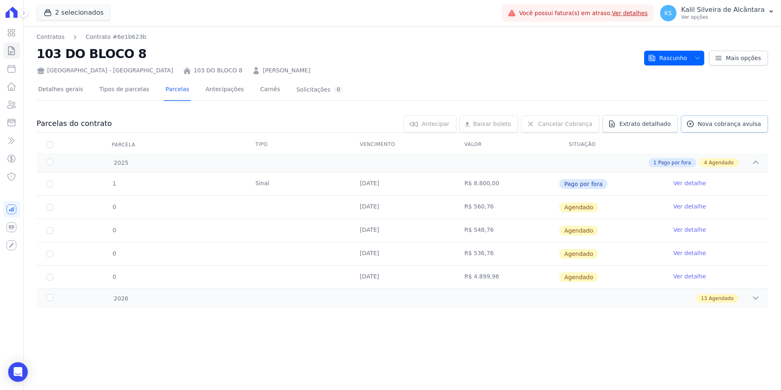
click at [721, 123] on span "Nova cobrança avulsa" at bounding box center [729, 124] width 63 height 8
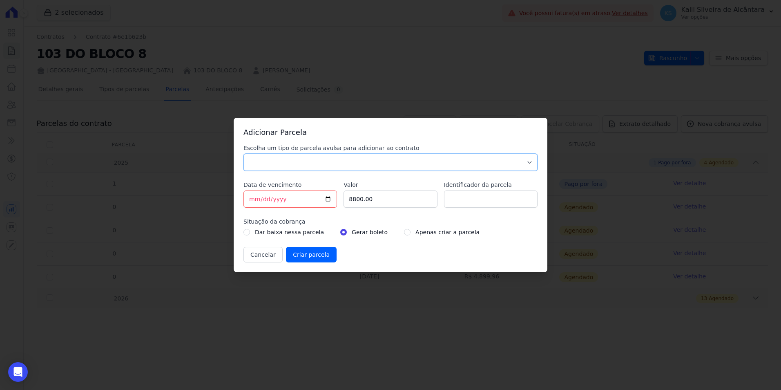
click at [359, 157] on select "Parcela Normal Sinal Caução Intercalada Chaves Pré Chaves Pós Chaves Taxas Quit…" at bounding box center [391, 162] width 294 height 17
select select "interleaved"
click at [244, 154] on select "Parcela Normal Sinal Caução Intercalada Chaves Pré Chaves Pós Chaves Taxas Quit…" at bounding box center [391, 162] width 294 height 17
click at [290, 197] on input "[DATE]" at bounding box center [291, 198] width 94 height 17
type input "2026-12-10"
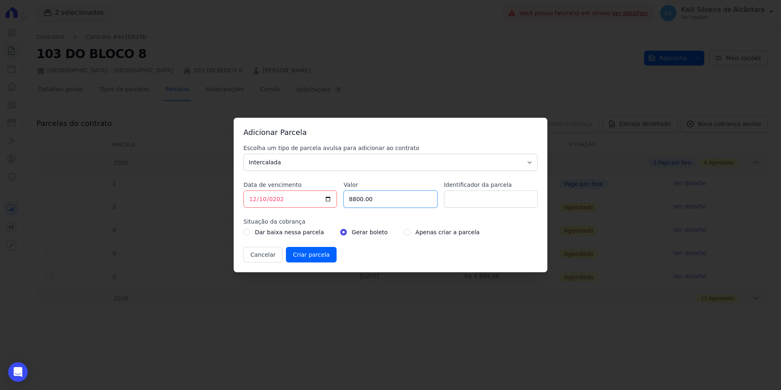
drag, startPoint x: 390, startPoint y: 200, endPoint x: 300, endPoint y: 202, distance: 90.8
click at [306, 201] on div "Escolha um tipo de parcela avulsa para adicionar ao contrato Parcela Normal Sin…" at bounding box center [391, 203] width 294 height 119
paste input "50"
type input "5000.00"
click at [461, 205] on input "Identificador da parcela" at bounding box center [491, 198] width 94 height 17
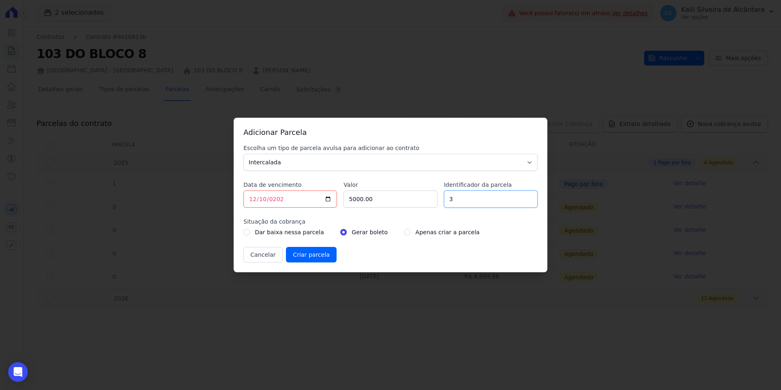
type input "3"
click at [404, 233] on input "radio" at bounding box center [407, 232] width 7 height 7
radio input "true"
click at [314, 254] on input "Criar parcela" at bounding box center [311, 255] width 51 height 16
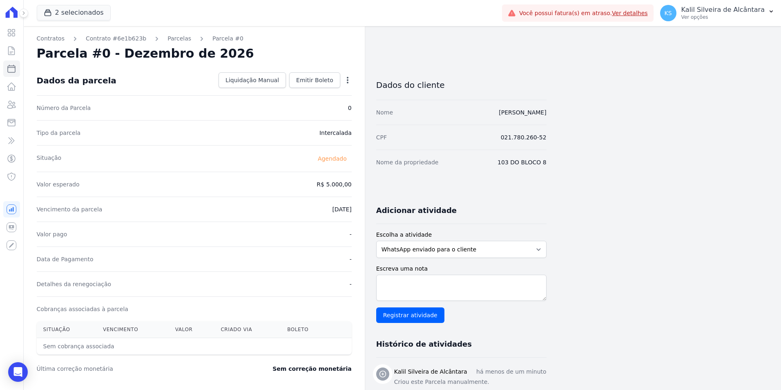
drag, startPoint x: 172, startPoint y: 38, endPoint x: 261, endPoint y: 72, distance: 95.1
click at [172, 38] on link "Parcelas" at bounding box center [180, 38] width 24 height 9
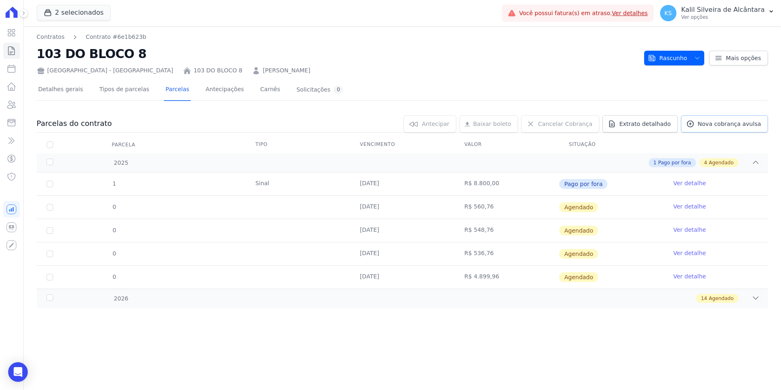
click at [716, 121] on span "Nova cobrança avulsa" at bounding box center [729, 124] width 63 height 8
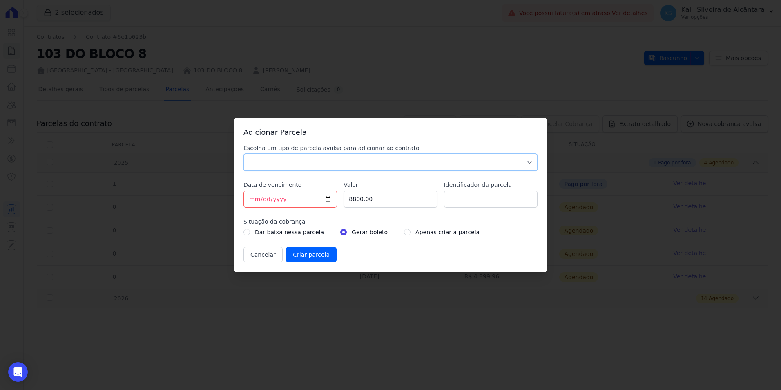
click at [296, 166] on select "Parcela Normal Sinal Caução Intercalada Chaves Pré Chaves Pós Chaves Taxas Quit…" at bounding box center [391, 162] width 294 height 17
select select "standard"
click at [244, 154] on select "Parcela Normal Sinal Caução Intercalada Chaves Pré Chaves Pós Chaves Taxas Quit…" at bounding box center [391, 162] width 294 height 17
click at [253, 201] on input "[DATE]" at bounding box center [291, 198] width 94 height 17
type input "[DATE]"
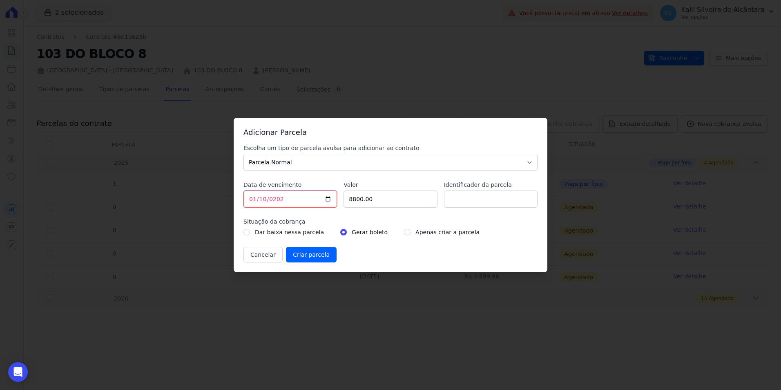
type input "2022-01-10"
type input "2027-01-10"
drag, startPoint x: 356, startPoint y: 201, endPoint x: 308, endPoint y: 201, distance: 47.8
click at [308, 201] on div "Escolha um tipo de parcela avulsa para adicionar ao contrato Parcela Normal Sin…" at bounding box center [391, 203] width 294 height 119
paste input "380.76"
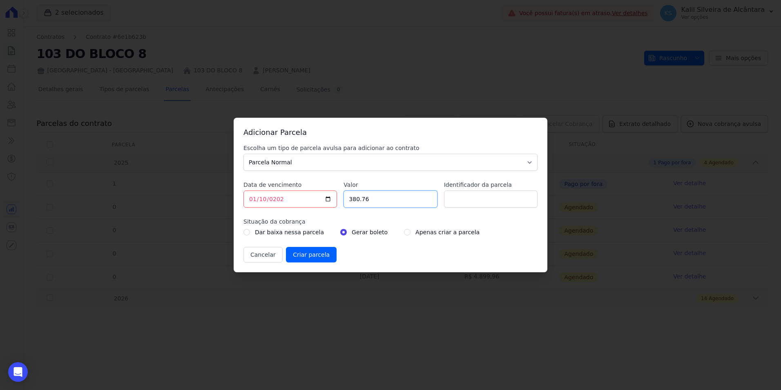
type input "380.76"
click at [472, 198] on input "Identificador da parcela" at bounding box center [491, 198] width 94 height 17
type input "16"
drag, startPoint x: 399, startPoint y: 229, endPoint x: 382, endPoint y: 242, distance: 21.6
click at [404, 231] on div "Apenas criar a parcela" at bounding box center [442, 232] width 76 height 10
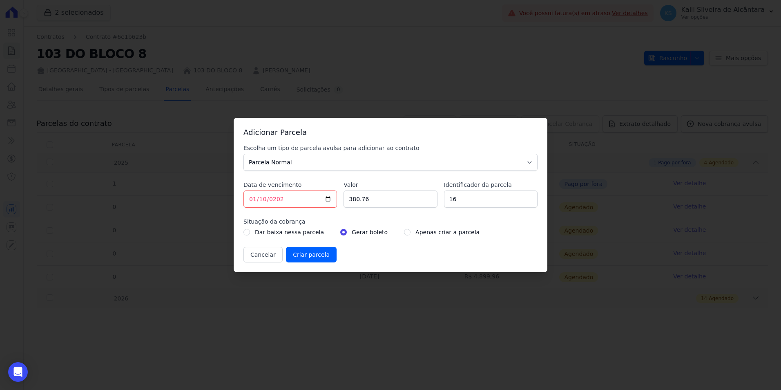
click at [404, 233] on div "Apenas criar a parcela" at bounding box center [442, 232] width 76 height 10
click at [387, 238] on div "Escolha um tipo de parcela avulsa para adicionar ao contrato Parcela Normal Sin…" at bounding box center [391, 203] width 294 height 119
click at [404, 231] on input "radio" at bounding box center [407, 232] width 7 height 7
radio input "true"
click at [305, 251] on input "Criar parcela" at bounding box center [311, 255] width 51 height 16
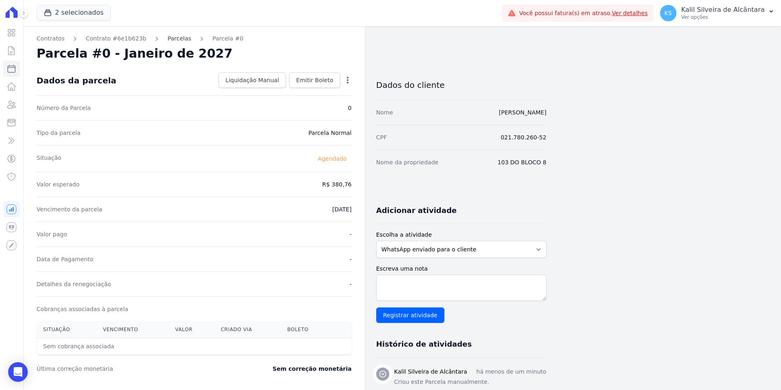
click at [168, 36] on link "Parcelas" at bounding box center [180, 38] width 24 height 9
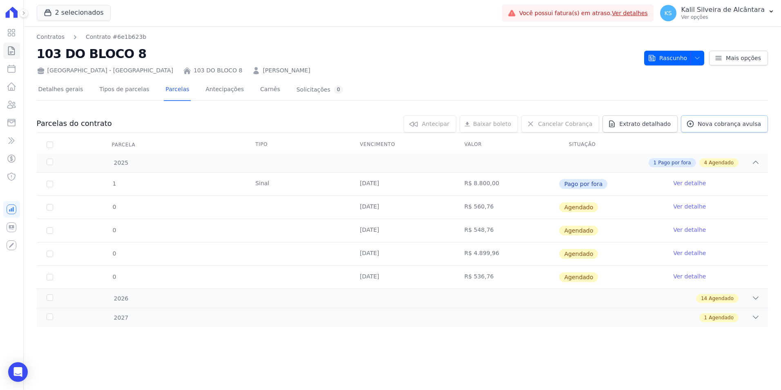
click at [711, 127] on span "Nova cobrança avulsa" at bounding box center [729, 124] width 63 height 8
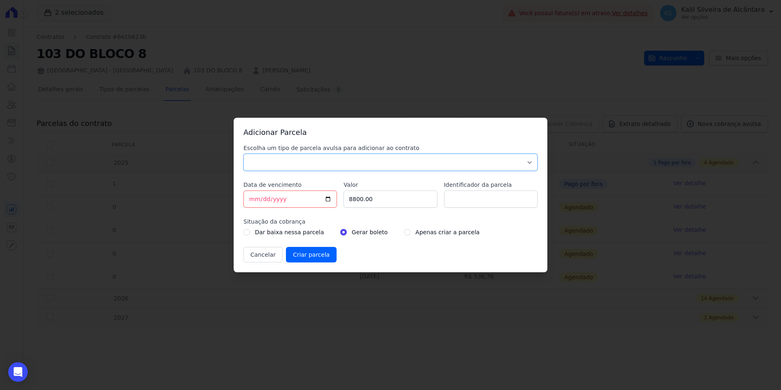
click at [293, 166] on select "Parcela Normal Sinal Caução Intercalada Chaves Pré Chaves Pós Chaves Taxas Quit…" at bounding box center [391, 162] width 294 height 17
select select "standard"
click at [244, 154] on select "Parcela Normal Sinal Caução Intercalada Chaves Pré Chaves Pós Chaves Taxas Quit…" at bounding box center [391, 162] width 294 height 17
click at [253, 199] on input "[DATE]" at bounding box center [291, 198] width 94 height 17
type input "[DATE]"
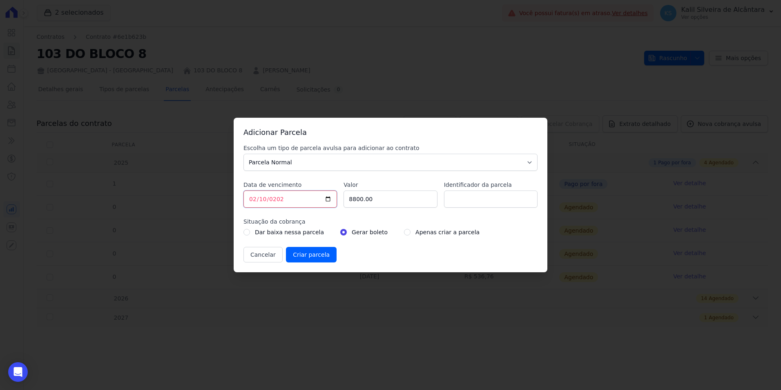
type input "2027-02-10"
drag, startPoint x: 377, startPoint y: 202, endPoint x: 287, endPoint y: 206, distance: 90.0
click at [320, 203] on div "Escolha um tipo de parcela avulsa para adicionar ao contrato Parcela Normal Sin…" at bounding box center [391, 203] width 294 height 119
paste input "368.76"
type input "368.76"
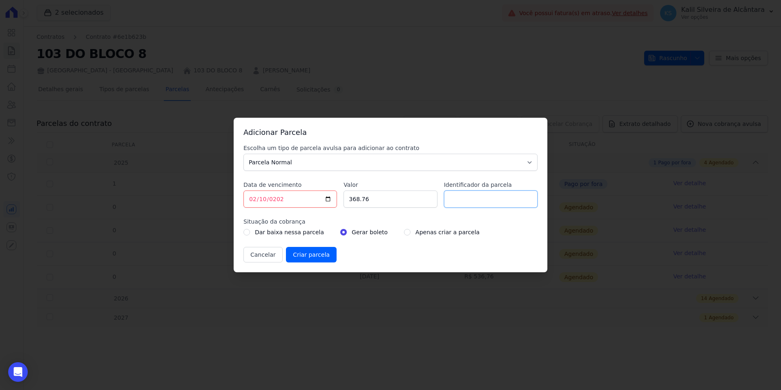
click at [472, 196] on input "Identificador da parcela" at bounding box center [491, 198] width 94 height 17
type input "17"
click at [404, 235] on input "radio" at bounding box center [407, 232] width 7 height 7
radio input "true"
click at [325, 255] on input "Criar parcela" at bounding box center [311, 255] width 51 height 16
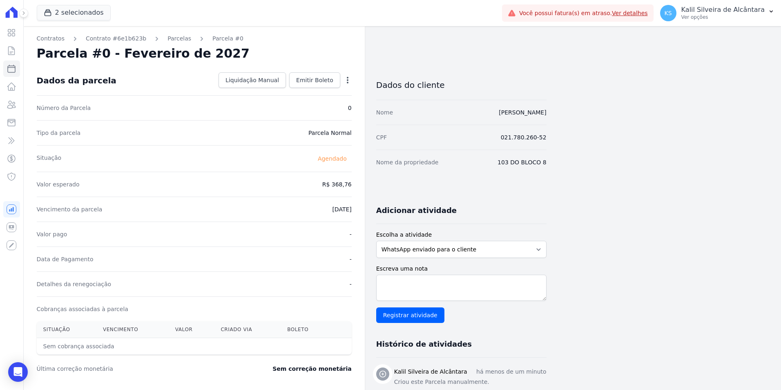
click at [166, 43] on div "Contratos Contrato #6e1b623b Parcelas Parcela #0 Parcela #0 - Fevereiro de 2027…" at bounding box center [194, 289] width 341 height 526
click at [168, 36] on link "Parcelas" at bounding box center [180, 38] width 24 height 9
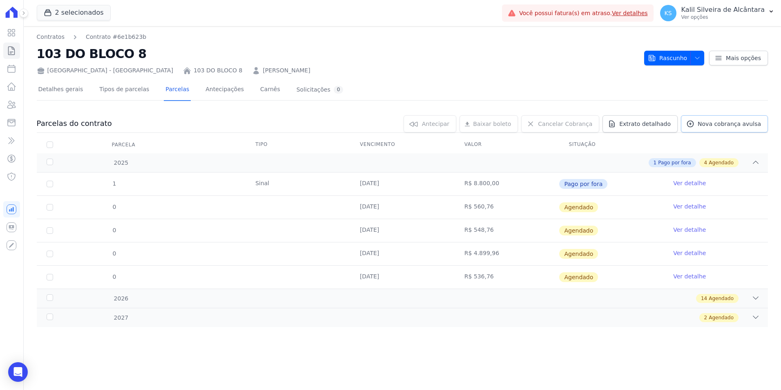
click at [705, 123] on span "Nova cobrança avulsa" at bounding box center [729, 124] width 63 height 8
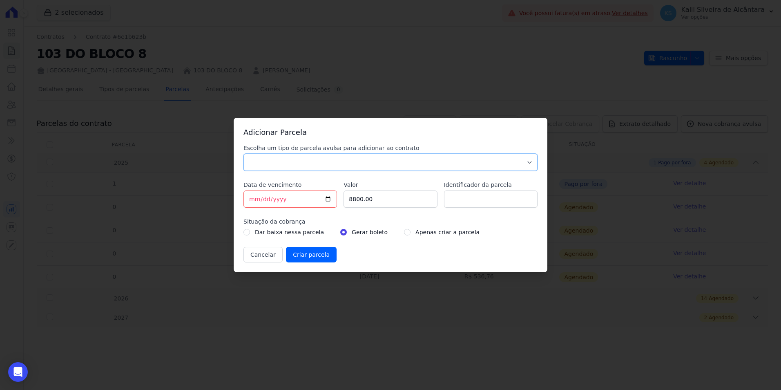
click at [302, 167] on select "Parcela Normal Sinal Caução Intercalada Chaves Pré Chaves Pós Chaves Taxas Quit…" at bounding box center [391, 162] width 294 height 17
select select "standard"
click at [244, 154] on select "Parcela Normal Sinal Caução Intercalada Chaves Pré Chaves Pós Chaves Taxas Quit…" at bounding box center [391, 162] width 294 height 17
click at [256, 196] on input "[DATE]" at bounding box center [291, 198] width 94 height 17
type input "[DATE]"
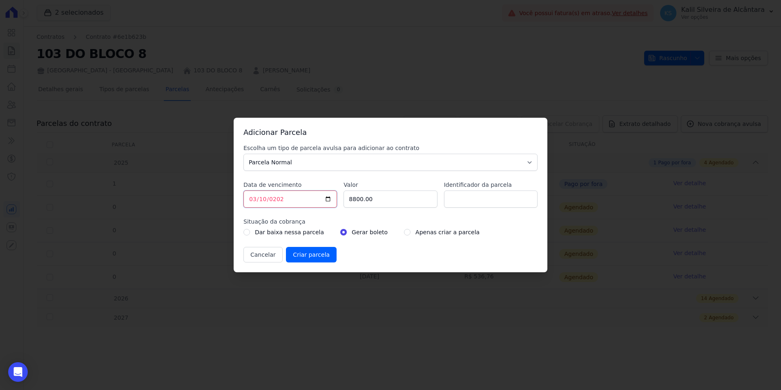
type input "2027-03-10"
click at [309, 210] on div "Escolha um tipo de parcela avulsa para adicionar ao contrato Parcela Normal Sin…" at bounding box center [391, 203] width 294 height 119
paste input "356.76"
type input "356.76"
click at [487, 210] on div "Escolha um tipo de parcela avulsa para adicionar ao contrato Parcela Normal Sin…" at bounding box center [391, 203] width 294 height 119
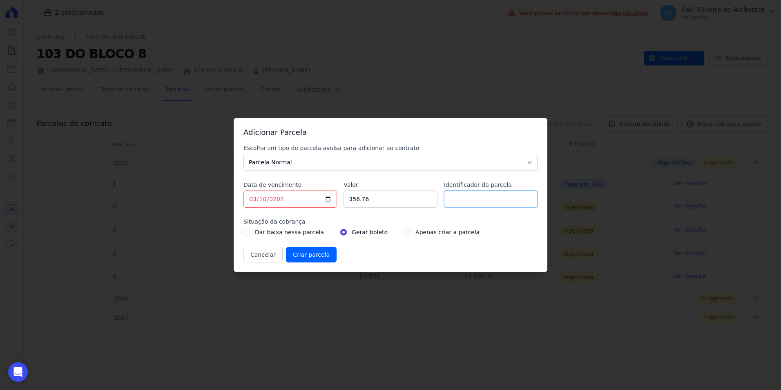
click at [486, 202] on input "Identificador da parcela" at bounding box center [491, 198] width 94 height 17
type input "18"
click at [404, 235] on div "Apenas criar a parcela" at bounding box center [442, 232] width 76 height 10
click at [404, 234] on input "radio" at bounding box center [407, 232] width 7 height 7
radio input "true"
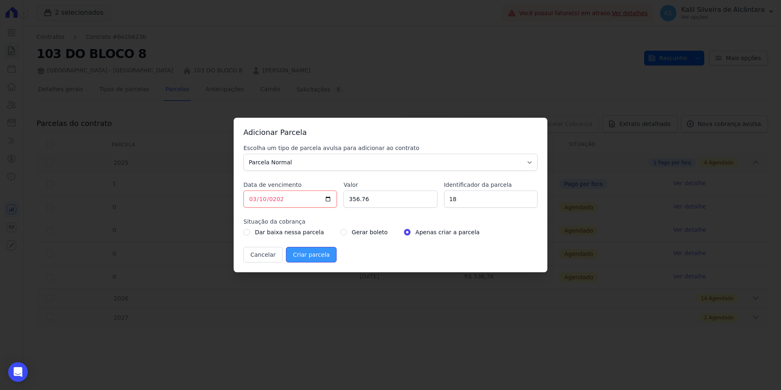
click at [325, 253] on input "Criar parcela" at bounding box center [311, 255] width 51 height 16
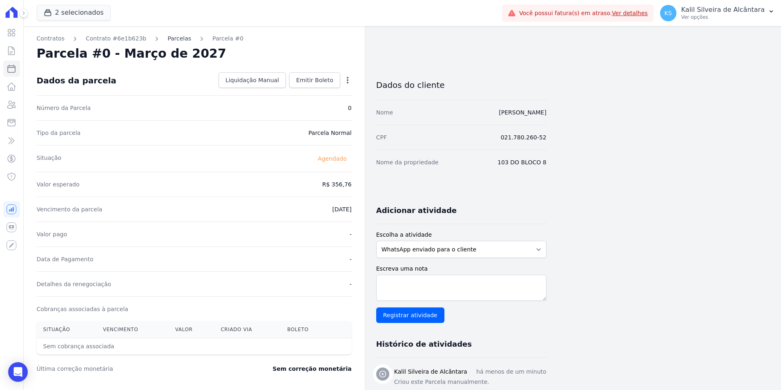
click at [169, 38] on link "Parcelas" at bounding box center [180, 38] width 24 height 9
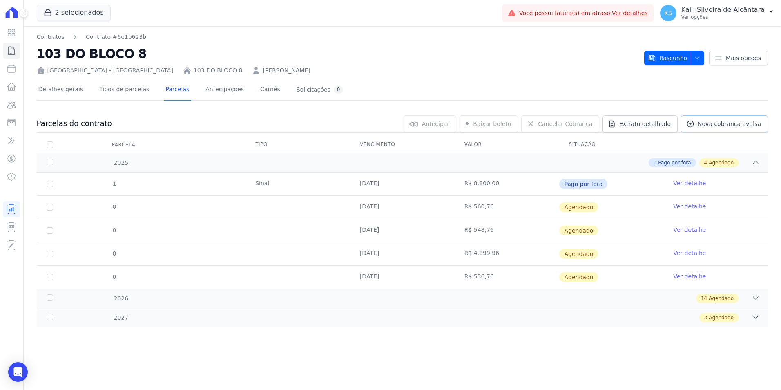
click at [718, 122] on span "Nova cobrança avulsa" at bounding box center [729, 124] width 63 height 8
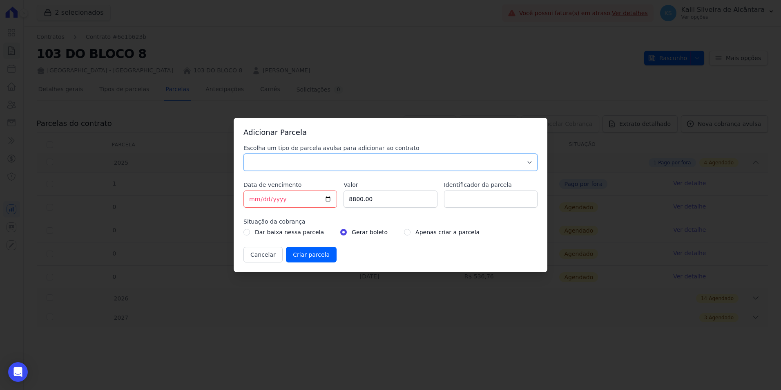
drag, startPoint x: 326, startPoint y: 160, endPoint x: 318, endPoint y: 170, distance: 12.8
click at [326, 159] on select "Parcela Normal Sinal Caução Intercalada Chaves Pré Chaves Pós Chaves Taxas Quit…" at bounding box center [391, 162] width 294 height 17
select select "standard"
click at [244, 154] on select "Parcela Normal Sinal Caução Intercalada Chaves Pré Chaves Pós Chaves Taxas Quit…" at bounding box center [391, 162] width 294 height 17
click at [254, 201] on input "[DATE]" at bounding box center [291, 198] width 94 height 17
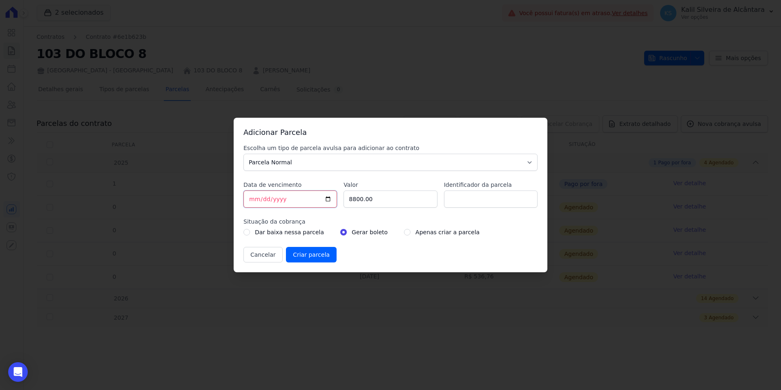
type input "[DATE]"
type input "2027-04-10"
drag, startPoint x: 398, startPoint y: 209, endPoint x: 300, endPoint y: 192, distance: 99.2
click at [307, 192] on div "Escolha um tipo de parcela avulsa para adicionar ao contrato Parcela Normal Sin…" at bounding box center [391, 203] width 294 height 119
paste input "344.76"
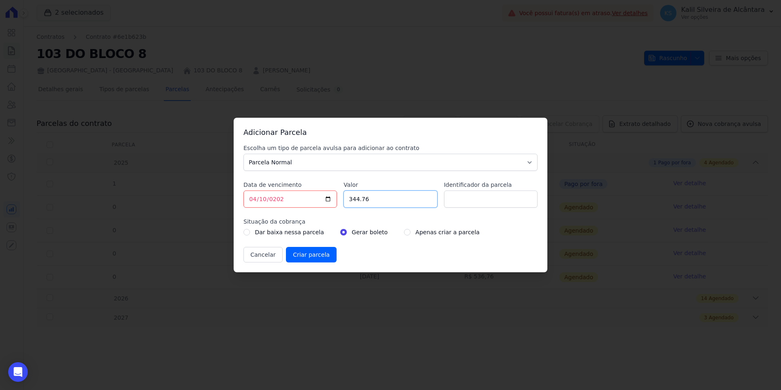
type input "344.76"
click at [468, 203] on input "Identificador da parcela" at bounding box center [491, 198] width 94 height 17
type input "19"
drag, startPoint x: 399, startPoint y: 233, endPoint x: 392, endPoint y: 236, distance: 7.8
click at [404, 233] on div "Apenas criar a parcela" at bounding box center [442, 232] width 76 height 10
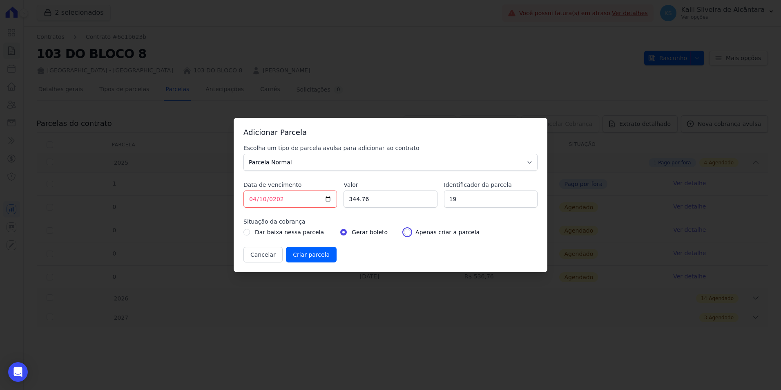
click at [404, 235] on input "radio" at bounding box center [407, 232] width 7 height 7
radio input "true"
click at [317, 253] on input "Criar parcela" at bounding box center [311, 255] width 51 height 16
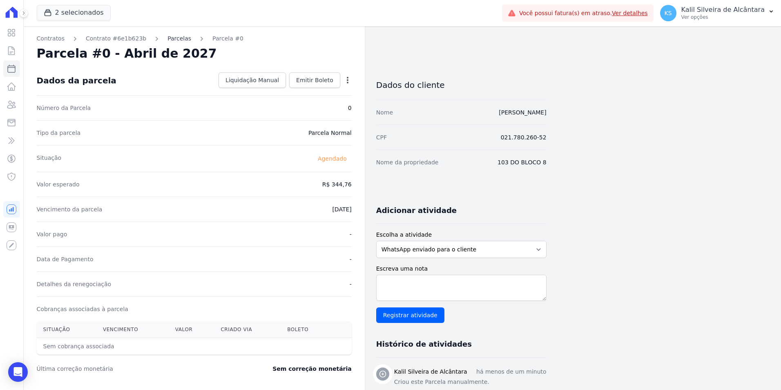
click at [169, 40] on link "Parcelas" at bounding box center [180, 38] width 24 height 9
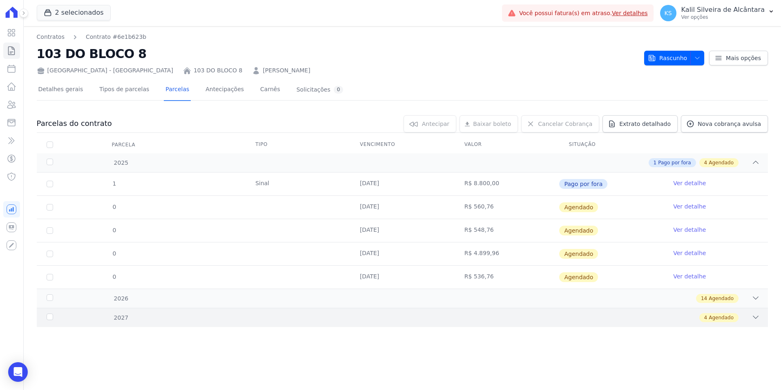
click at [177, 310] on div "2027 4 Agendado" at bounding box center [403, 317] width 732 height 19
click at [139, 291] on div "1 Sinal 29/10/2025 R$ 8.800,00 Pago por fora Ver detalhe 0 15/10/2025 R$ 560,76…" at bounding box center [403, 230] width 758 height 123
click at [140, 296] on div "14 Agendado" at bounding box center [438, 298] width 643 height 9
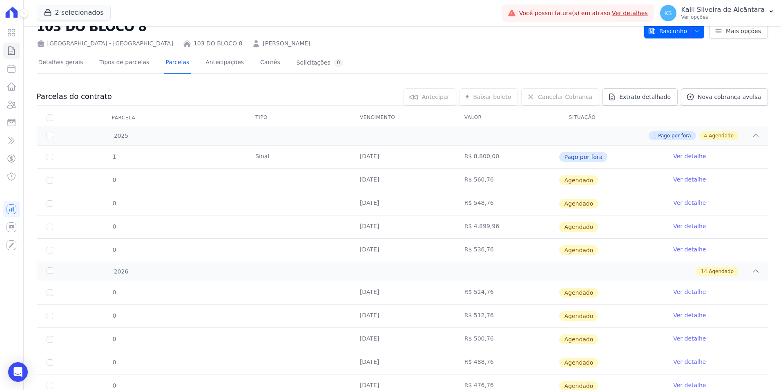
scroll to position [41, 0]
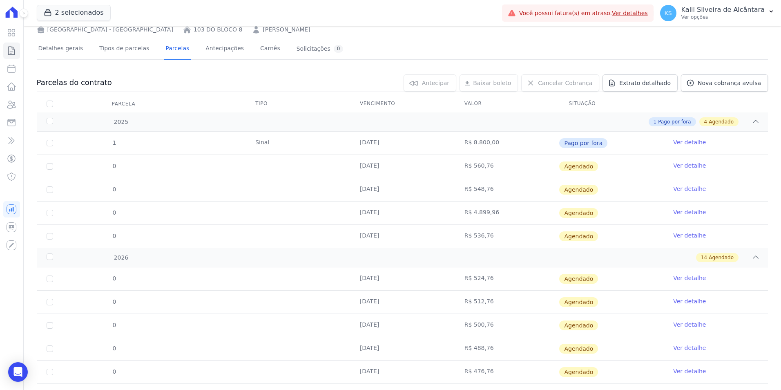
drag, startPoint x: 354, startPoint y: 171, endPoint x: 348, endPoint y: 171, distance: 5.7
click at [350, 171] on td "[DATE]" at bounding box center [402, 166] width 105 height 23
drag, startPoint x: 348, startPoint y: 171, endPoint x: 368, endPoint y: 192, distance: 29.5
click at [368, 192] on td "[DATE]" at bounding box center [402, 189] width 105 height 23
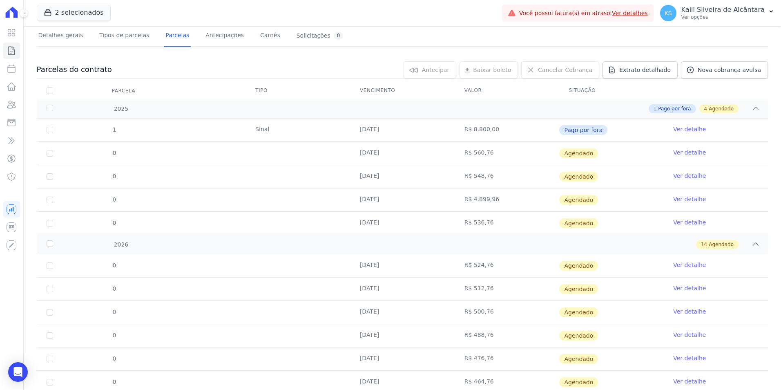
scroll to position [0, 0]
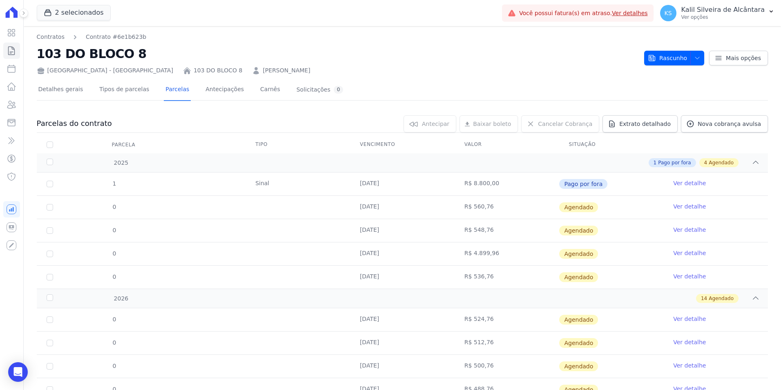
click at [386, 204] on td "[DATE]" at bounding box center [402, 207] width 105 height 23
drag, startPoint x: 349, startPoint y: 201, endPoint x: 341, endPoint y: 204, distance: 8.1
click at [341, 204] on tr "0 15/10/2025 R$ 560,76 Agendado Ver detalhe" at bounding box center [403, 206] width 732 height 23
drag, startPoint x: 341, startPoint y: 204, endPoint x: 367, endPoint y: 231, distance: 37.6
click at [367, 231] on td "[DATE]" at bounding box center [402, 230] width 105 height 23
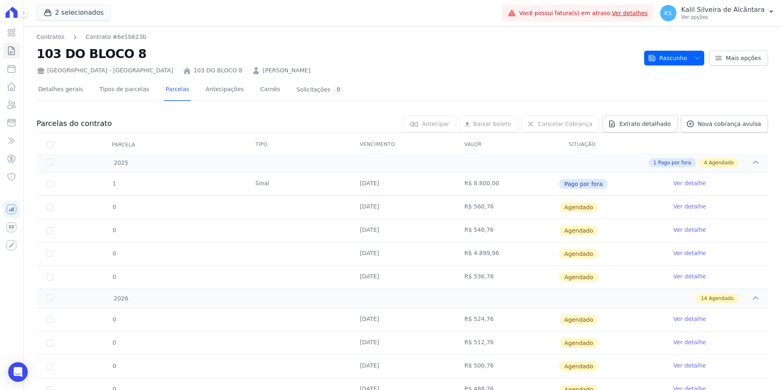
drag, startPoint x: 367, startPoint y: 231, endPoint x: 354, endPoint y: 257, distance: 29.1
click at [354, 257] on td "[DATE]" at bounding box center [402, 253] width 105 height 23
drag, startPoint x: 354, startPoint y: 257, endPoint x: 367, endPoint y: 277, distance: 24.3
click at [367, 277] on td "[DATE]" at bounding box center [402, 277] width 105 height 23
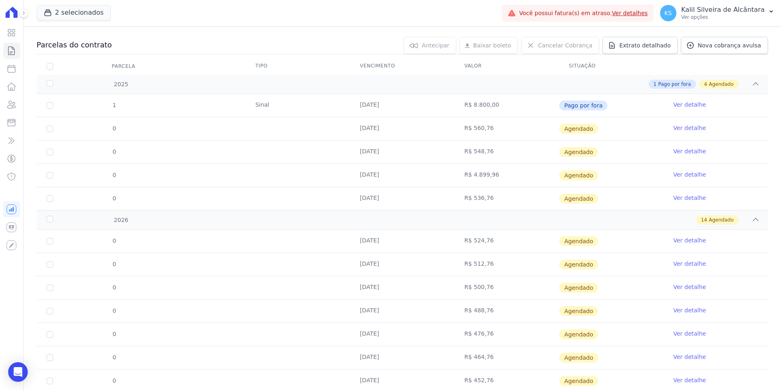
scroll to position [82, 0]
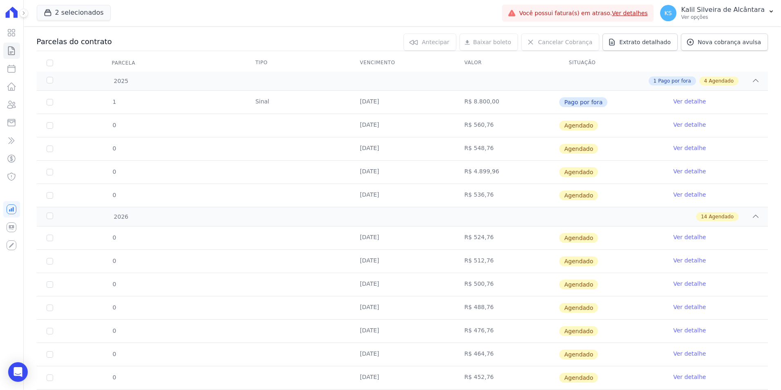
drag, startPoint x: 378, startPoint y: 241, endPoint x: 373, endPoint y: 240, distance: 5.7
click at [373, 240] on td "[DATE]" at bounding box center [402, 237] width 105 height 23
drag, startPoint x: 373, startPoint y: 240, endPoint x: 367, endPoint y: 262, distance: 22.5
click at [367, 262] on td "[DATE]" at bounding box center [402, 261] width 105 height 23
drag, startPoint x: 367, startPoint y: 262, endPoint x: 365, endPoint y: 289, distance: 27.4
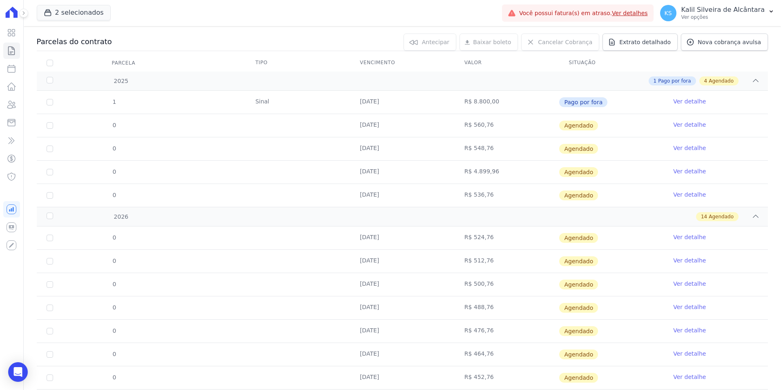
click at [365, 289] on td "[DATE]" at bounding box center [402, 284] width 105 height 23
drag, startPoint x: 365, startPoint y: 289, endPoint x: 357, endPoint y: 309, distance: 20.9
click at [357, 309] on td "[DATE]" at bounding box center [402, 307] width 105 height 23
drag, startPoint x: 357, startPoint y: 309, endPoint x: 365, endPoint y: 331, distance: 23.7
click at [365, 331] on td "[DATE]" at bounding box center [402, 331] width 105 height 23
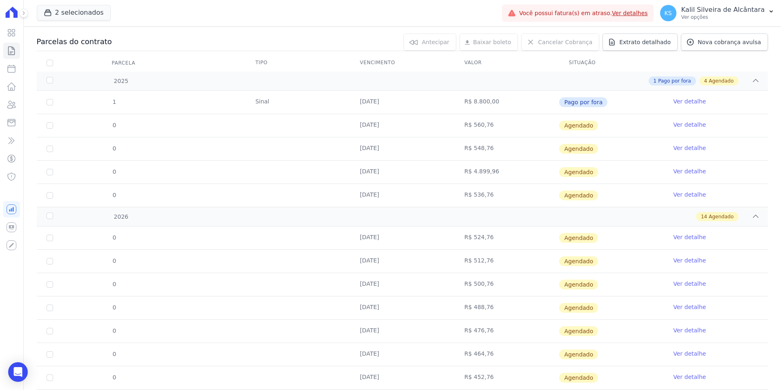
drag, startPoint x: 365, startPoint y: 331, endPoint x: 363, endPoint y: 351, distance: 20.6
click at [363, 351] on td "[DATE]" at bounding box center [402, 354] width 105 height 23
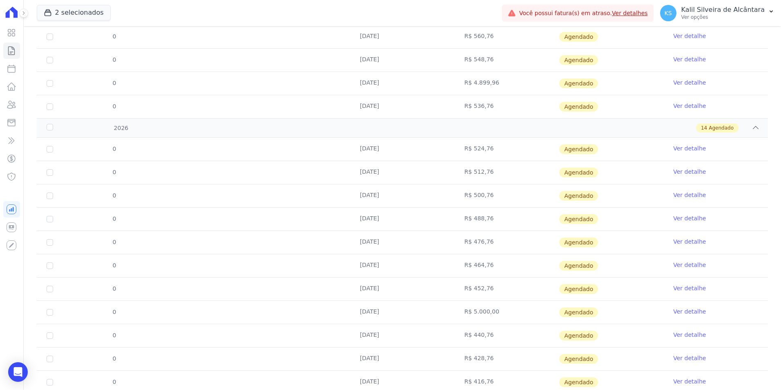
scroll to position [245, 0]
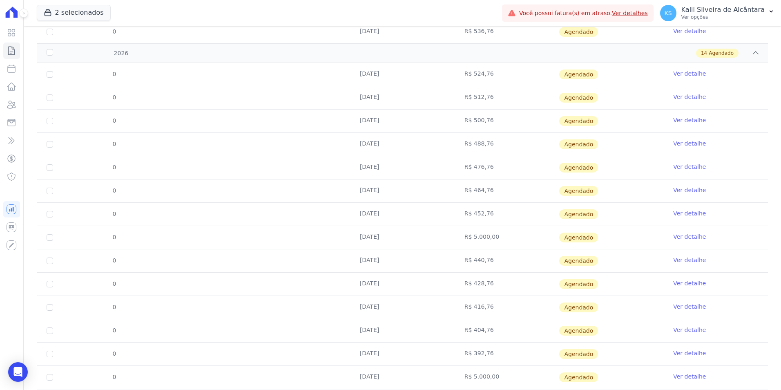
drag, startPoint x: 383, startPoint y: 210, endPoint x: 374, endPoint y: 212, distance: 10.0
click at [374, 212] on td "[DATE]" at bounding box center [402, 214] width 105 height 23
drag, startPoint x: 374, startPoint y: 212, endPoint x: 367, endPoint y: 238, distance: 26.9
click at [367, 238] on td "[DATE]" at bounding box center [402, 237] width 105 height 23
drag, startPoint x: 367, startPoint y: 238, endPoint x: 364, endPoint y: 264, distance: 26.0
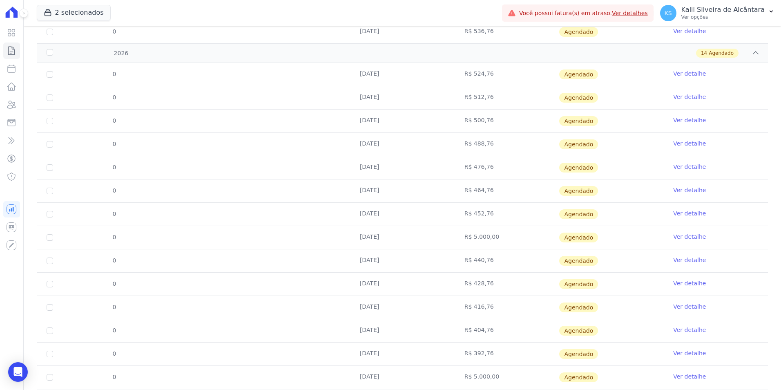
click at [364, 264] on td "[DATE]" at bounding box center [402, 260] width 105 height 23
drag, startPoint x: 364, startPoint y: 264, endPoint x: 354, endPoint y: 289, distance: 27.6
click at [354, 289] on td "[DATE]" at bounding box center [402, 284] width 105 height 23
drag, startPoint x: 354, startPoint y: 289, endPoint x: 369, endPoint y: 311, distance: 26.2
click at [369, 311] on td "[DATE]" at bounding box center [402, 307] width 105 height 23
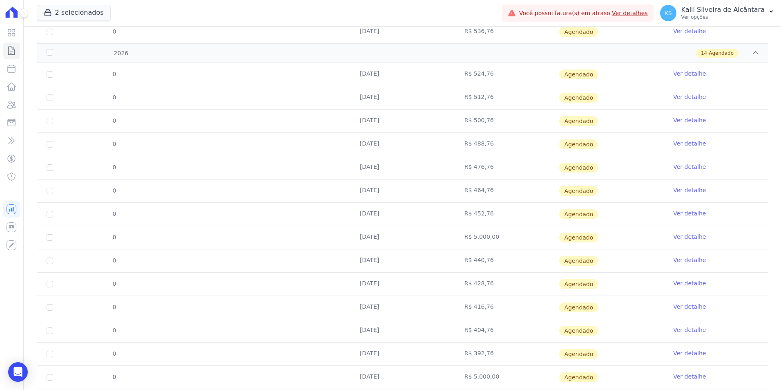
drag, startPoint x: 369, startPoint y: 311, endPoint x: 369, endPoint y: 332, distance: 21.3
click at [369, 332] on td "10/11/2026" at bounding box center [402, 330] width 105 height 23
drag, startPoint x: 369, startPoint y: 332, endPoint x: 369, endPoint y: 352, distance: 19.6
click at [369, 352] on td "10/12/2026" at bounding box center [402, 354] width 105 height 23
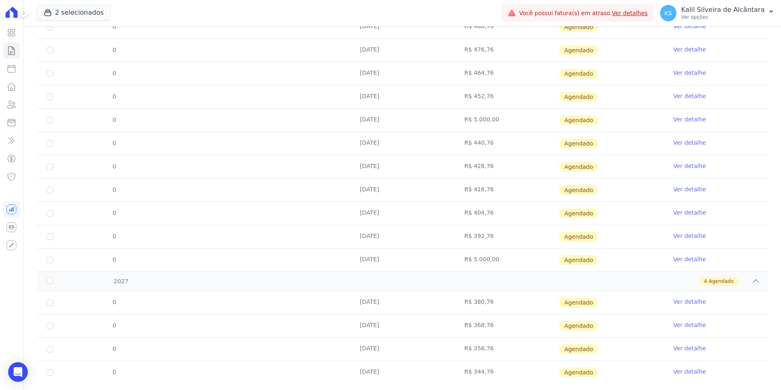
scroll to position [368, 0]
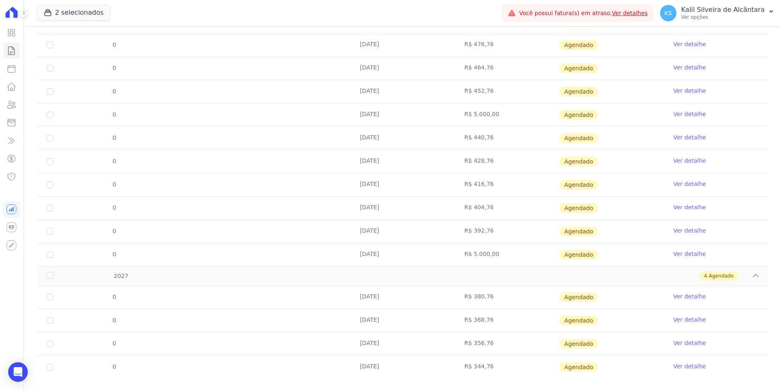
drag, startPoint x: 358, startPoint y: 299, endPoint x: 349, endPoint y: 300, distance: 9.5
click at [350, 300] on td "10/01/2027" at bounding box center [402, 297] width 105 height 23
drag, startPoint x: 349, startPoint y: 300, endPoint x: 349, endPoint y: 325, distance: 24.1
click at [350, 325] on td "10/02/2027" at bounding box center [402, 320] width 105 height 23
drag, startPoint x: 349, startPoint y: 325, endPoint x: 355, endPoint y: 351, distance: 26.8
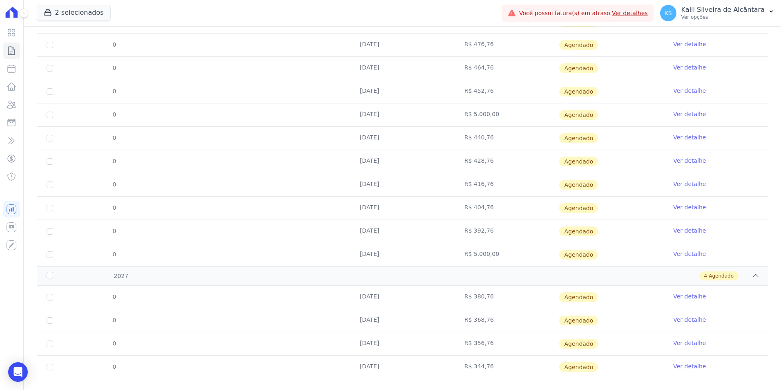
click at [355, 351] on td "10/03/2027" at bounding box center [402, 343] width 105 height 23
drag, startPoint x: 355, startPoint y: 351, endPoint x: 310, endPoint y: 356, distance: 45.7
click at [310, 356] on tr "0 10/04/2027 R$ 344,76 Agendado Ver detalhe" at bounding box center [403, 366] width 732 height 23
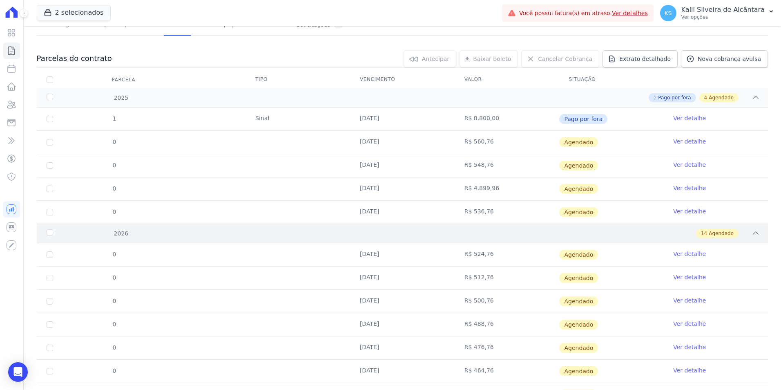
scroll to position [0, 0]
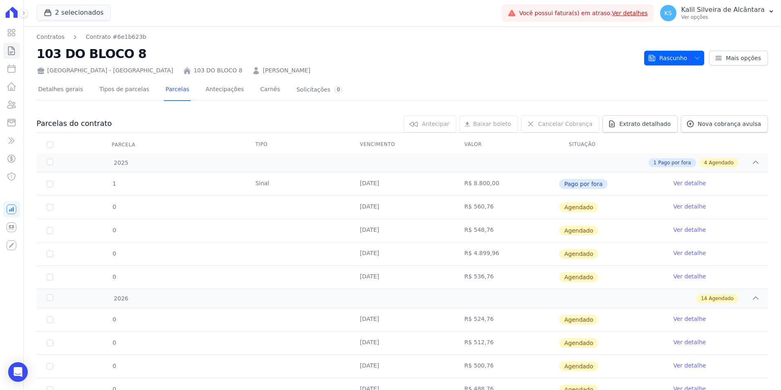
click at [389, 198] on td "[DATE]" at bounding box center [402, 207] width 105 height 23
drag, startPoint x: 388, startPoint y: 202, endPoint x: 309, endPoint y: 213, distance: 80.1
click at [309, 213] on tr "0 15/10/2025 R$ 560,76 Agendado Ver detalhe" at bounding box center [403, 206] width 732 height 23
drag, startPoint x: 309, startPoint y: 213, endPoint x: 314, endPoint y: 231, distance: 18.2
click at [314, 231] on tr "0 10/11/2025 R$ 548,76 Agendado Ver detalhe" at bounding box center [403, 230] width 732 height 23
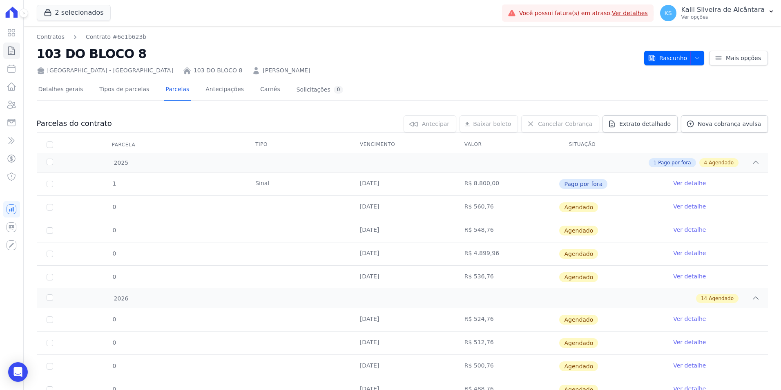
drag, startPoint x: 314, startPoint y: 231, endPoint x: 277, endPoint y: 255, distance: 43.8
click at [277, 255] on tr "0 10/12/2025 R$ 4.899,96 Agendado Ver detalhe" at bounding box center [403, 253] width 732 height 23
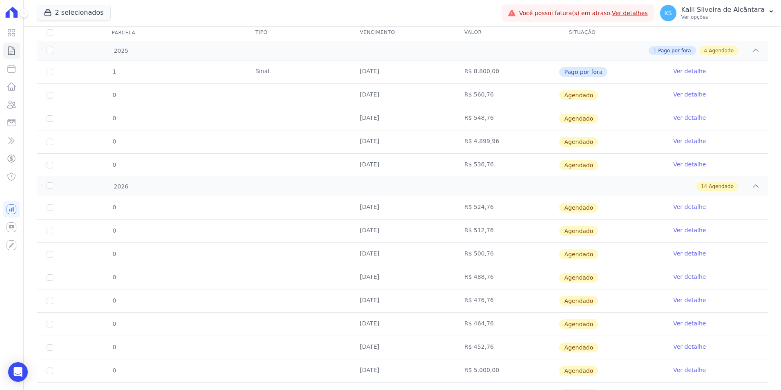
scroll to position [163, 0]
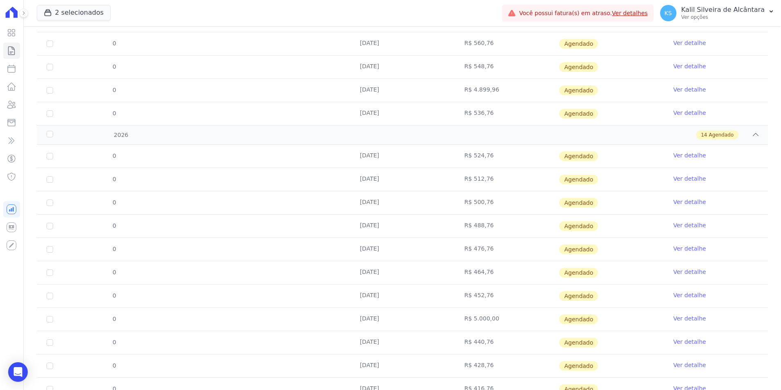
drag, startPoint x: 403, startPoint y: 162, endPoint x: 378, endPoint y: 163, distance: 25.4
click at [378, 163] on td "[DATE]" at bounding box center [402, 156] width 105 height 23
drag, startPoint x: 378, startPoint y: 163, endPoint x: 372, endPoint y: 177, distance: 15.2
click at [372, 177] on td "[DATE]" at bounding box center [402, 179] width 105 height 23
drag, startPoint x: 372, startPoint y: 177, endPoint x: 318, endPoint y: 206, distance: 60.5
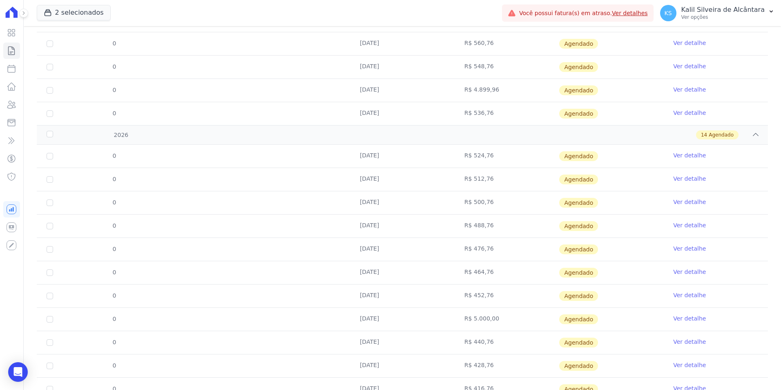
click at [318, 206] on tr "0 10/03/2026 R$ 500,76 Agendado Ver detalhe" at bounding box center [403, 202] width 732 height 23
drag, startPoint x: 318, startPoint y: 206, endPoint x: 331, endPoint y: 230, distance: 27.6
click at [331, 230] on tr "0 10/04/2026 R$ 488,76 Agendado Ver detalhe" at bounding box center [403, 225] width 732 height 23
drag, startPoint x: 331, startPoint y: 230, endPoint x: 349, endPoint y: 252, distance: 28.7
click at [350, 252] on td "[DATE]" at bounding box center [402, 249] width 105 height 23
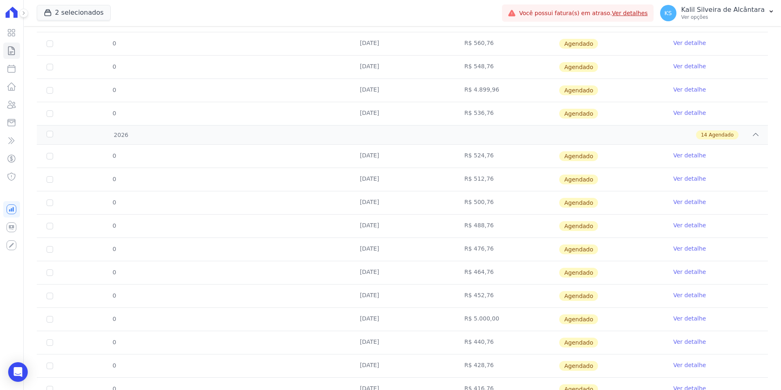
drag, startPoint x: 349, startPoint y: 252, endPoint x: 280, endPoint y: 273, distance: 73.0
click at [280, 273] on tr "0 10/06/2026 R$ 464,76 Agendado Ver detalhe" at bounding box center [403, 272] width 732 height 23
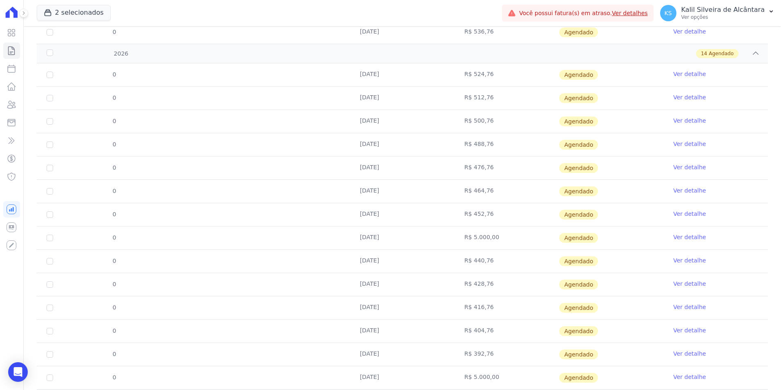
scroll to position [245, 0]
click at [361, 214] on td "[DATE]" at bounding box center [402, 214] width 105 height 23
drag
click at [332, 257] on tr "0 10/08/2026 R$ 440,76 Agendado Ver detalhe" at bounding box center [403, 260] width 732 height 23
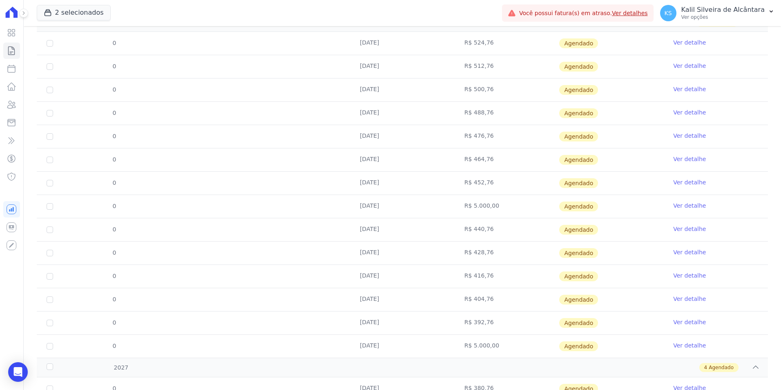
scroll to position [327, 0]
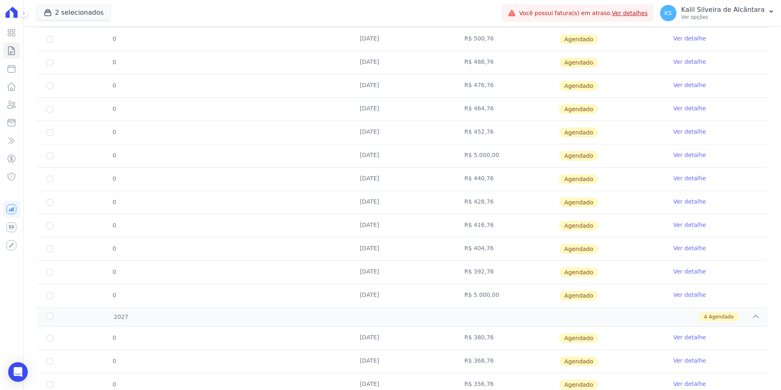
click at [354, 204] on td "[DATE]" at bounding box center [402, 202] width 105 height 23
click at [345, 231] on tr "0 10/10/2026 R$ 416,76 Agendado Ver detalhe" at bounding box center [403, 225] width 732 height 23
click at [351, 253] on td "10/11/2026" at bounding box center [402, 248] width 105 height 23
click at [291, 268] on tr "0 10/12/2026 R$ 392,76 Agendado Ver detalhe" at bounding box center [403, 271] width 732 height 23
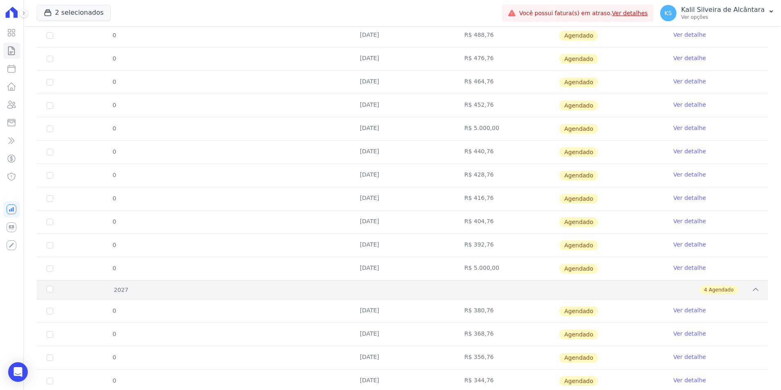
scroll to position [381, 0]
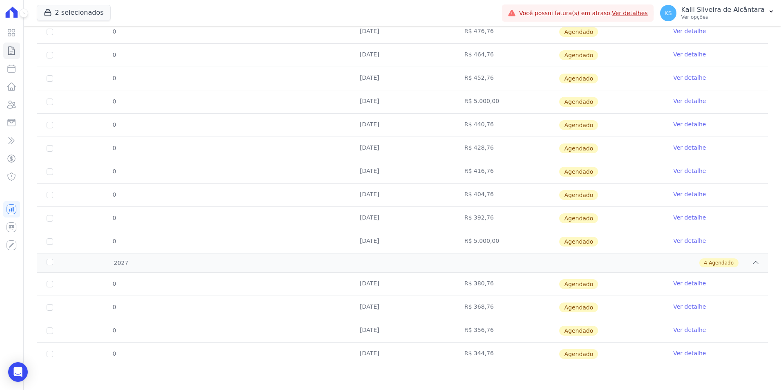
click at [354, 286] on td "10/01/2027" at bounding box center [402, 284] width 105 height 23
click at [342, 304] on tr "0 10/02/2027 R$ 368,76 Agendado Ver detalhe" at bounding box center [403, 306] width 732 height 23
click at [342, 328] on tr "0 10/03/2027 R$ 356,76 Agendado Ver detalhe" at bounding box center [403, 330] width 732 height 23
click at [282, 352] on tr "0 10/04/2027 R$ 344,76 Agendado Ver detalhe" at bounding box center [403, 353] width 732 height 23
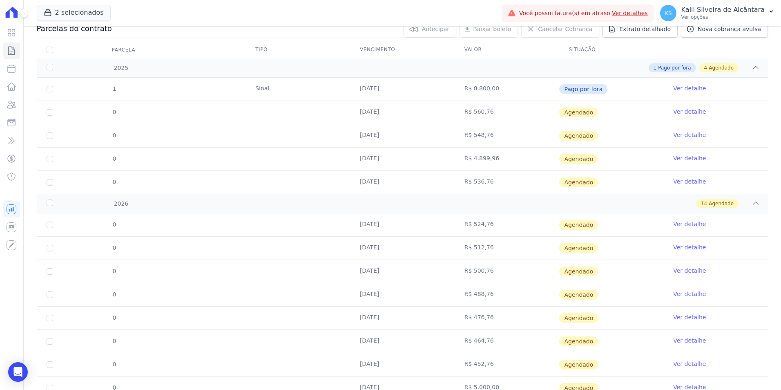
scroll to position [0, 0]
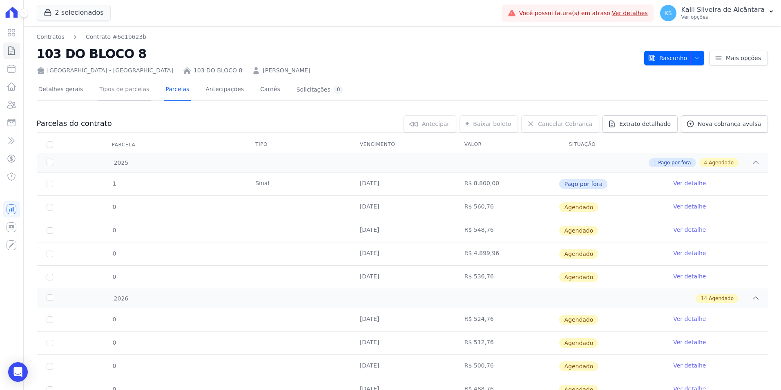
click at [115, 87] on link "Tipos de parcelas" at bounding box center [124, 90] width 53 height 22
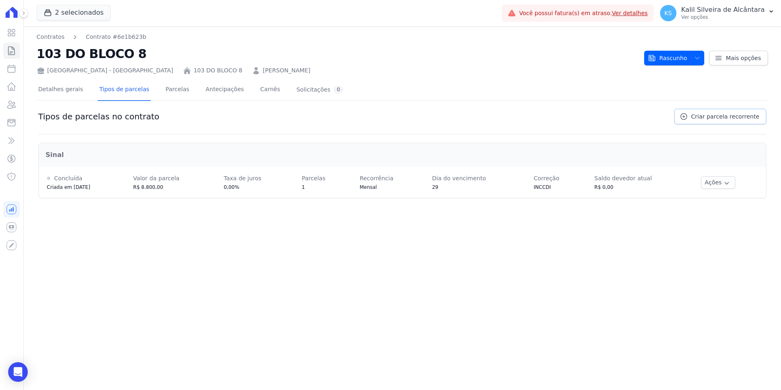
click at [733, 116] on span "Criar parcela recorrente" at bounding box center [726, 116] width 68 height 8
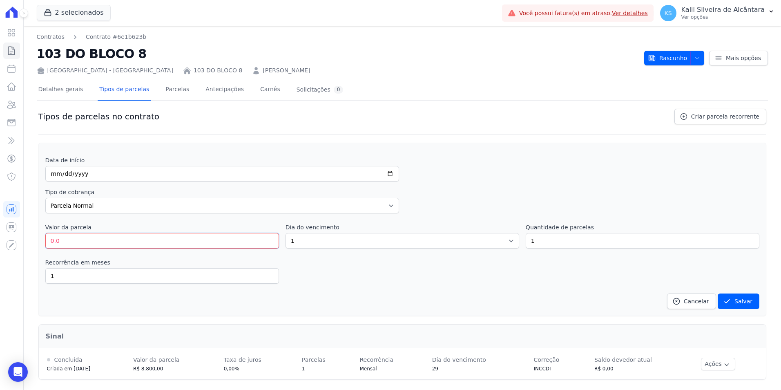
click at [100, 245] on input "0.0" at bounding box center [162, 241] width 234 height 16
type input "0"
type input "452.76"
click at [324, 242] on select "1 2 3 4 5 6 7 8 9 10 11 12 13 14 15 16 17 18 19 20 21 22 23 24 25 26 27 28 29 3…" at bounding box center [403, 241] width 234 height 16
select select "10"
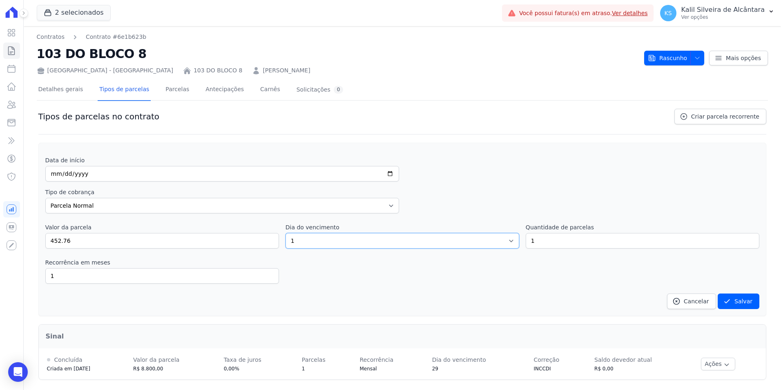
click at [286, 233] on select "1 2 3 4 5 6 7 8 9 10 11 12 13 14 15 16 17 18 19 20 21 22 23 24 25 26 27 28 29 3…" at bounding box center [403, 241] width 234 height 16
drag, startPoint x: 544, startPoint y: 238, endPoint x: 492, endPoint y: 240, distance: 52.3
click at [492, 240] on div "Valor da parcela 452.76 Dia do vencimento 1 2 3 4 5 6 7 8 9 10 11 12 13 14 15 1…" at bounding box center [402, 235] width 714 height 25
click at [564, 222] on div "Data de início Tipo de cobrança Parcela Normal Entrada Sinal Intercalada Chaves…" at bounding box center [402, 232] width 714 height 153
click at [566, 253] on div "Data de início Tipo de cobrança Parcela Normal Entrada Sinal Intercalada Chaves…" at bounding box center [402, 232] width 714 height 153
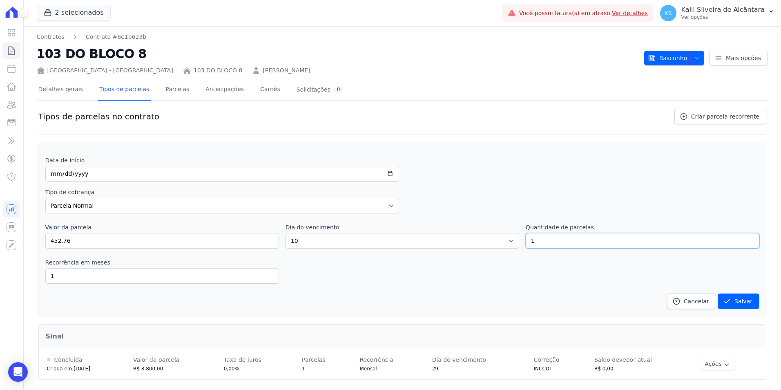
click at [563, 248] on input "1" at bounding box center [643, 241] width 234 height 16
drag, startPoint x: 560, startPoint y: 246, endPoint x: 467, endPoint y: 249, distance: 93.2
click at [474, 248] on div "Valor da parcela 452.76 Dia do vencimento 1 2 3 4 5 6 7 8 9 10 11 12 13 14 15 1…" at bounding box center [402, 235] width 714 height 25
type input "65"
click at [104, 272] on input "1" at bounding box center [162, 276] width 234 height 16
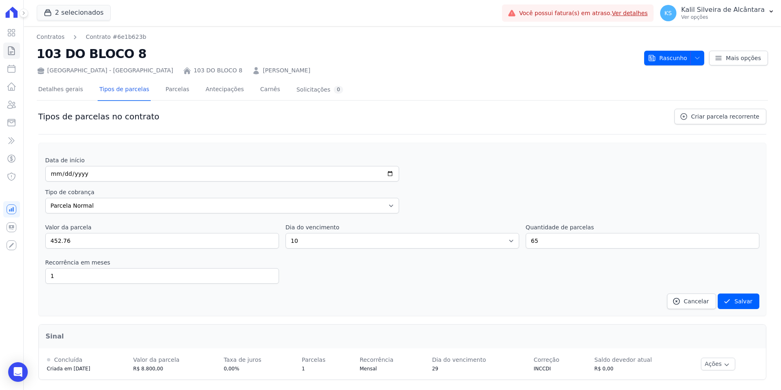
click at [365, 287] on div "Data de início Tipo de cobrança Parcela Normal Entrada Sinal Intercalada Chaves…" at bounding box center [402, 232] width 714 height 153
click at [372, 286] on div "Data de início Tipo de cobrança Parcela Normal Entrada Sinal Intercalada Chaves…" at bounding box center [402, 232] width 714 height 153
click at [53, 175] on input "date" at bounding box center [222, 174] width 354 height 16
type input "2027-05-10"
click at [736, 301] on button "Salvar" at bounding box center [739, 301] width 42 height 16
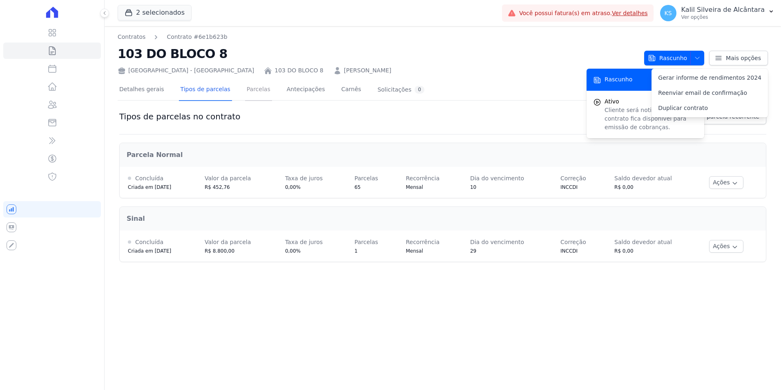
click at [245, 91] on link "Parcelas" at bounding box center [258, 90] width 27 height 22
